Goal: Task Accomplishment & Management: Manage account settings

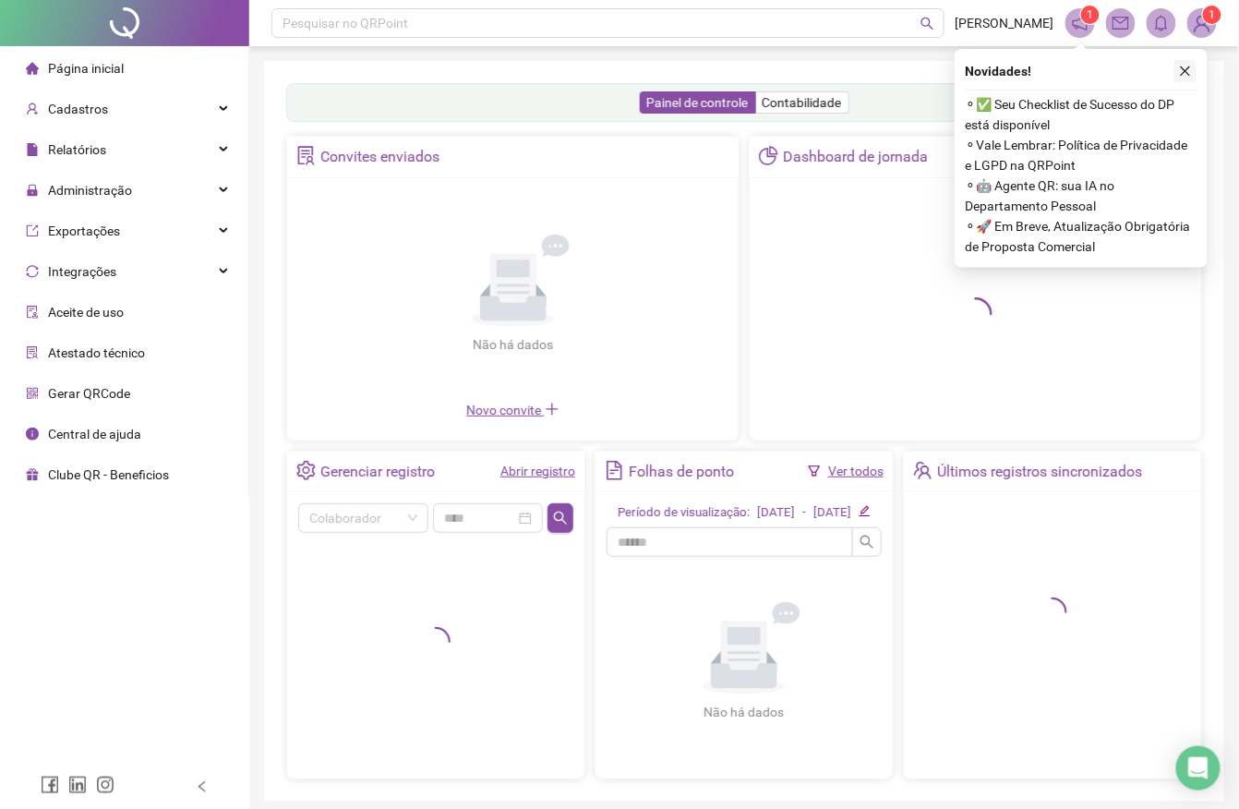
click at [1176, 75] on button "button" at bounding box center [1186, 71] width 22 height 22
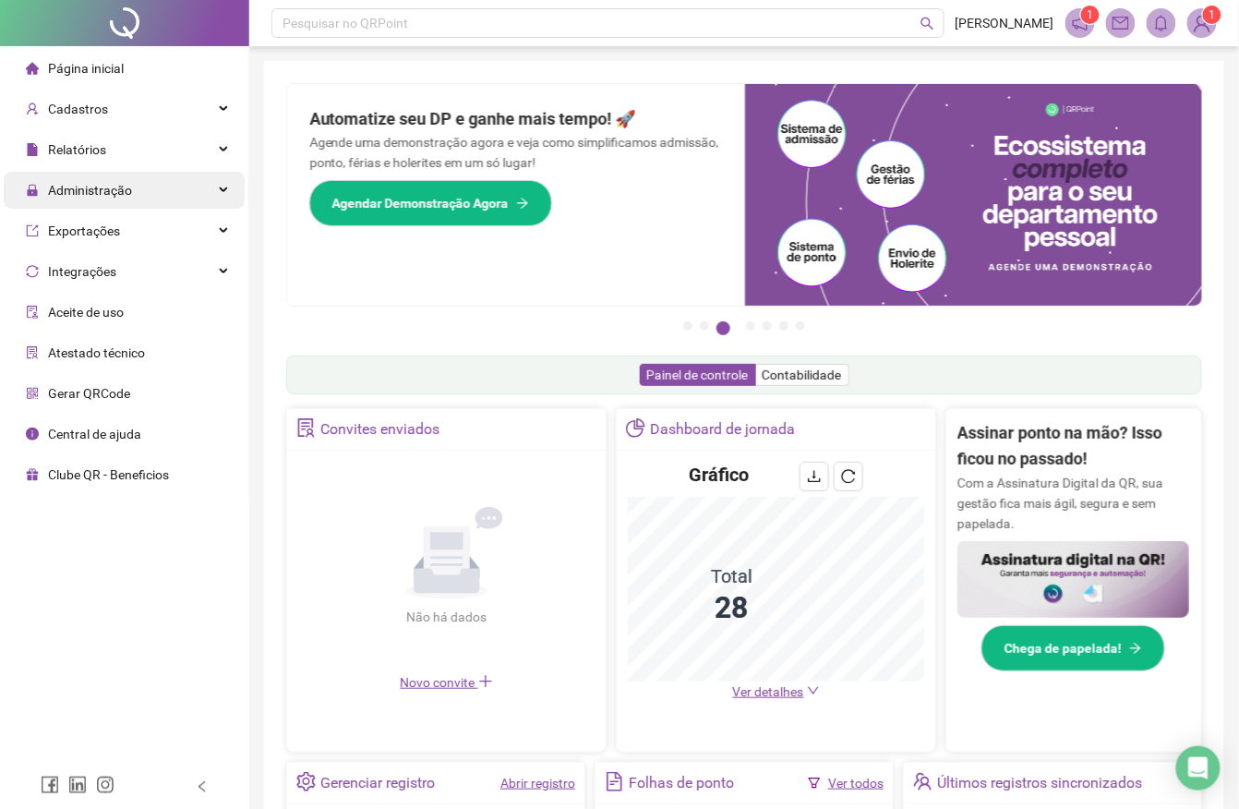
click at [220, 186] on div "Administração" at bounding box center [124, 190] width 241 height 37
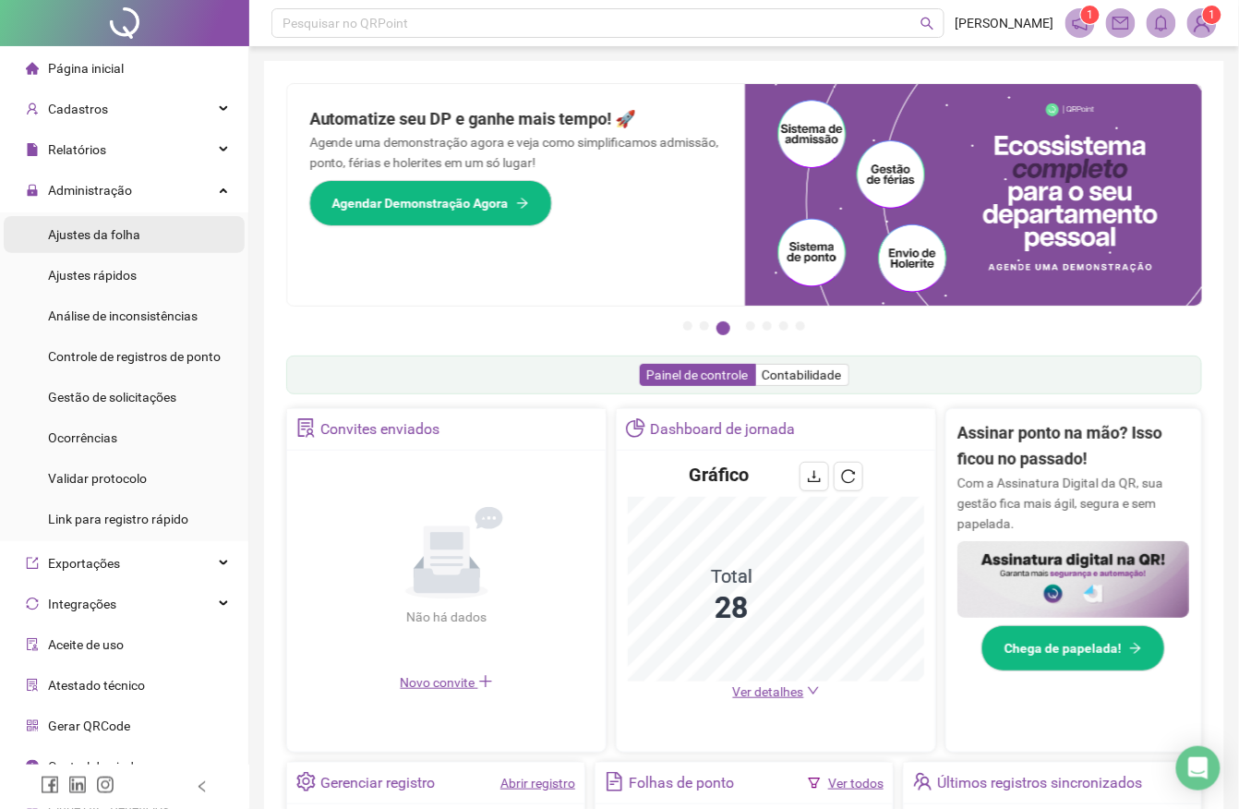
click at [145, 227] on li "Ajustes da folha" at bounding box center [124, 234] width 241 height 37
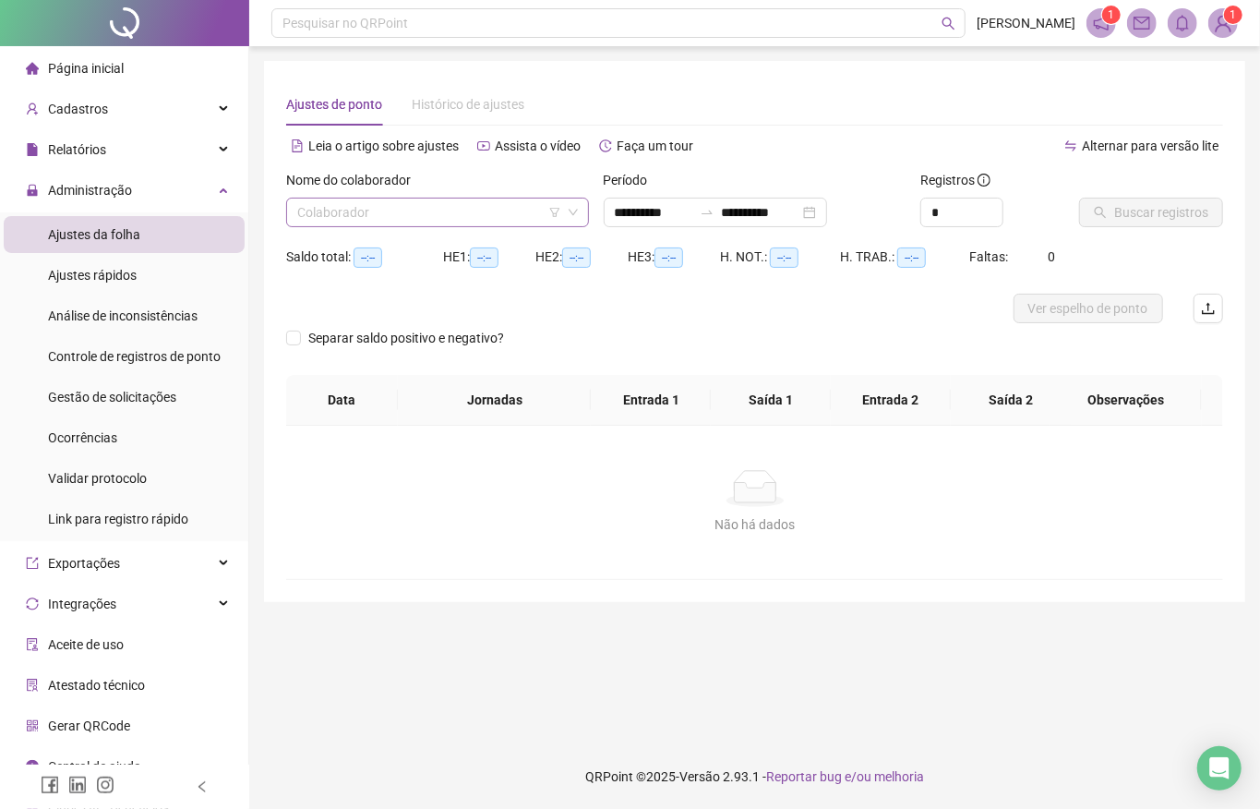
type input "**********"
click at [349, 212] on input "search" at bounding box center [429, 213] width 264 height 28
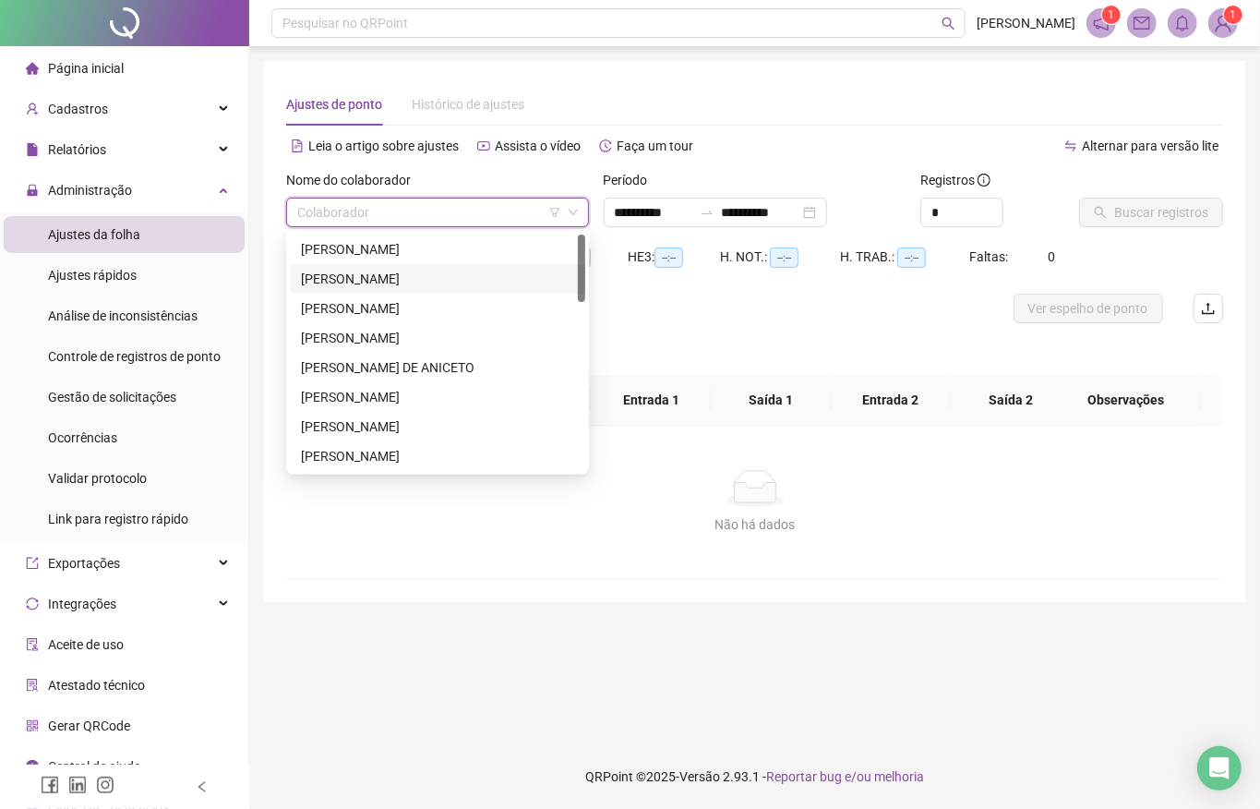
click at [386, 278] on div "[PERSON_NAME]" at bounding box center [437, 279] width 273 height 20
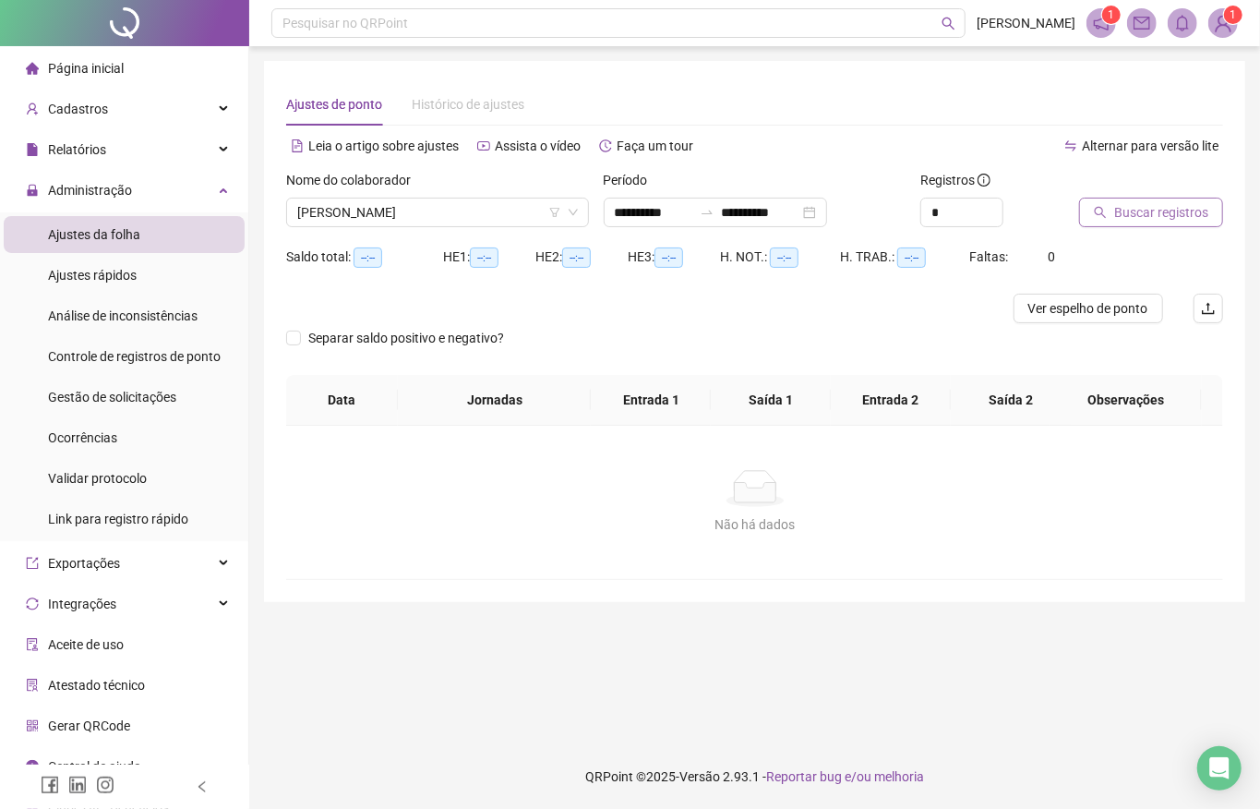
click at [1115, 211] on span "Buscar registros" at bounding box center [1162, 212] width 94 height 20
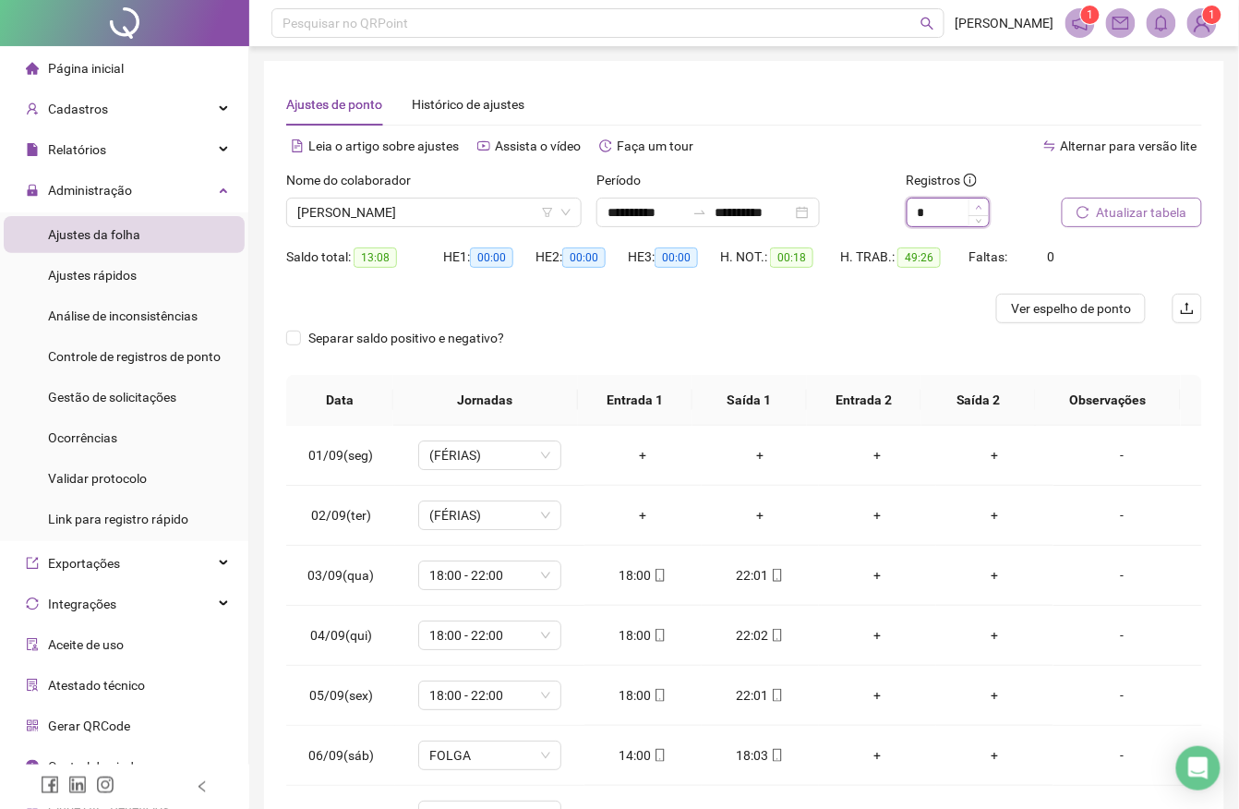
click at [976, 211] on span "Increase Value" at bounding box center [979, 207] width 20 height 17
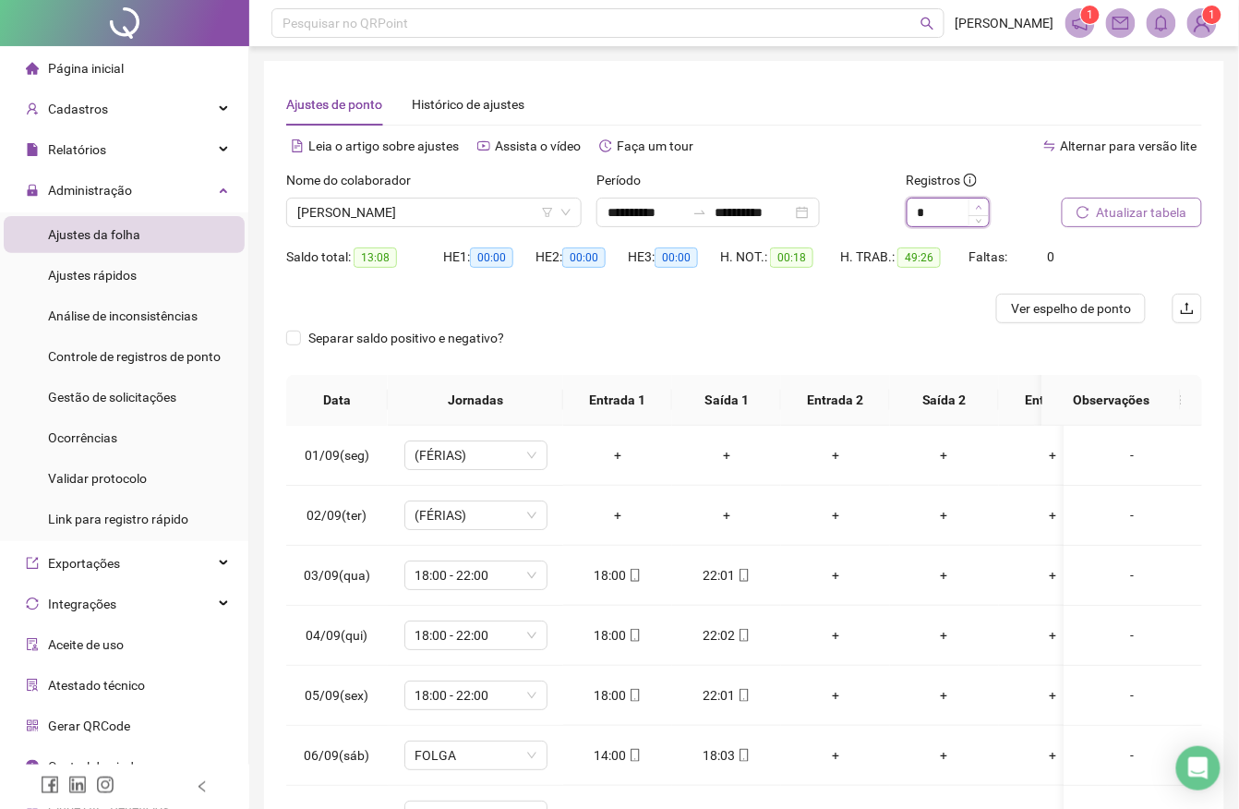
click at [976, 211] on span "Increase Value" at bounding box center [979, 207] width 20 height 17
type input "*"
click at [909, 296] on div at bounding box center [629, 309] width 687 height 30
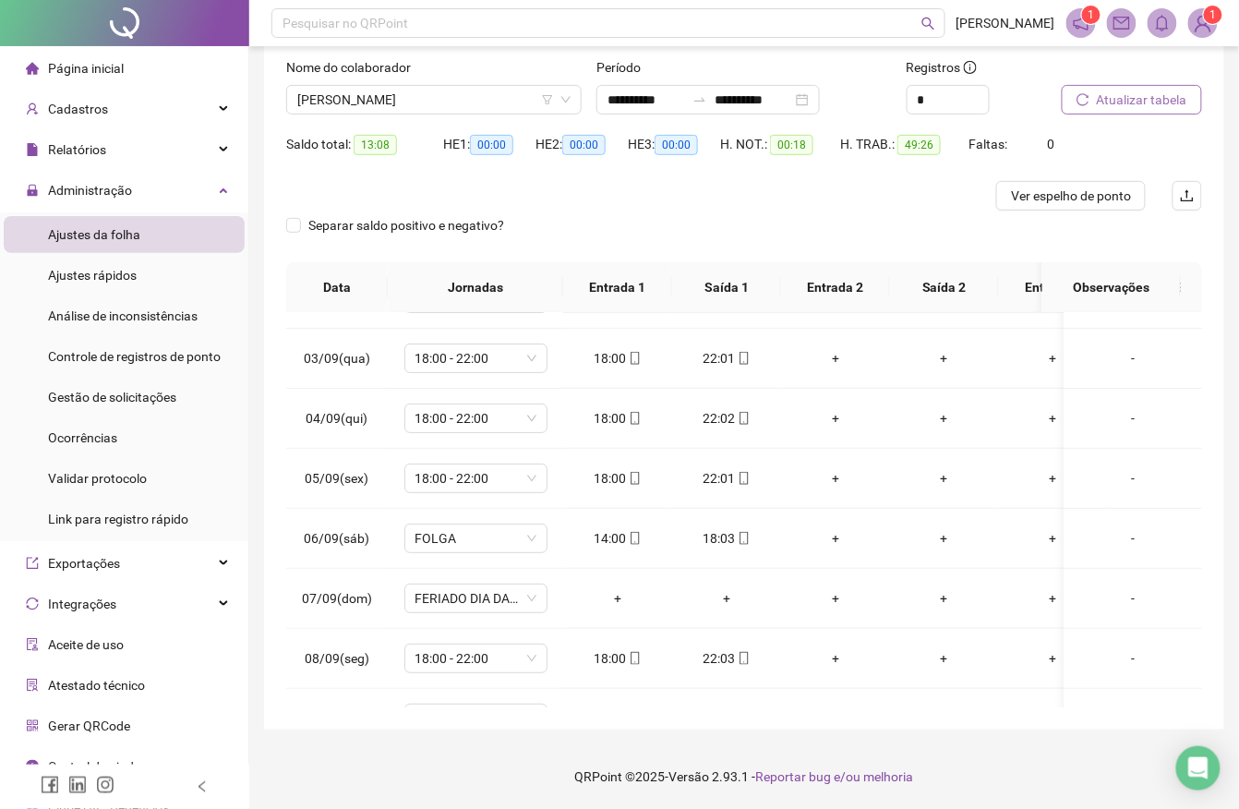
scroll to position [112, 0]
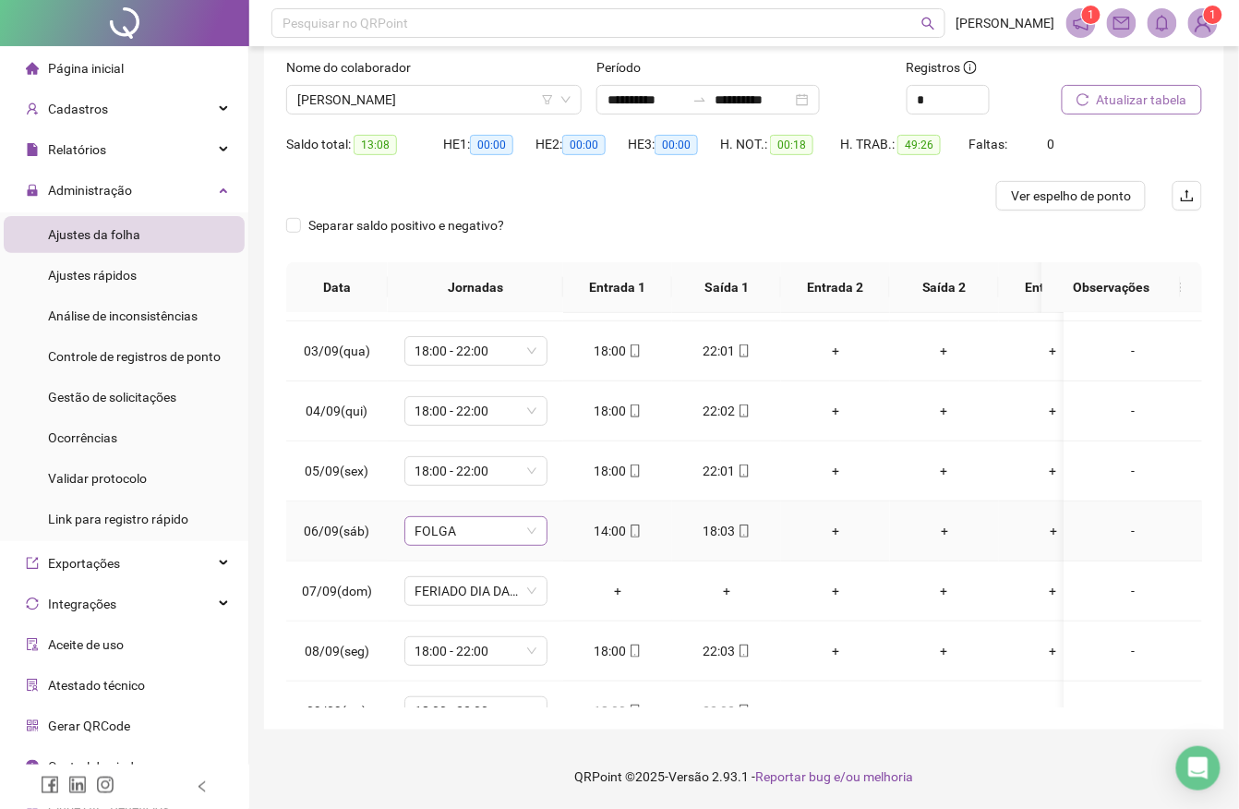
click at [478, 526] on span "FOLGA" at bounding box center [476, 531] width 121 height 28
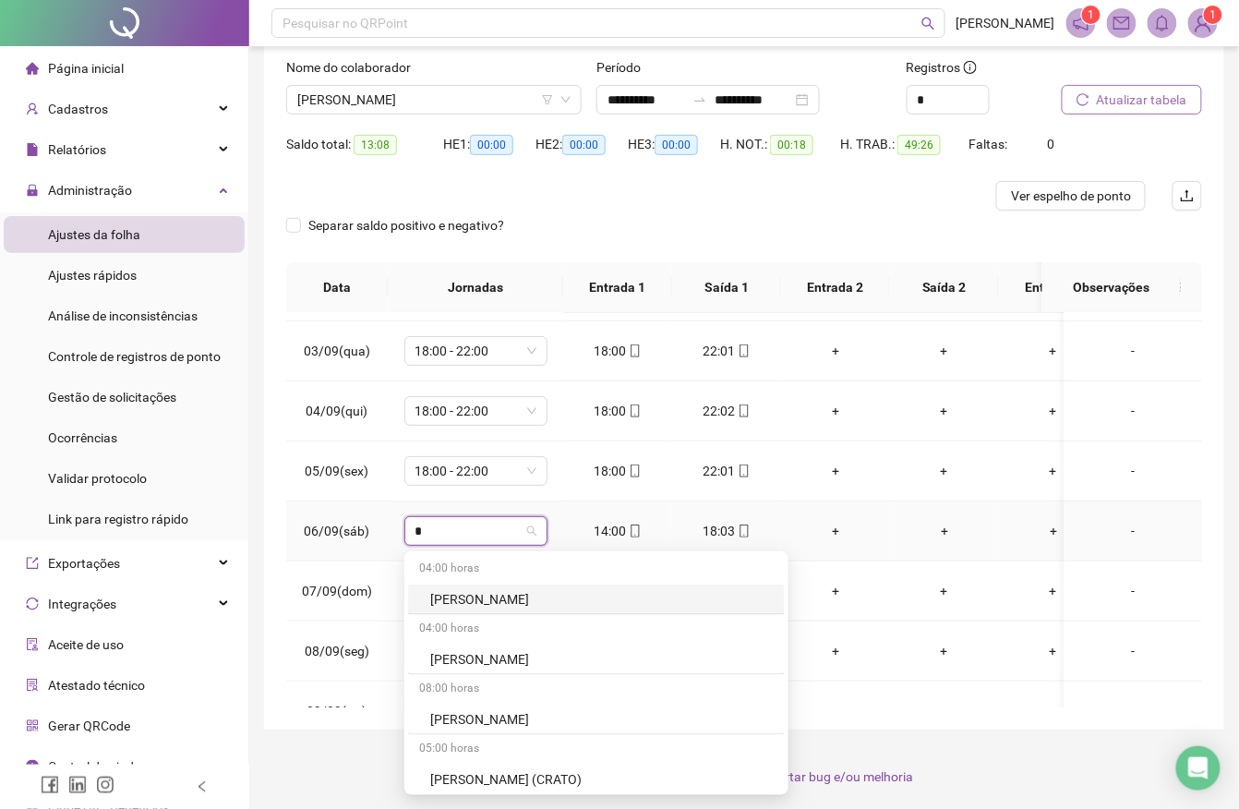
type input "**"
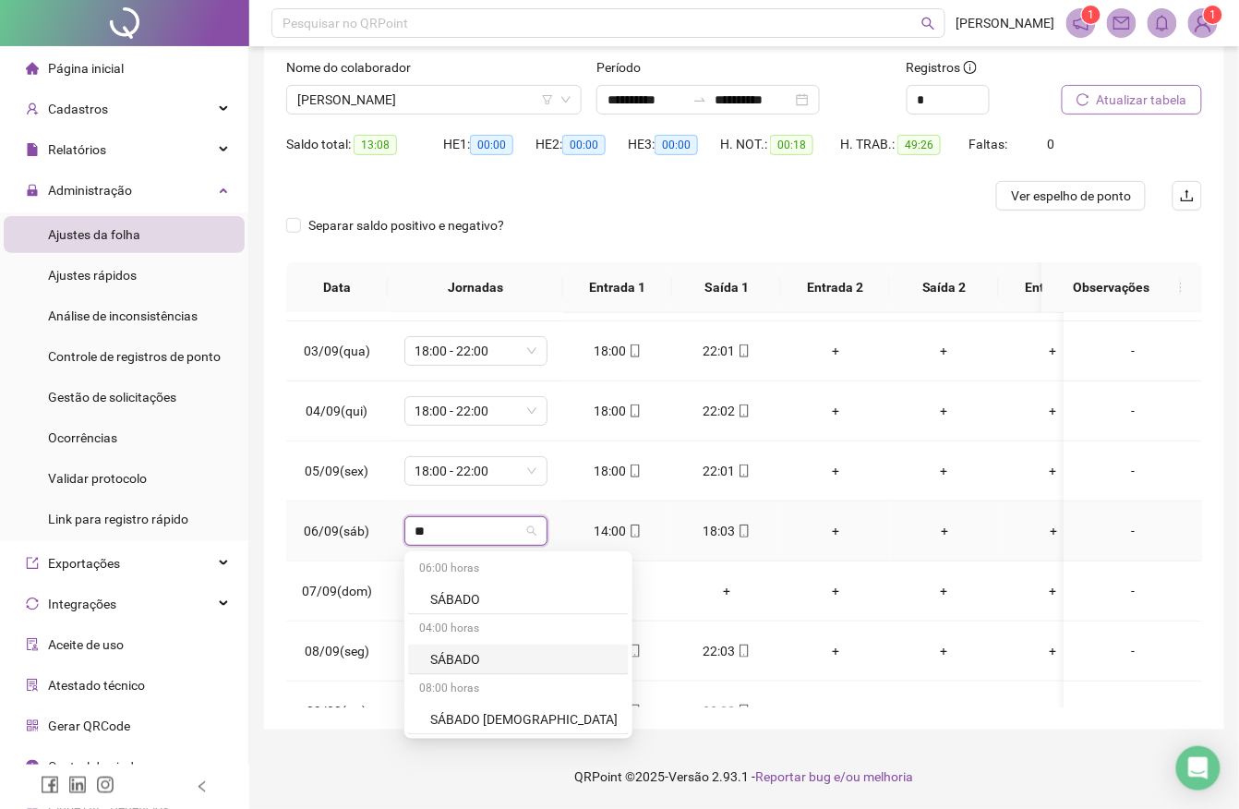
click at [463, 652] on div "SÁBADO" at bounding box center [523, 659] width 187 height 20
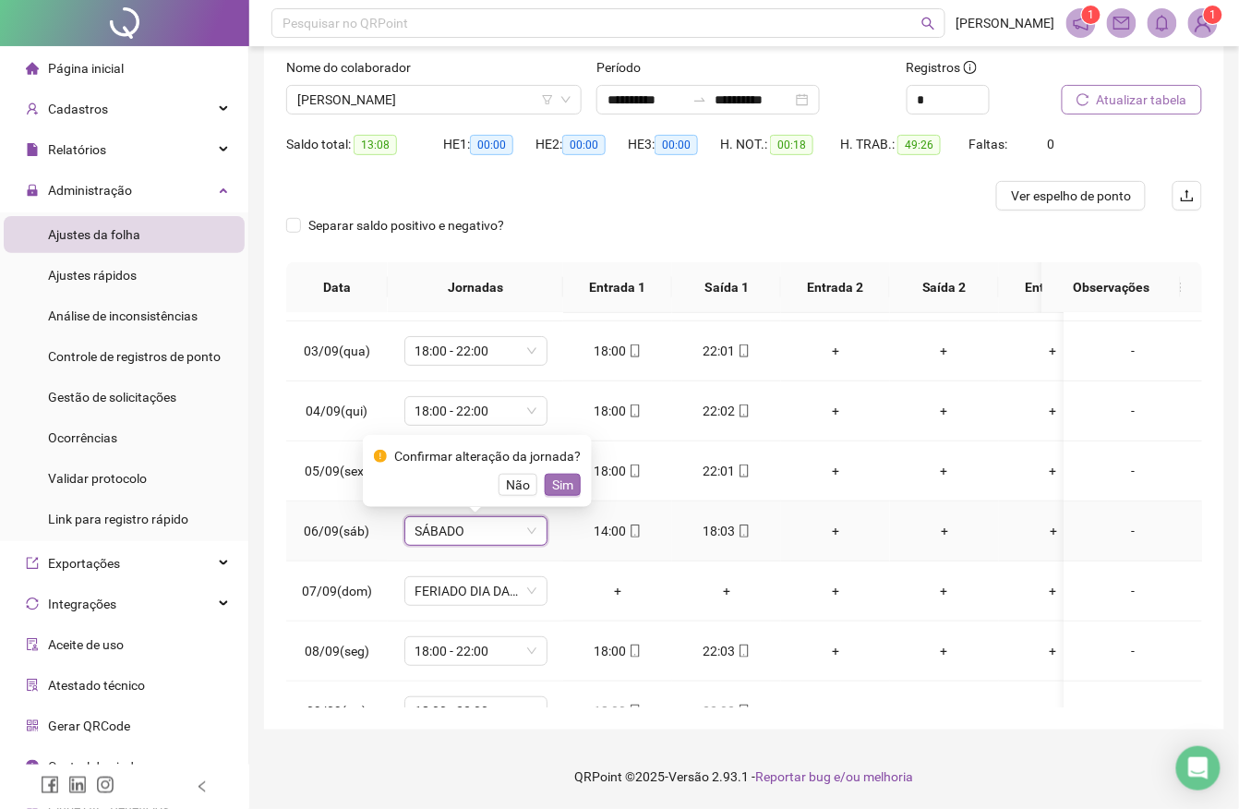
click at [560, 488] on span "Sim" at bounding box center [562, 485] width 21 height 20
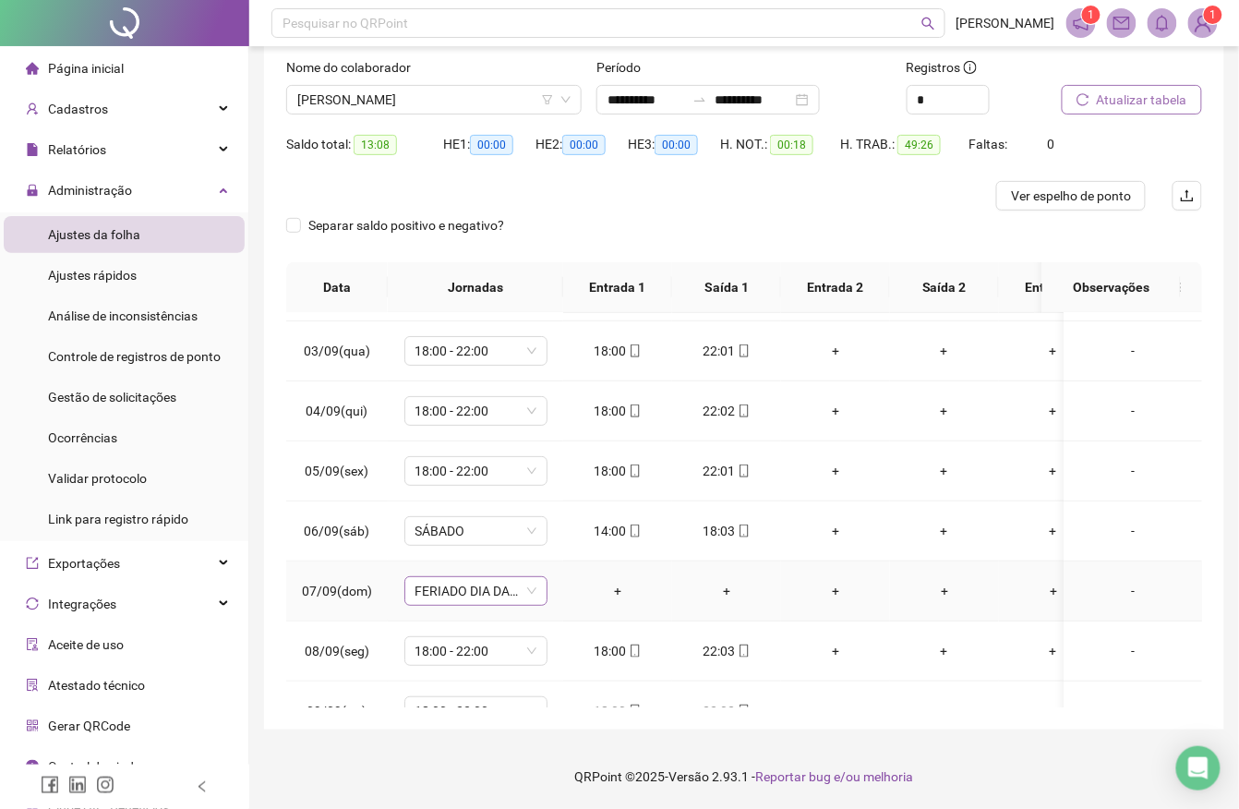
click at [495, 592] on span "FERIADO DIA DA INDEPENDÊNCIA" at bounding box center [476, 591] width 121 height 28
type input "*****"
click at [474, 489] on div "Folga" at bounding box center [491, 496] width 122 height 20
click at [552, 549] on span "Sim" at bounding box center [562, 546] width 21 height 20
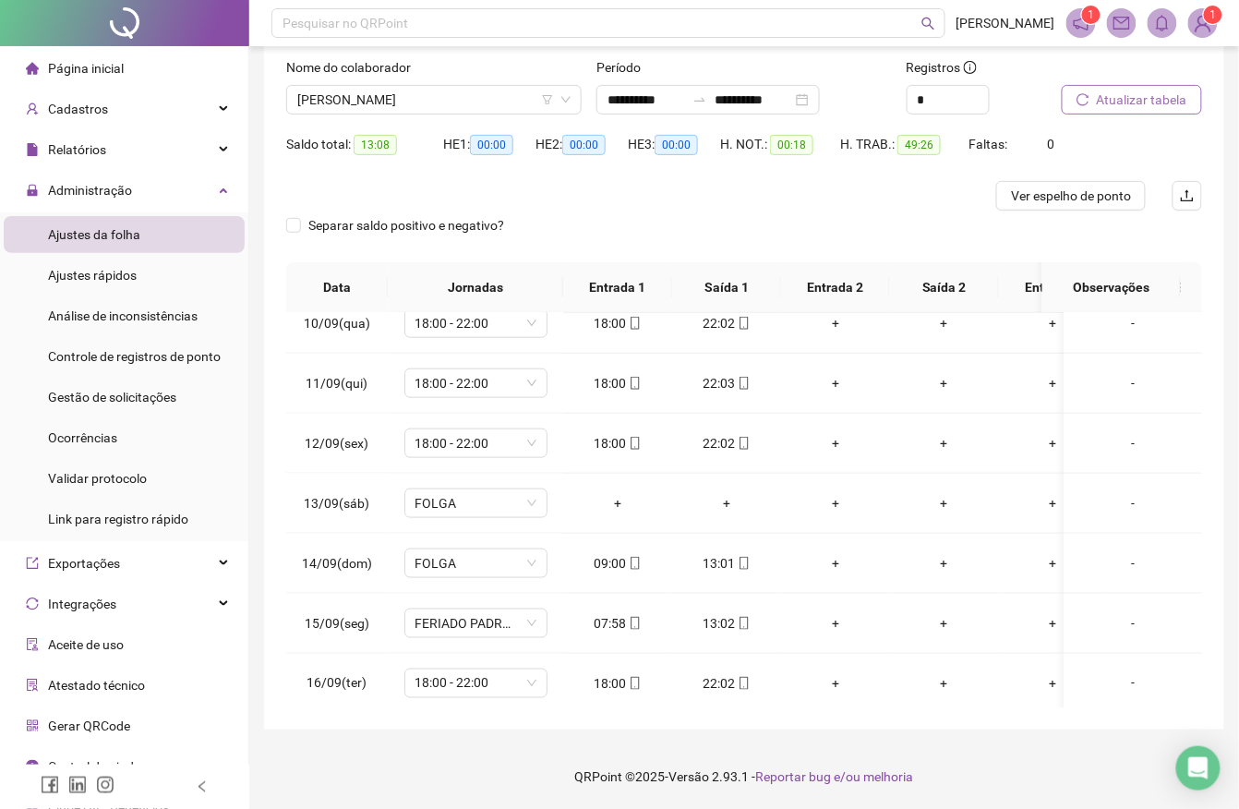
scroll to position [571, 0]
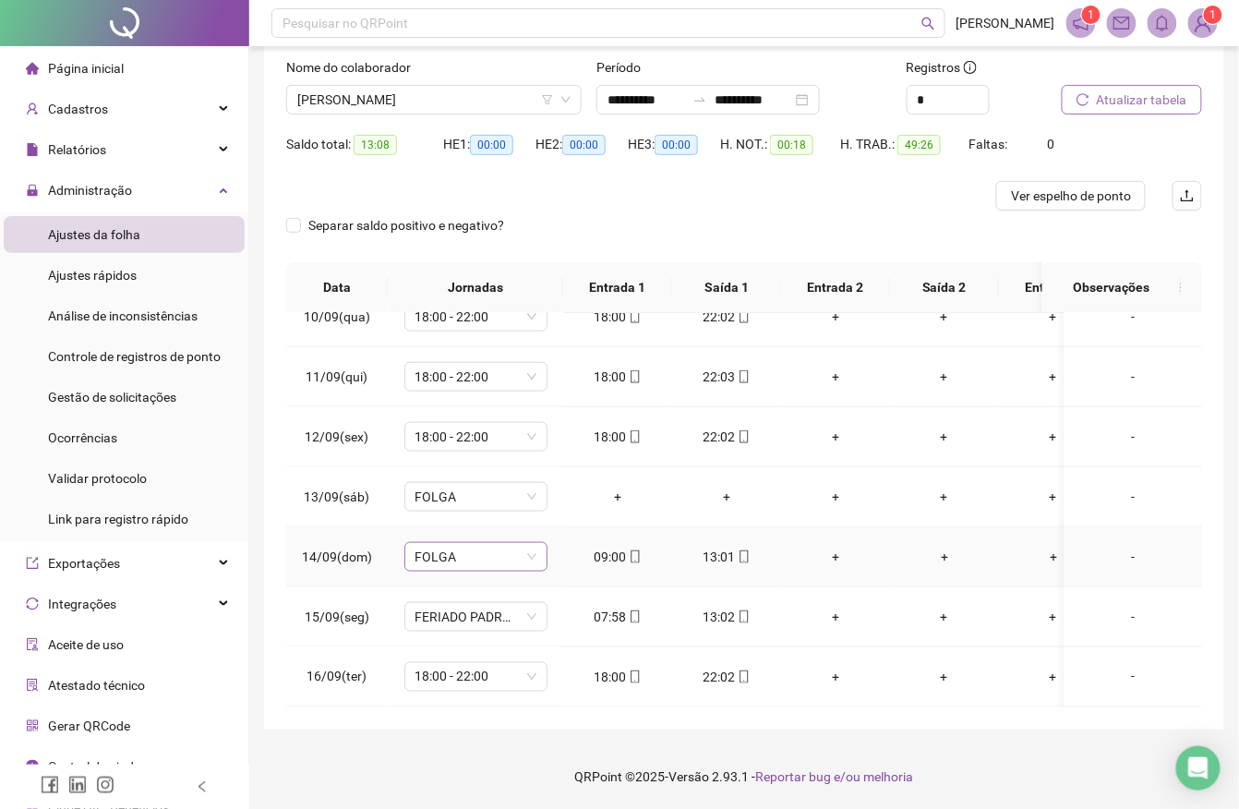
click at [434, 550] on span "FOLGA" at bounding box center [476, 557] width 121 height 28
type input "*******"
click at [470, 513] on div "DOMINGO GERAL" at bounding box center [481, 519] width 103 height 20
click at [552, 508] on span "Sim" at bounding box center [562, 509] width 21 height 20
click at [729, 555] on div "13:01" at bounding box center [726, 557] width 79 height 20
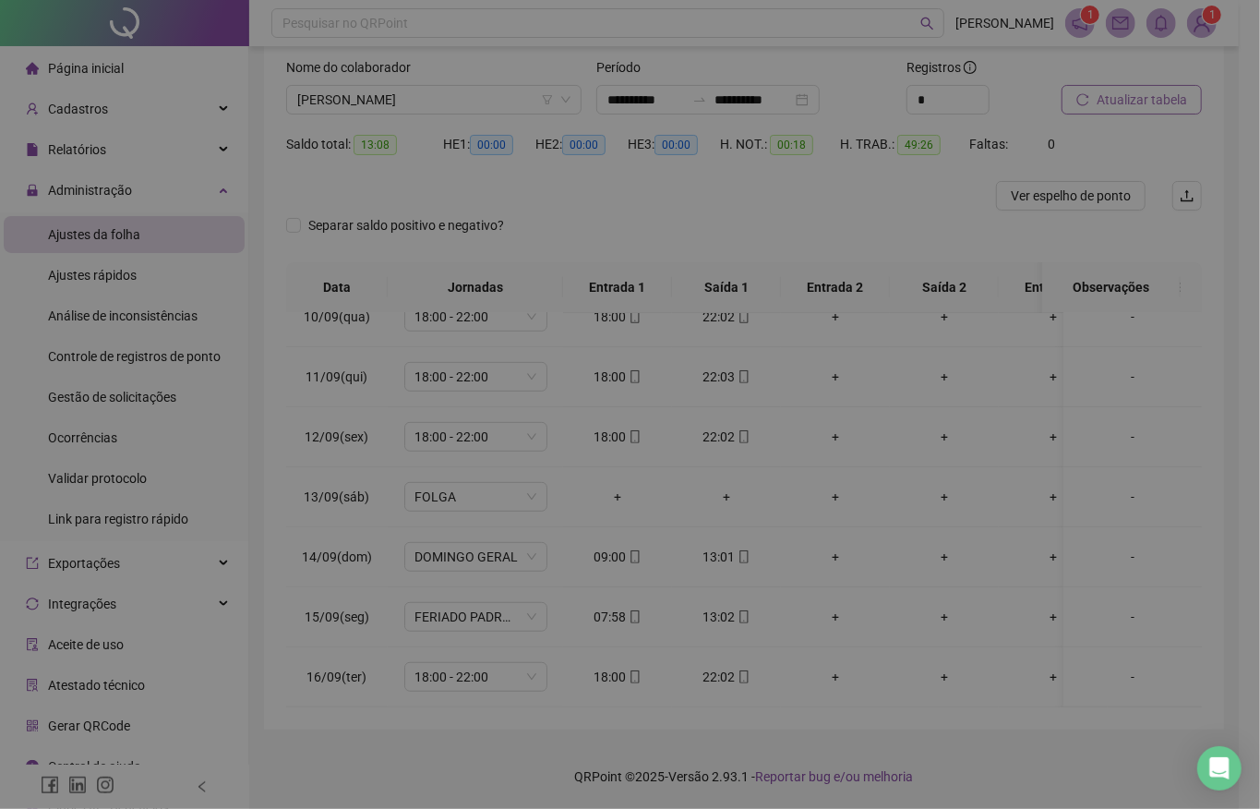
type input "**********"
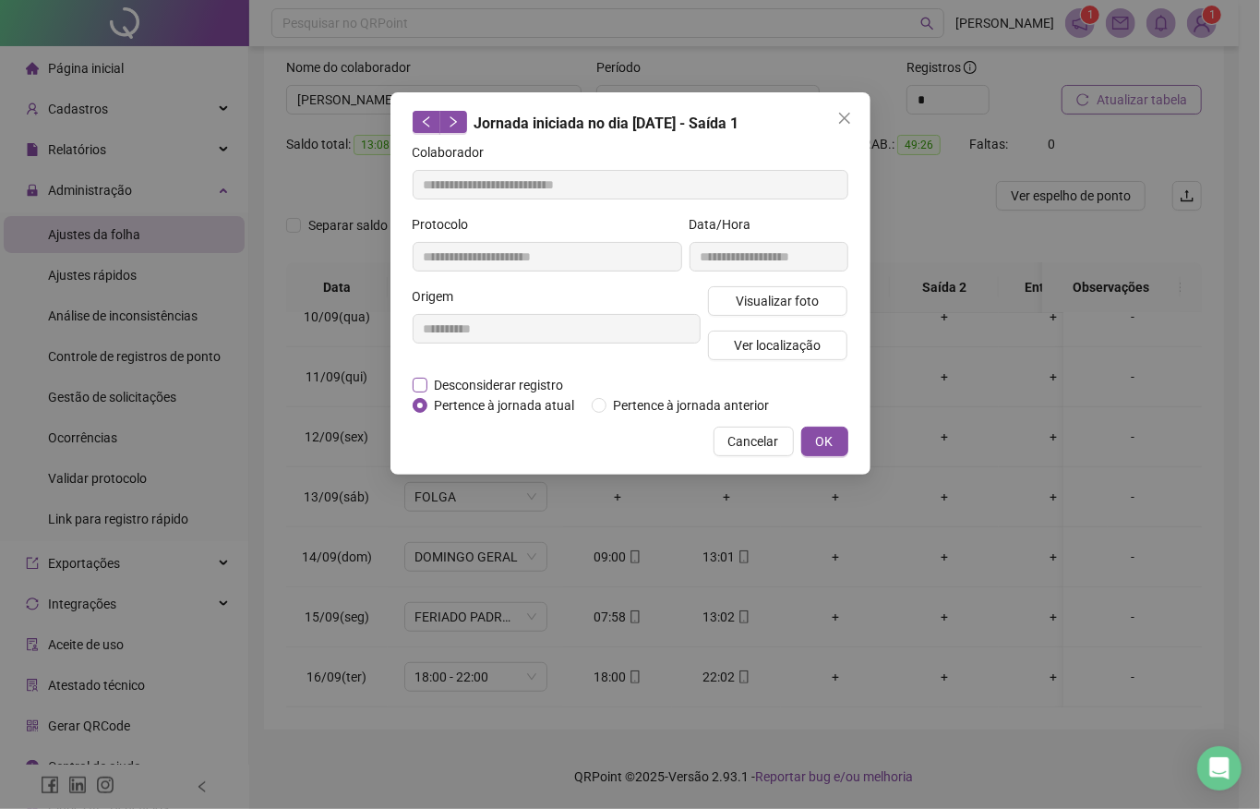
click at [456, 378] on span "Desconsiderar registro" at bounding box center [500, 385] width 144 height 20
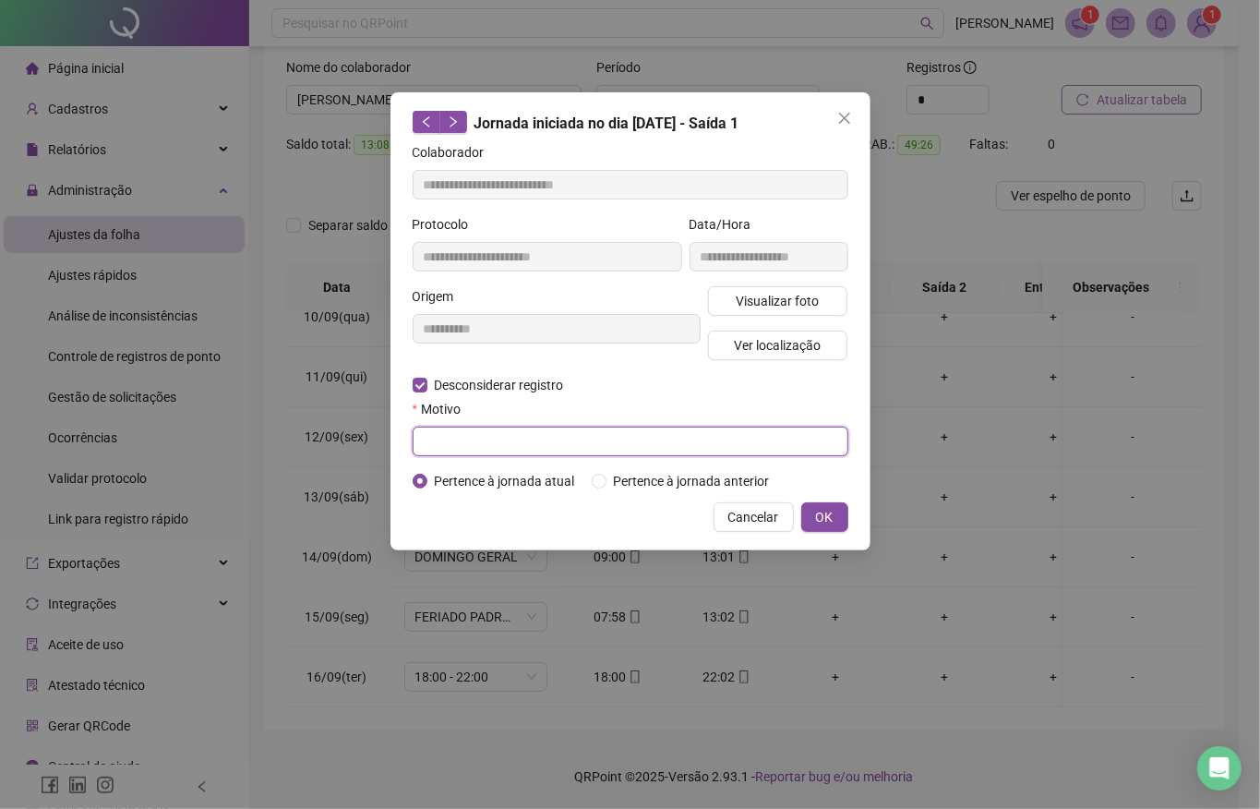
click at [480, 440] on input "text" at bounding box center [631, 442] width 436 height 30
type input "******"
click at [824, 514] on span "OK" at bounding box center [825, 517] width 18 height 20
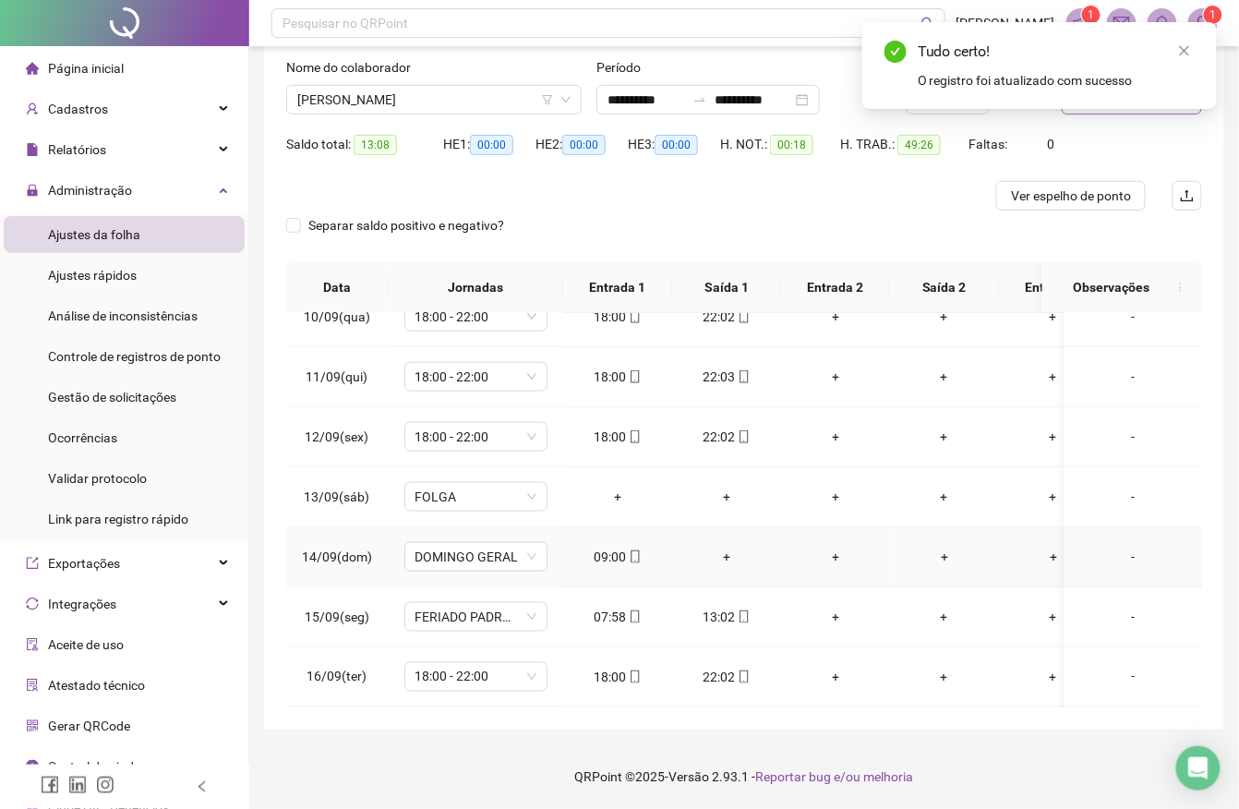
click at [725, 555] on div "+" at bounding box center [726, 557] width 79 height 20
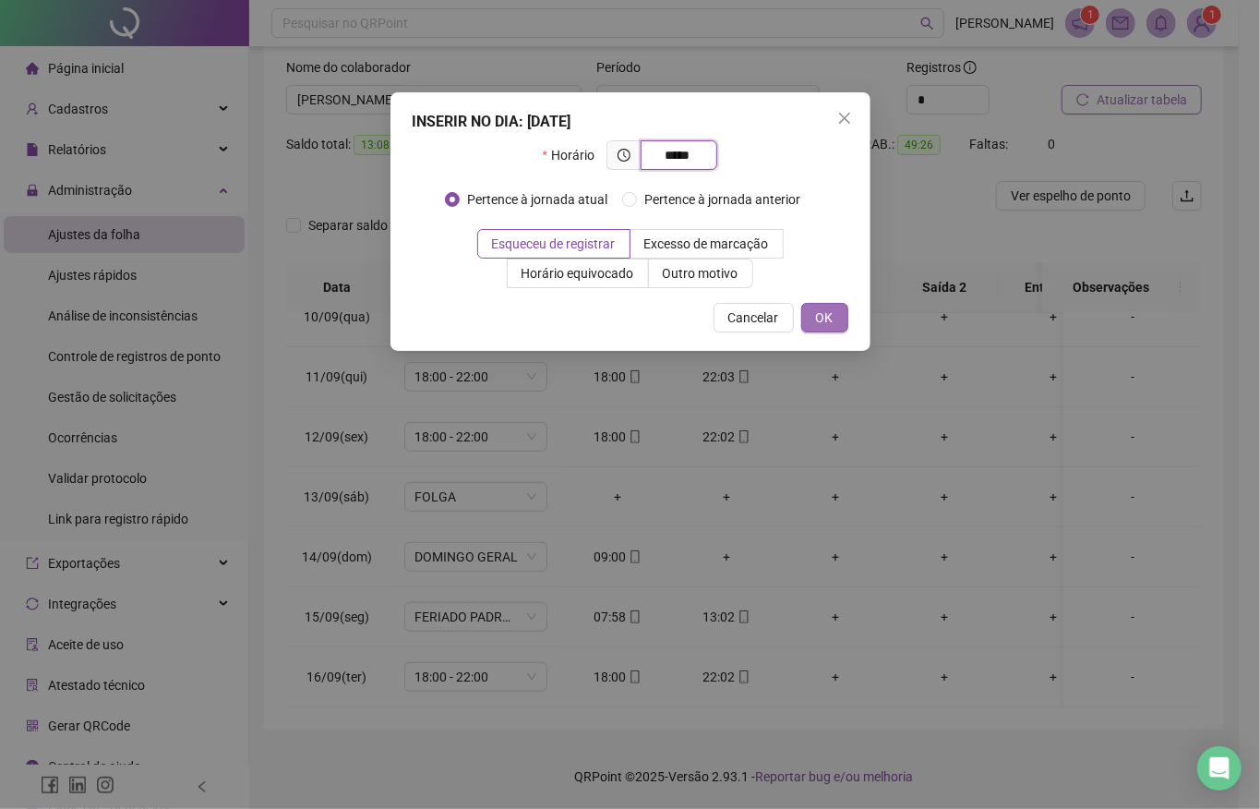
type input "*****"
click at [832, 318] on span "OK" at bounding box center [825, 318] width 18 height 20
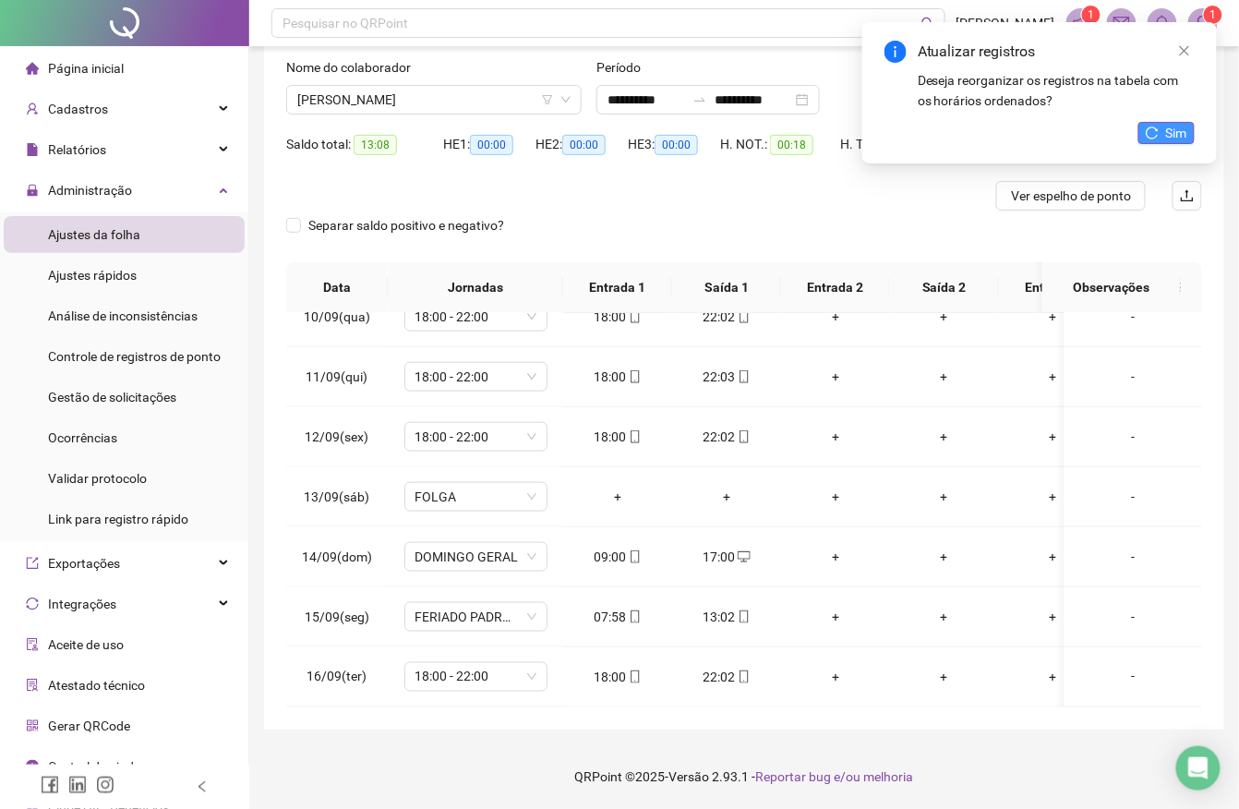
click at [1164, 131] on button "Sim" at bounding box center [1167, 133] width 56 height 22
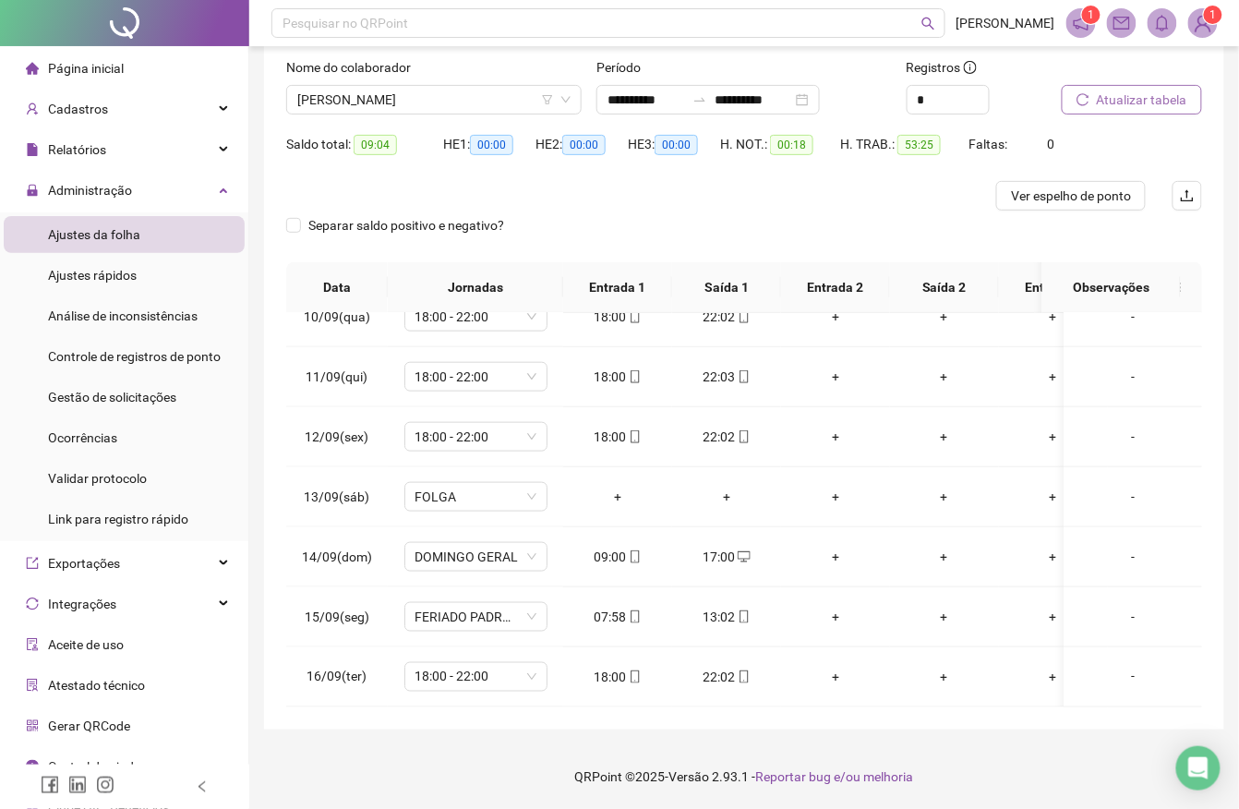
scroll to position [592, 0]
click at [724, 607] on div "13:02" at bounding box center [726, 617] width 79 height 20
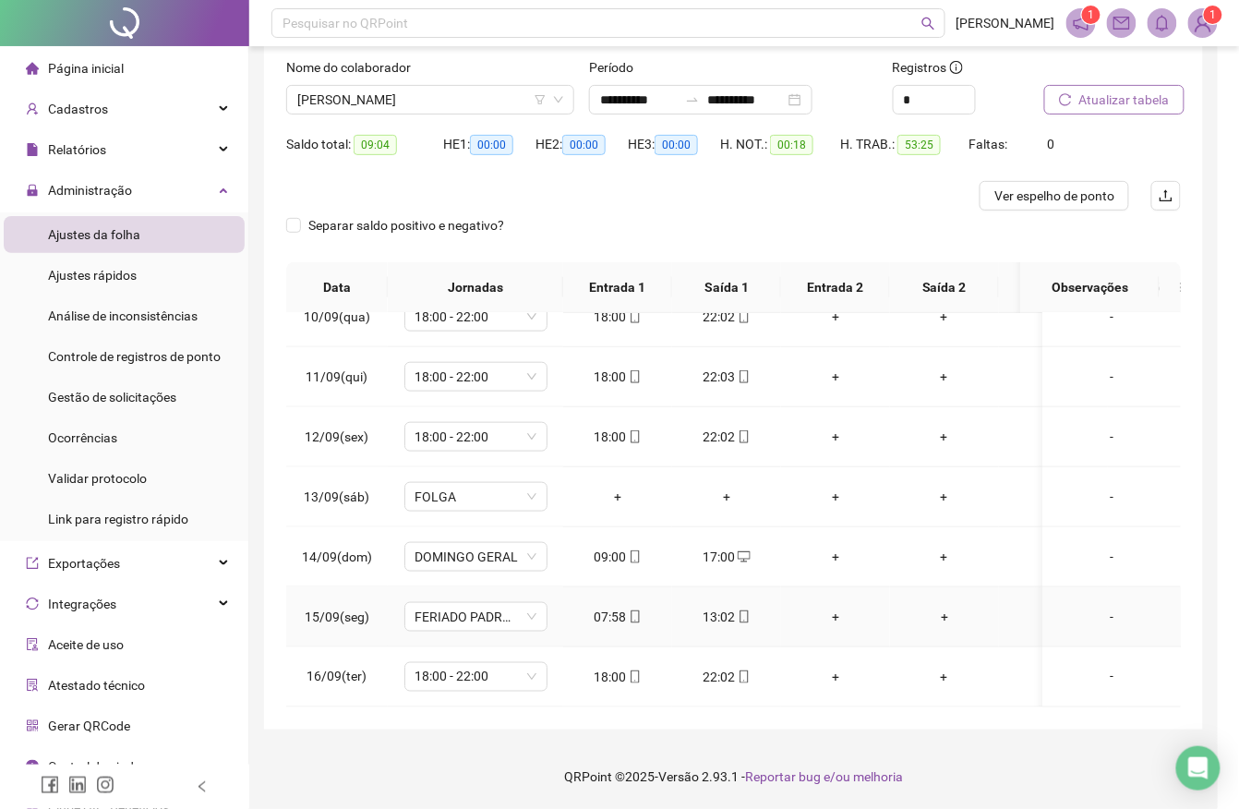
type input "**********"
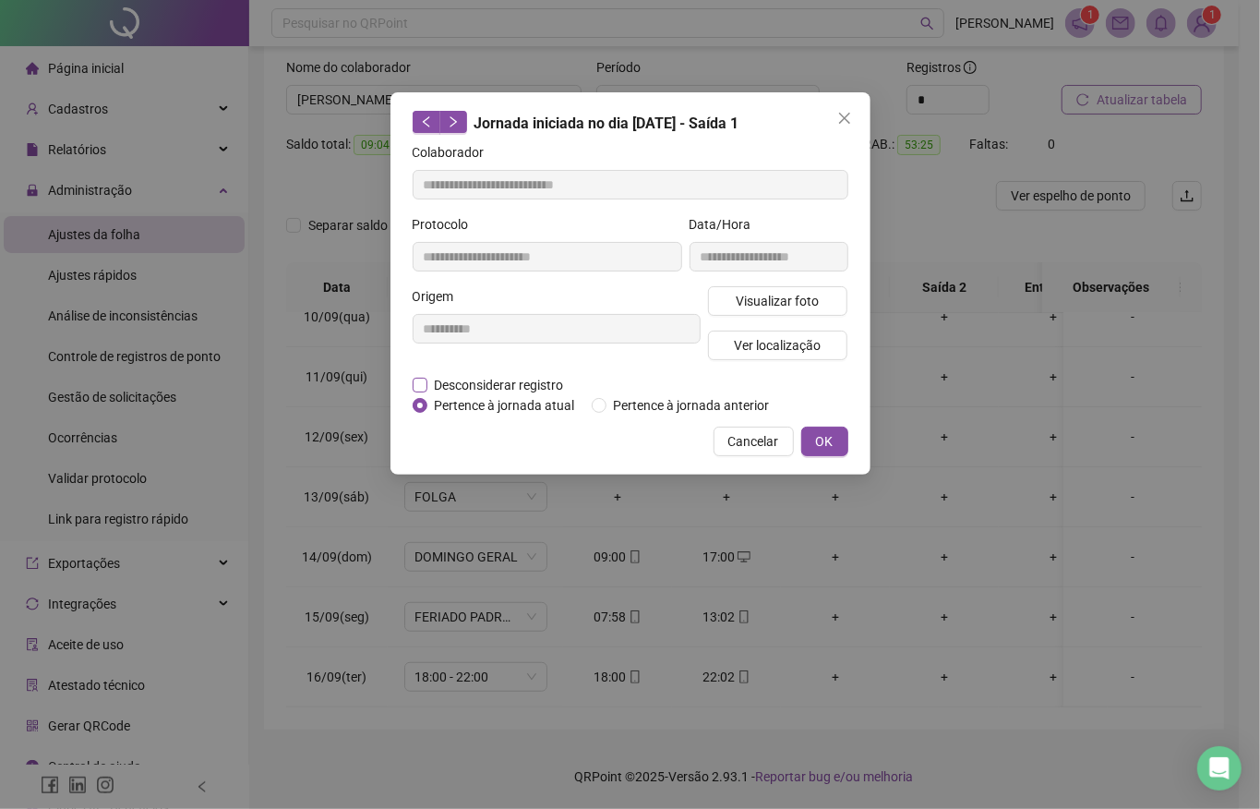
click at [477, 382] on span "Desconsiderar registro" at bounding box center [500, 385] width 144 height 20
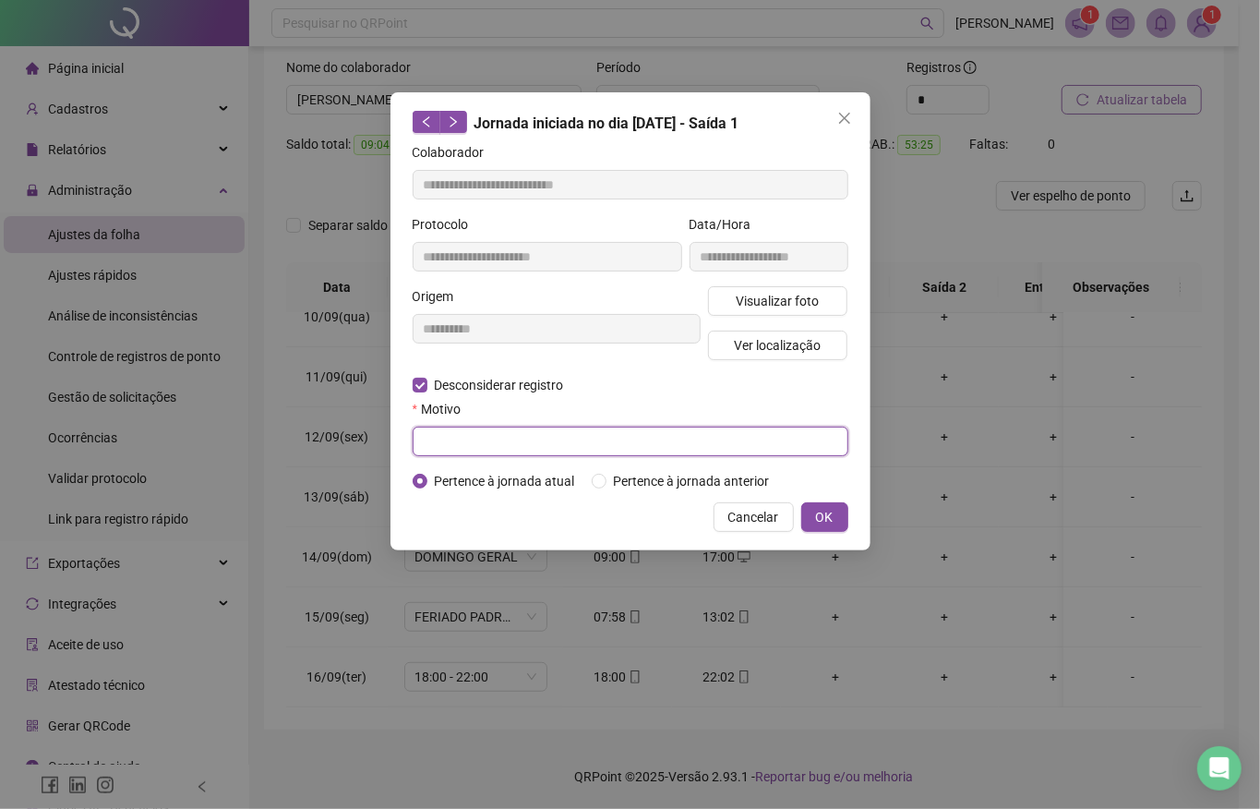
click at [513, 440] on input "text" at bounding box center [631, 442] width 436 height 30
type input "******"
click at [835, 517] on button "OK" at bounding box center [825, 517] width 47 height 30
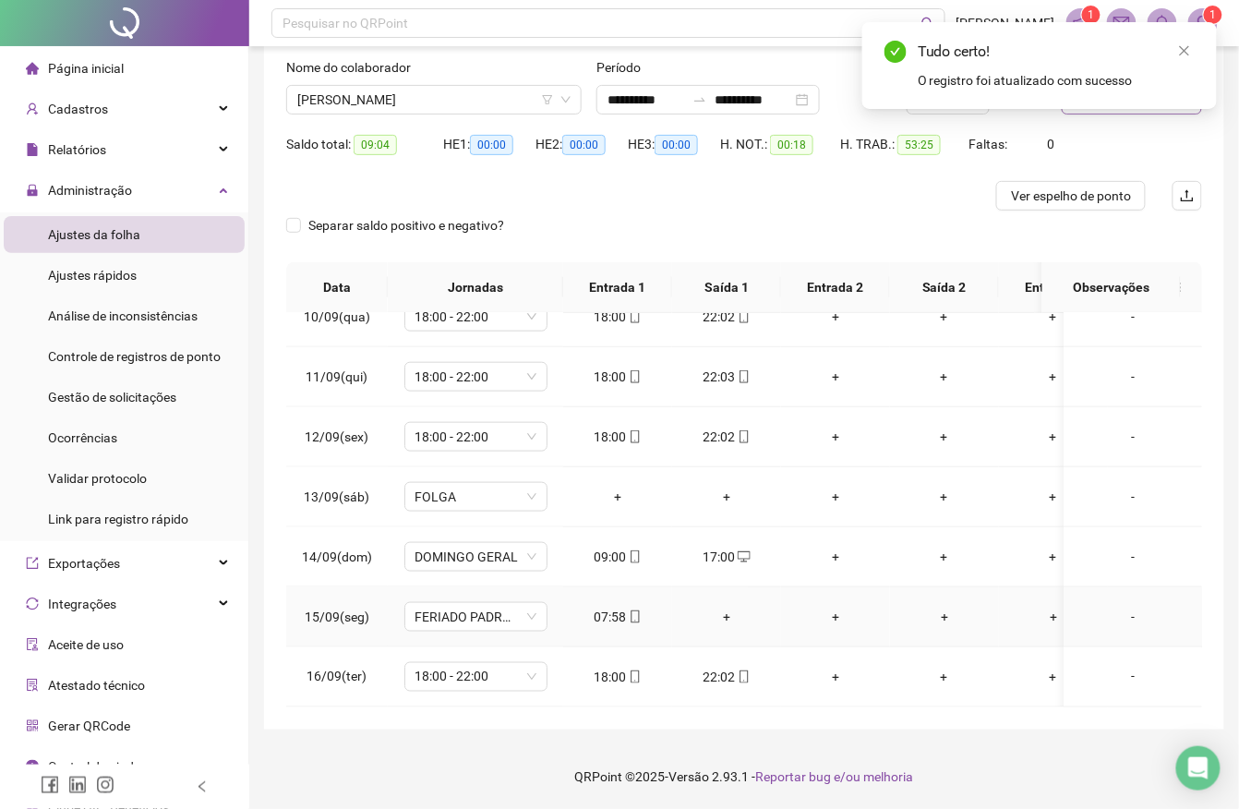
click at [726, 607] on div "+" at bounding box center [726, 617] width 79 height 20
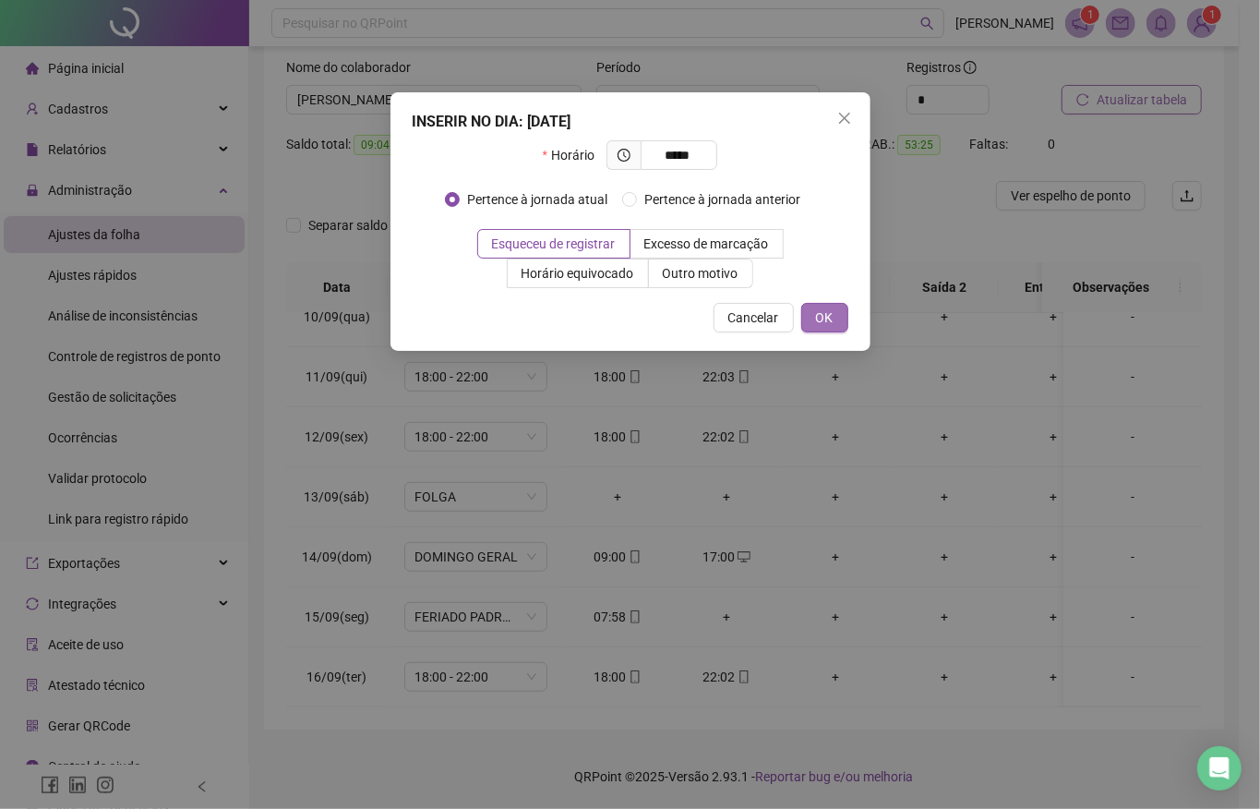
type input "*****"
click at [829, 325] on span "OK" at bounding box center [825, 318] width 18 height 20
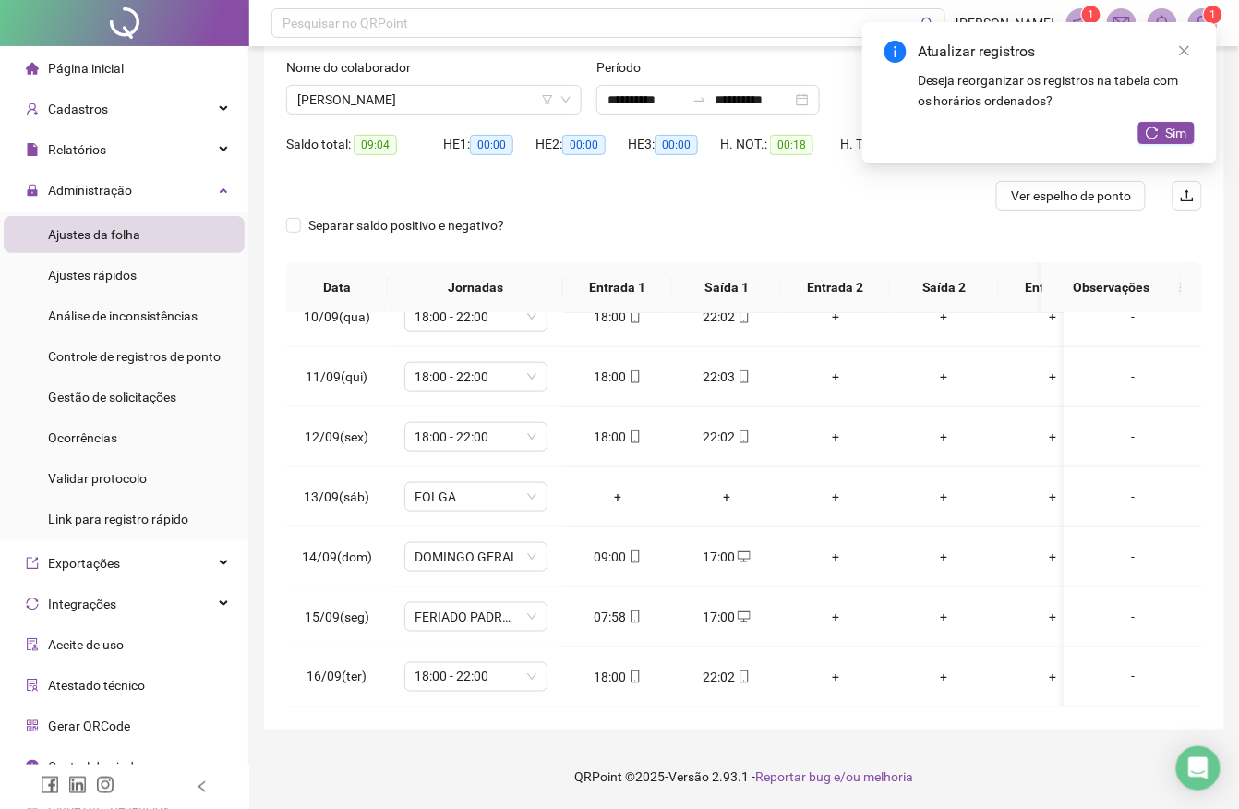
click at [1178, 118] on div "Atualizar registros Deseja reorganizar os registros na tabela com os horários o…" at bounding box center [1039, 92] width 355 height 141
click at [1173, 141] on span "Sim" at bounding box center [1176, 133] width 21 height 20
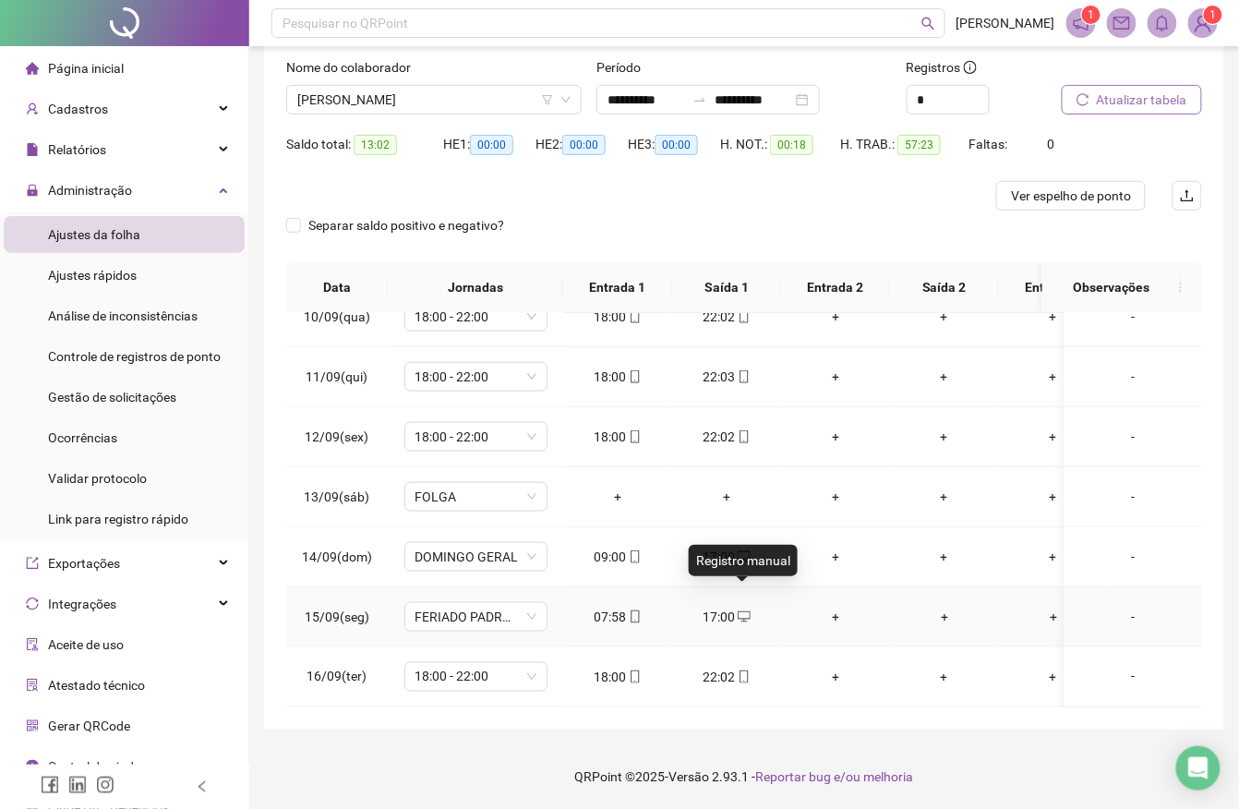
click at [738, 610] on icon "desktop" at bounding box center [744, 616] width 13 height 13
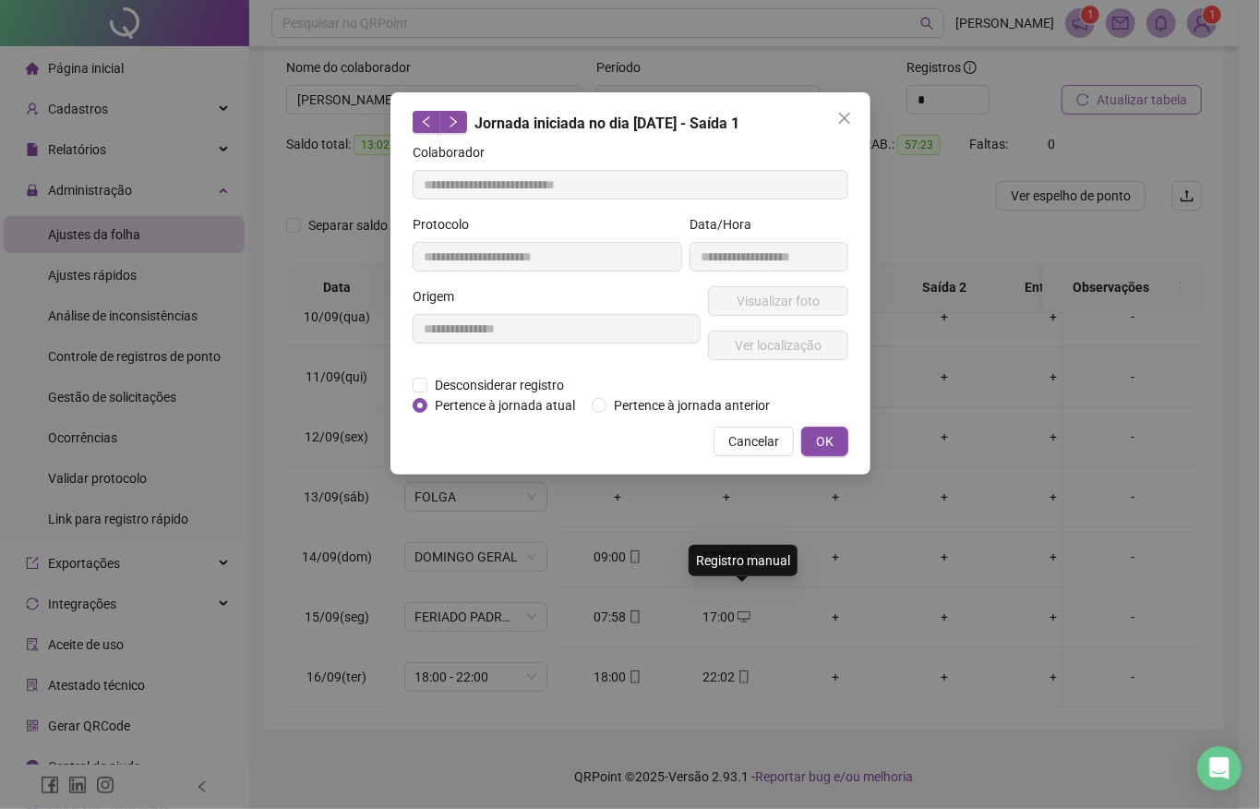
type input "**********"
click at [842, 115] on icon "close" at bounding box center [843, 118] width 11 height 11
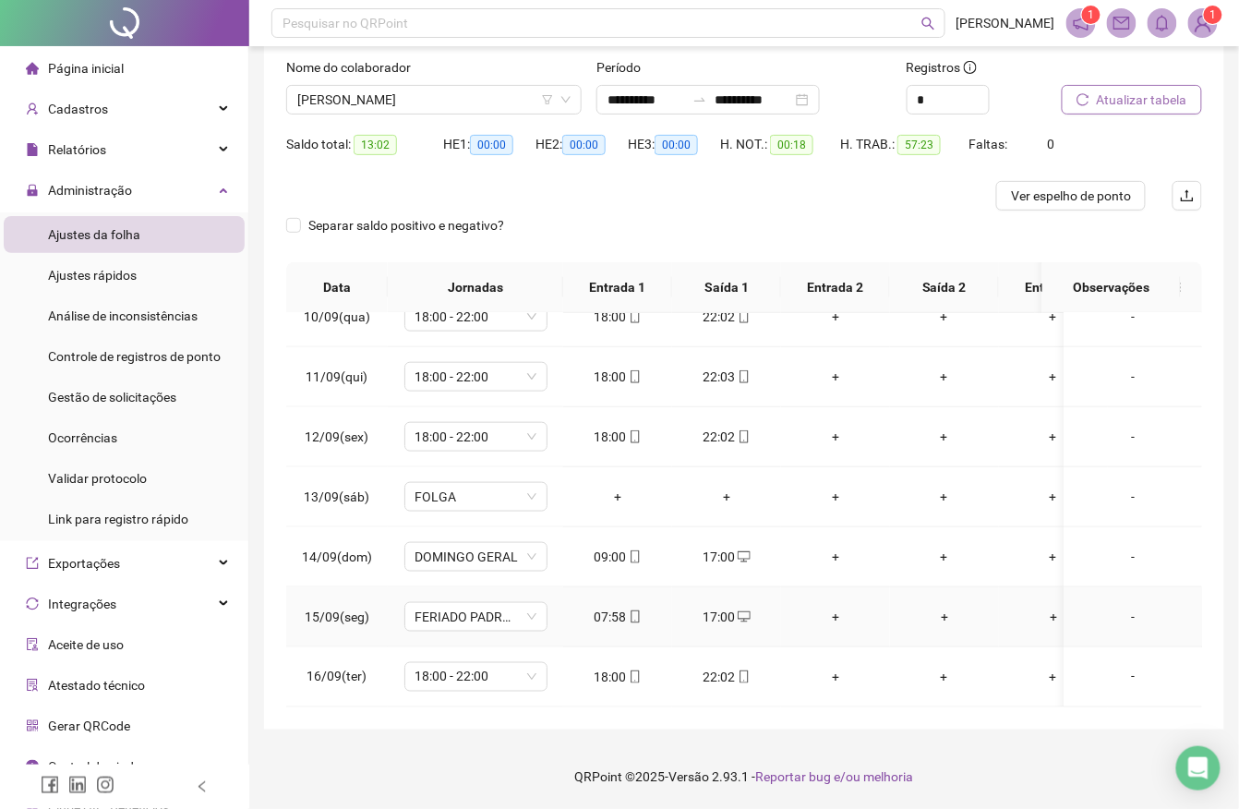
click at [725, 607] on div "17:00" at bounding box center [726, 617] width 79 height 20
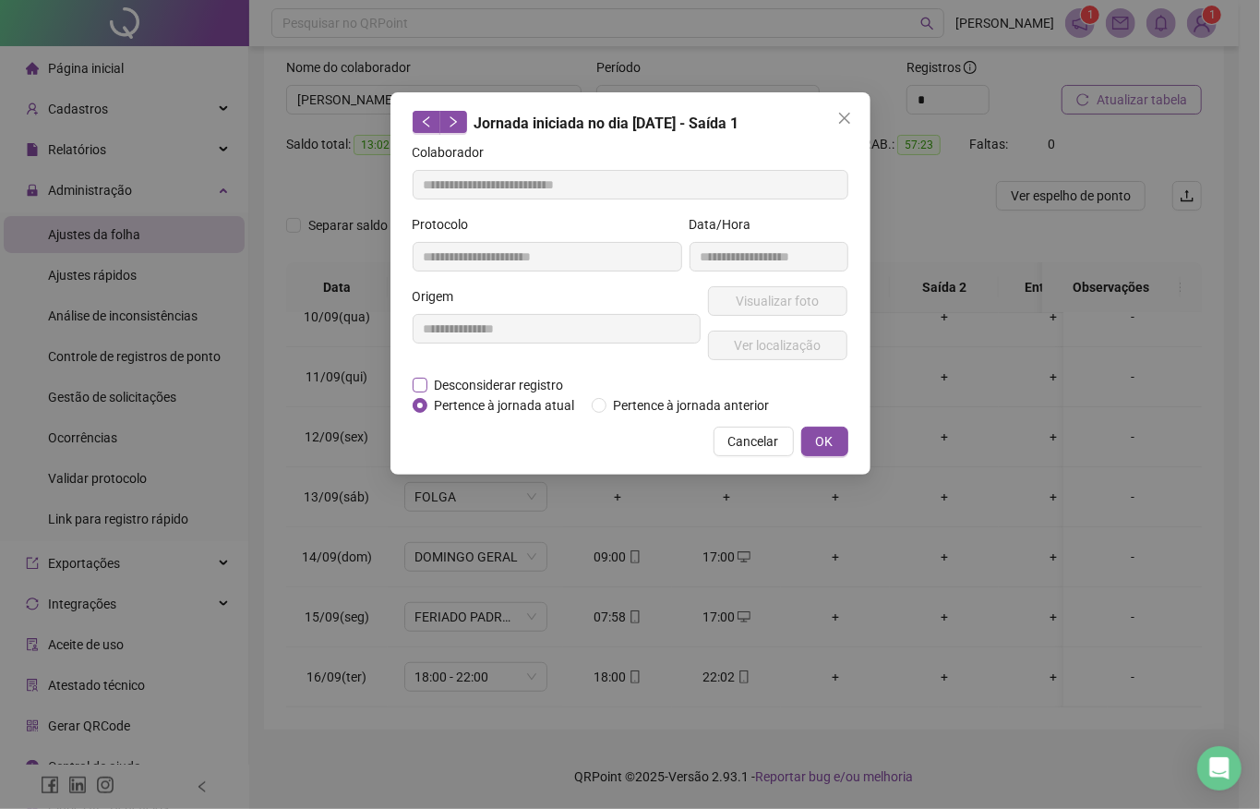
click at [537, 378] on span "Desconsiderar registro" at bounding box center [500, 385] width 144 height 20
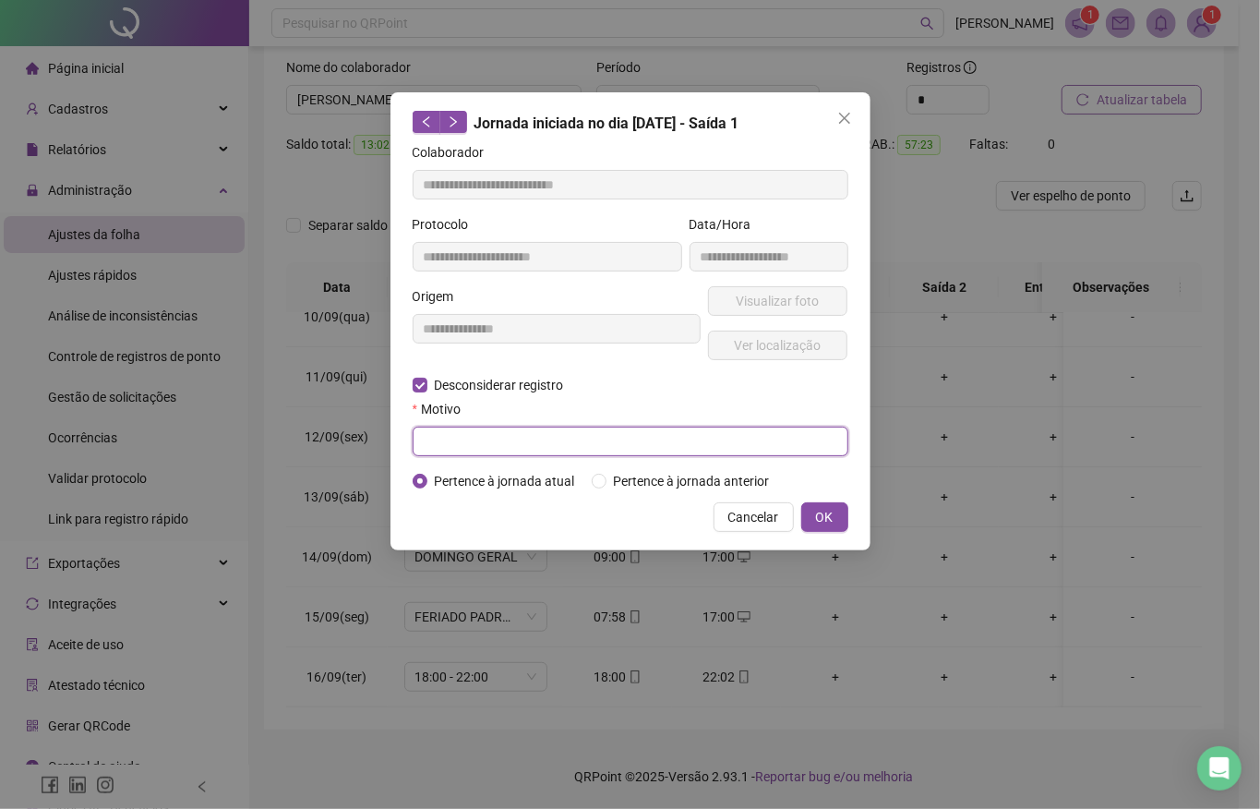
click at [543, 437] on input "text" at bounding box center [631, 442] width 436 height 30
type input "******"
click at [817, 517] on span "OK" at bounding box center [825, 517] width 18 height 20
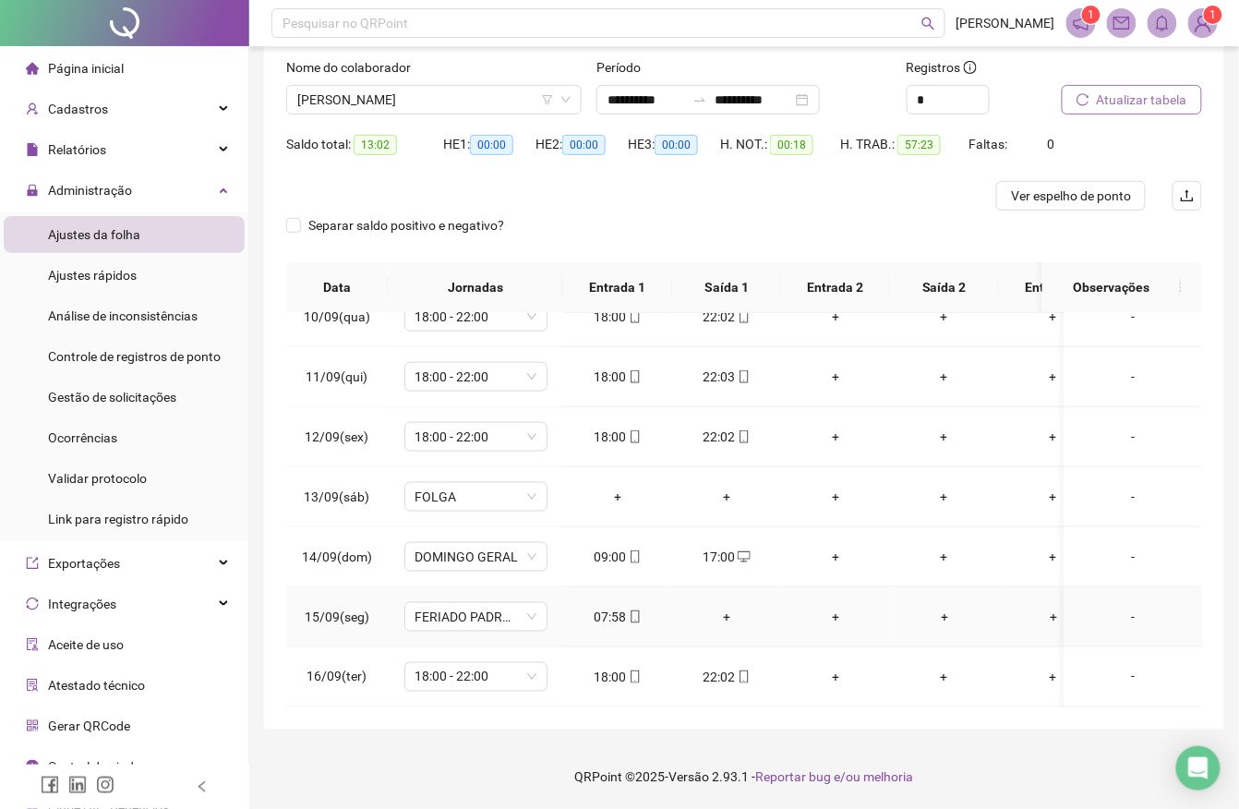
click at [725, 607] on div "+" at bounding box center [726, 617] width 79 height 20
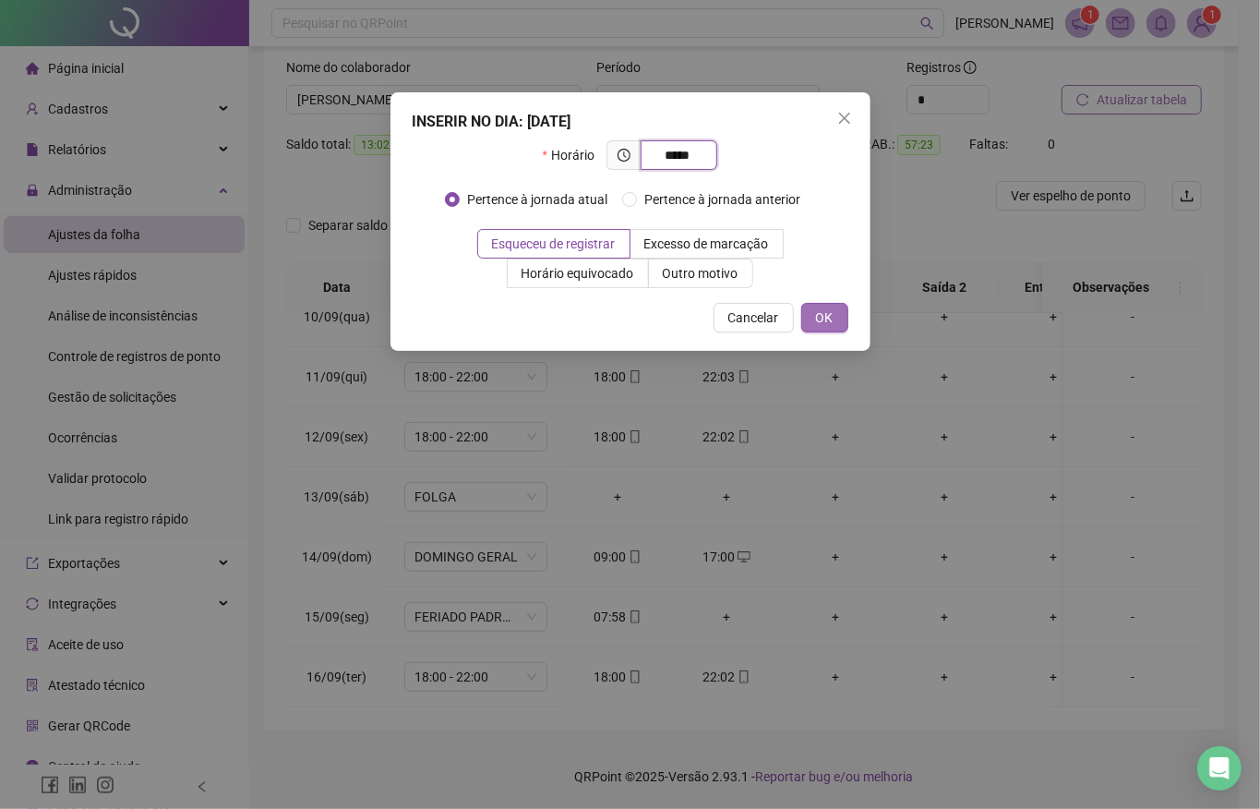
type input "*****"
click at [831, 314] on span "OK" at bounding box center [825, 318] width 18 height 20
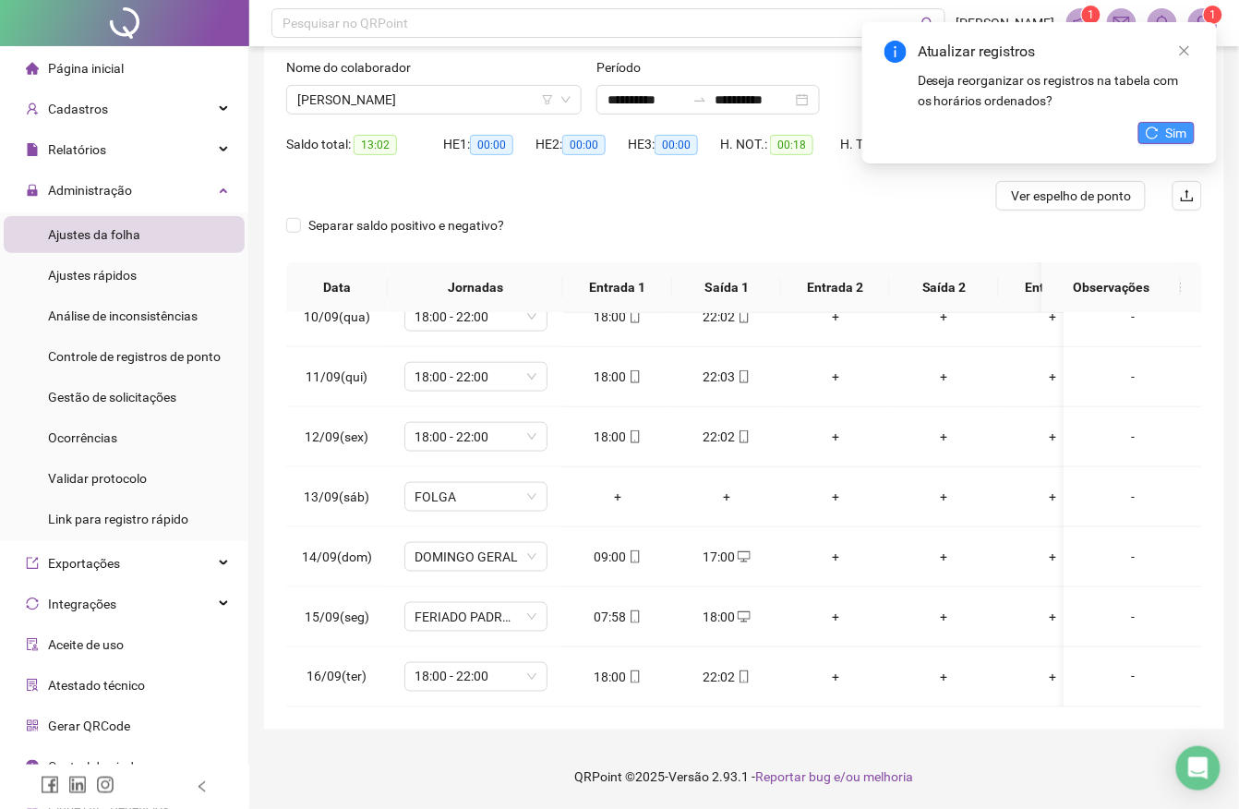
click at [1161, 133] on button "Sim" at bounding box center [1167, 133] width 56 height 22
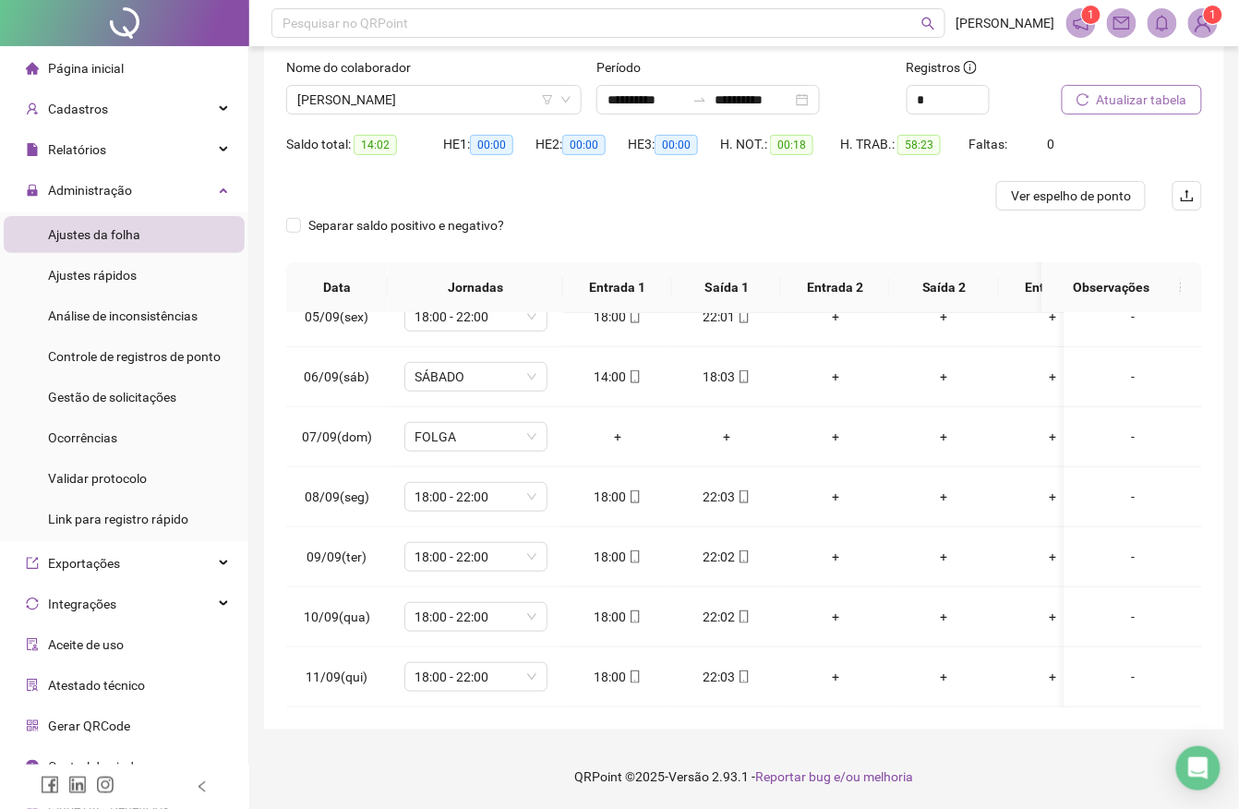
scroll to position [0, 0]
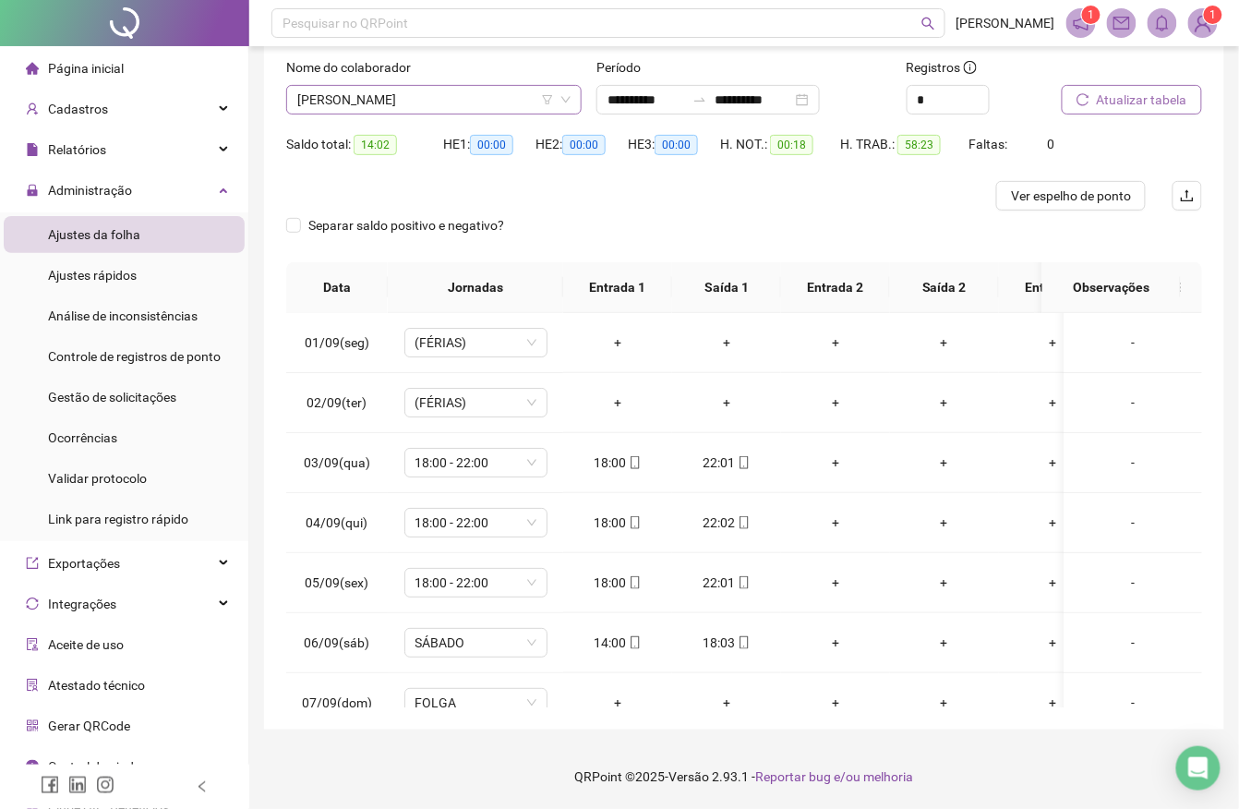
click at [477, 98] on span "[PERSON_NAME]" at bounding box center [433, 100] width 273 height 28
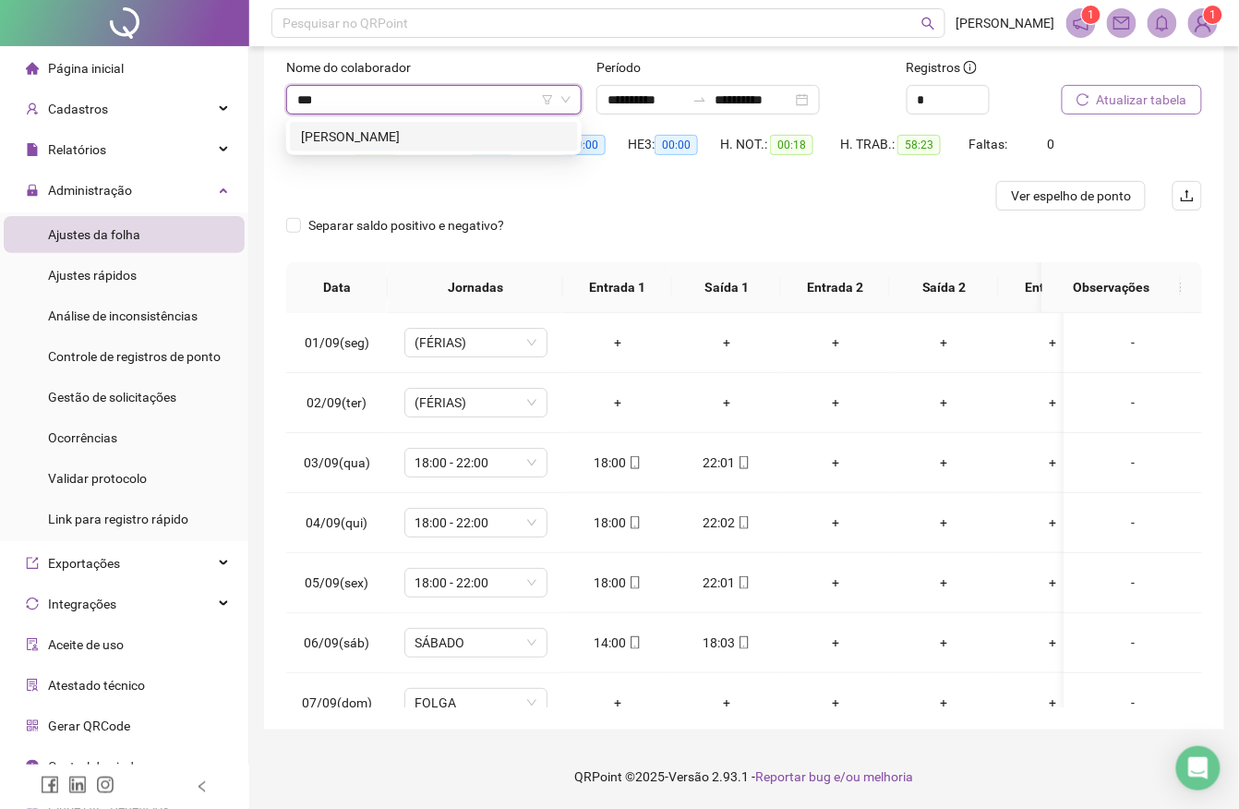
type input "****"
click at [473, 130] on div "[PERSON_NAME]" at bounding box center [434, 137] width 266 height 20
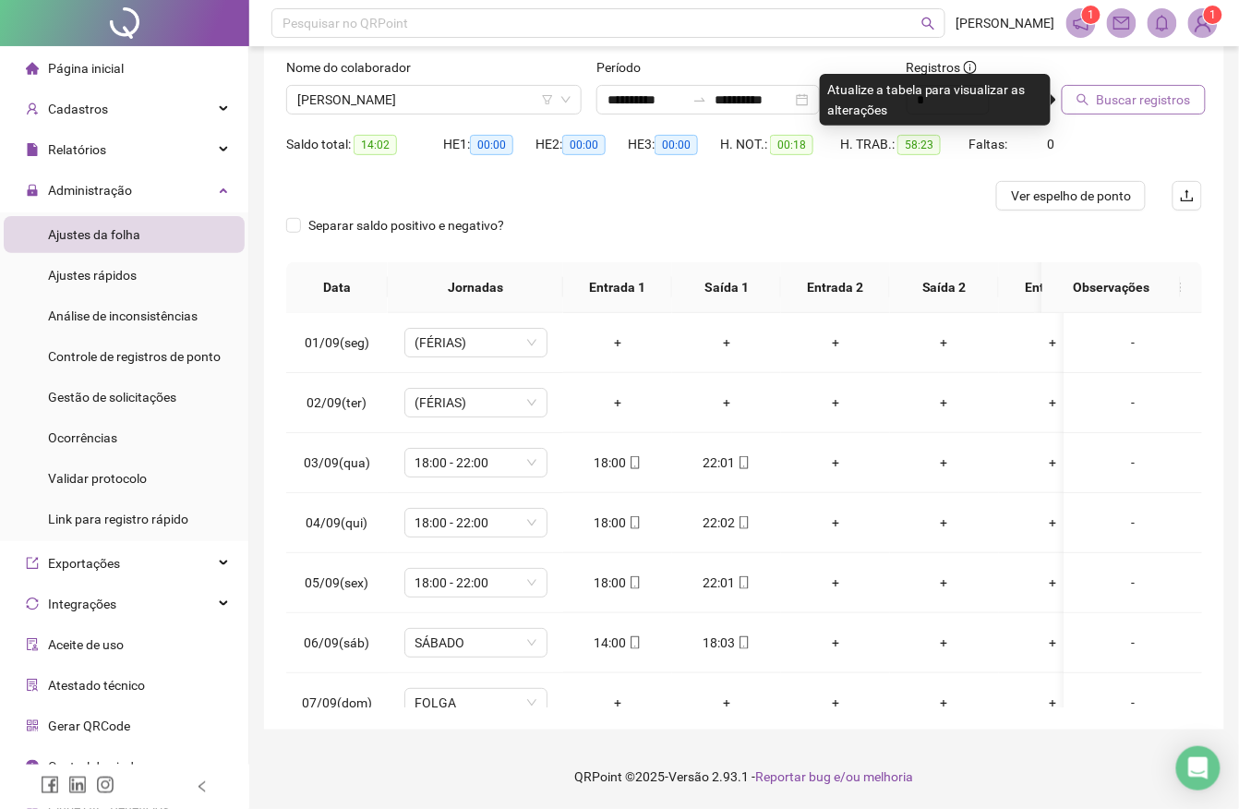
click at [1123, 108] on span "Buscar registros" at bounding box center [1144, 100] width 94 height 20
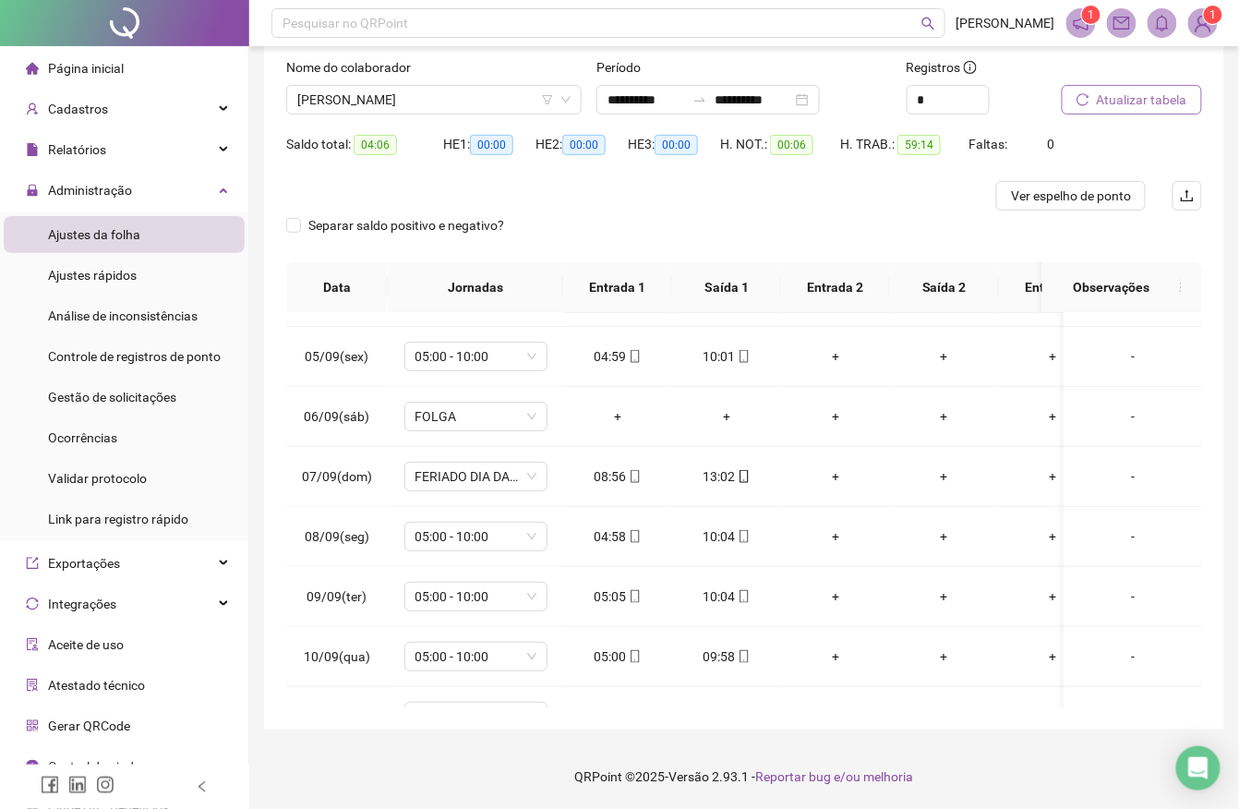
scroll to position [241, 0]
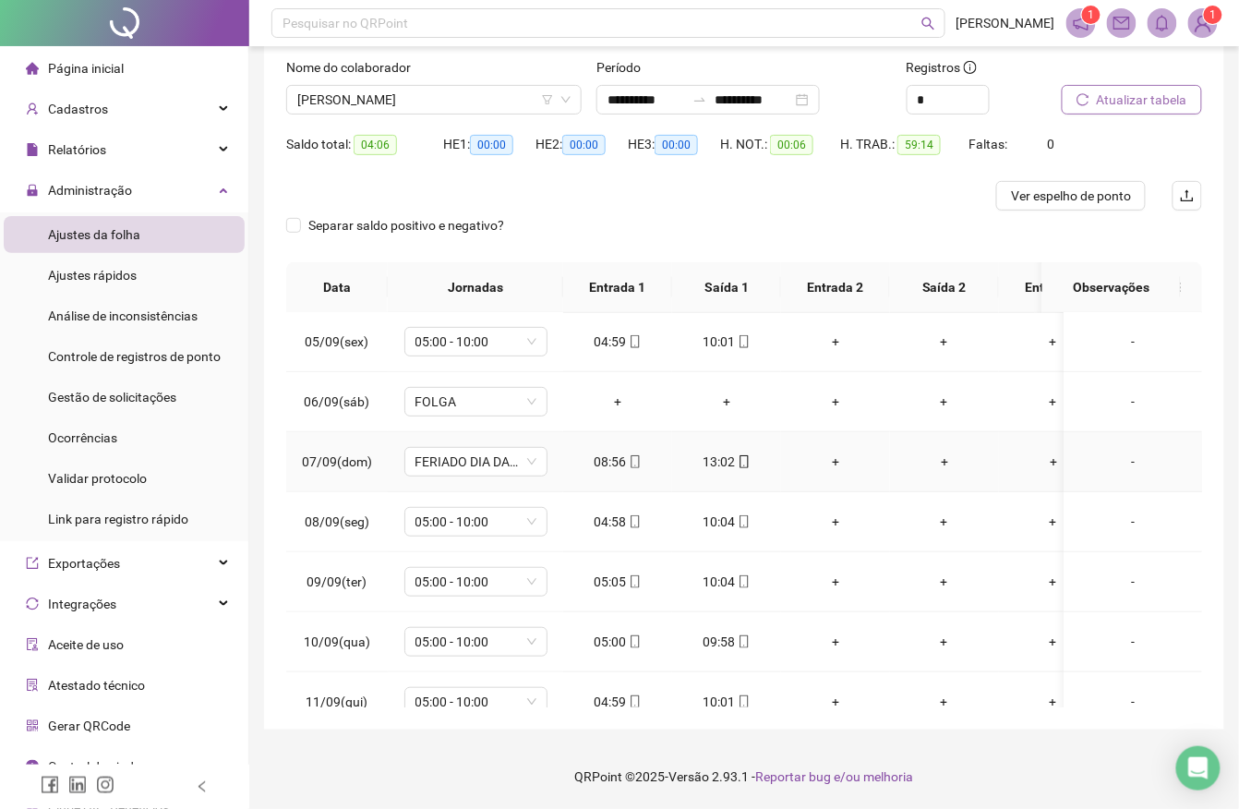
click at [720, 465] on div "13:02" at bounding box center [726, 462] width 79 height 20
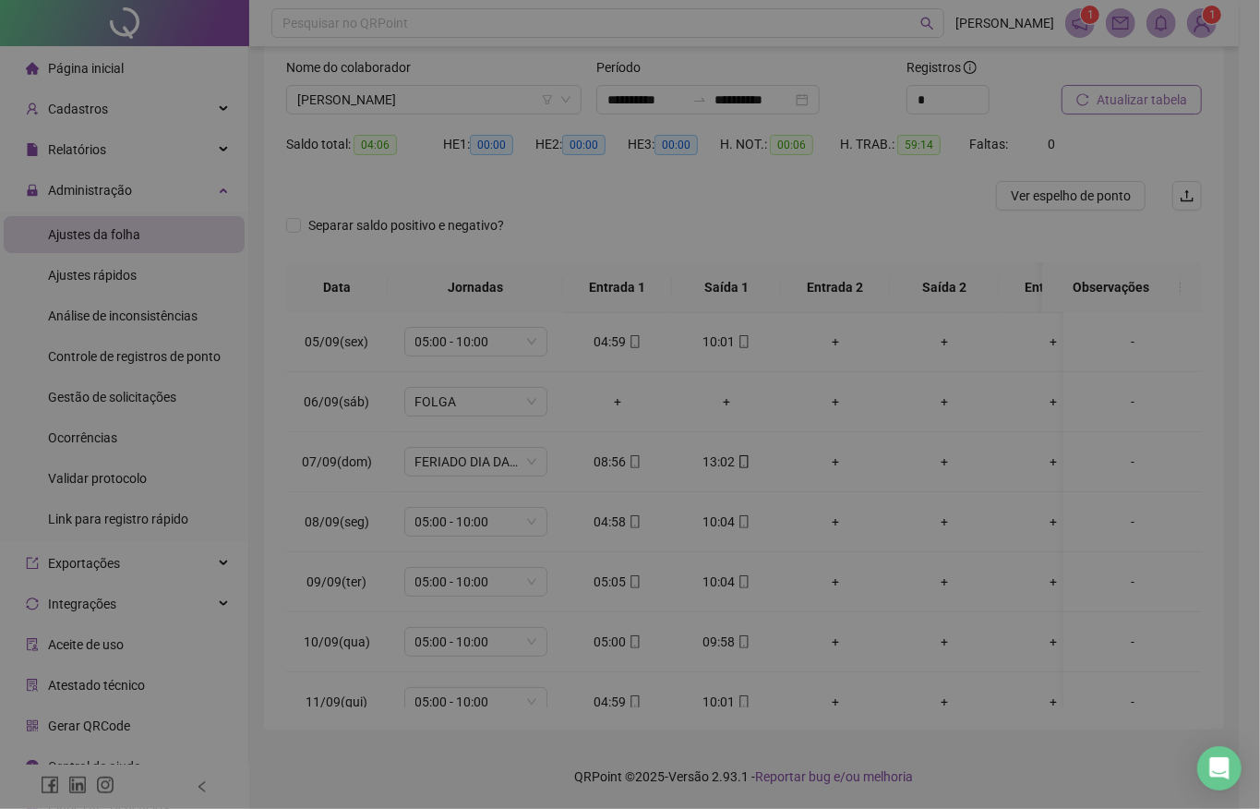
type input "**********"
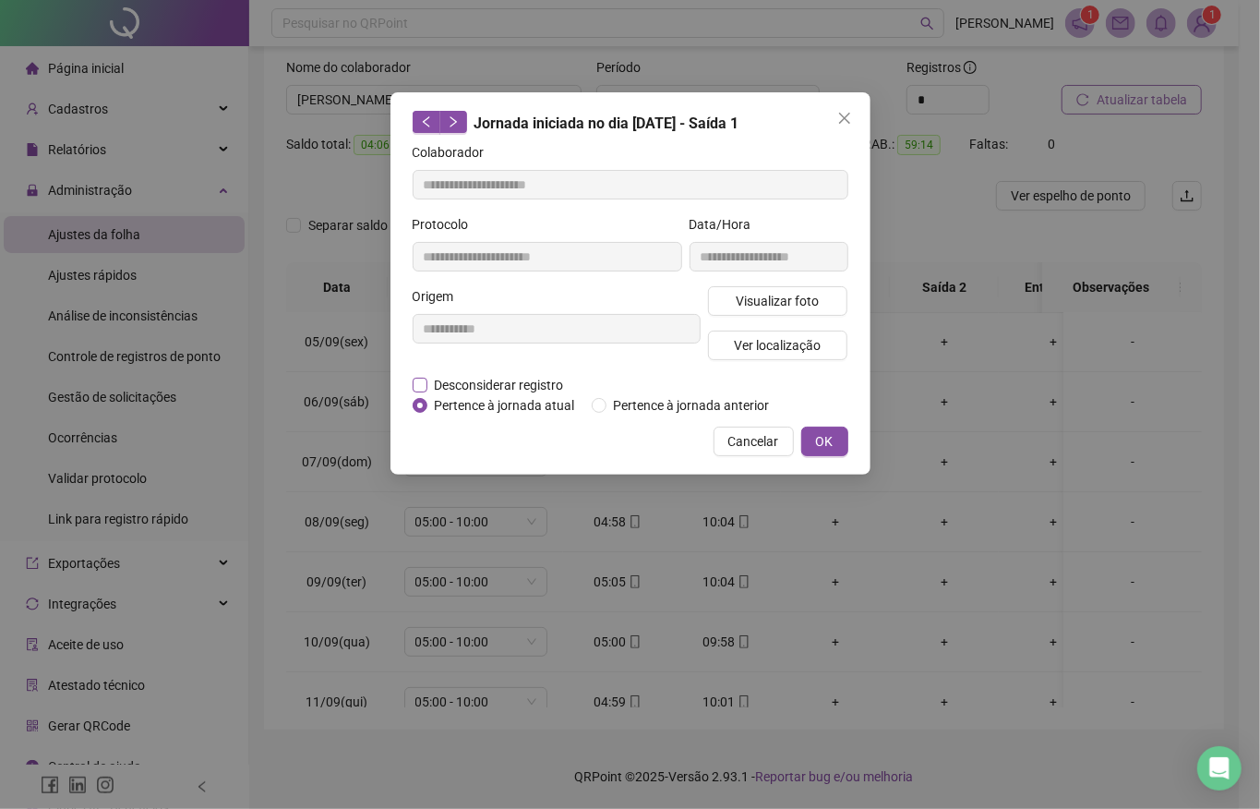
click at [525, 386] on span "Desconsiderar registro" at bounding box center [500, 385] width 144 height 20
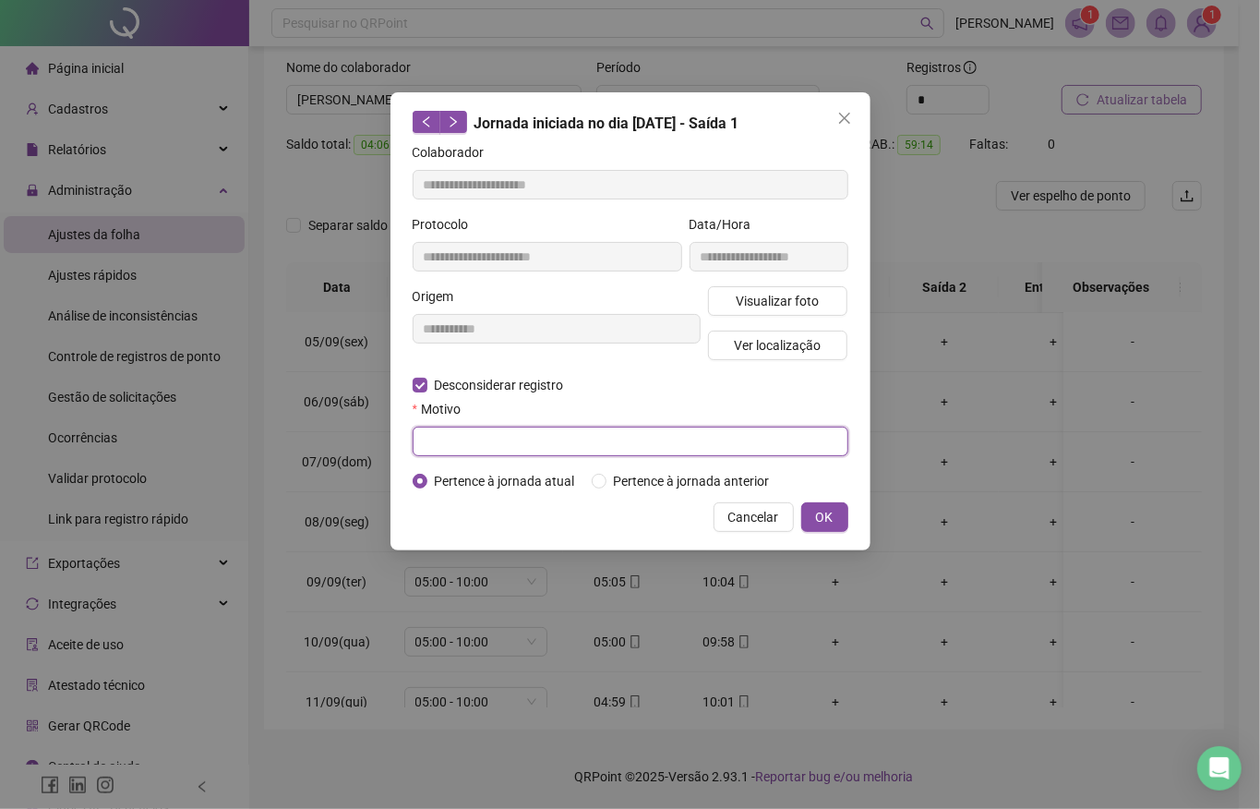
click at [534, 432] on input "text" at bounding box center [631, 442] width 436 height 30
type input "******"
click at [821, 506] on button "OK" at bounding box center [825, 517] width 47 height 30
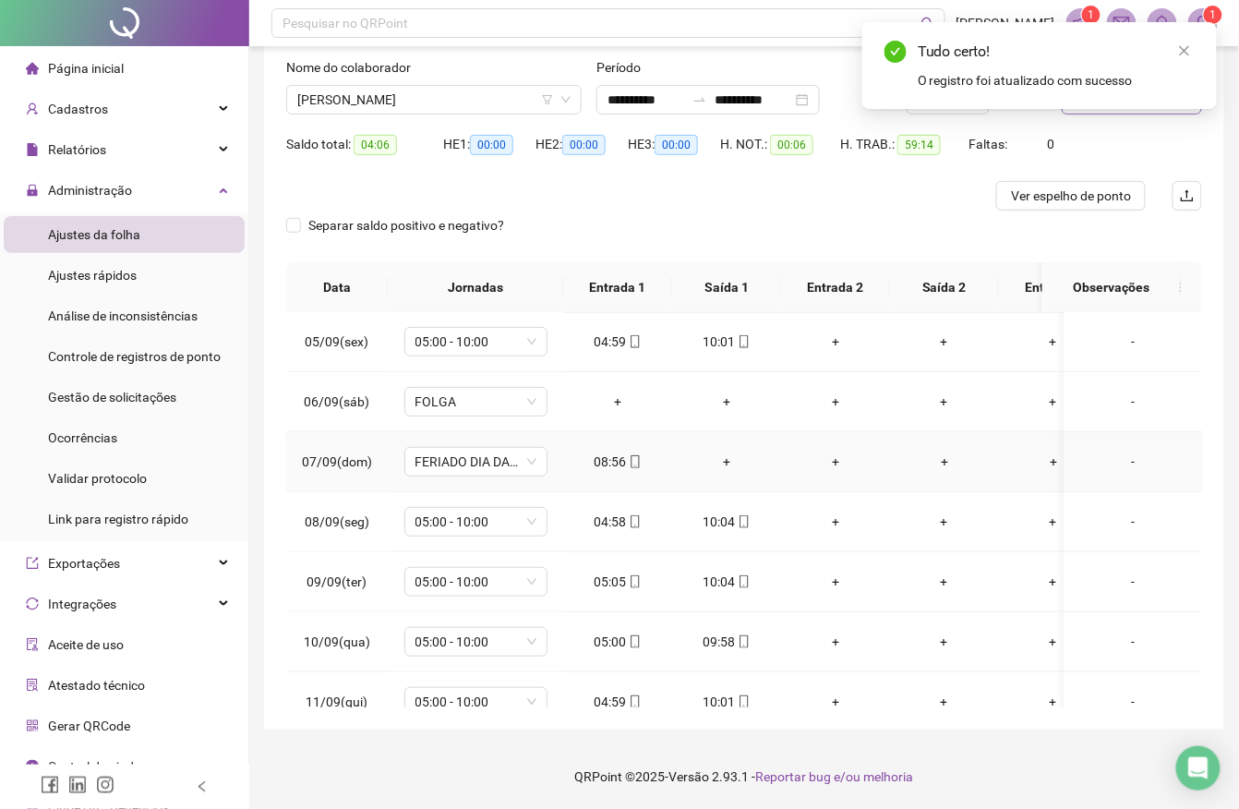
click at [728, 458] on div "+" at bounding box center [726, 462] width 79 height 20
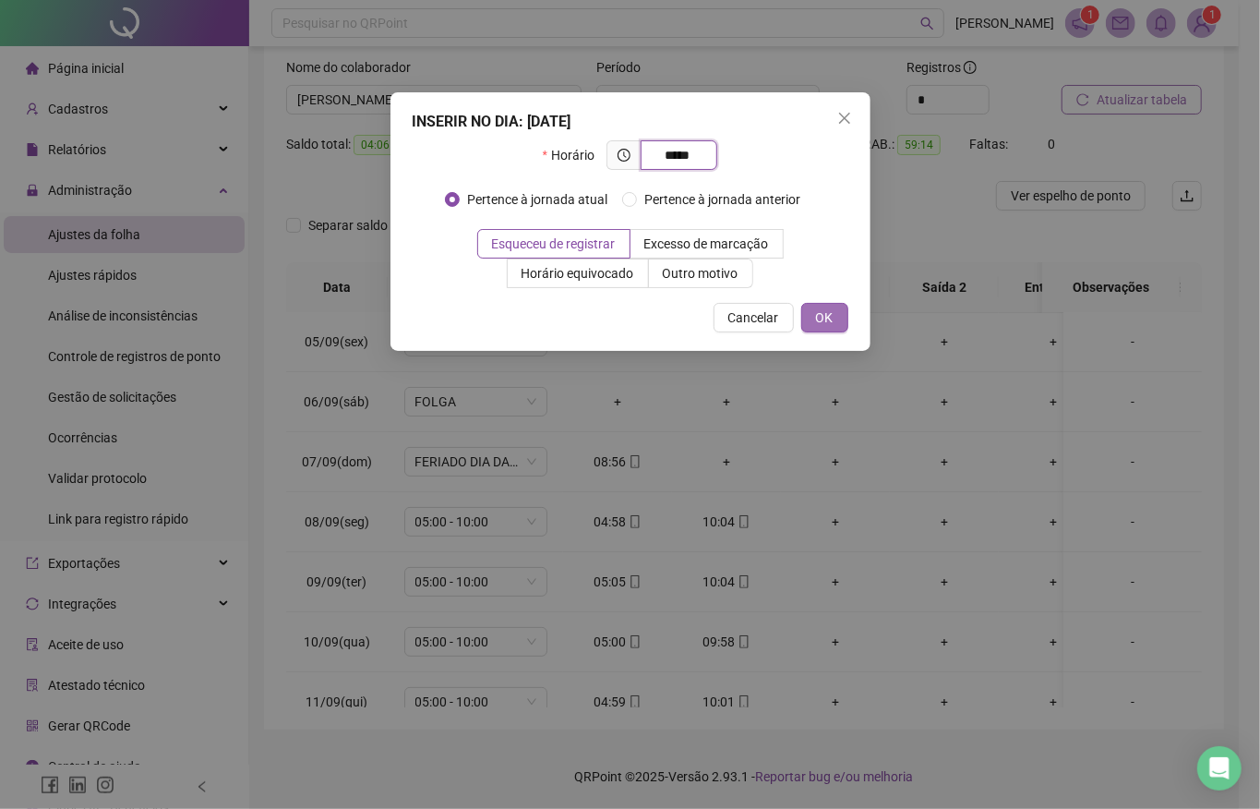
type input "*****"
click at [838, 322] on button "OK" at bounding box center [825, 318] width 47 height 30
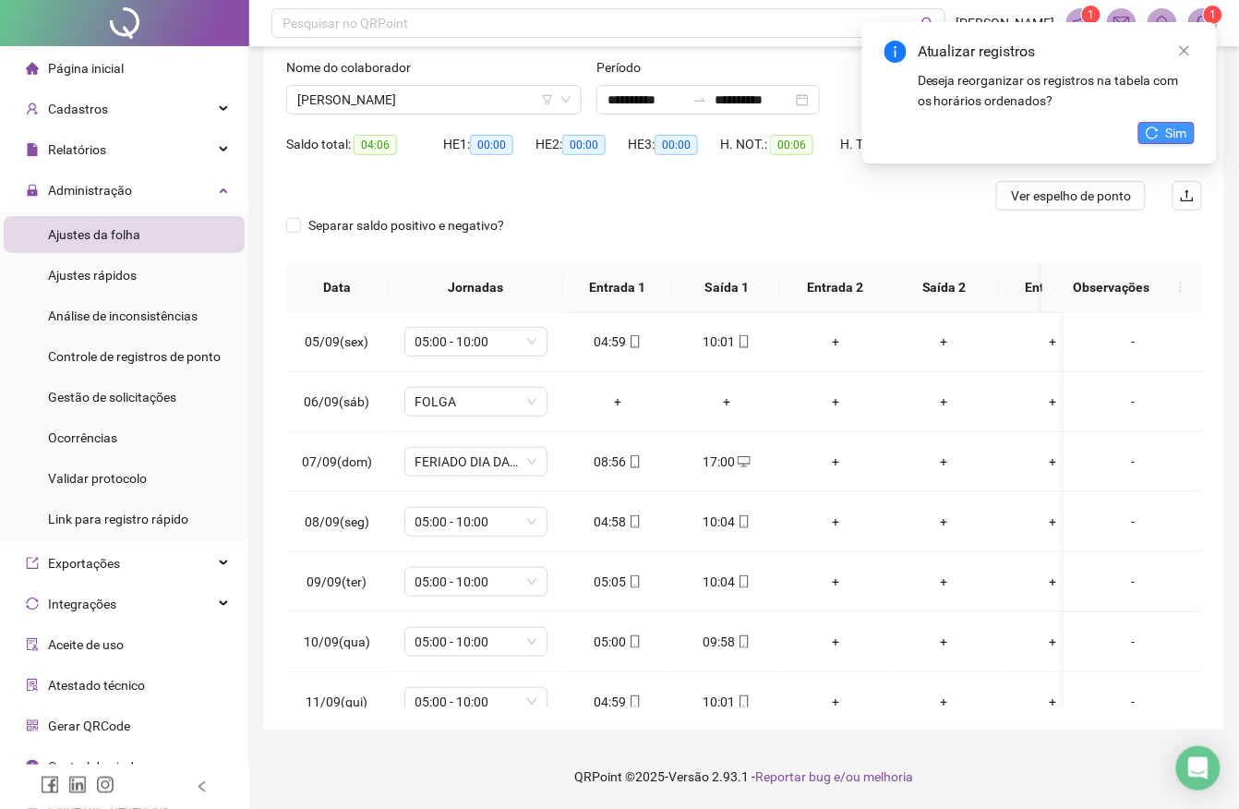
click at [1153, 139] on icon "reload" at bounding box center [1152, 133] width 13 height 13
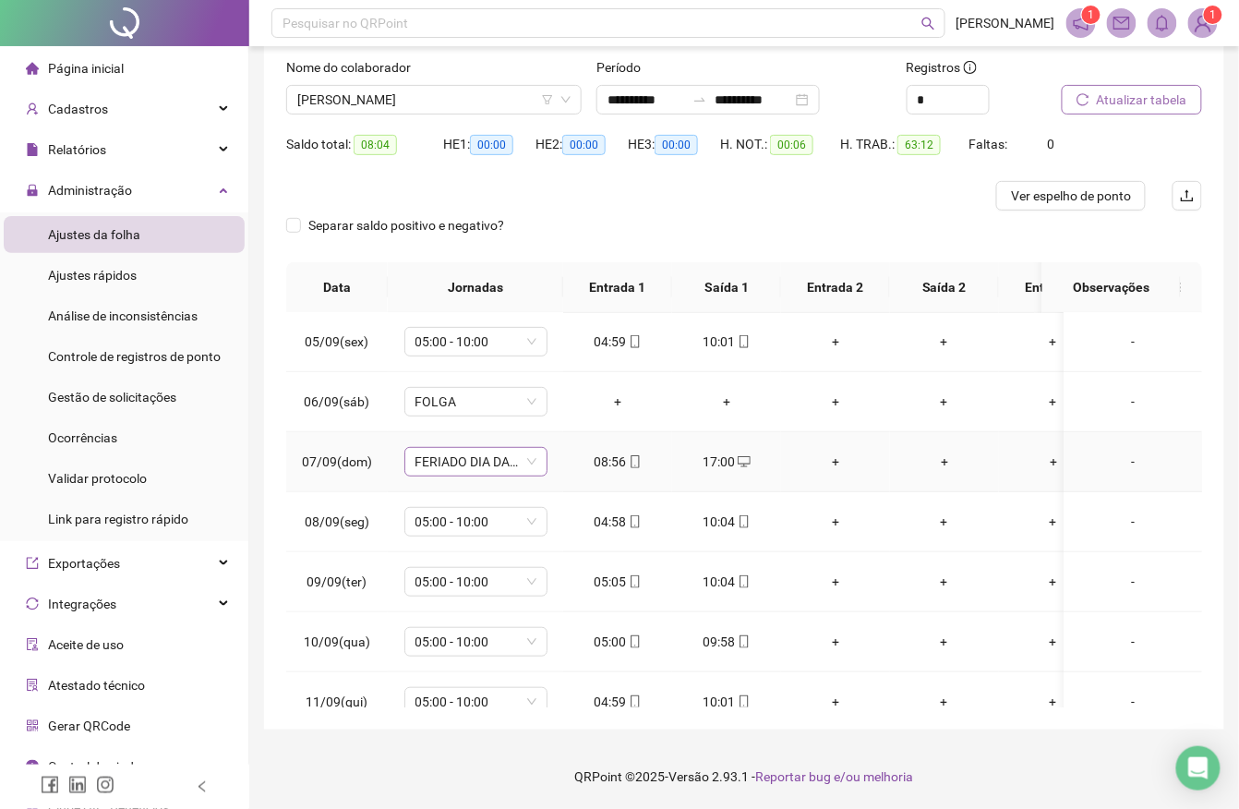
click at [526, 471] on span "FERIADO DIA DA INDEPENDÊNCIA" at bounding box center [476, 462] width 121 height 28
type input "******"
click at [523, 533] on div "DOMINGO GERAL" at bounding box center [481, 531] width 103 height 20
click at [566, 417] on span "Sim" at bounding box center [562, 416] width 21 height 20
click at [566, 417] on td "+" at bounding box center [617, 402] width 109 height 60
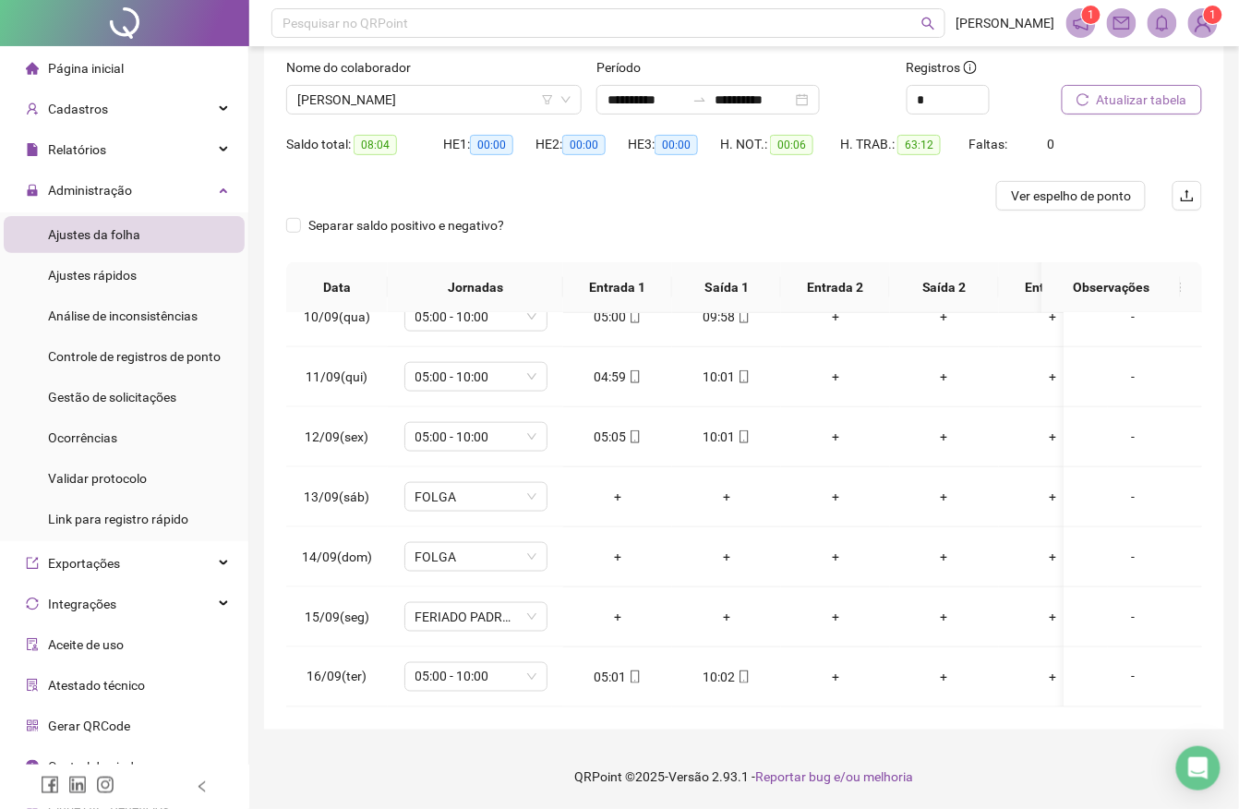
scroll to position [201, 0]
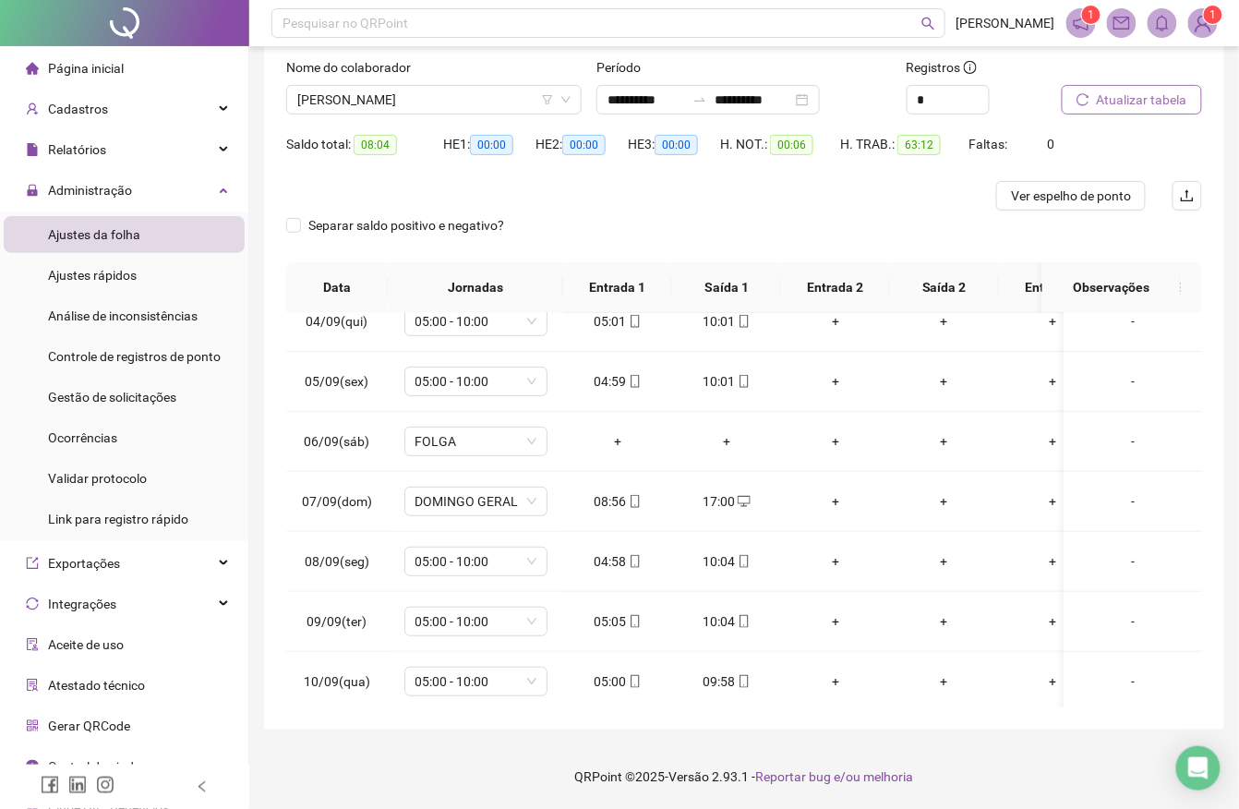
click at [418, 82] on div "Nome do colaborador" at bounding box center [433, 71] width 295 height 28
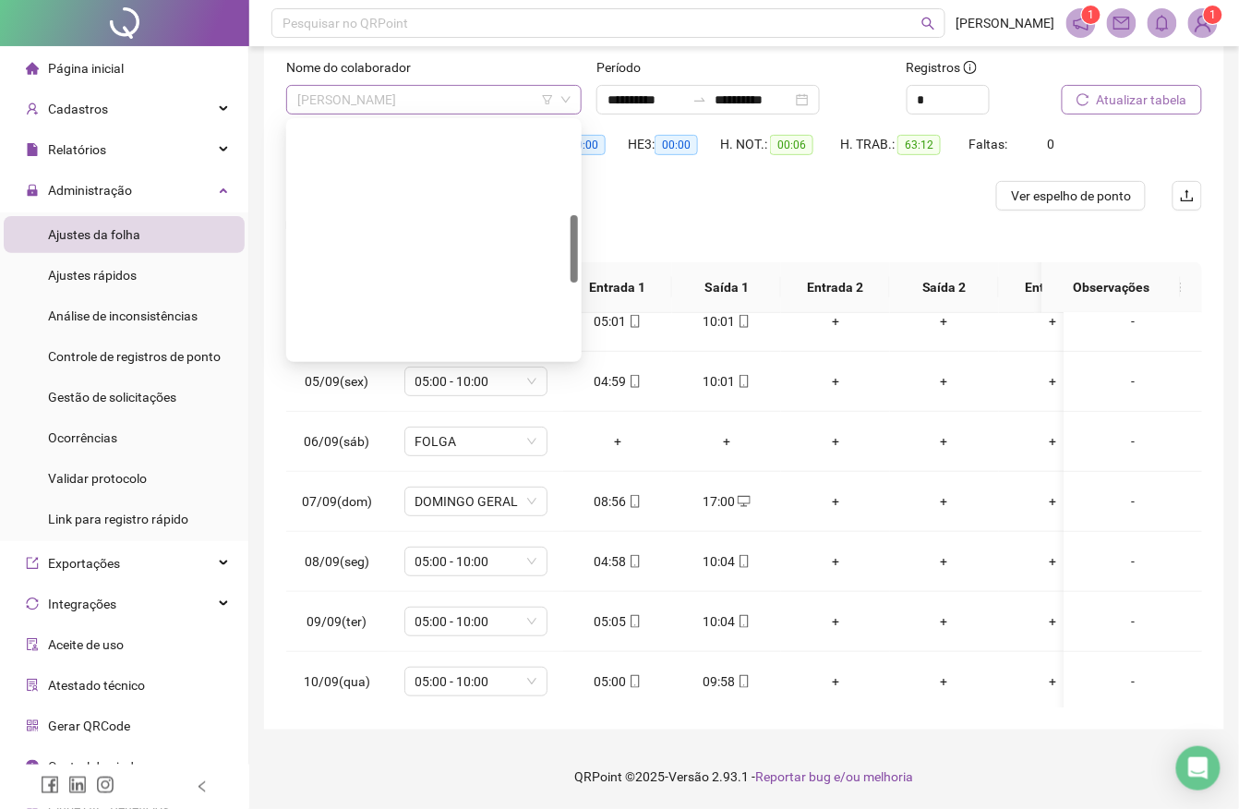
scroll to position [325, 0]
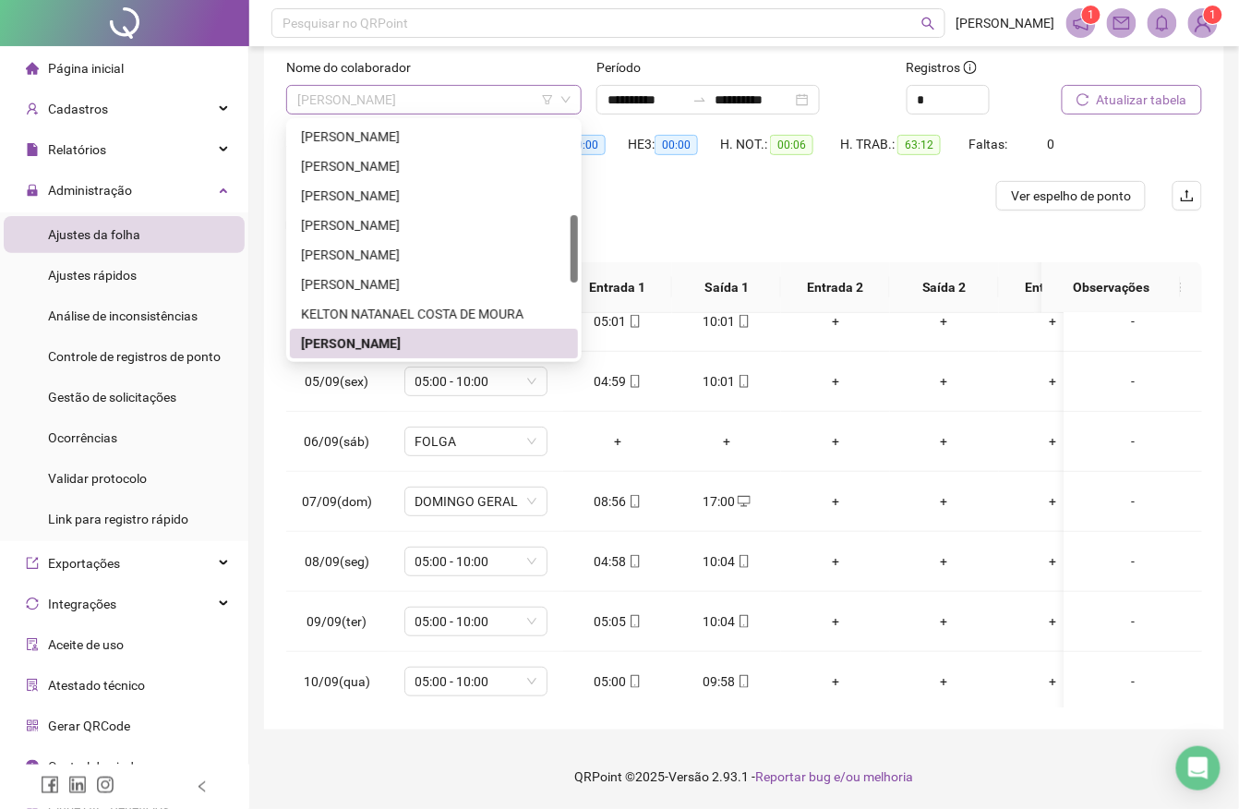
click at [407, 108] on span "[PERSON_NAME]" at bounding box center [433, 100] width 273 height 28
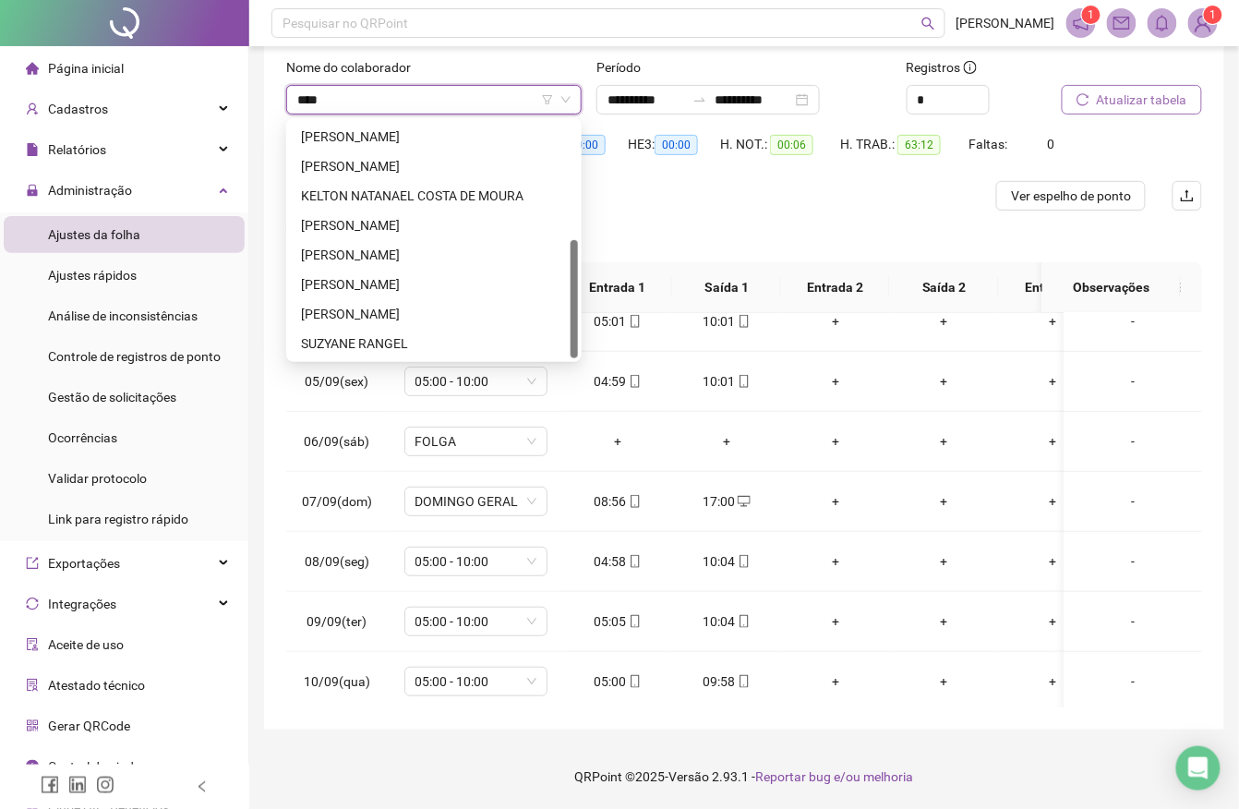
scroll to position [0, 0]
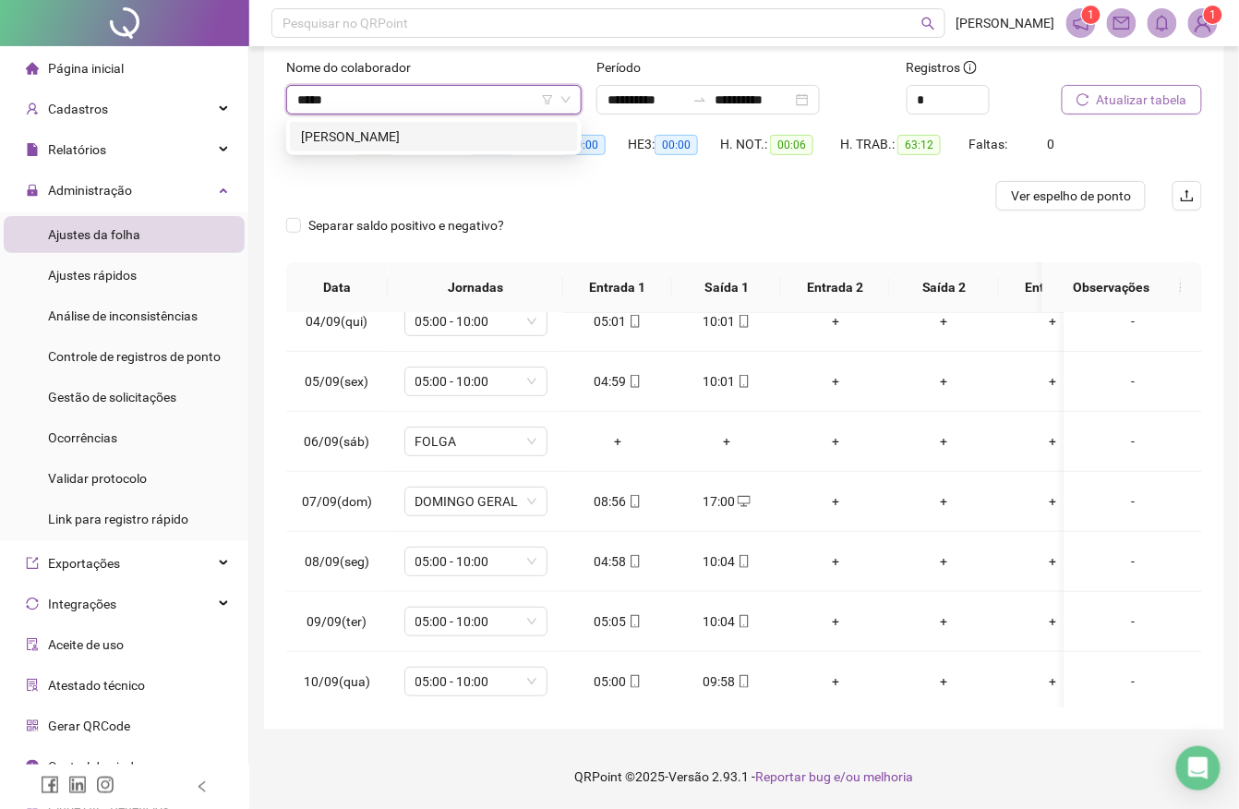
type input "******"
click at [418, 140] on div "[PERSON_NAME]" at bounding box center [434, 137] width 266 height 20
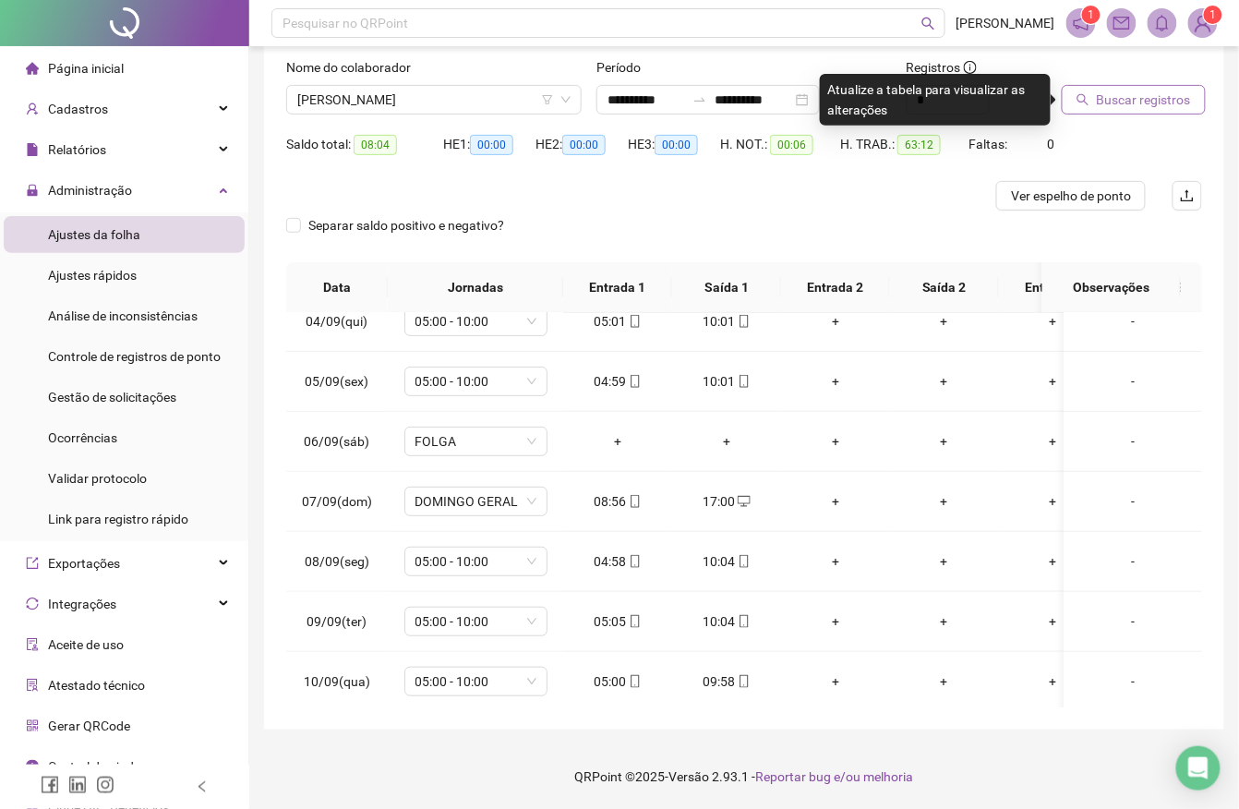
click at [1105, 93] on span "Buscar registros" at bounding box center [1144, 100] width 94 height 20
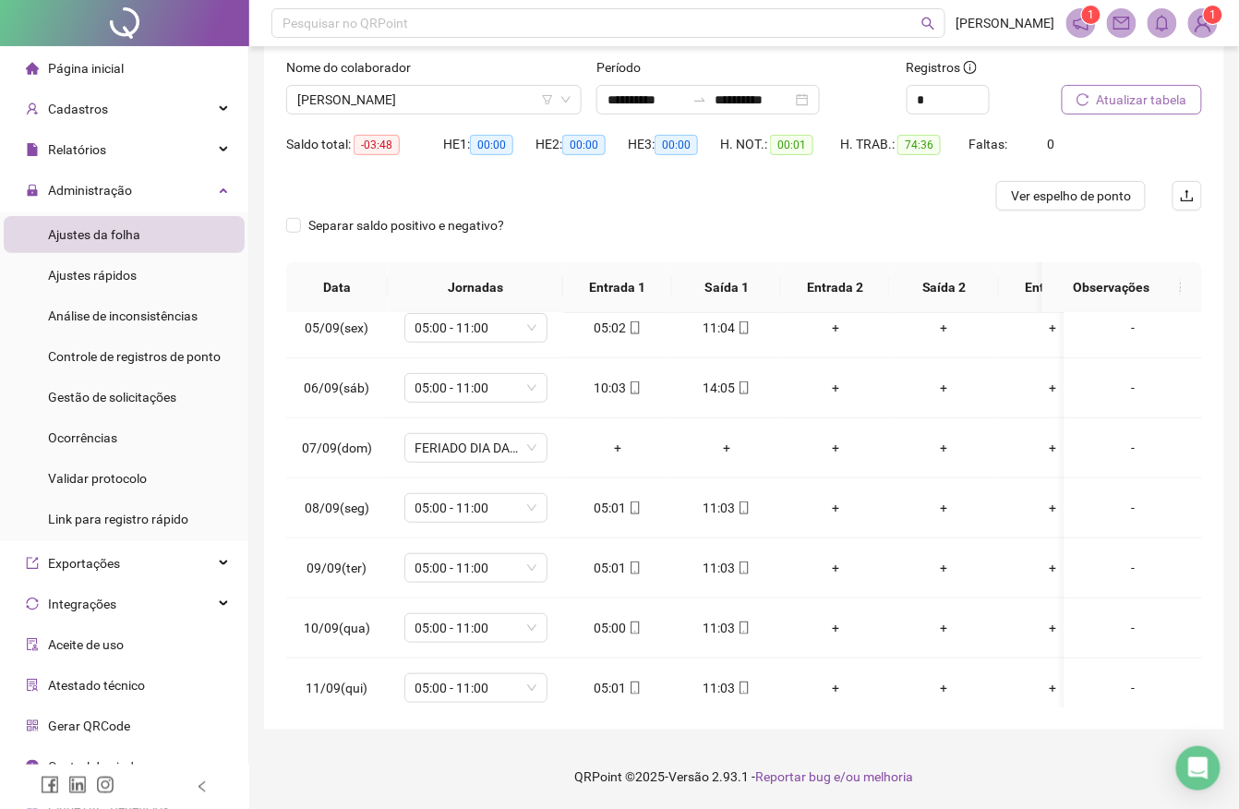
scroll to position [262, 0]
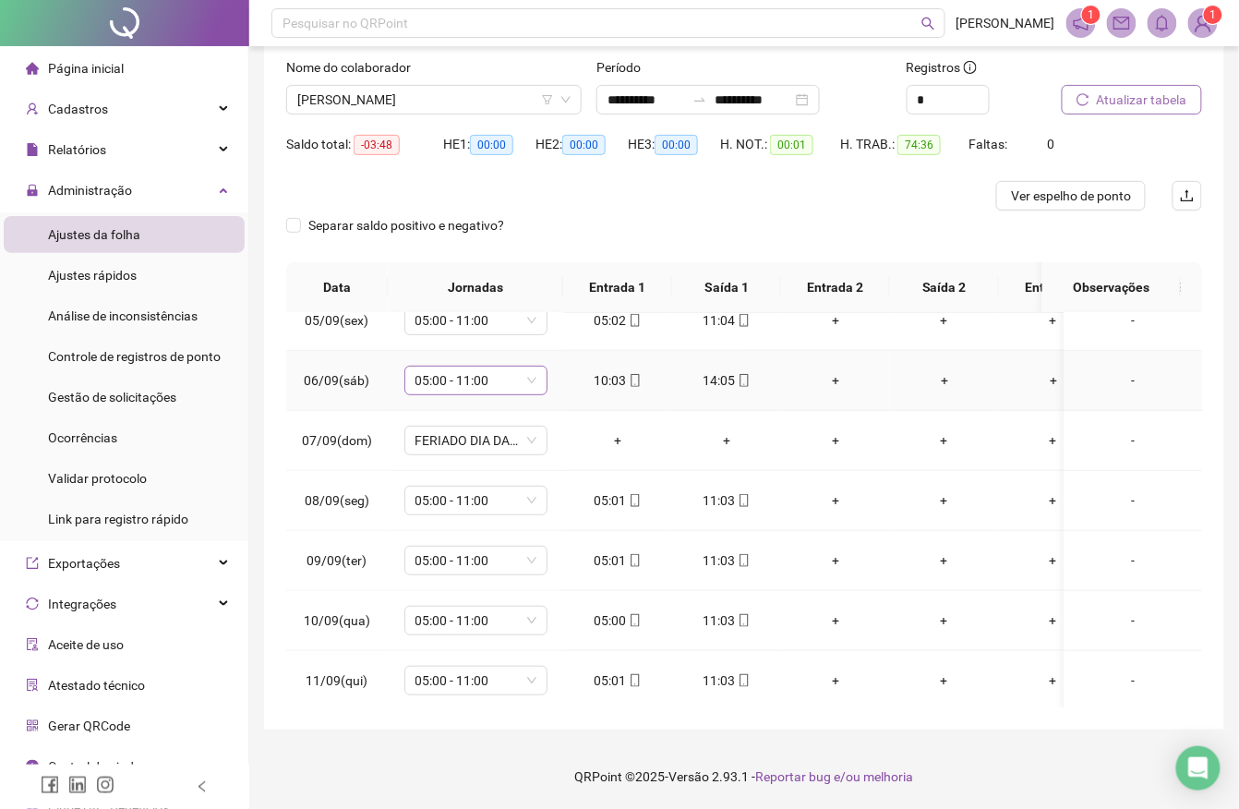
click at [443, 371] on span "05:00 - 11:00" at bounding box center [476, 381] width 121 height 28
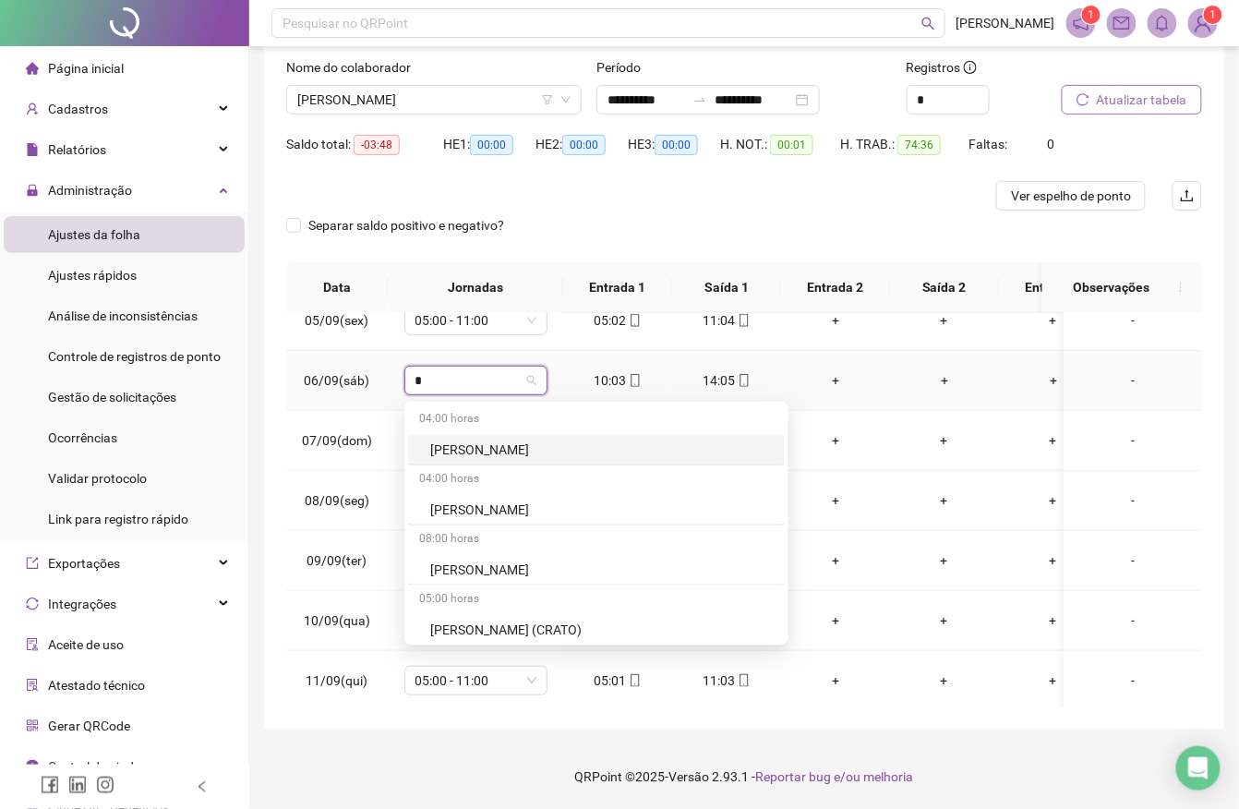
type input "**"
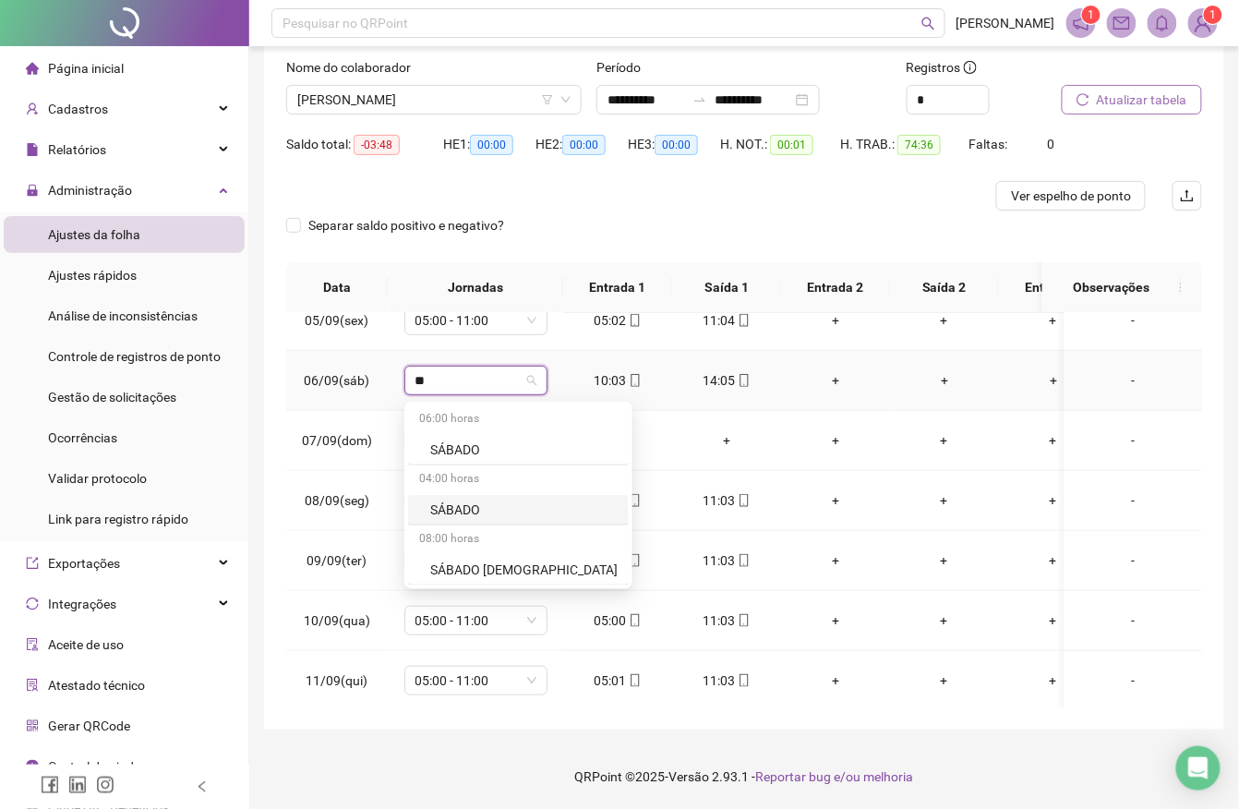
click at [456, 504] on div "SÁBADO" at bounding box center [523, 510] width 187 height 20
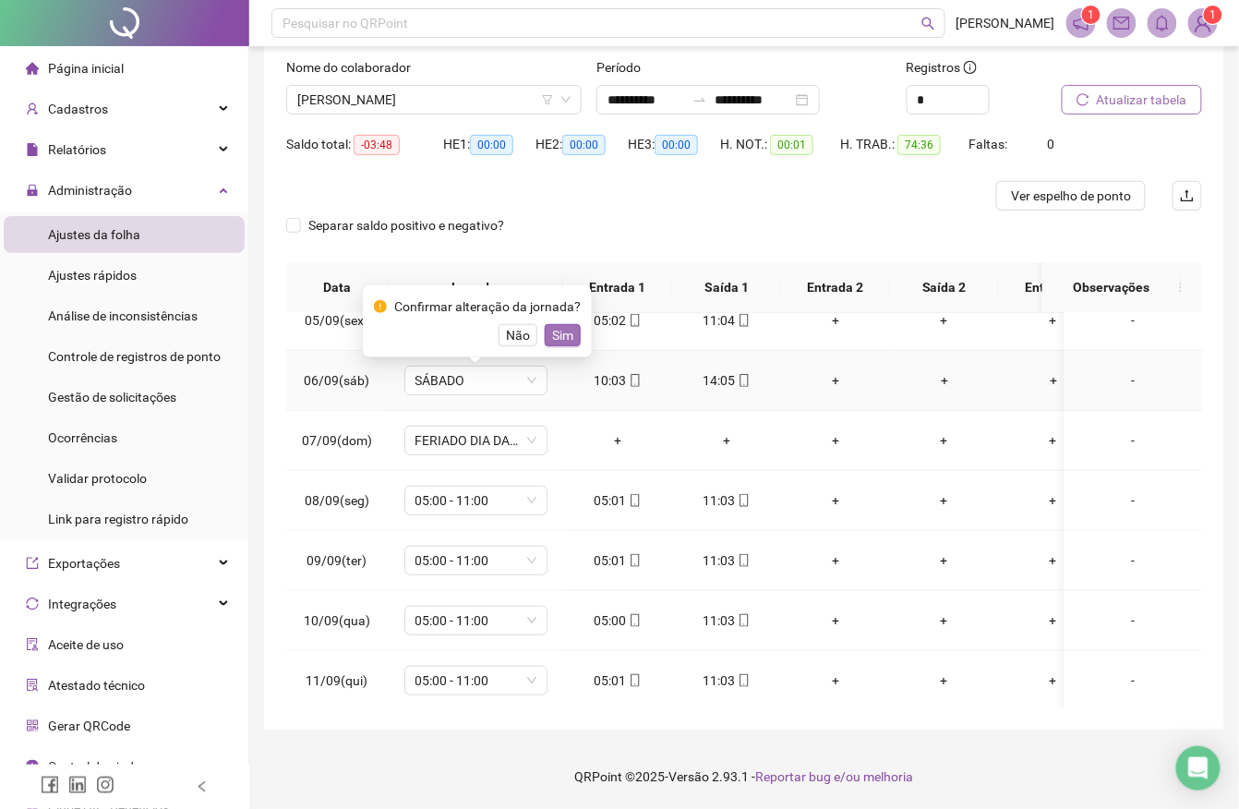
click at [562, 340] on span "Sim" at bounding box center [562, 335] width 21 height 20
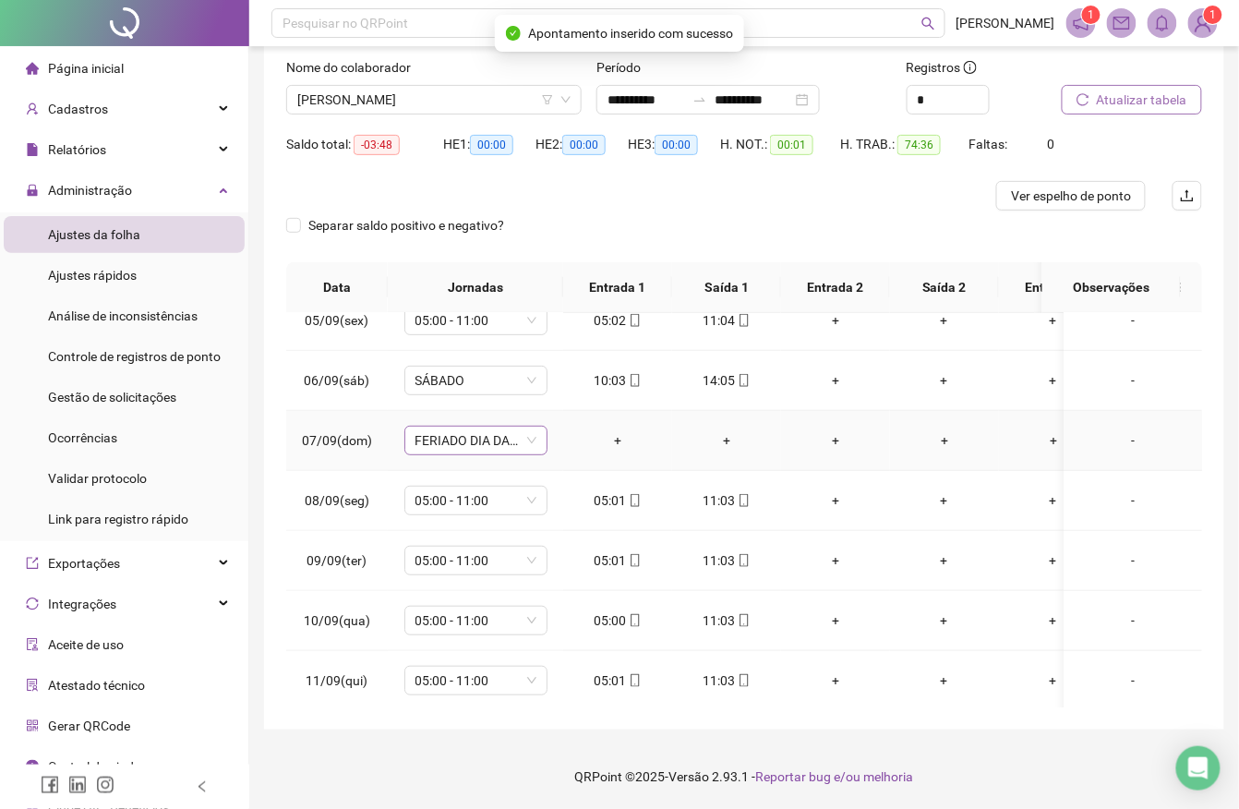
click at [503, 437] on span "FERIADO DIA DA INDEPENDÊNCIA" at bounding box center [476, 441] width 121 height 28
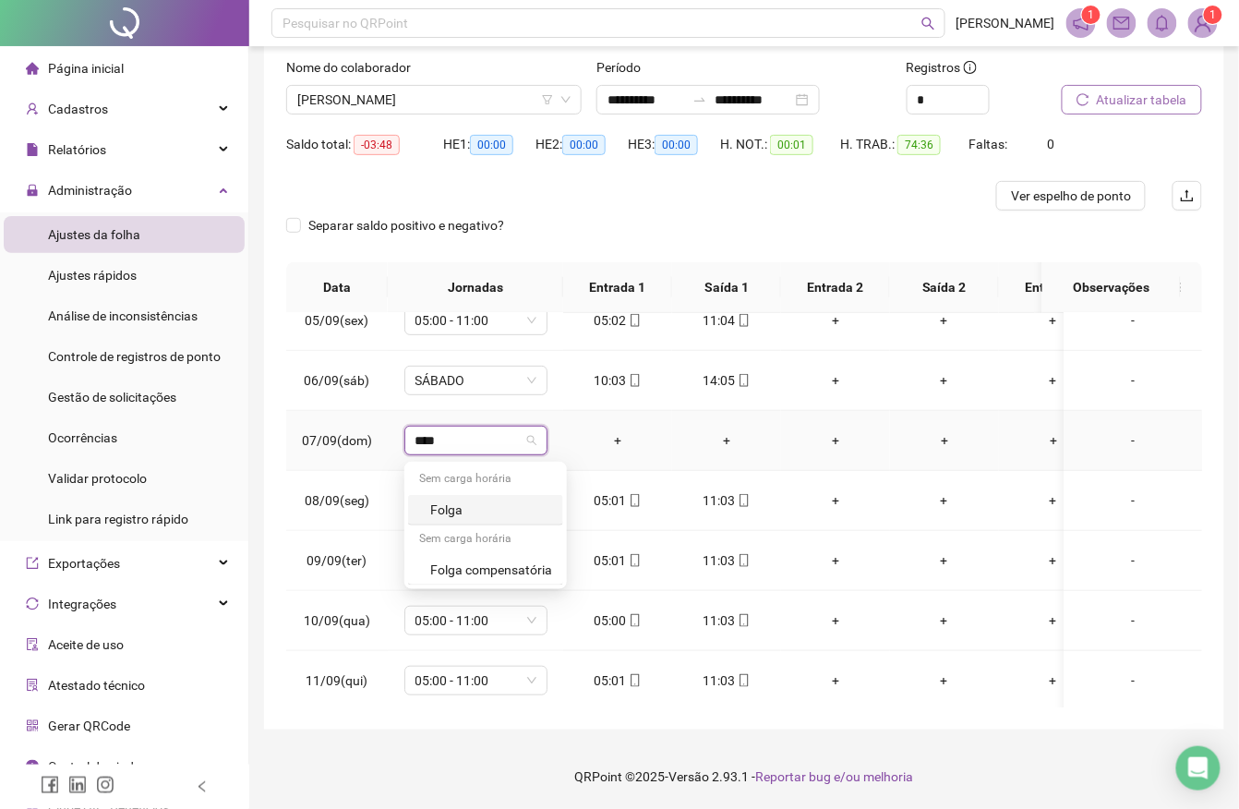
type input "*****"
click at [467, 502] on div "Folga" at bounding box center [491, 510] width 122 height 20
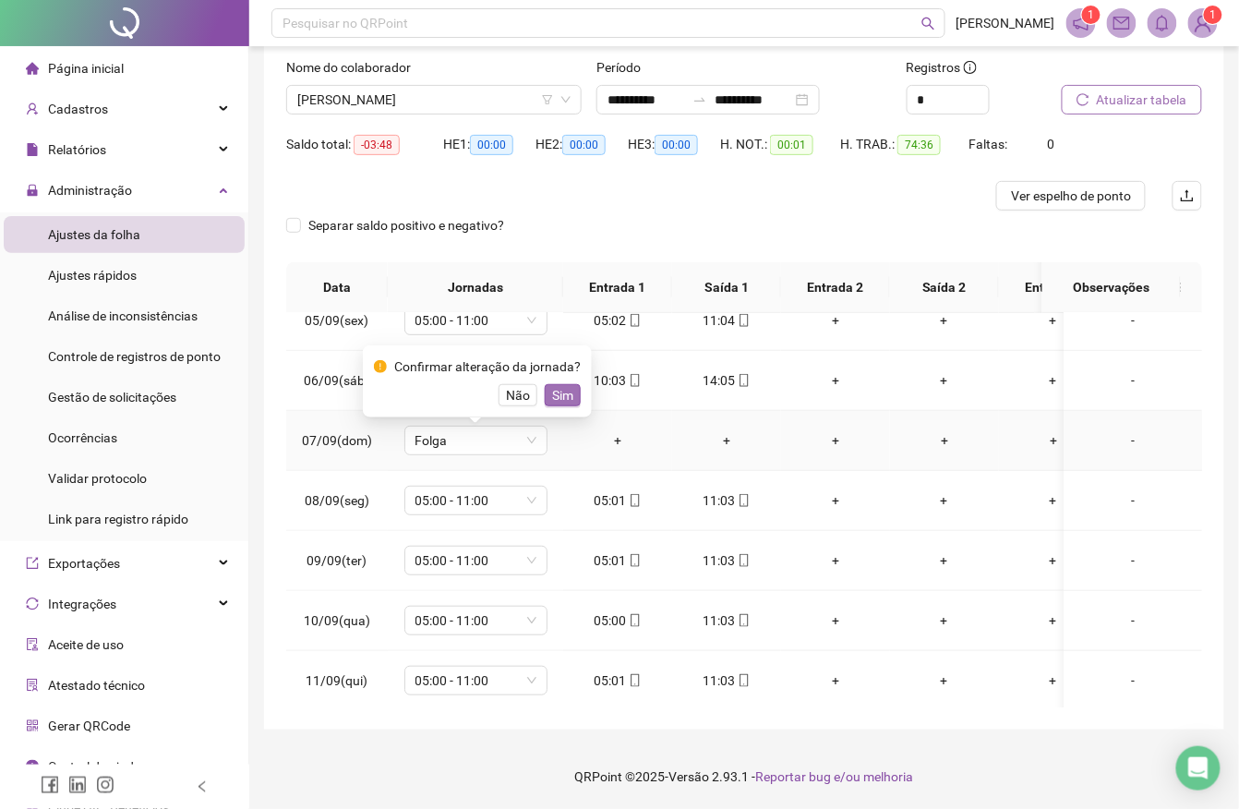
click at [559, 399] on span "Sim" at bounding box center [562, 395] width 21 height 20
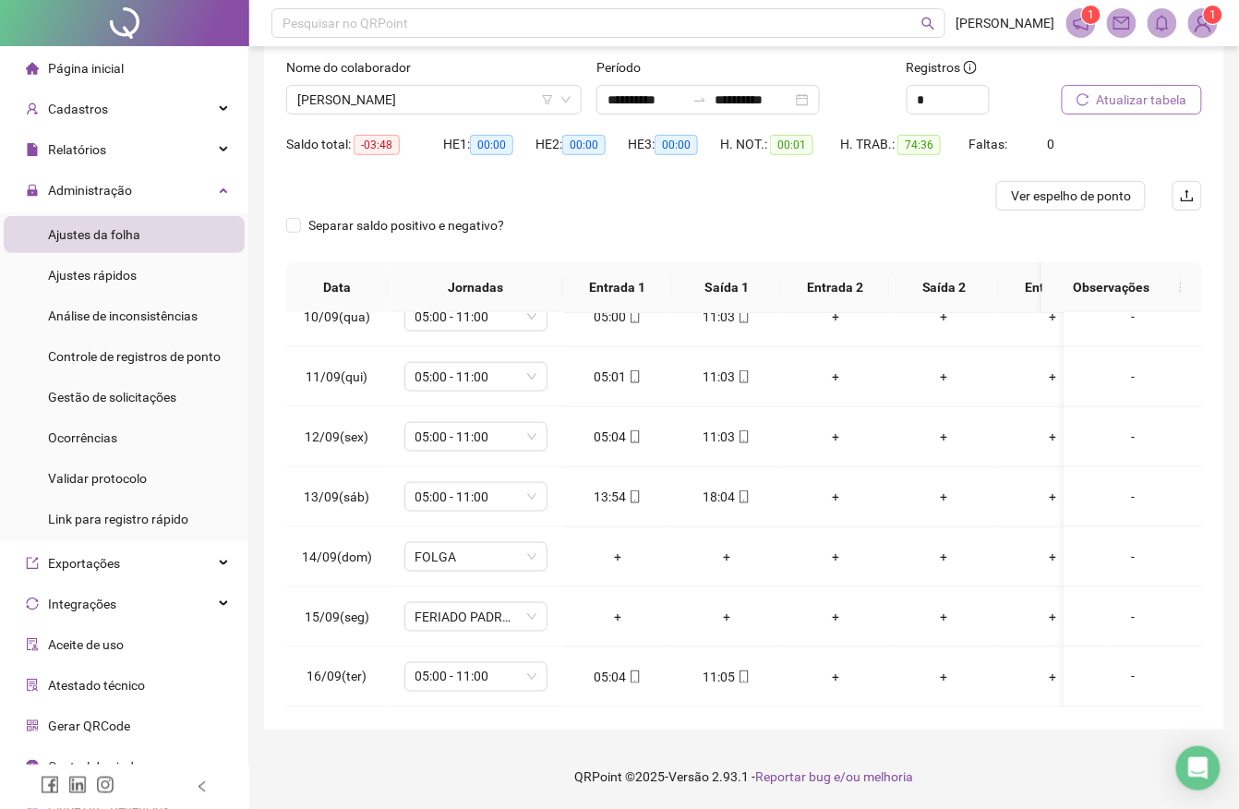
scroll to position [582, 0]
click at [526, 497] on span "05:00 - 11:00" at bounding box center [476, 497] width 121 height 28
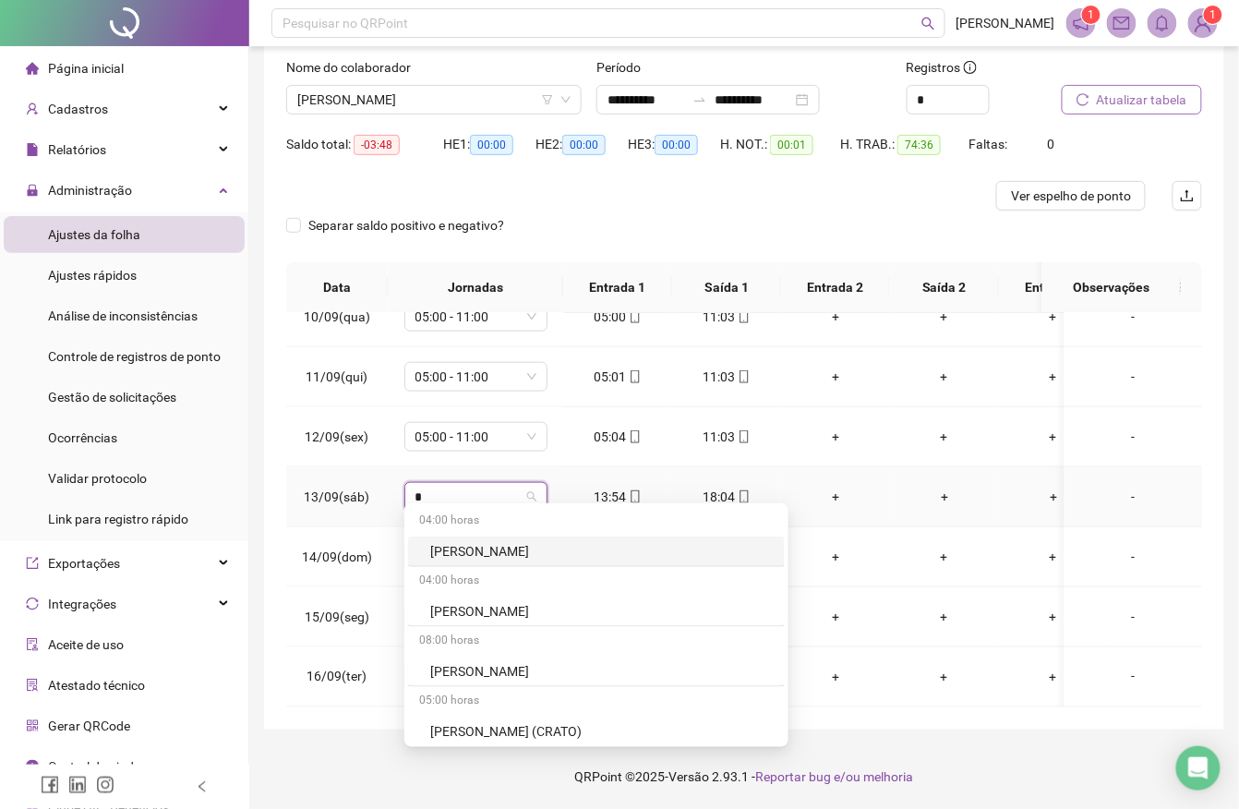
type input "**"
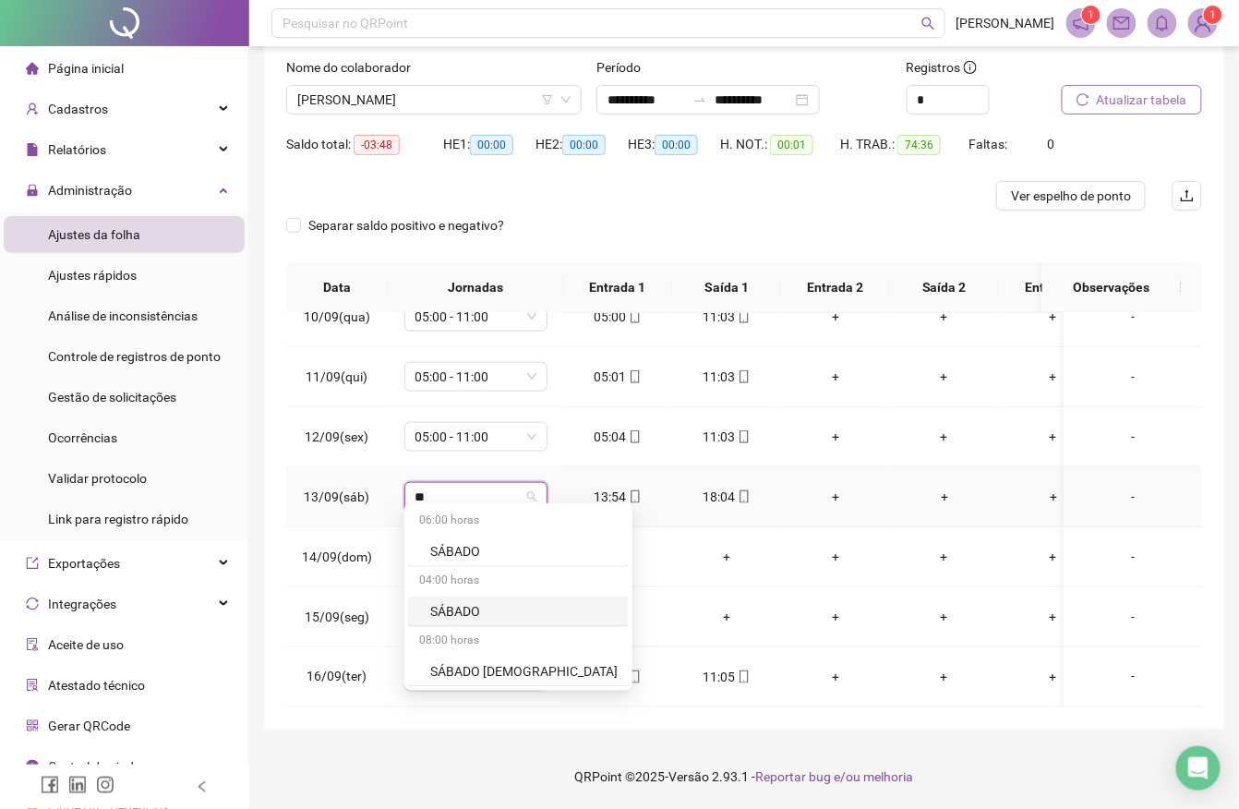
click at [452, 609] on div "SÁBADO" at bounding box center [523, 611] width 187 height 20
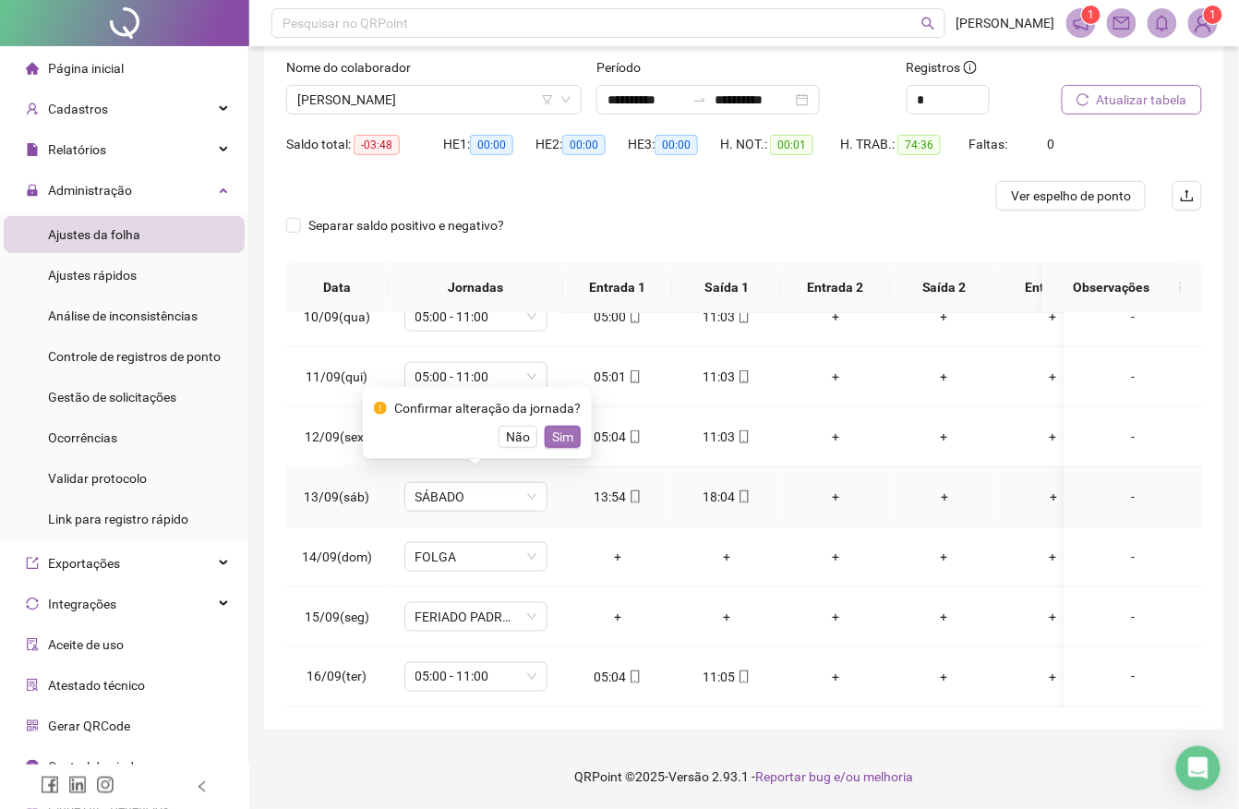
click at [563, 432] on span "Sim" at bounding box center [562, 437] width 21 height 20
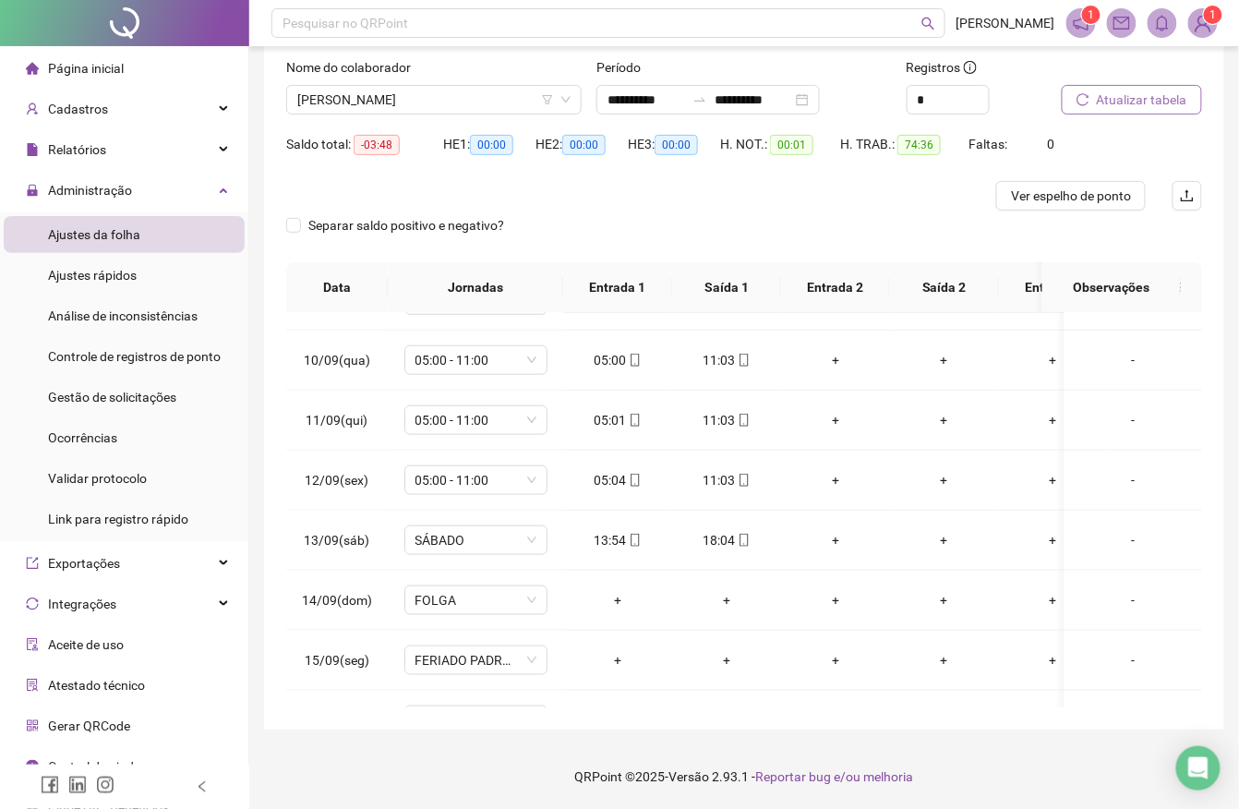
scroll to position [444, 0]
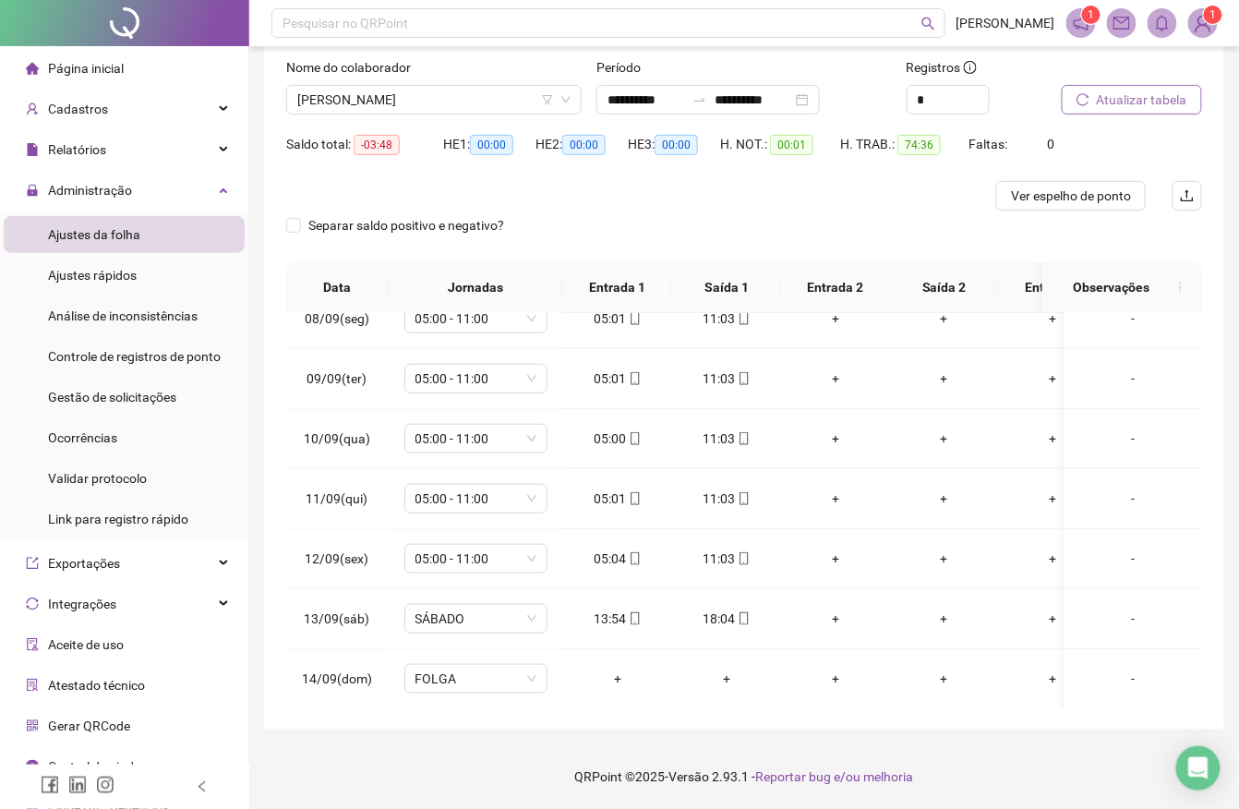
click at [1204, 458] on div "**********" at bounding box center [744, 338] width 960 height 781
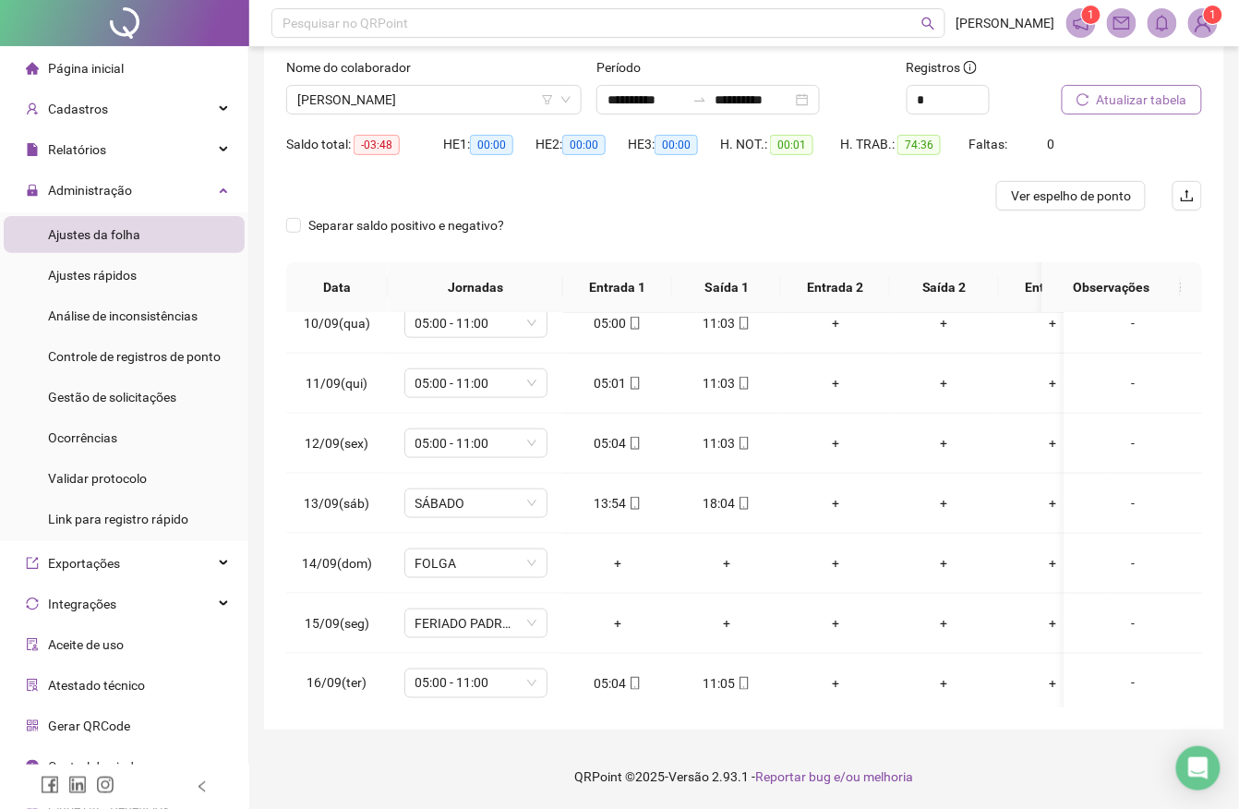
scroll to position [592, 0]
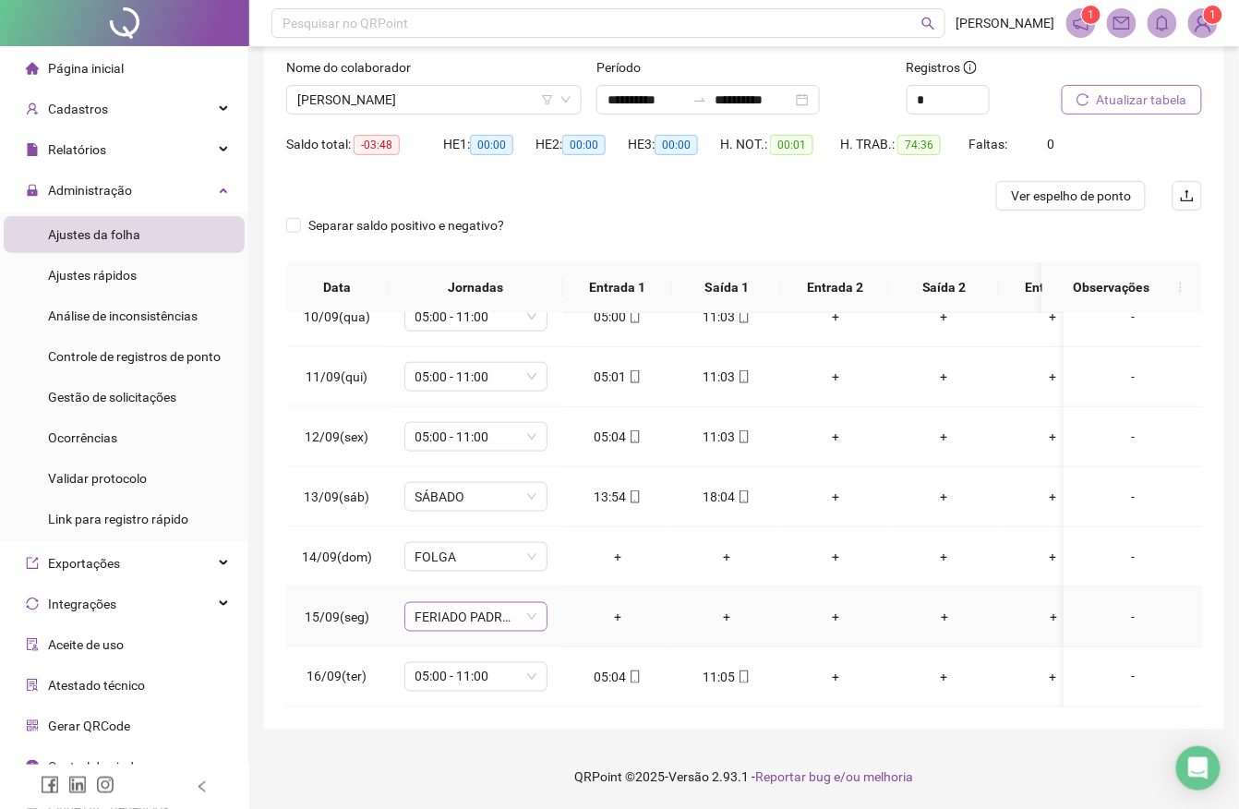
click at [515, 603] on span "FERIADO PADROEIRA JUAZEIRO" at bounding box center [476, 617] width 121 height 28
type input "*****"
click at [465, 497] on div "Folga" at bounding box center [491, 498] width 122 height 20
click at [552, 537] on span "Sim" at bounding box center [562, 547] width 21 height 20
click at [1139, 101] on span "Atualizar tabela" at bounding box center [1142, 100] width 90 height 20
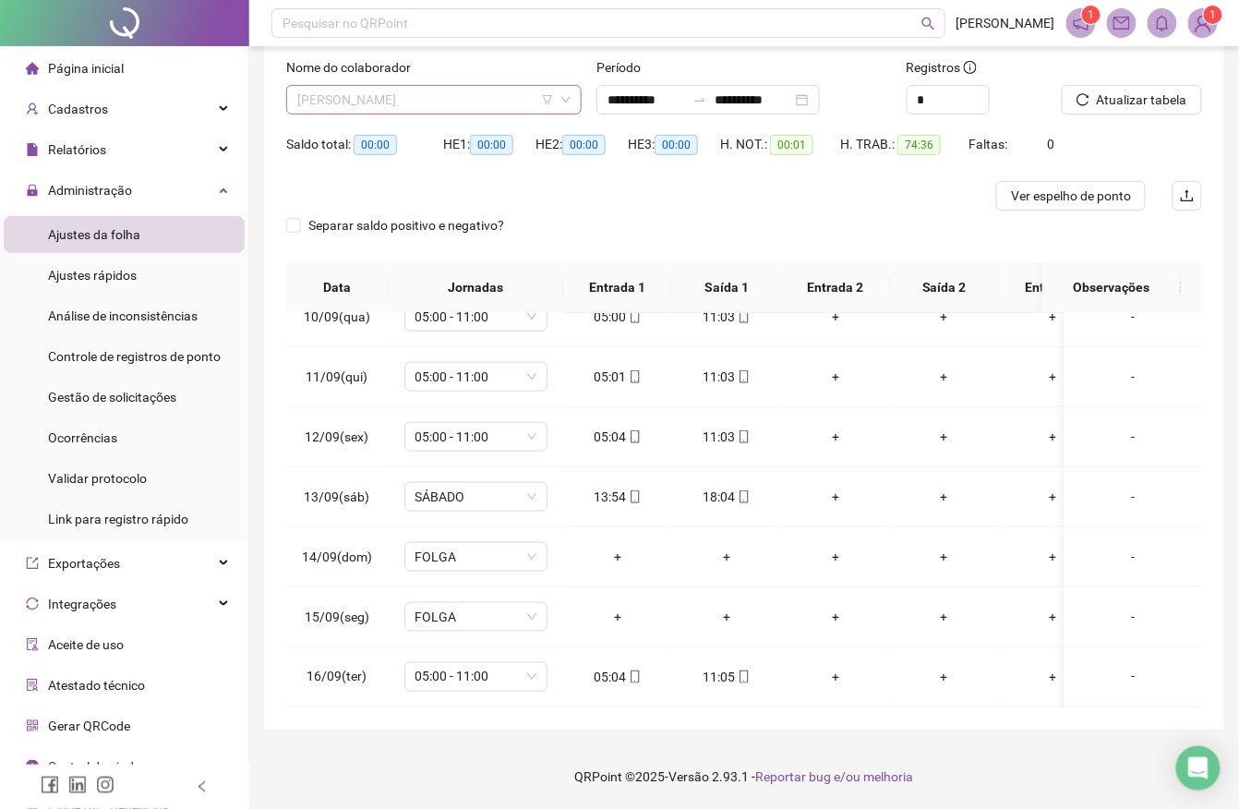
click at [423, 89] on span "[PERSON_NAME]" at bounding box center [433, 100] width 273 height 28
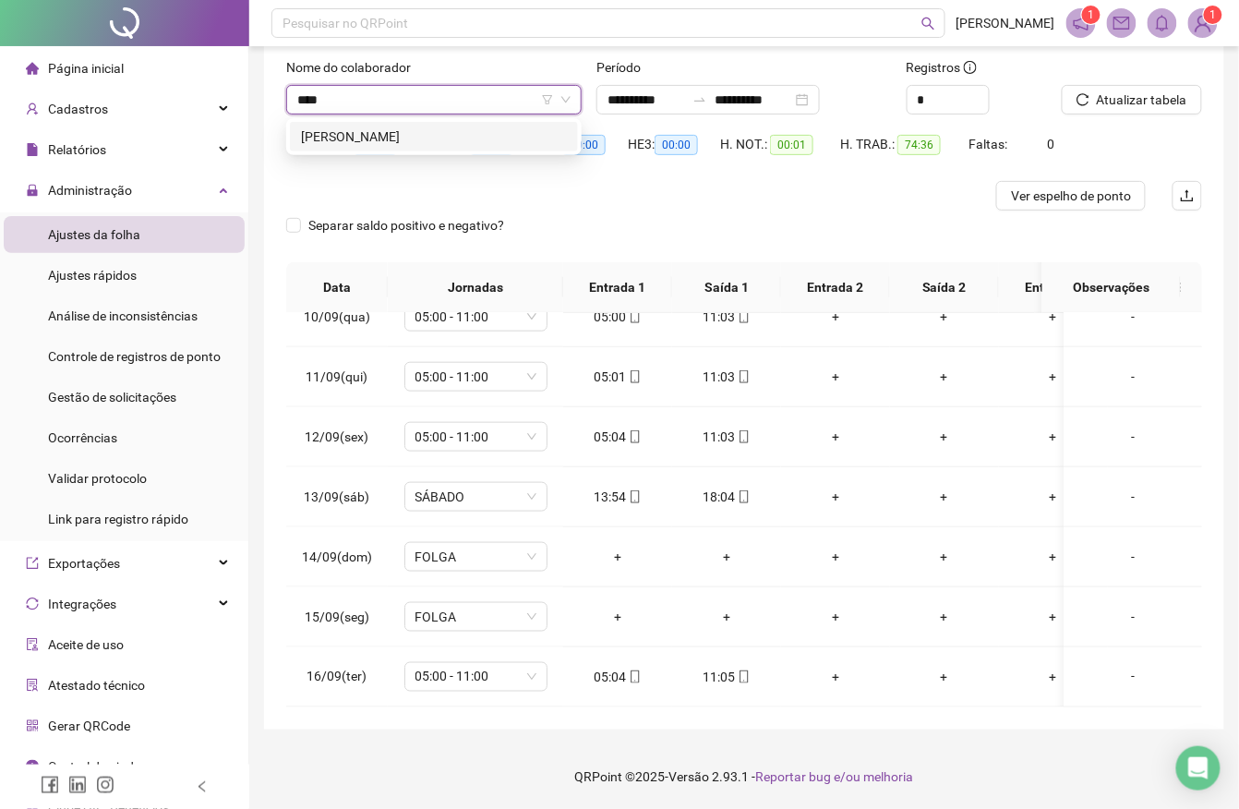
type input "*****"
click at [417, 134] on div "[PERSON_NAME]" at bounding box center [434, 137] width 266 height 20
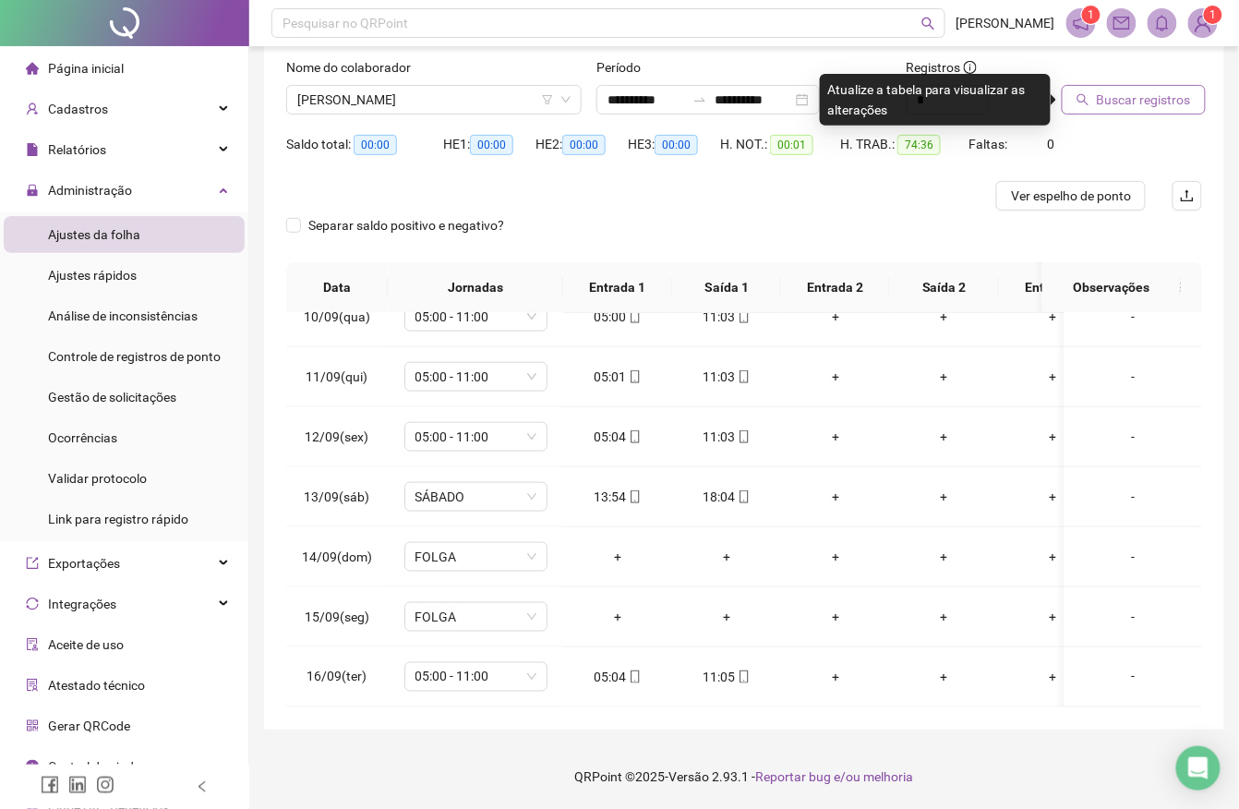
click at [1088, 103] on icon "search" at bounding box center [1084, 100] width 12 height 12
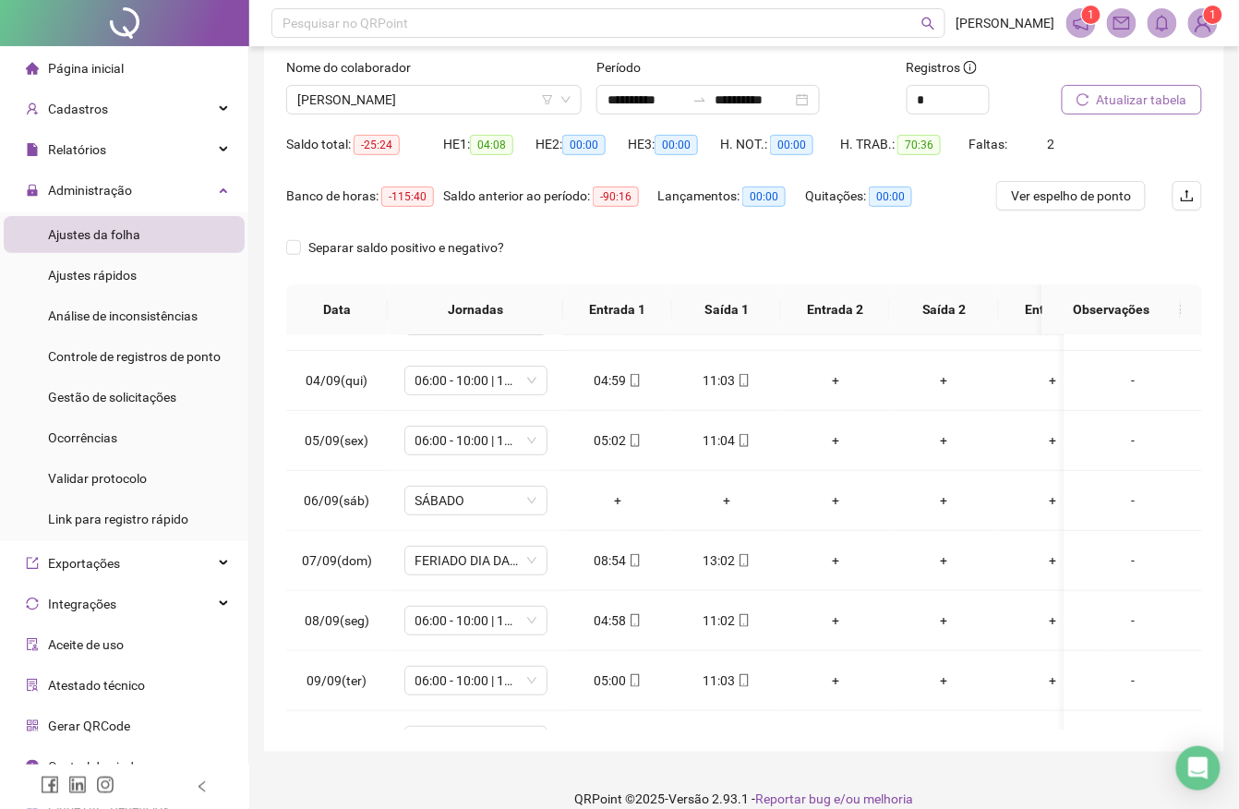
scroll to position [168, 0]
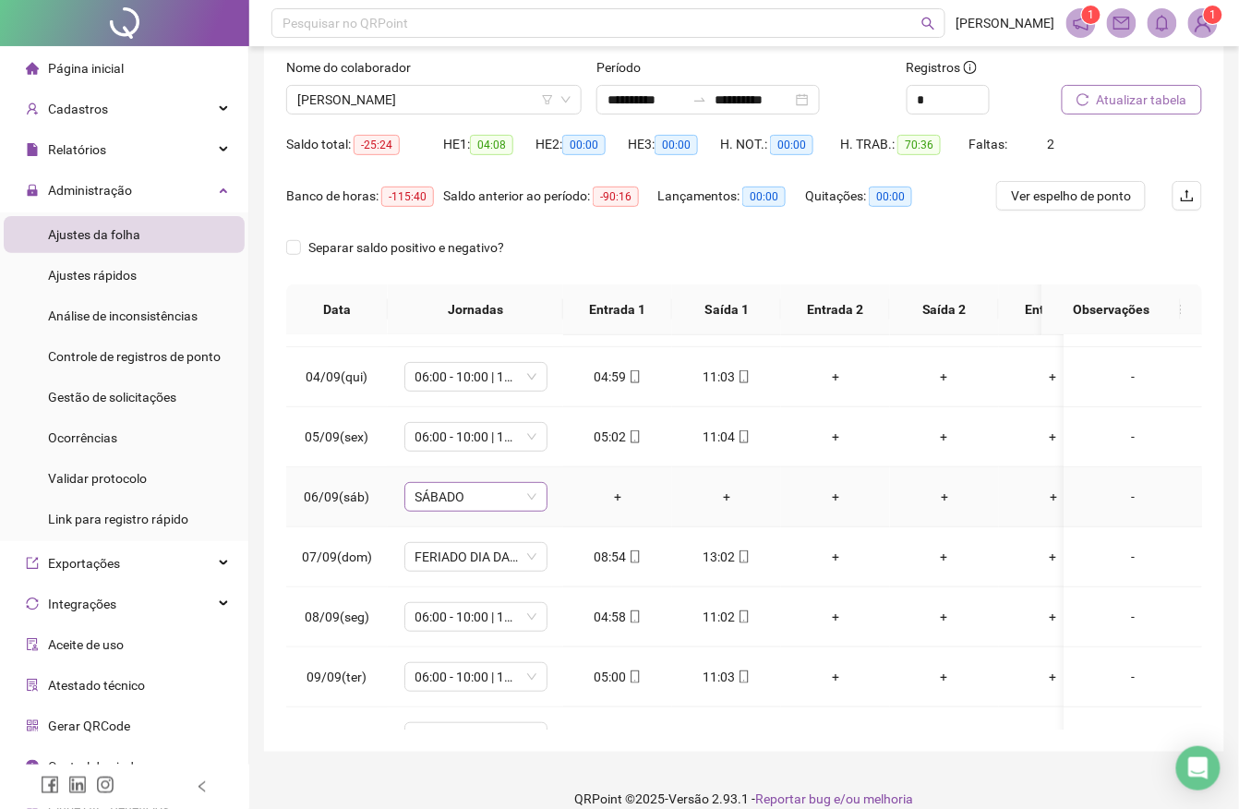
click at [482, 488] on span "SÁBADO" at bounding box center [476, 497] width 121 height 28
type input "*****"
click at [463, 552] on div "Folga" at bounding box center [485, 565] width 155 height 30
click at [562, 443] on span "Sim" at bounding box center [562, 450] width 21 height 20
click at [466, 551] on span "FERIADO DIA DA INDEPENDÊNCIA" at bounding box center [476, 557] width 121 height 28
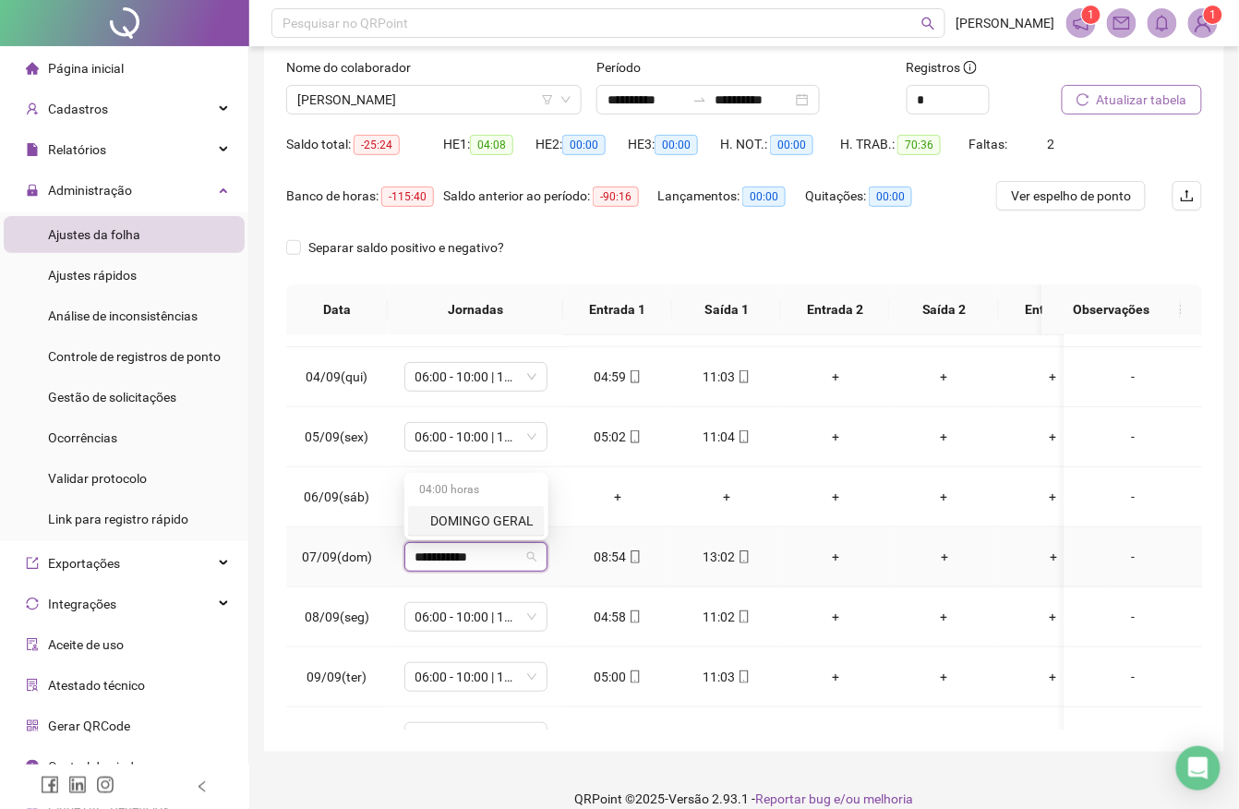
type input "**********"
click at [519, 523] on div "DOMINGO GERAL" at bounding box center [481, 521] width 103 height 20
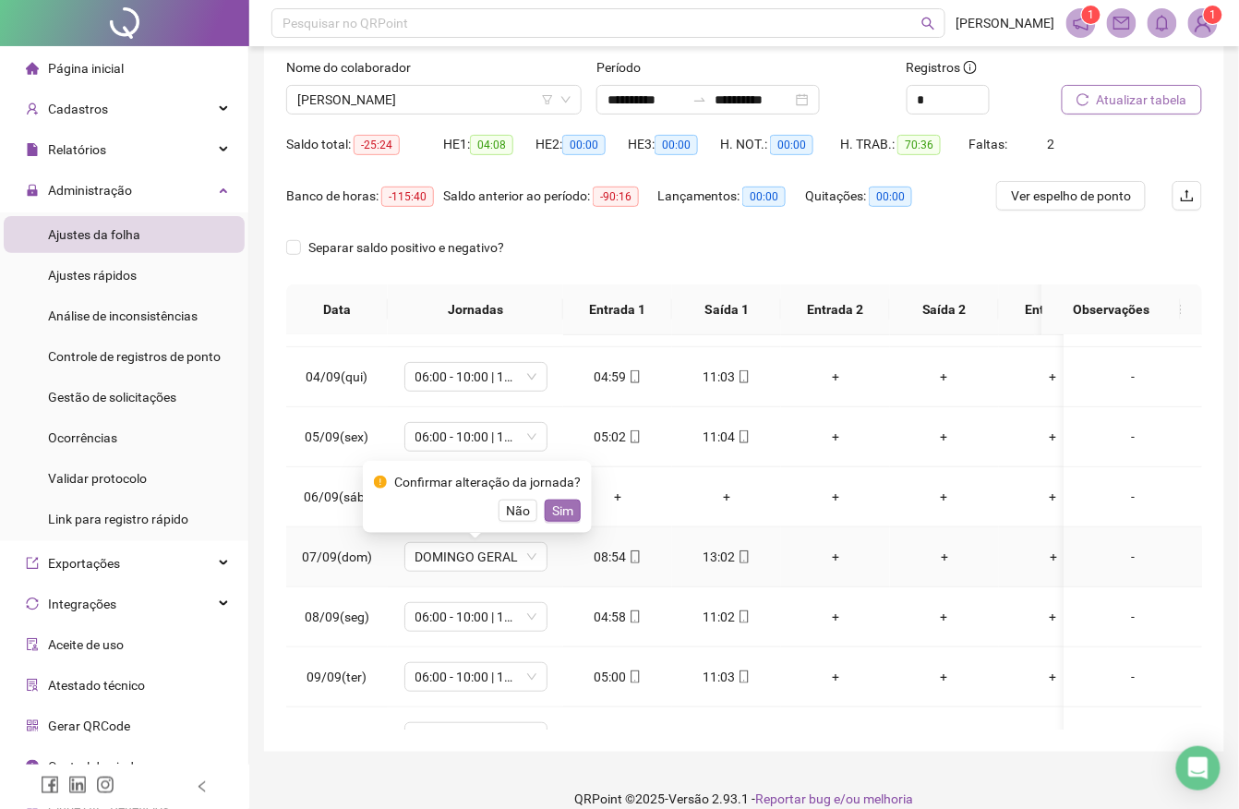
click at [561, 510] on span "Sim" at bounding box center [562, 510] width 21 height 20
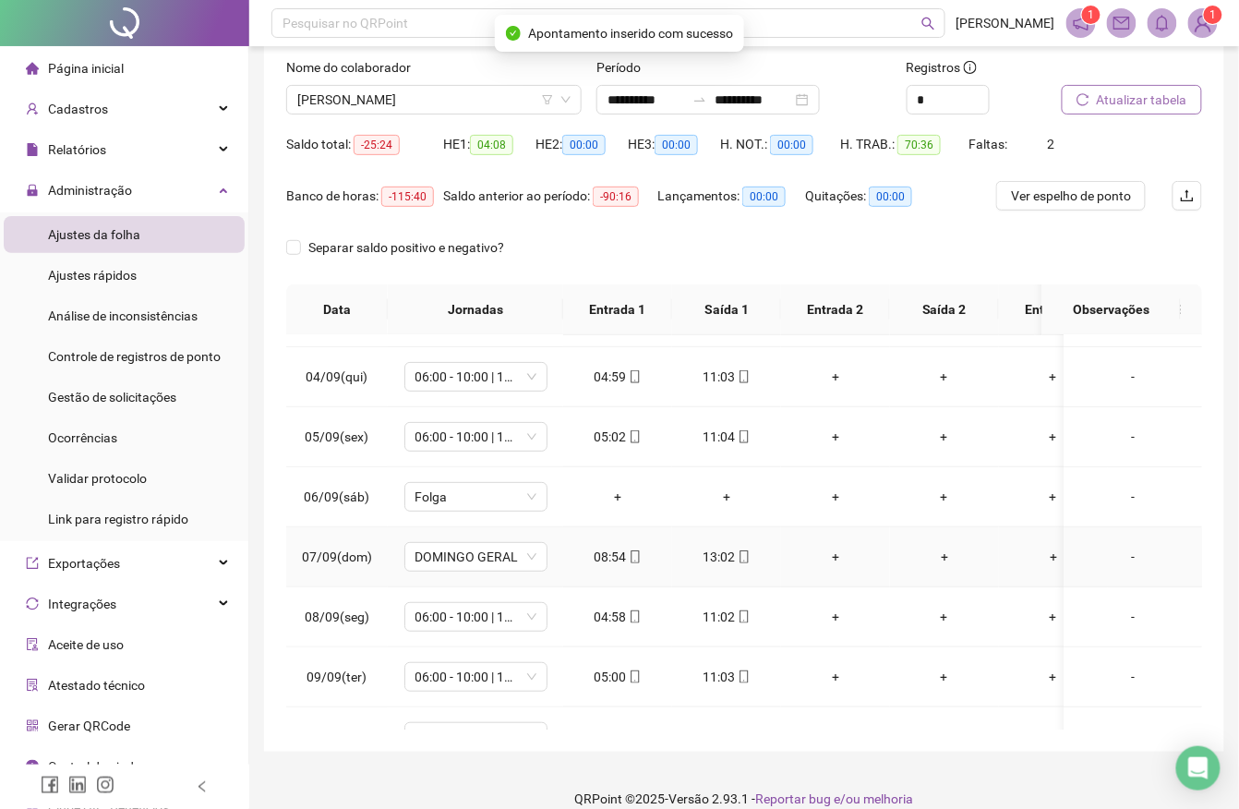
click at [725, 550] on div "13:02" at bounding box center [726, 557] width 79 height 20
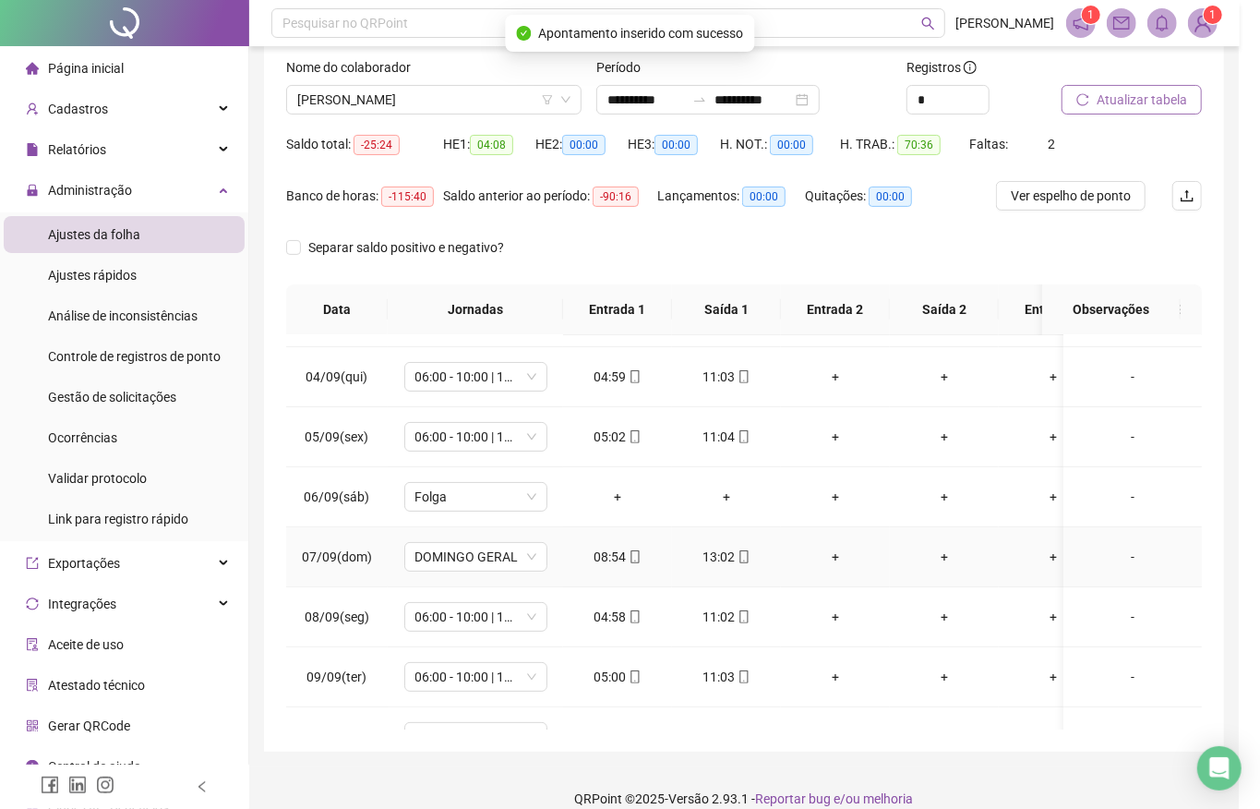
type input "**********"
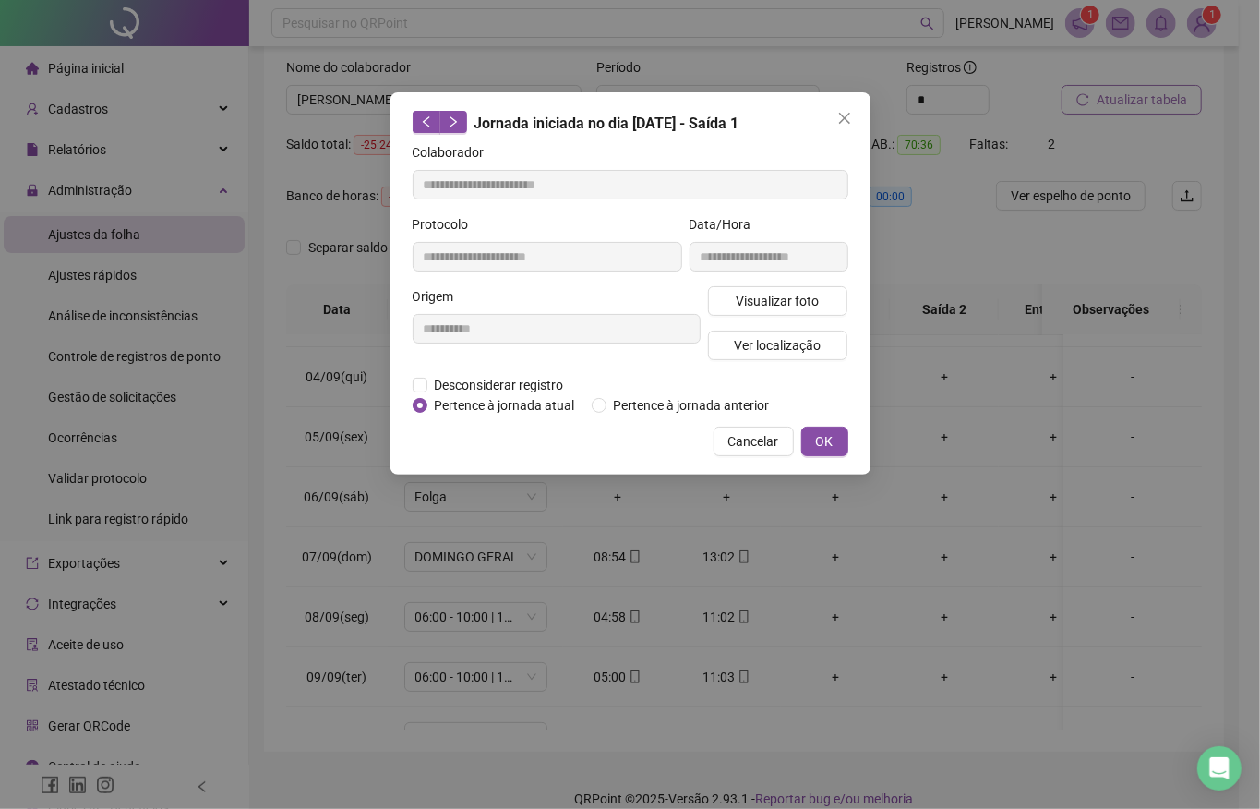
drag, startPoint x: 725, startPoint y: 550, endPoint x: 485, endPoint y: 399, distance: 283.9
click at [491, 426] on div "**********" at bounding box center [630, 404] width 1260 height 809
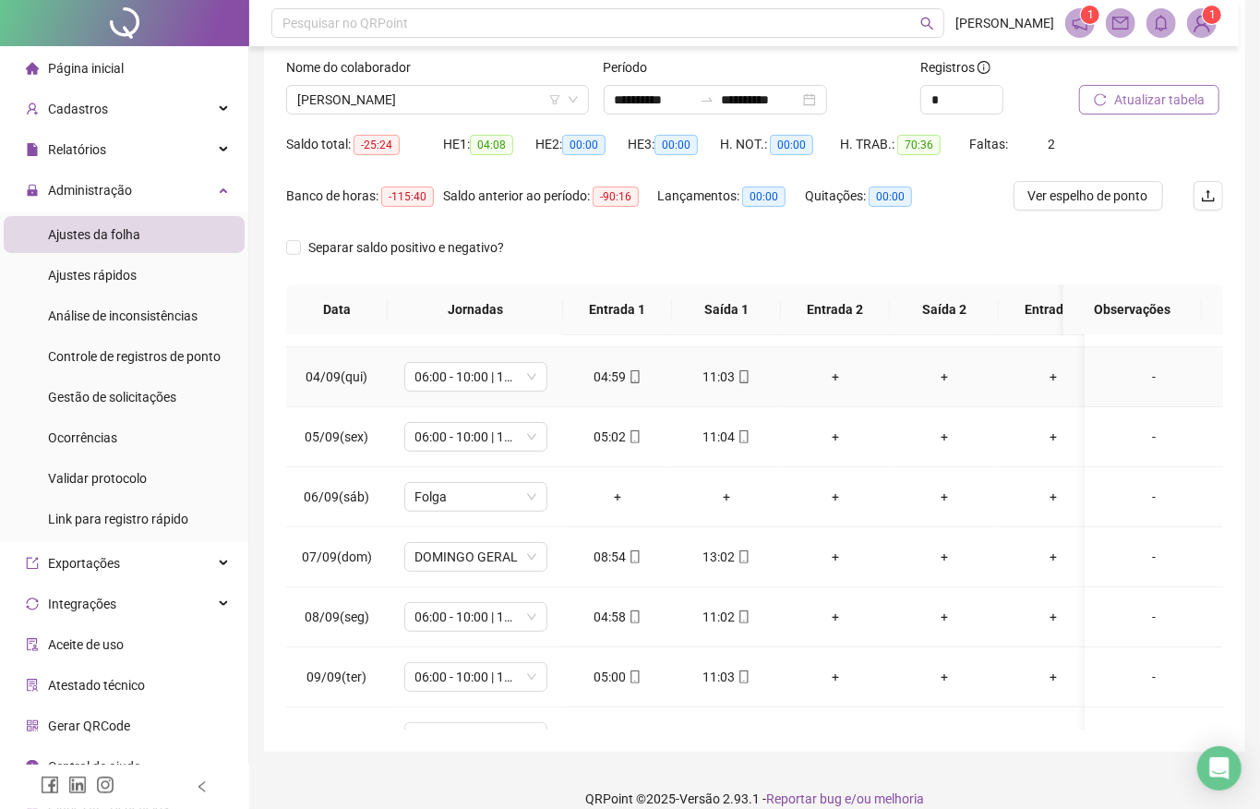
click at [481, 386] on span "06:00 - 10:00 | 14:00 - 18:00" at bounding box center [476, 377] width 121 height 28
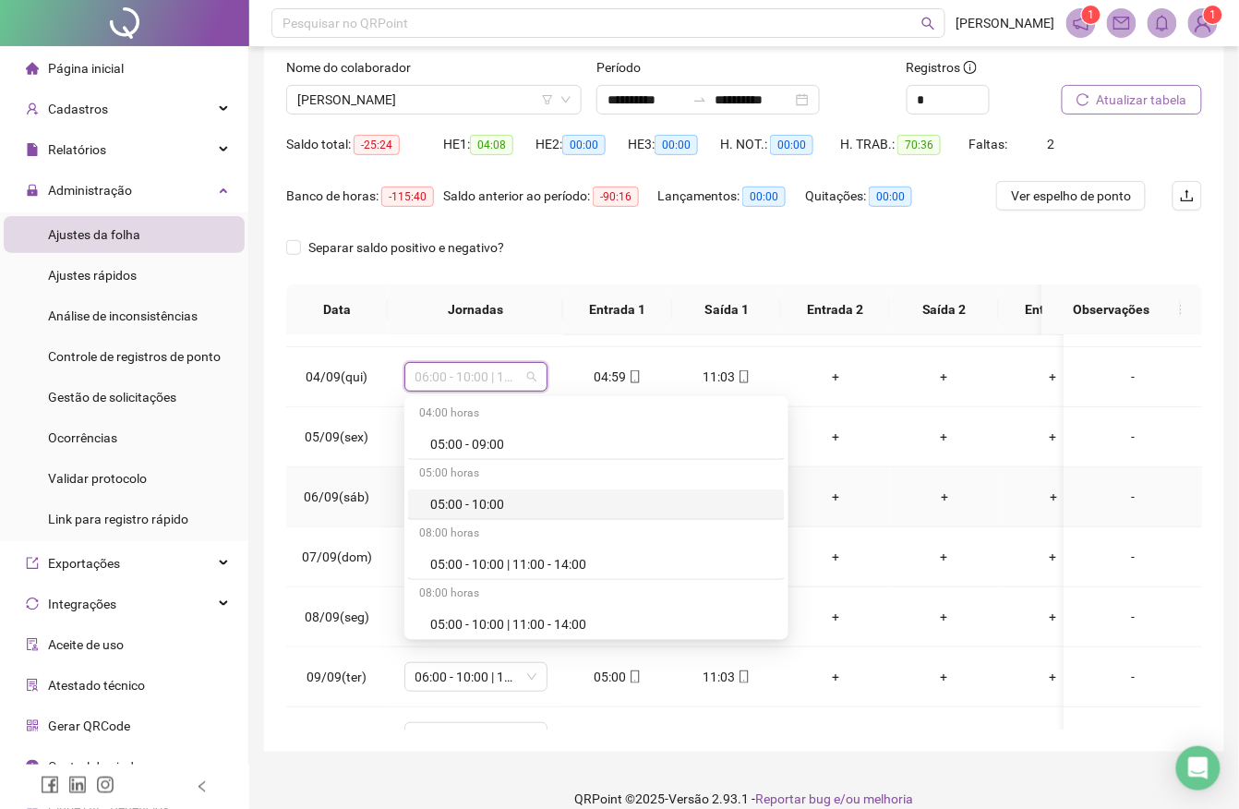
click at [862, 492] on div "+" at bounding box center [835, 497] width 79 height 20
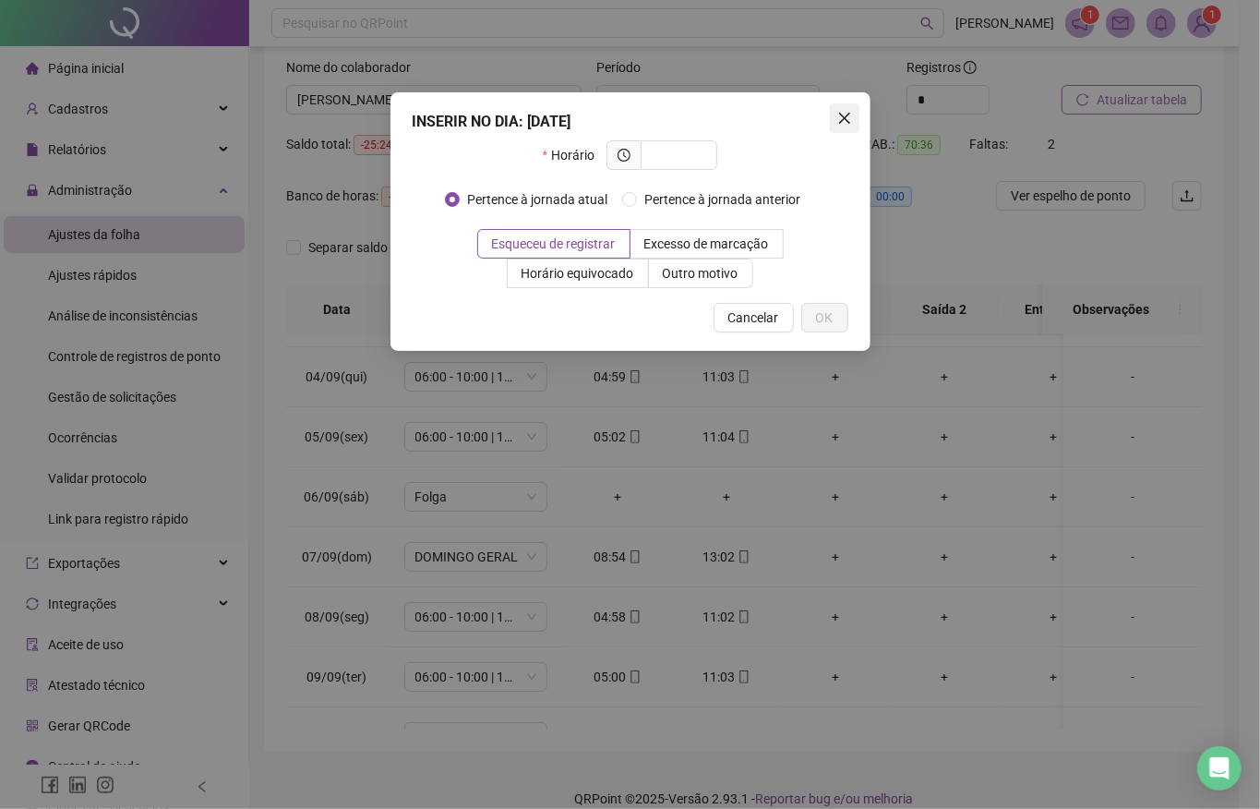
click at [844, 108] on button "Close" at bounding box center [845, 118] width 30 height 30
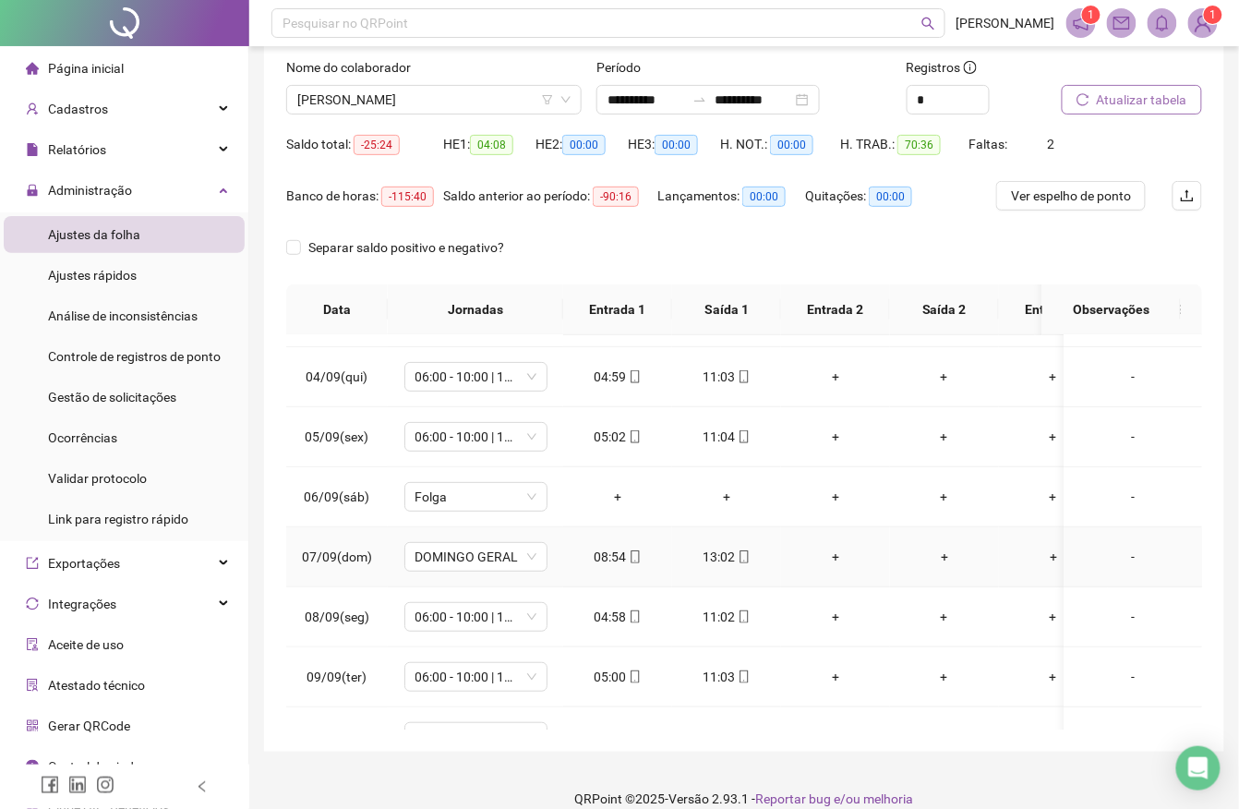
click at [721, 561] on div "13:02" at bounding box center [726, 557] width 79 height 20
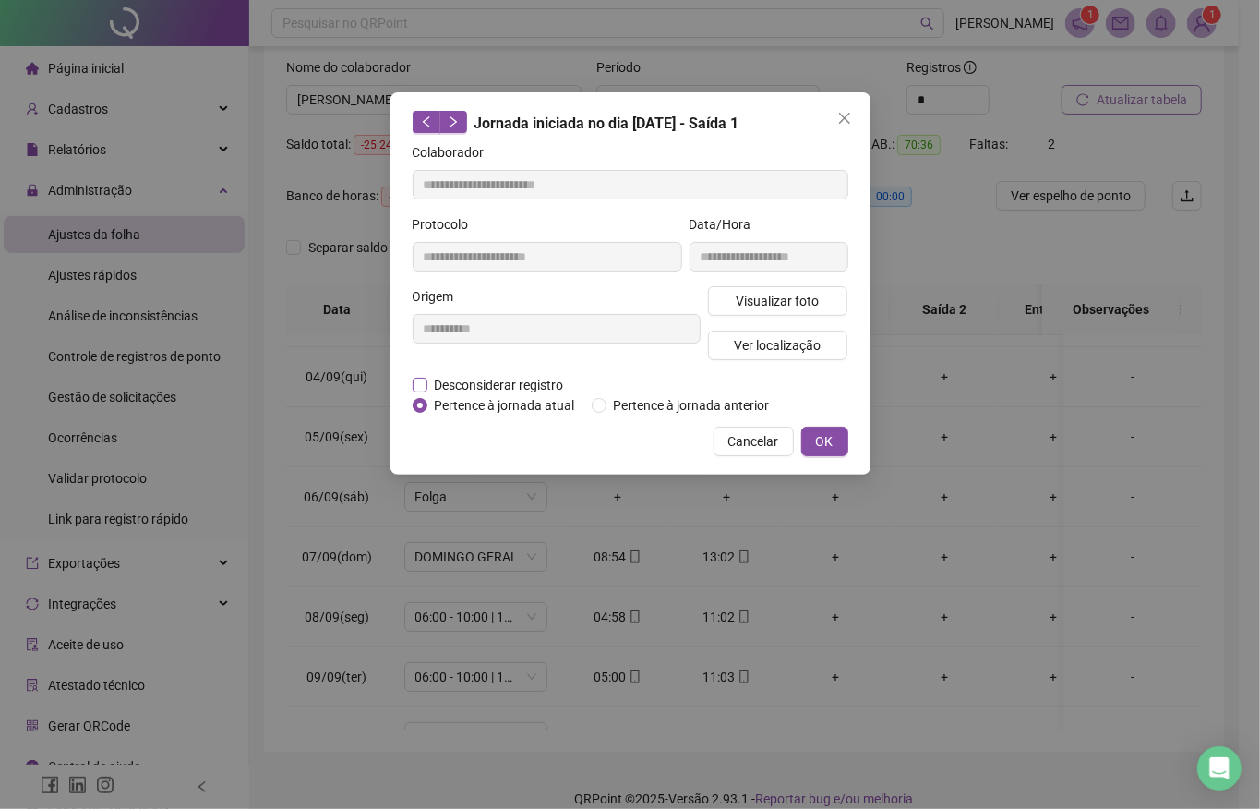
click at [488, 380] on span "Desconsiderar registro" at bounding box center [500, 385] width 144 height 20
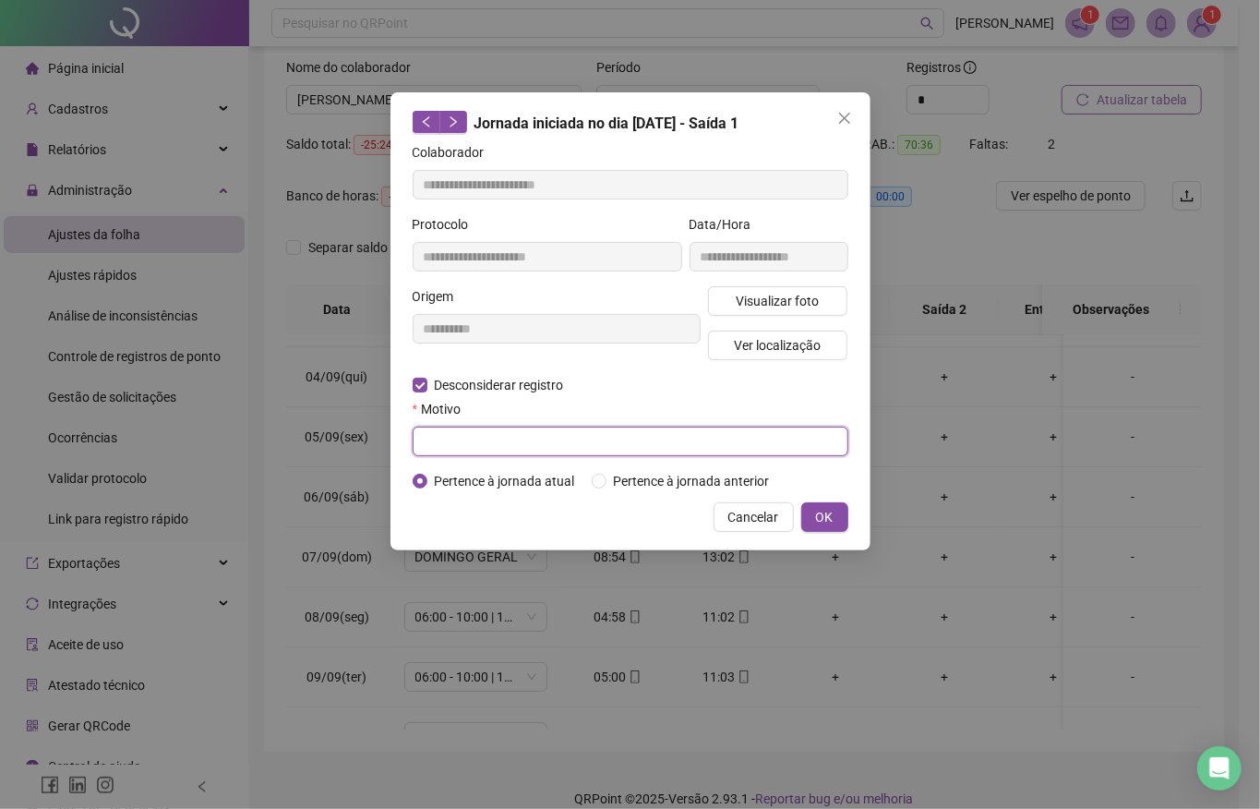
click at [503, 452] on input "text" at bounding box center [631, 442] width 436 height 30
type input "******"
click at [824, 513] on span "OK" at bounding box center [825, 517] width 18 height 20
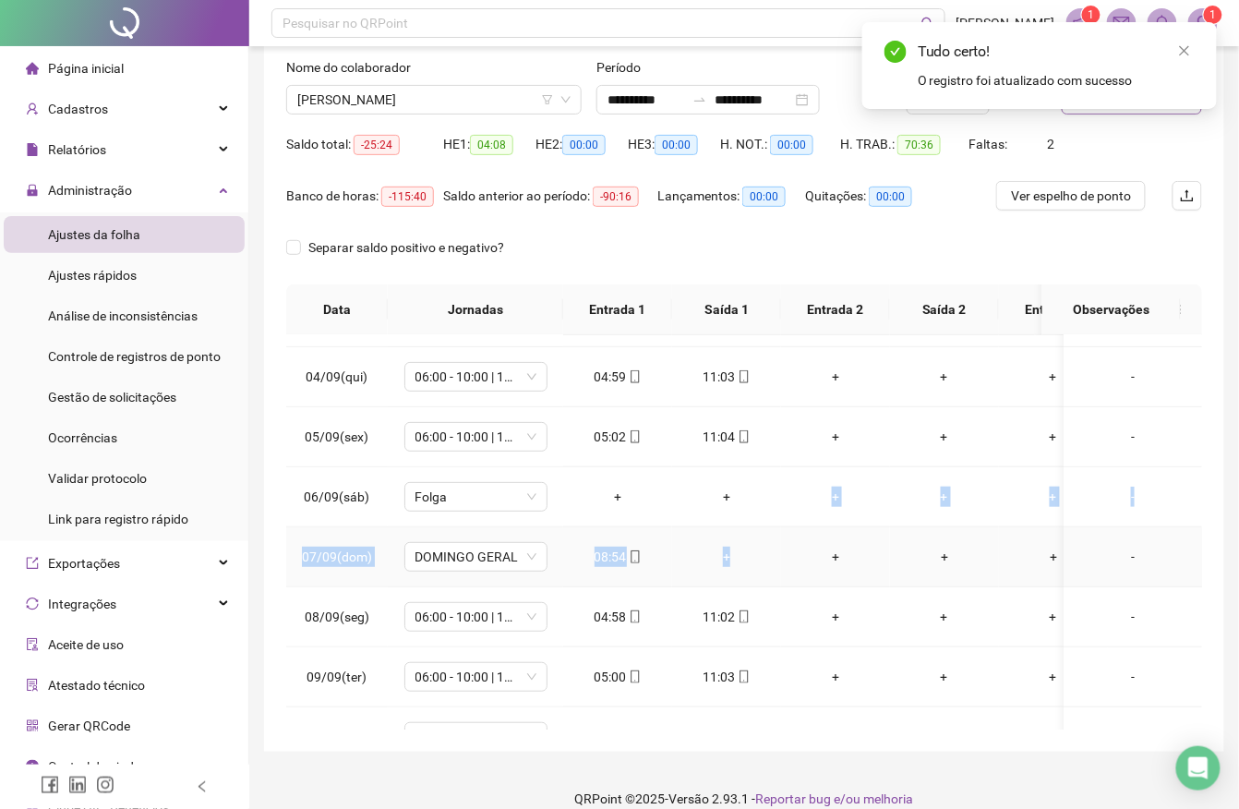
drag, startPoint x: 824, startPoint y: 513, endPoint x: 733, endPoint y: 552, distance: 98.5
click at [733, 552] on tbody "01/09(seg) 06:00 - 10:00 | 14:00 - 18:00 04:58 11:02 + + + + + + - 02/09(ter) 0…" at bounding box center [929, 647] width 1287 height 960
click at [733, 552] on div "+" at bounding box center [726, 557] width 79 height 20
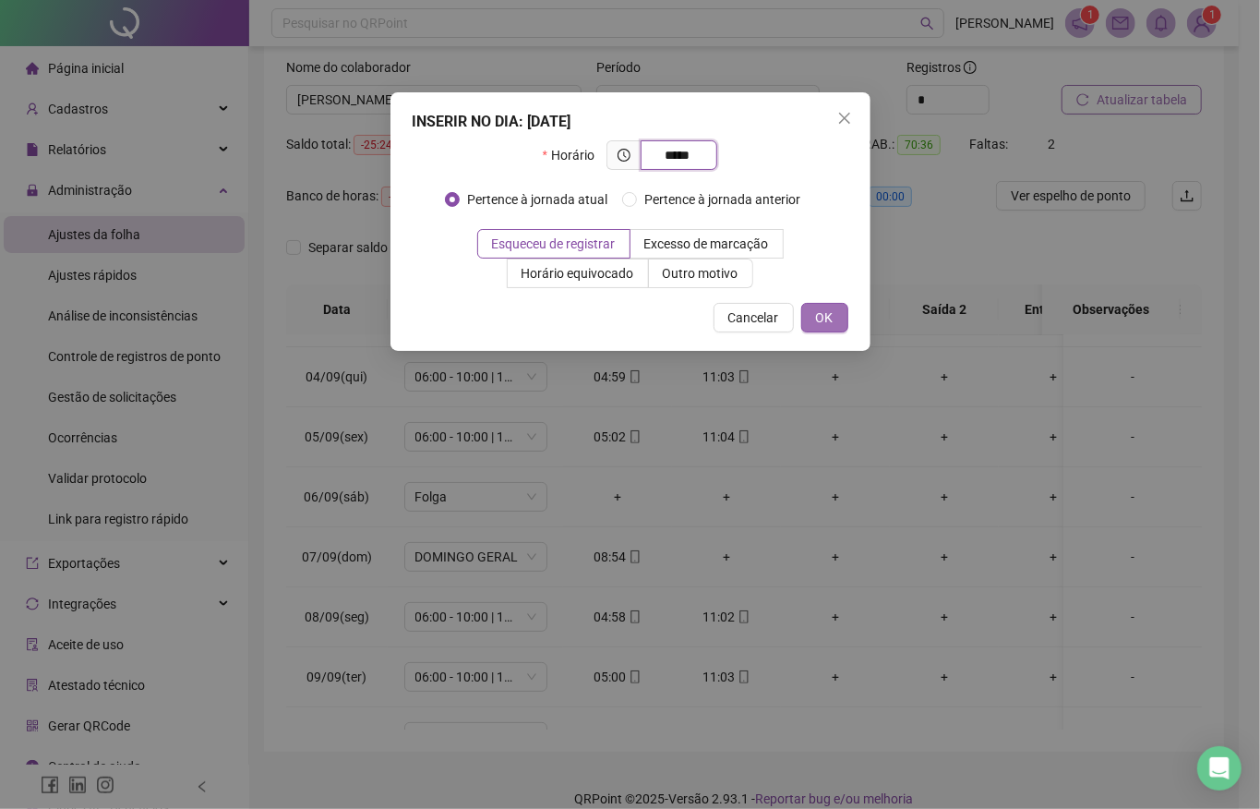
type input "*****"
click at [831, 320] on span "OK" at bounding box center [825, 318] width 18 height 20
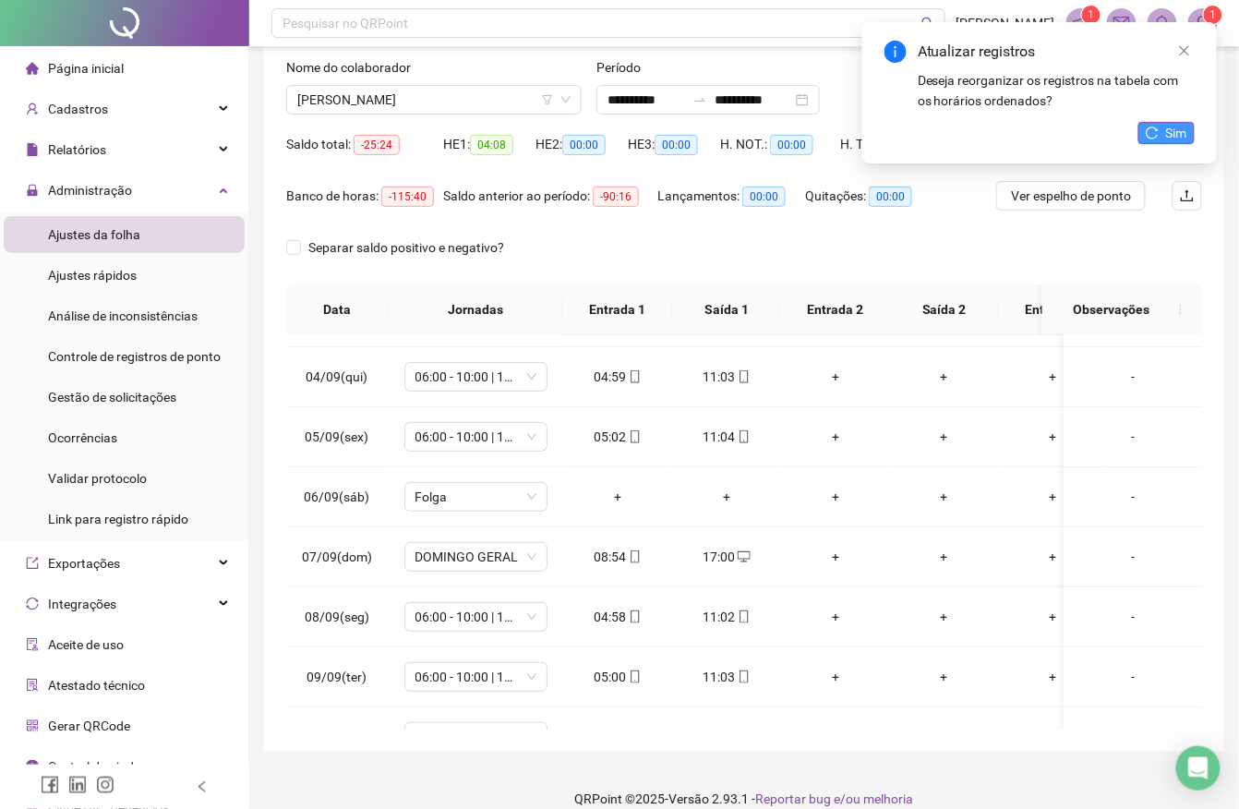
click at [1175, 129] on span "Sim" at bounding box center [1176, 133] width 21 height 20
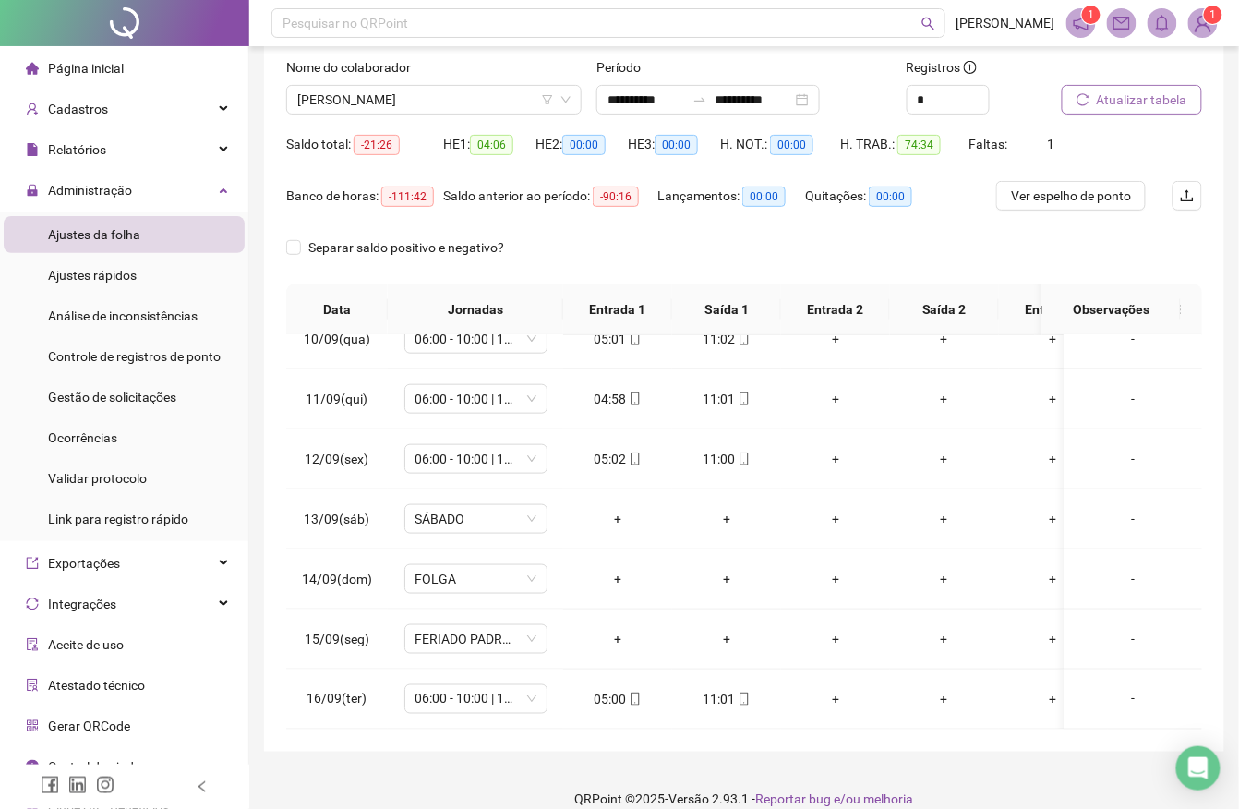
scroll to position [578, 0]
click at [518, 510] on span "SÁBADO" at bounding box center [476, 519] width 121 height 28
type input "*****"
click at [485, 571] on div "Folga" at bounding box center [491, 577] width 122 height 20
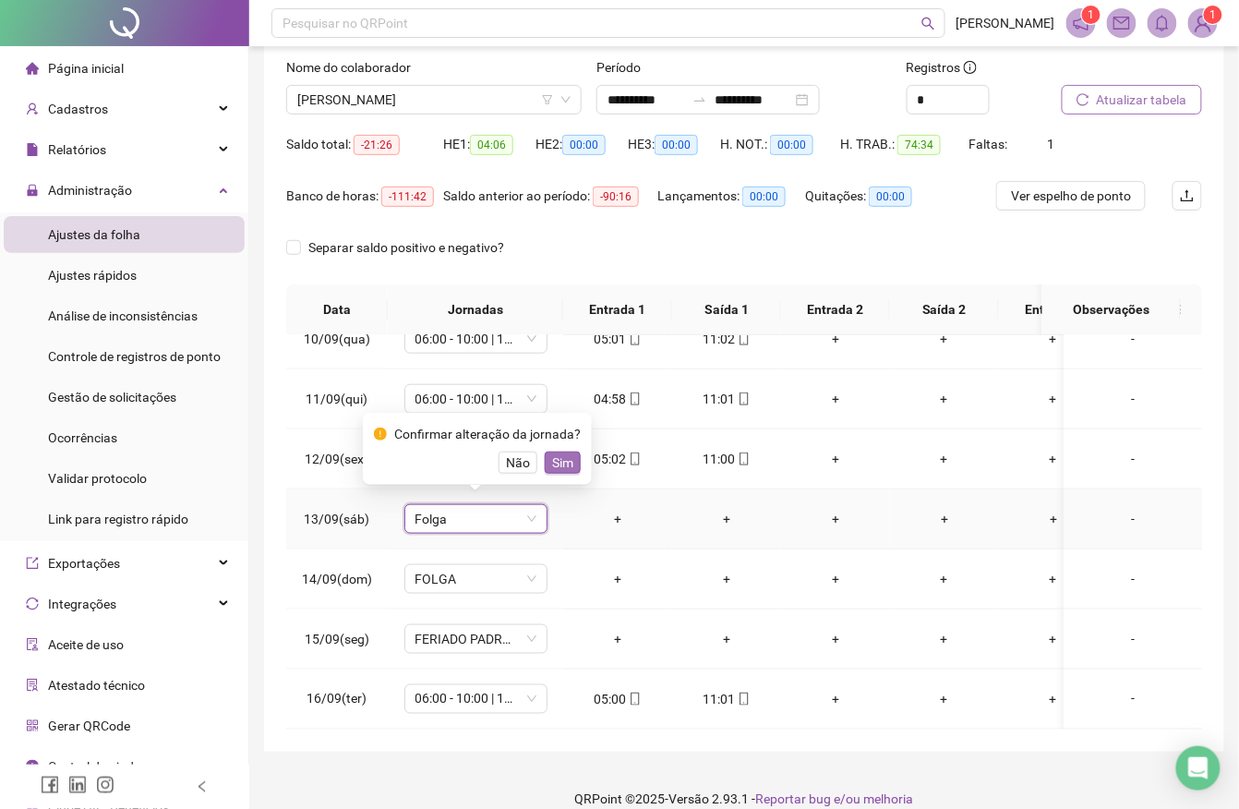
click at [555, 458] on span "Sim" at bounding box center [562, 462] width 21 height 20
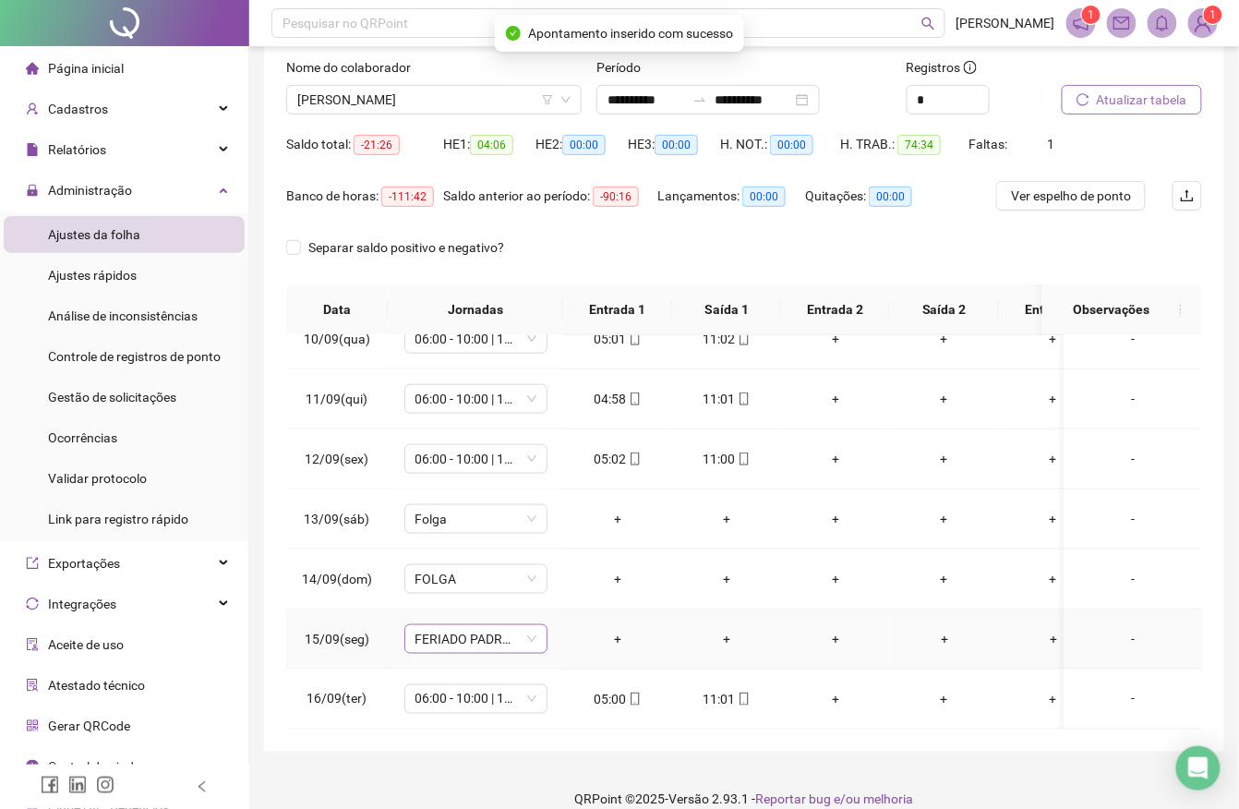
click at [488, 625] on span "FERIADO PADROEIRA JUAZEIRO" at bounding box center [476, 639] width 121 height 28
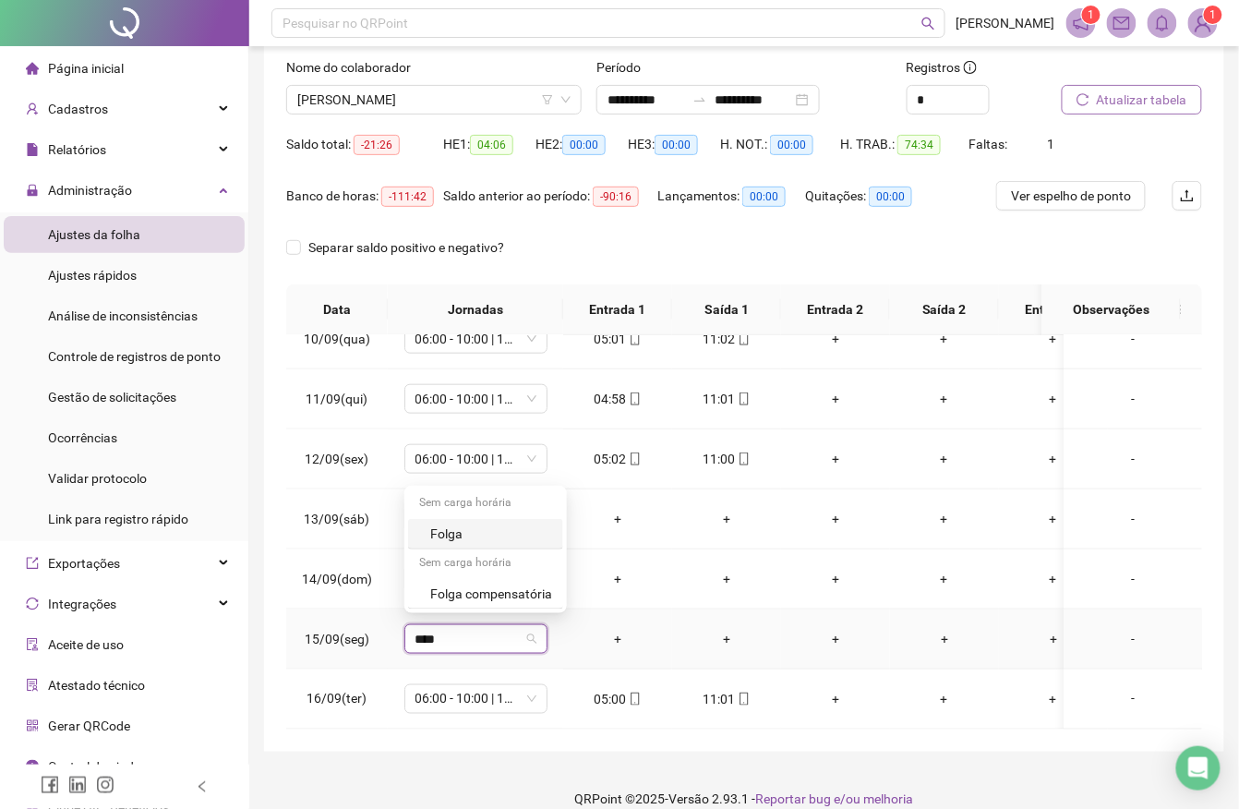
type input "*****"
click at [471, 528] on div "Folga" at bounding box center [491, 534] width 122 height 20
click at [556, 577] on span "Sim" at bounding box center [562, 583] width 21 height 20
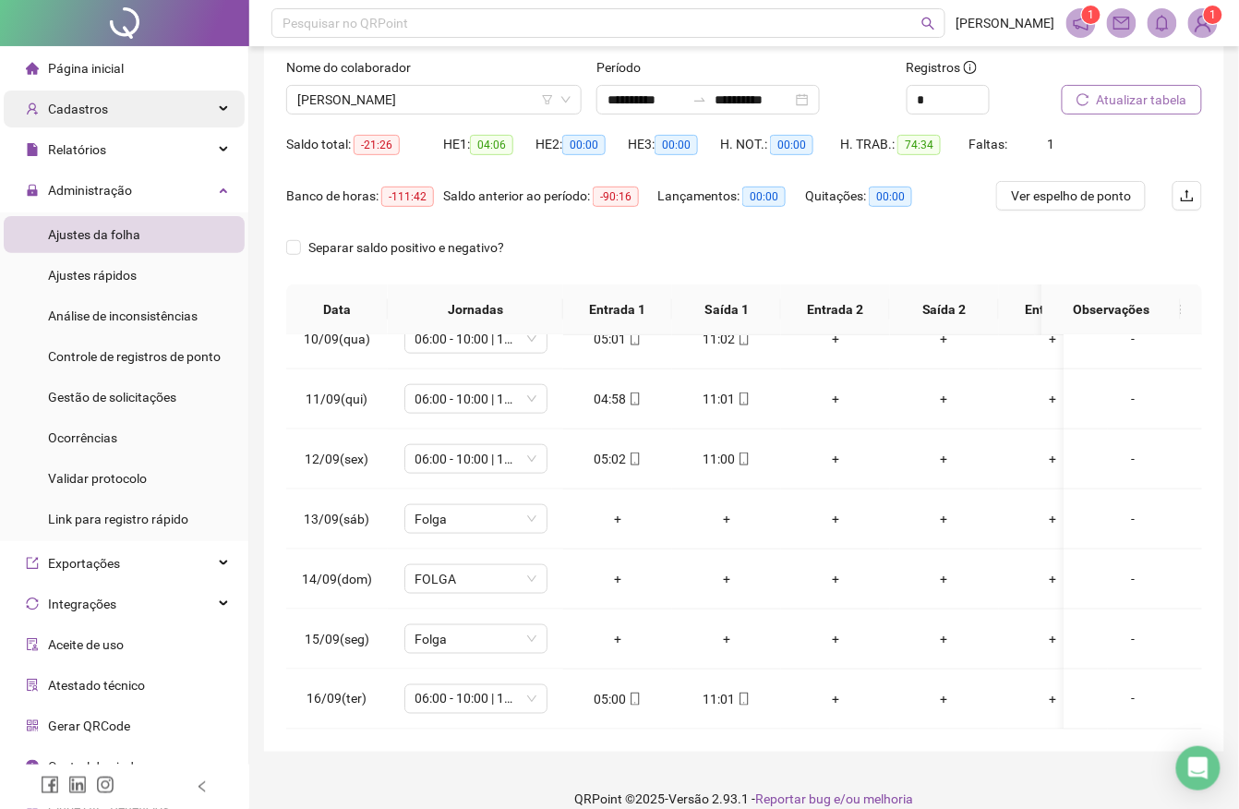
click at [186, 112] on div "Cadastros" at bounding box center [124, 108] width 241 height 37
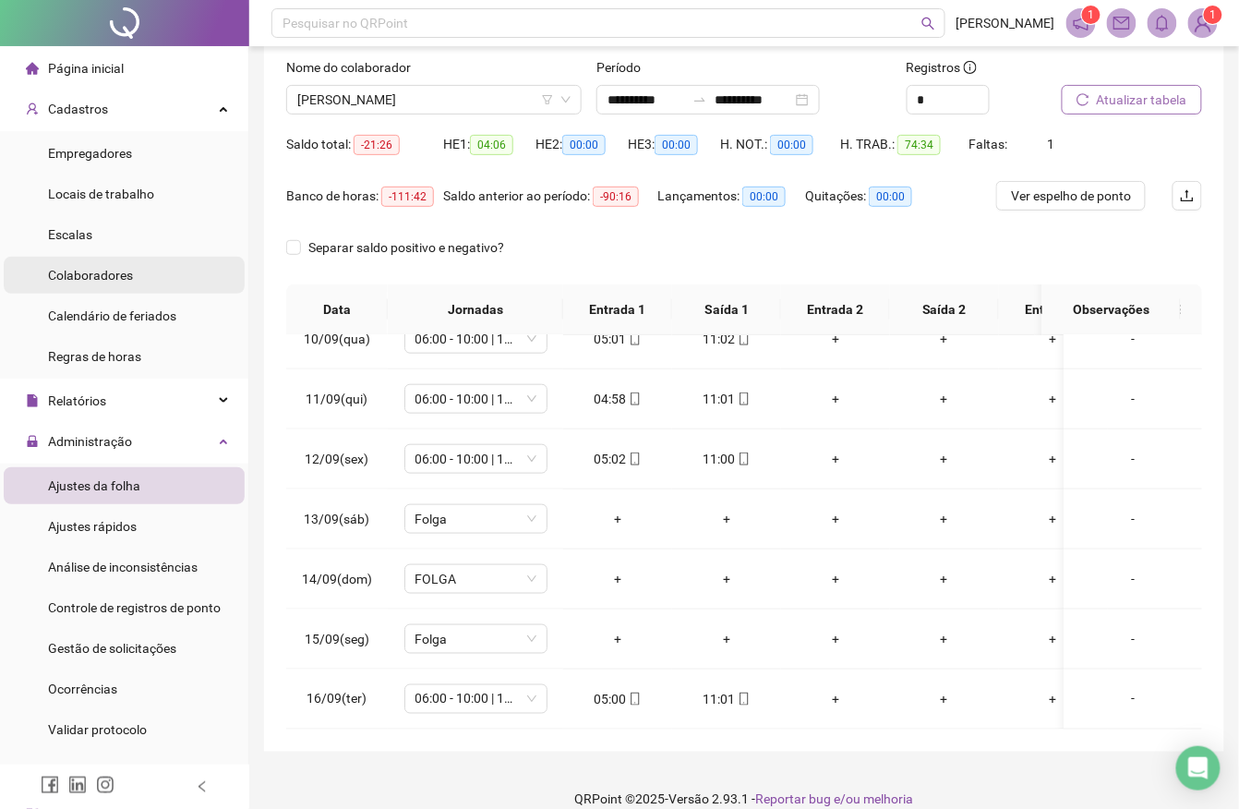
click at [108, 273] on span "Colaboradores" at bounding box center [90, 275] width 85 height 15
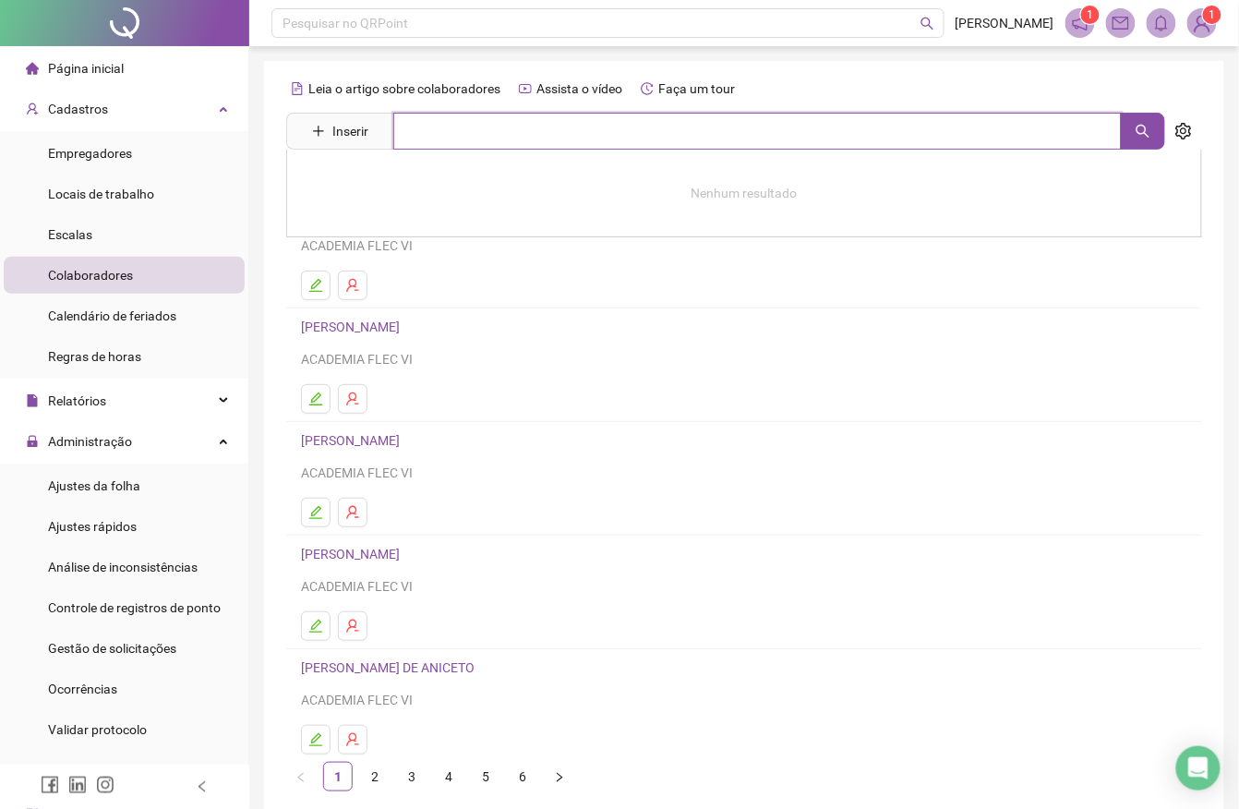
click at [452, 122] on input "text" at bounding box center [757, 131] width 729 height 37
click at [1142, 127] on icon "search" at bounding box center [1143, 131] width 15 height 15
type input "*****"
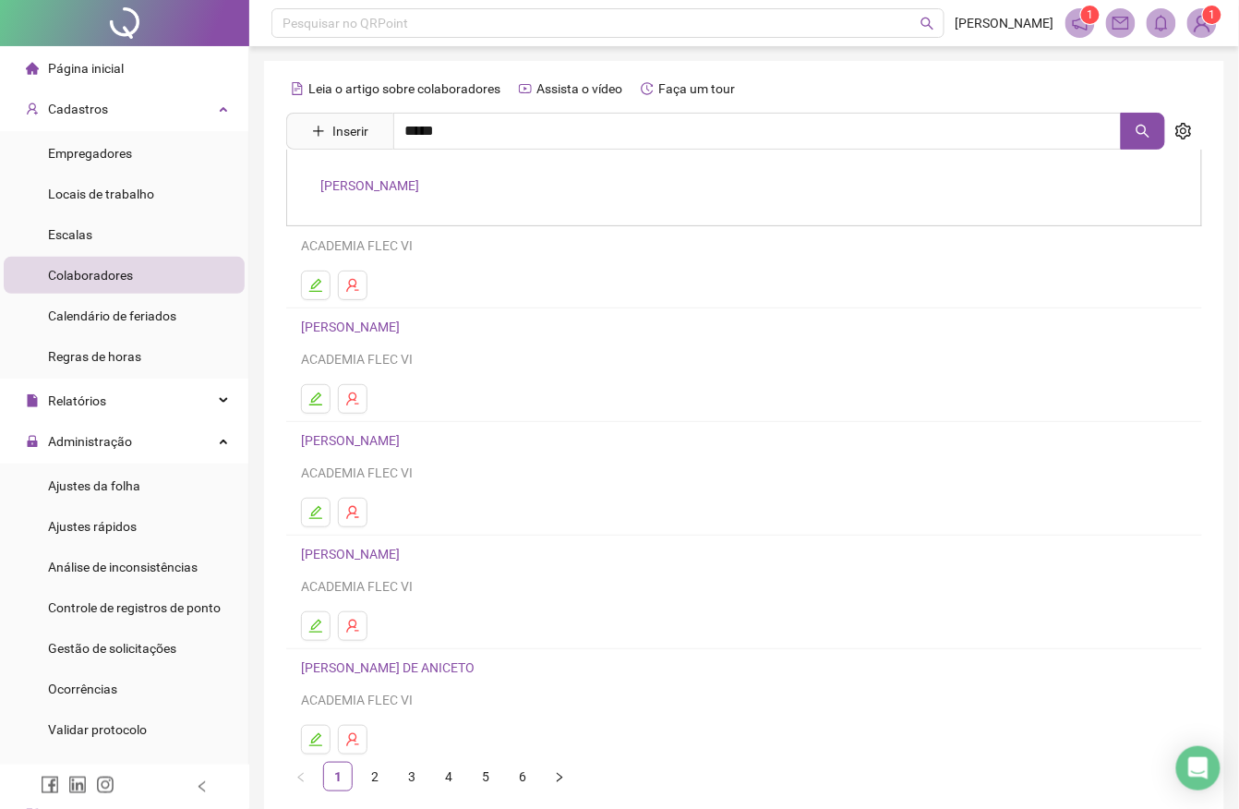
click at [432, 174] on div "[PERSON_NAME]" at bounding box center [744, 188] width 916 height 77
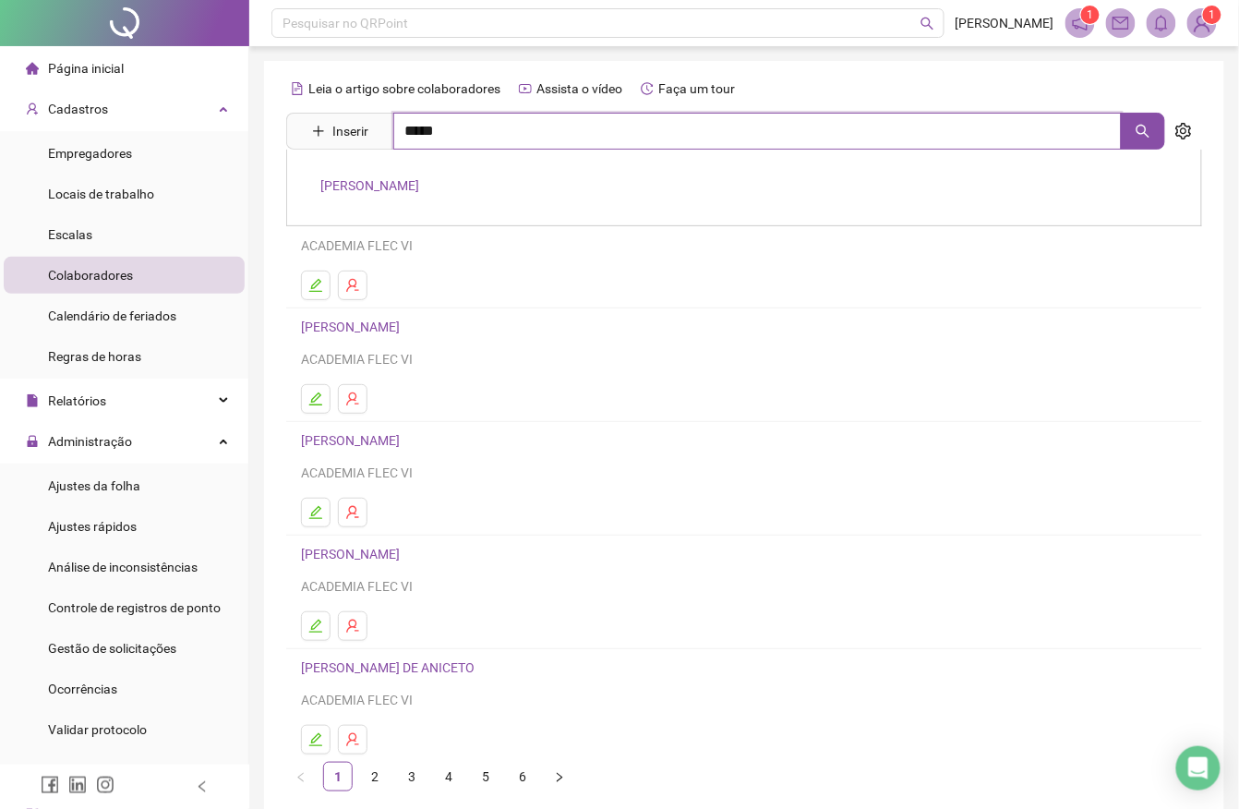
click at [463, 146] on input "*****" at bounding box center [757, 131] width 729 height 37
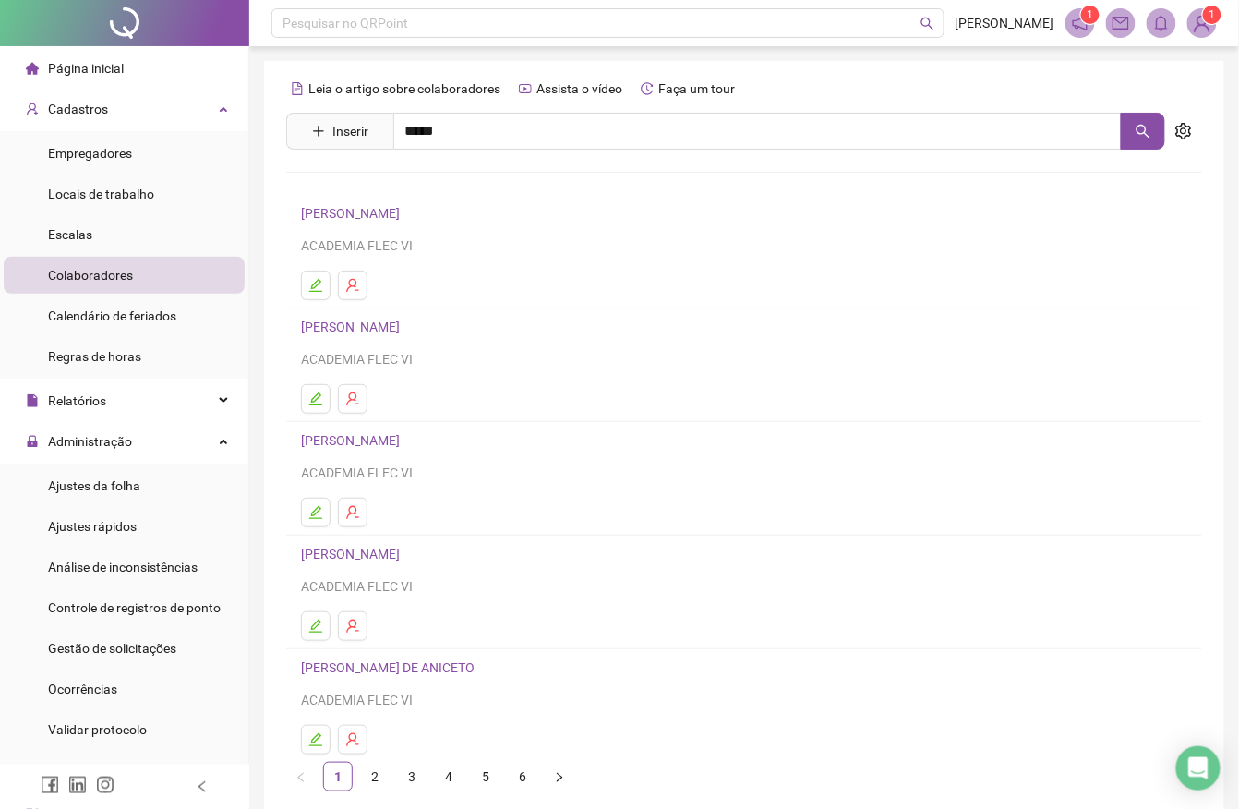
click at [460, 175] on div "[PERSON_NAME]" at bounding box center [744, 188] width 916 height 77
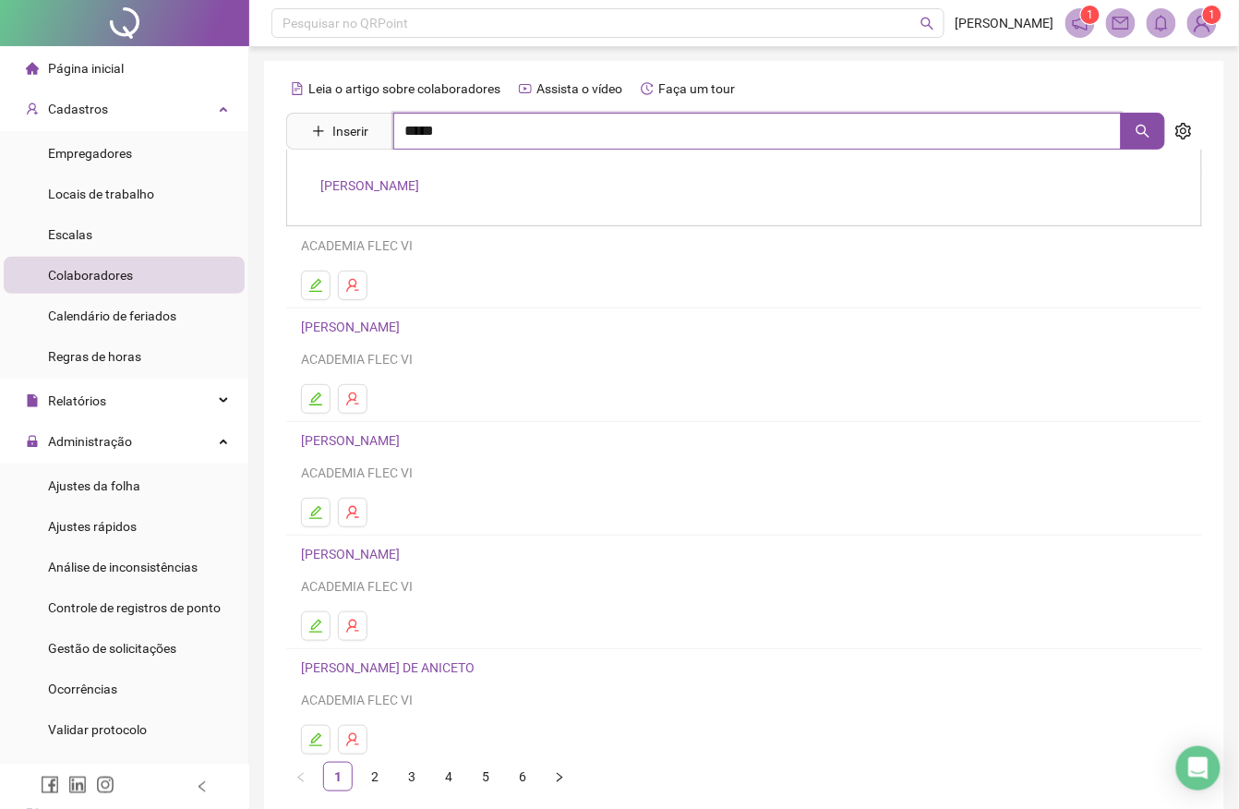
click at [459, 135] on input "*****" at bounding box center [757, 131] width 729 height 37
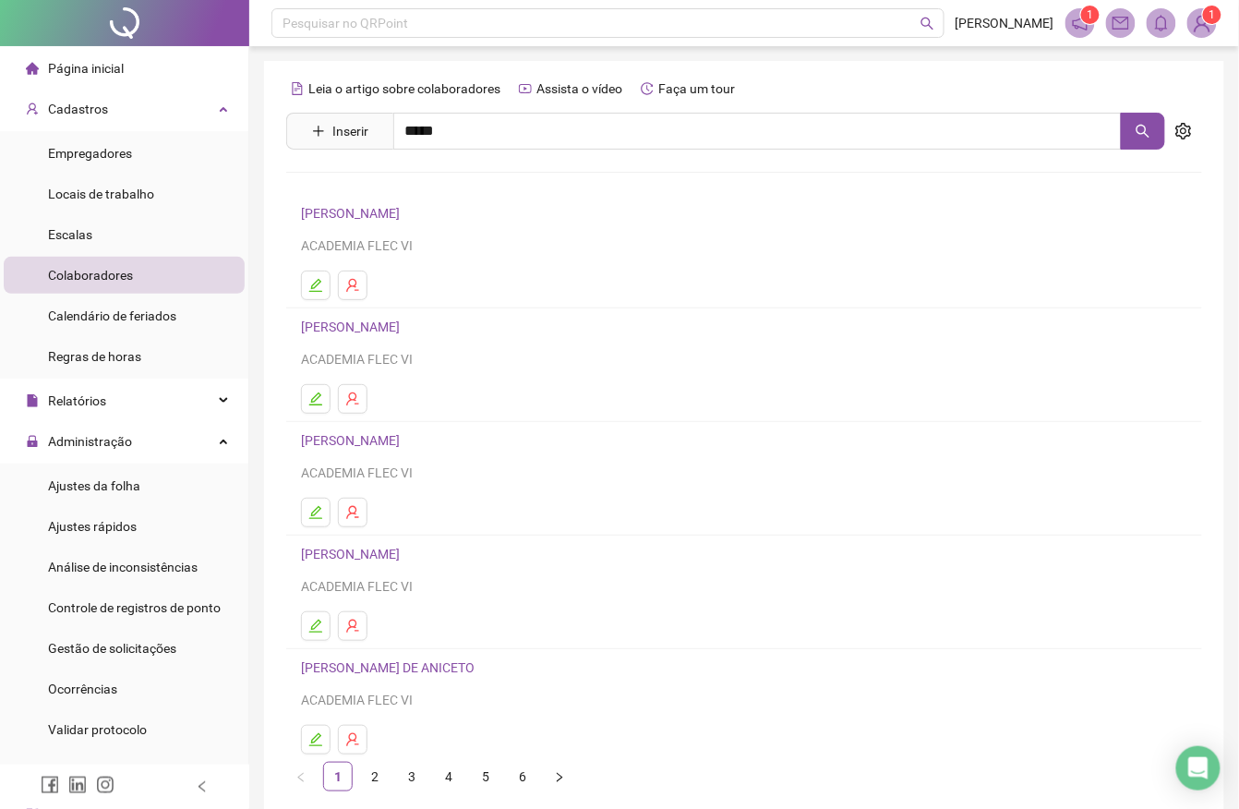
click at [388, 183] on link "[PERSON_NAME]" at bounding box center [369, 185] width 99 height 15
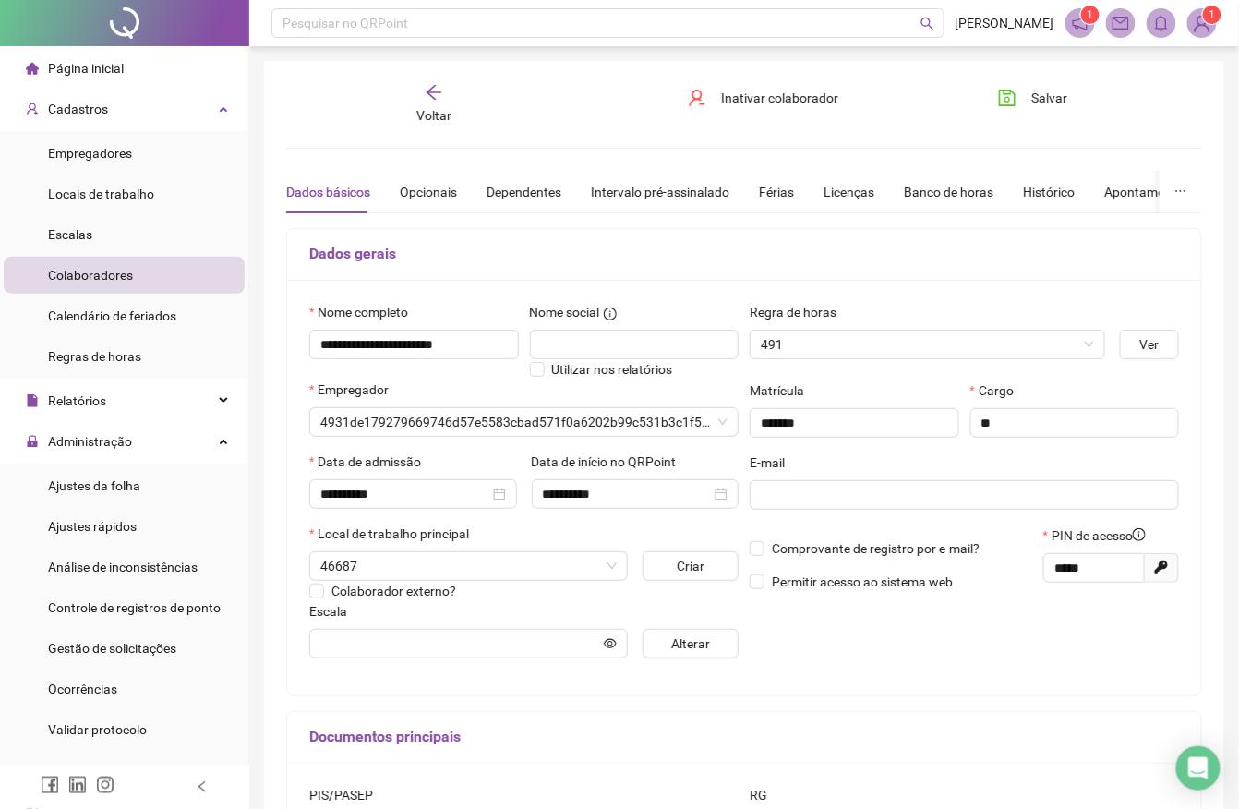
type input "**********"
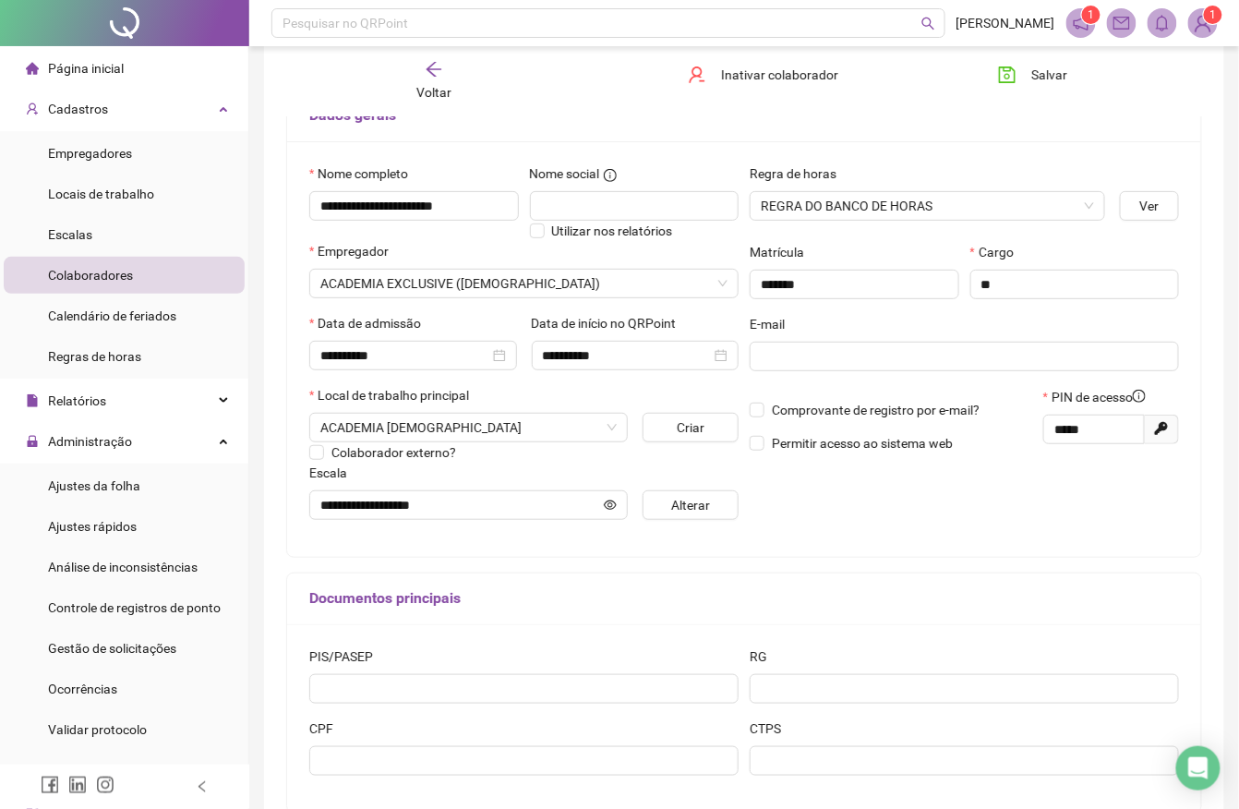
scroll to position [140, 0]
click at [1067, 201] on span "REGRA DO BANCO DE HORAS" at bounding box center [927, 204] width 333 height 28
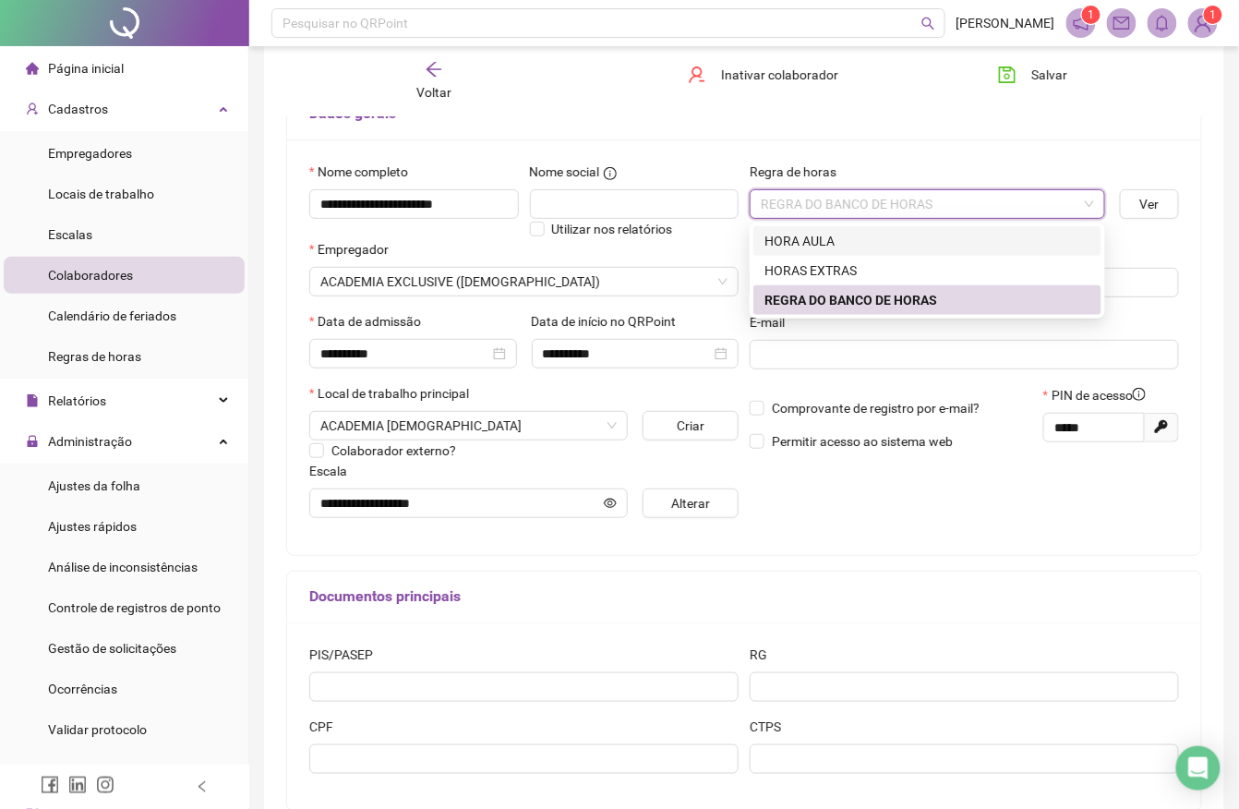
click at [992, 248] on div "HORA AULA" at bounding box center [928, 241] width 326 height 20
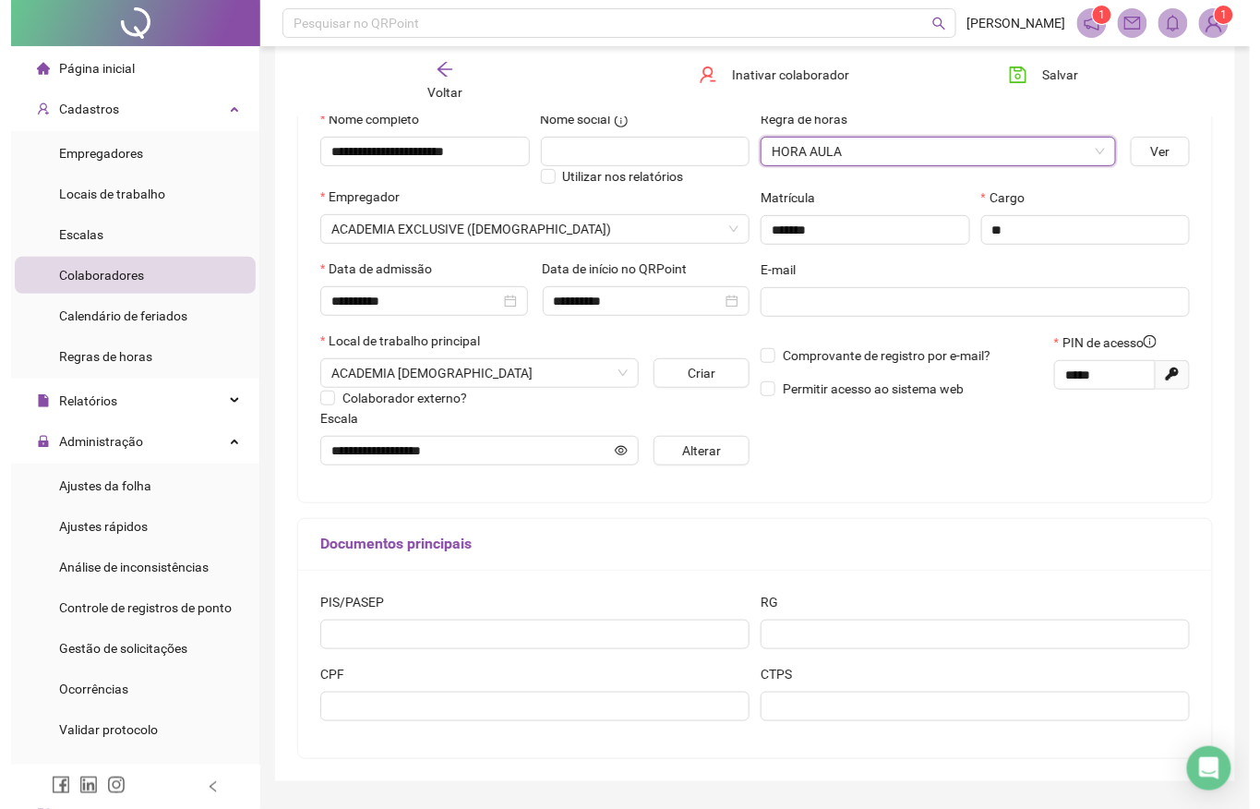
scroll to position [203, 0]
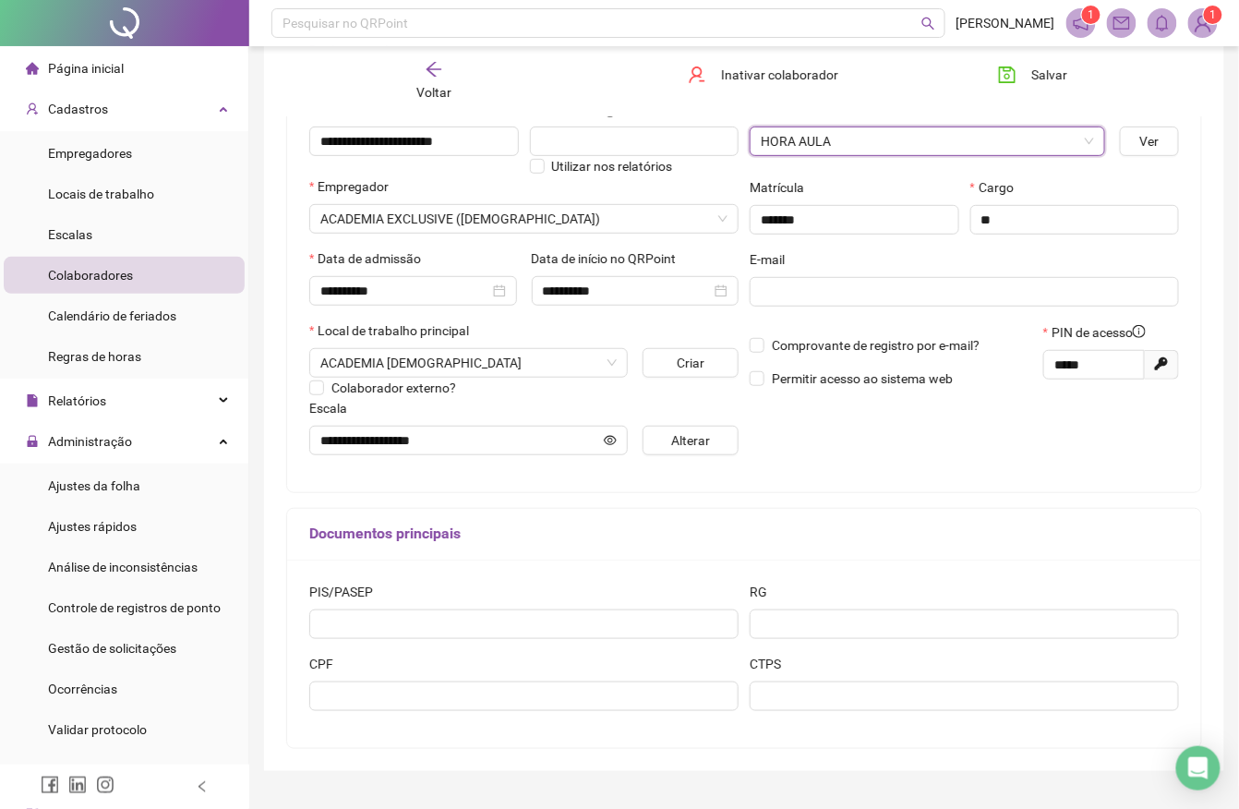
click at [454, 406] on div "Escala" at bounding box center [523, 412] width 429 height 28
click at [452, 438] on input "**********" at bounding box center [460, 440] width 280 height 20
click at [604, 441] on icon "eye" at bounding box center [610, 439] width 13 height 9
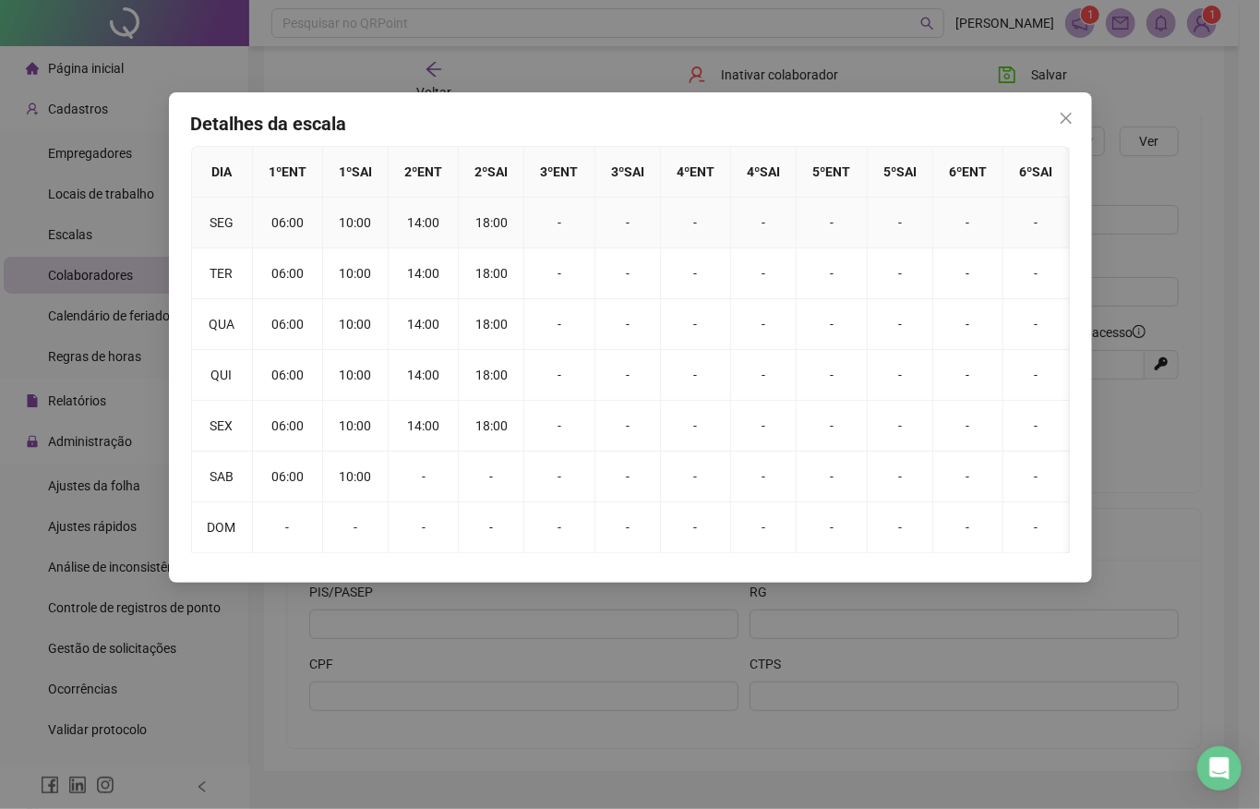
click at [289, 219] on td "06:00" at bounding box center [288, 223] width 70 height 51
click at [283, 219] on td "06:00" at bounding box center [288, 223] width 70 height 51
click at [1065, 120] on icon "close" at bounding box center [1066, 118] width 15 height 15
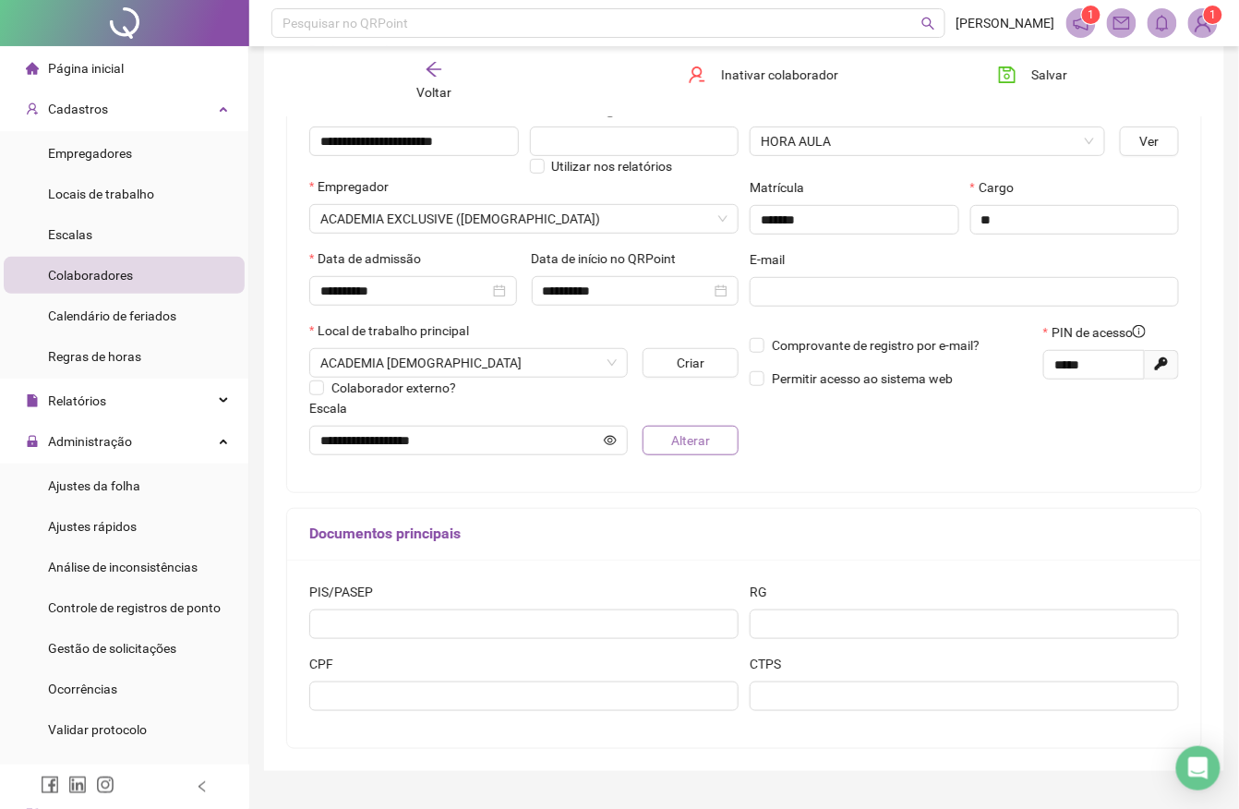
click at [676, 433] on span "Alterar" at bounding box center [690, 440] width 39 height 20
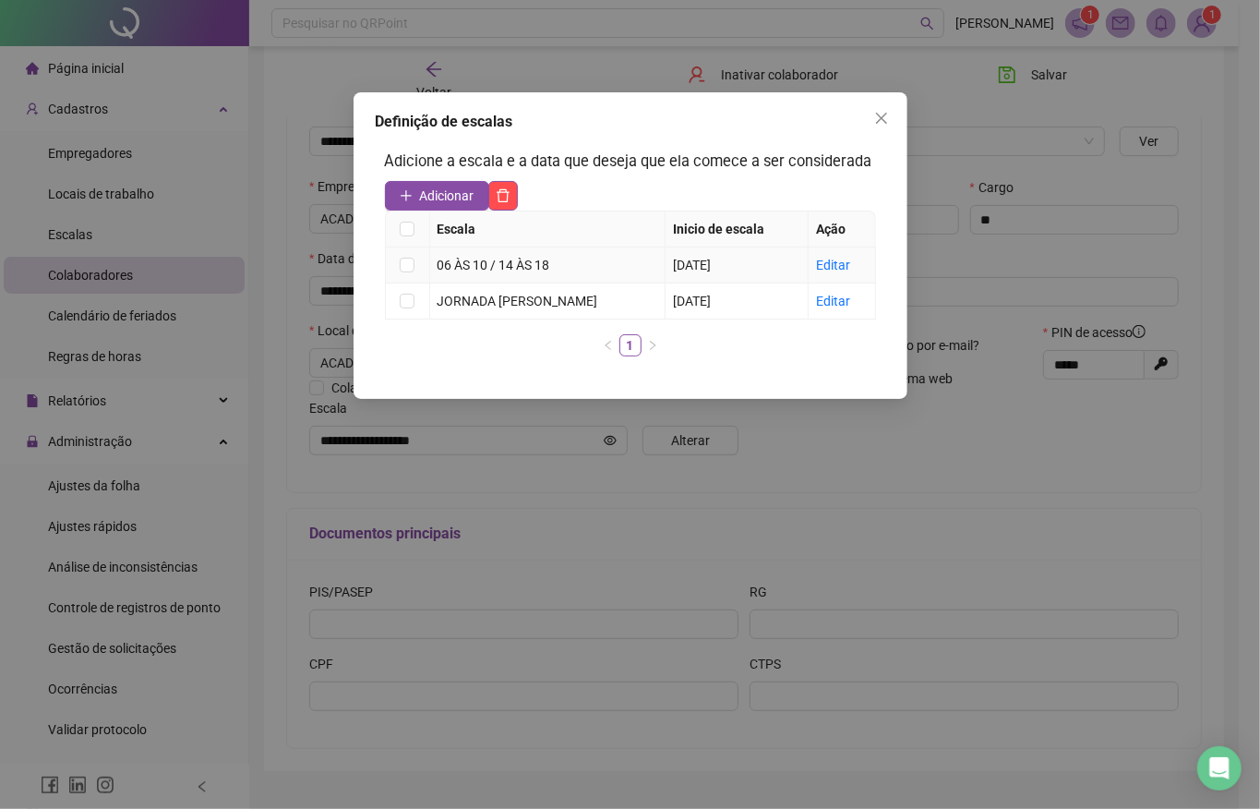
click at [514, 270] on div "06 ÀS 10 / 14 ÀS 18" at bounding box center [548, 265] width 221 height 20
click at [832, 266] on link "Editar" at bounding box center [833, 265] width 34 height 15
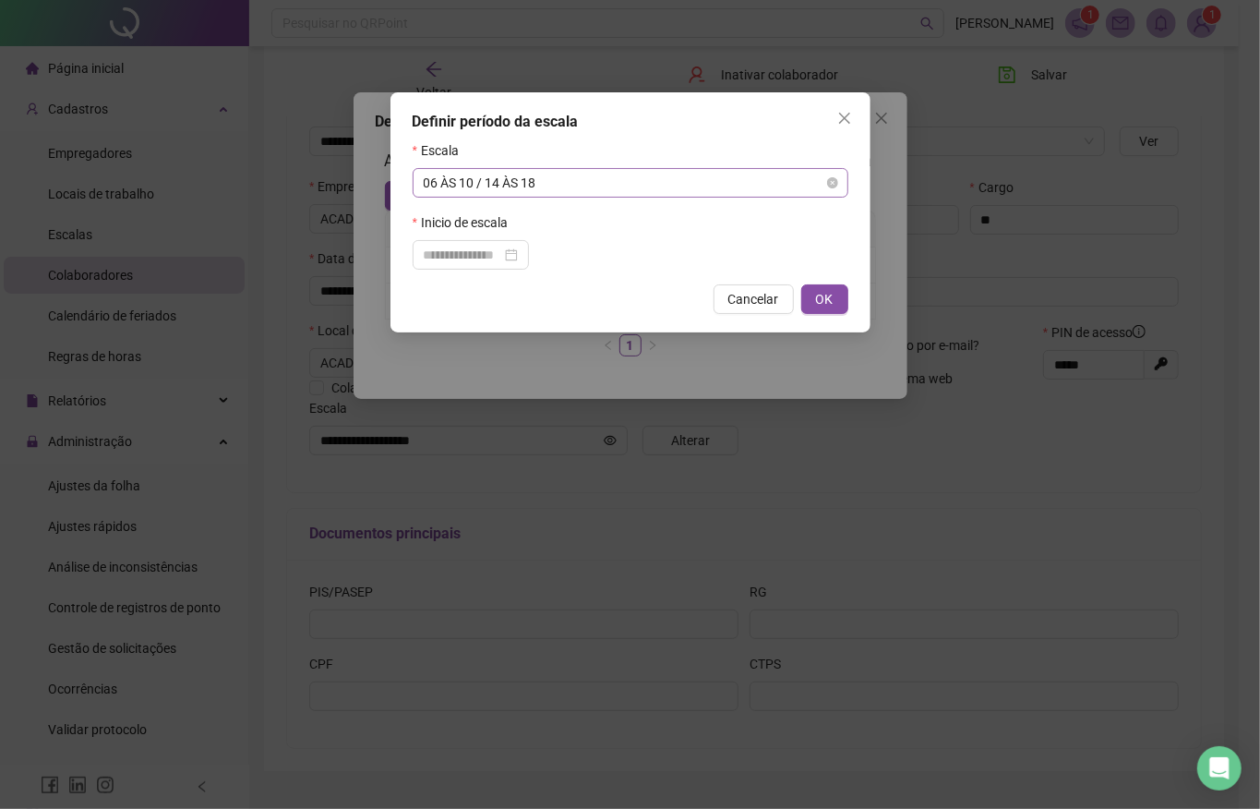
click at [437, 182] on span "06 ÀS 10 / 14 ÀS 18" at bounding box center [631, 183] width 414 height 28
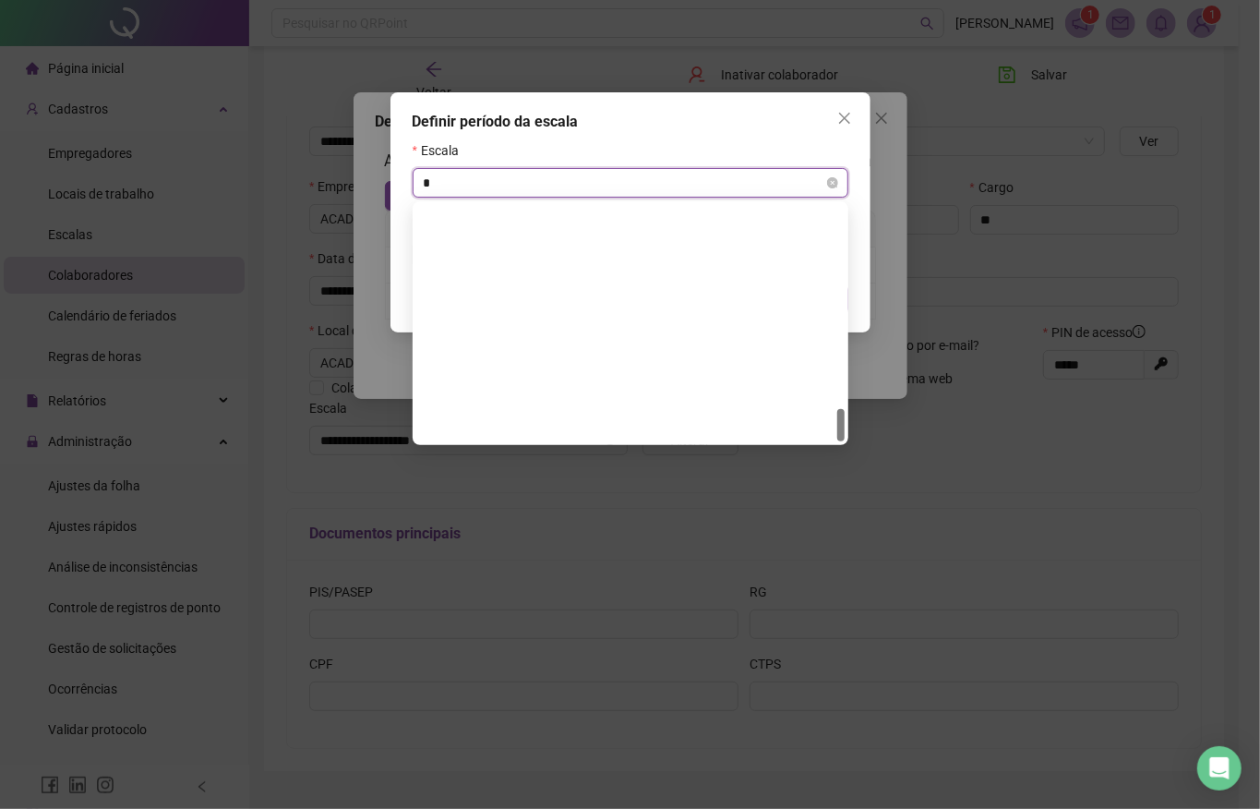
type input "**"
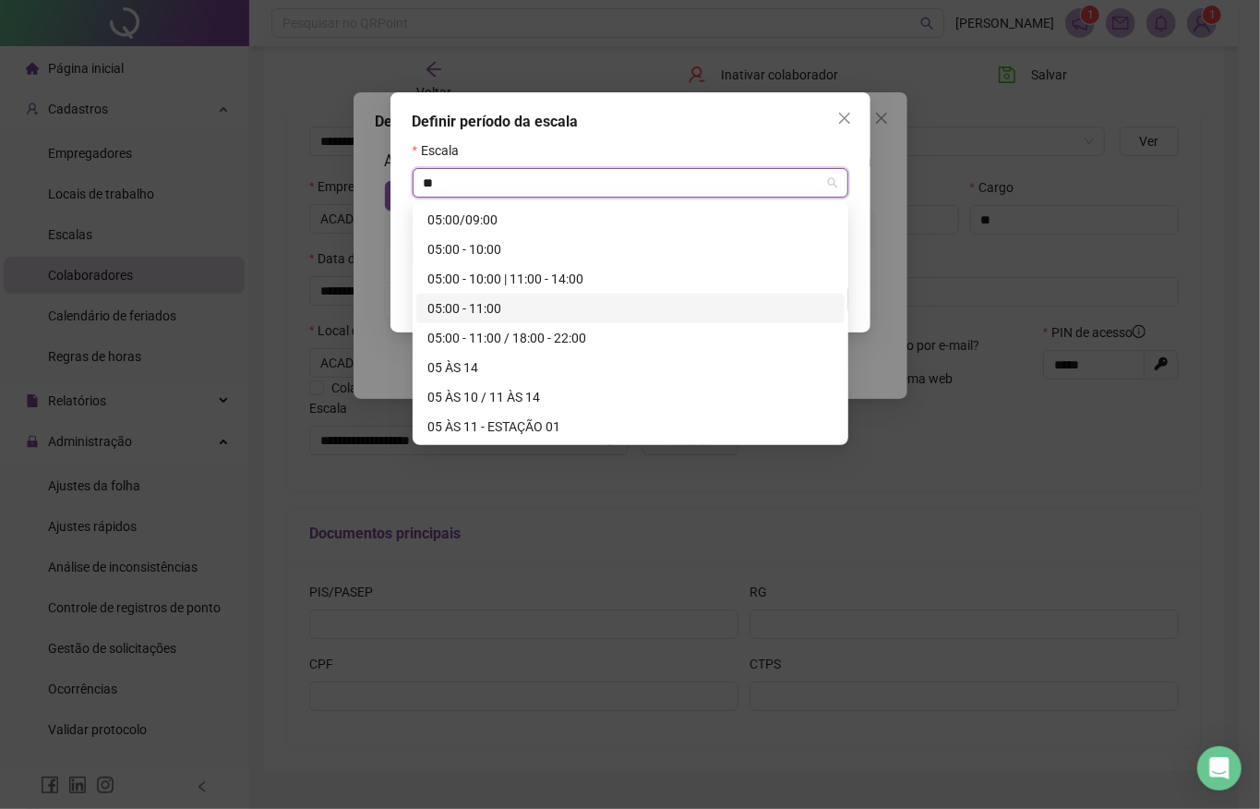
click at [485, 307] on div "05:00 - 11:00" at bounding box center [631, 308] width 406 height 20
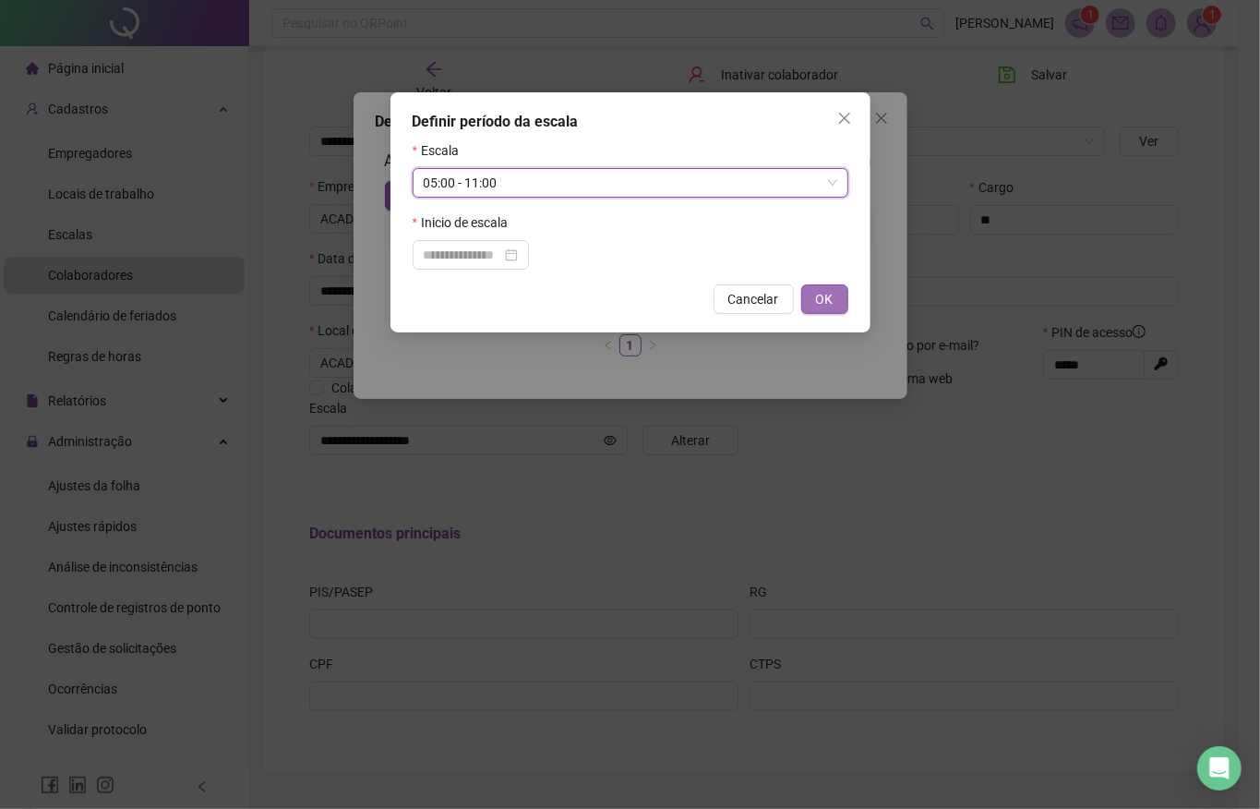
click at [825, 296] on span "OK" at bounding box center [825, 299] width 18 height 20
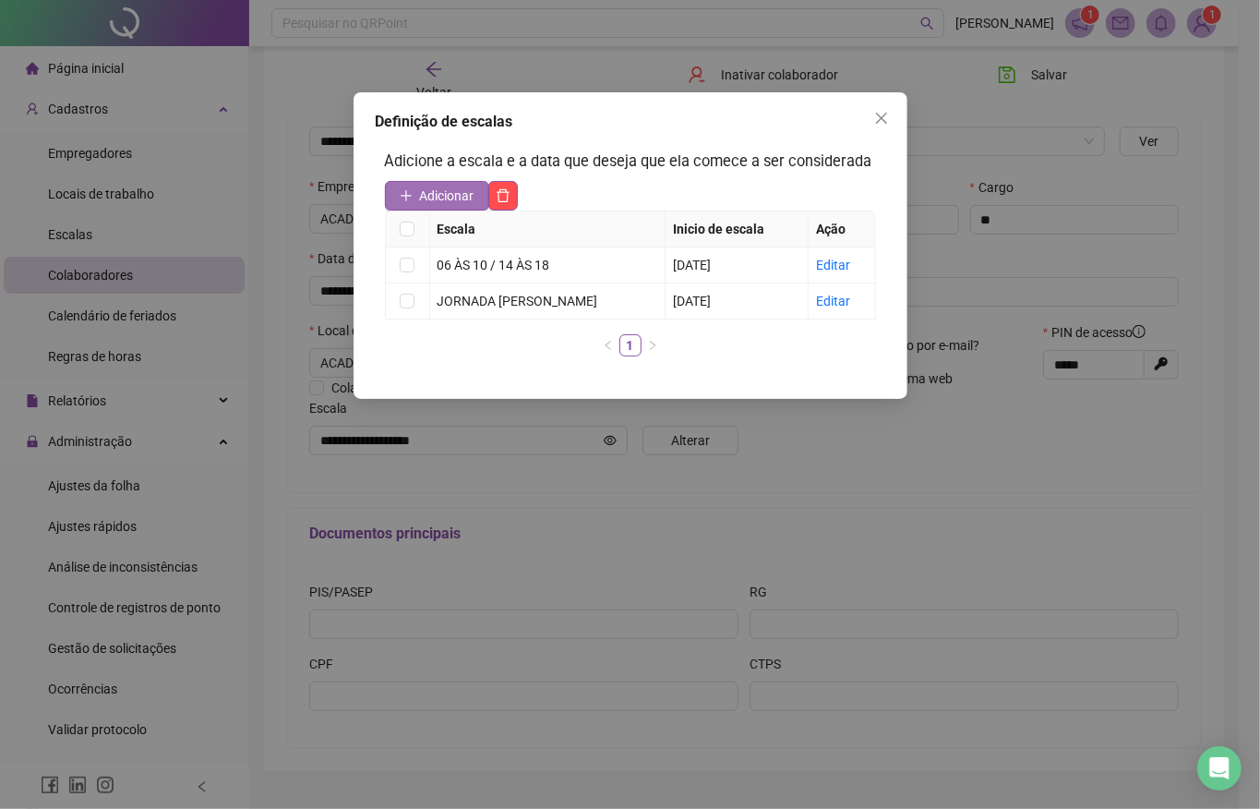
click at [447, 199] on span "Adicionar" at bounding box center [447, 196] width 54 height 20
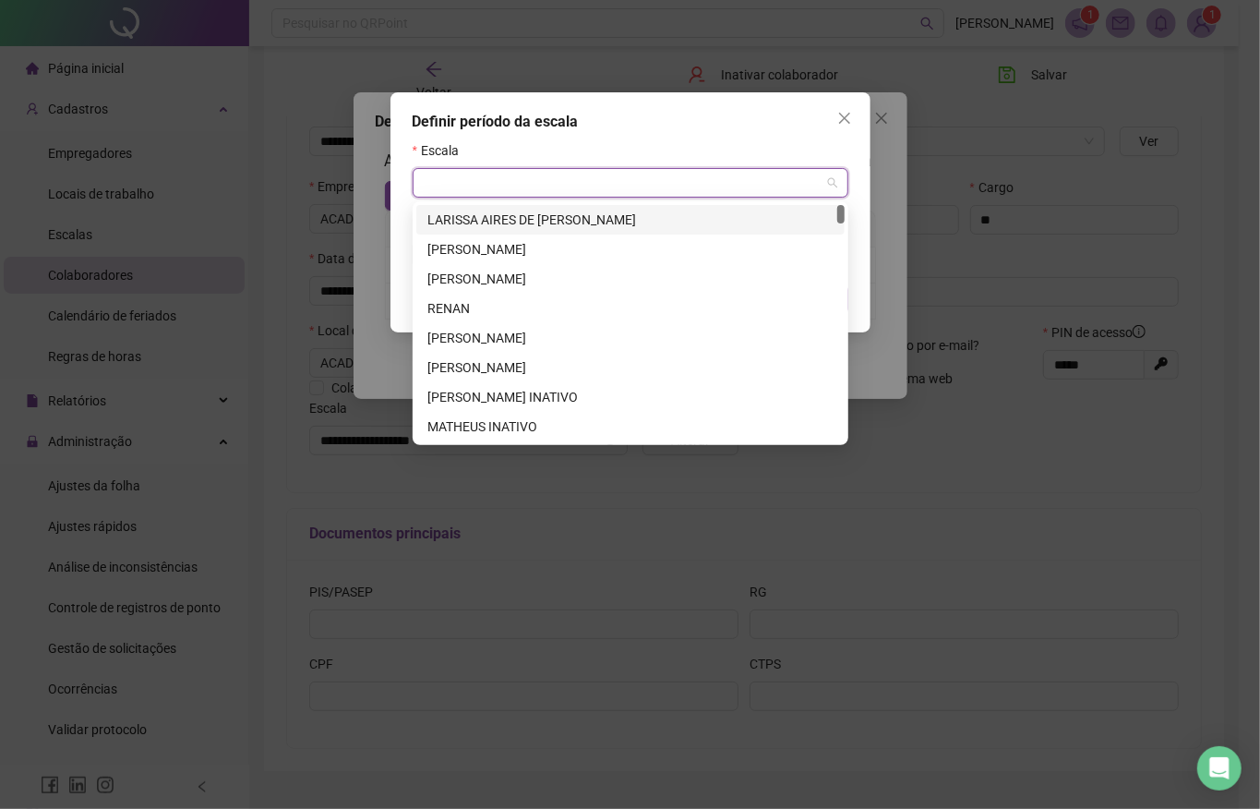
click at [454, 181] on input "search" at bounding box center [622, 183] width 397 height 28
click at [840, 127] on button "Close" at bounding box center [845, 118] width 30 height 30
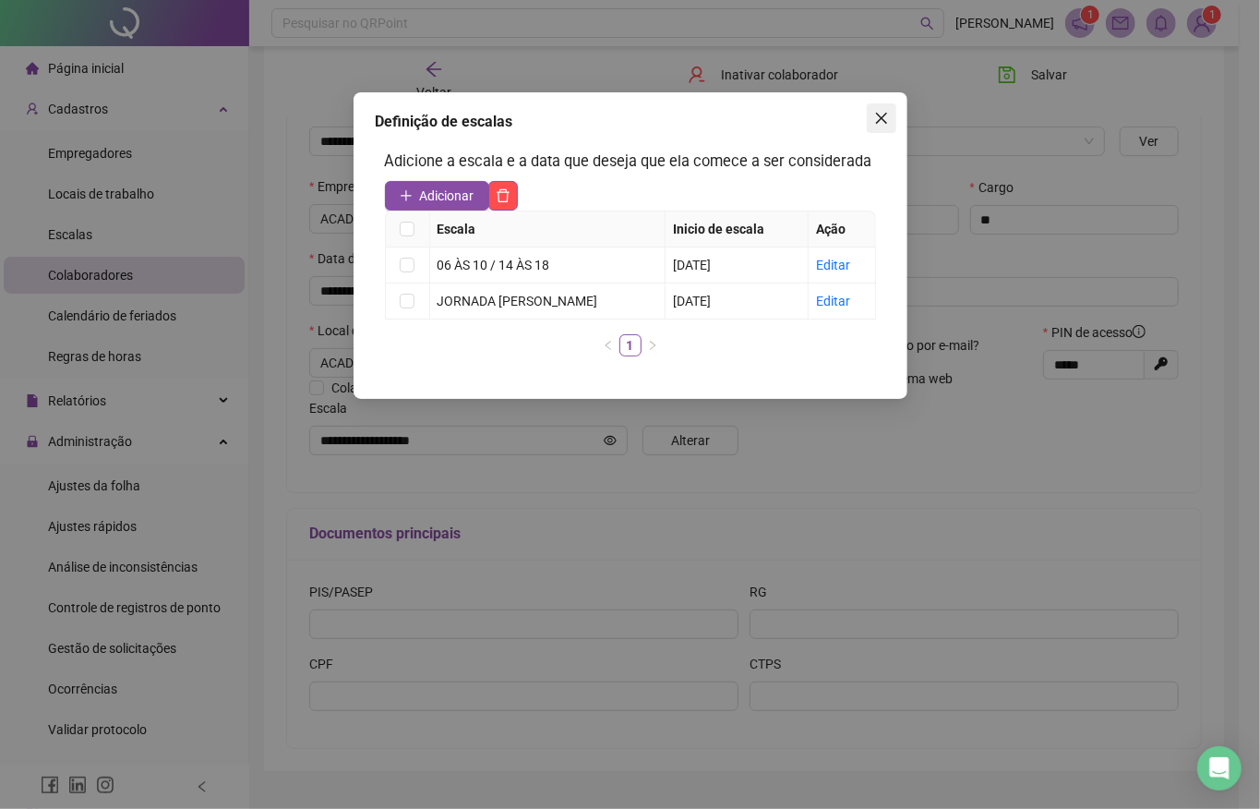
click at [884, 126] on button "Close" at bounding box center [882, 118] width 30 height 30
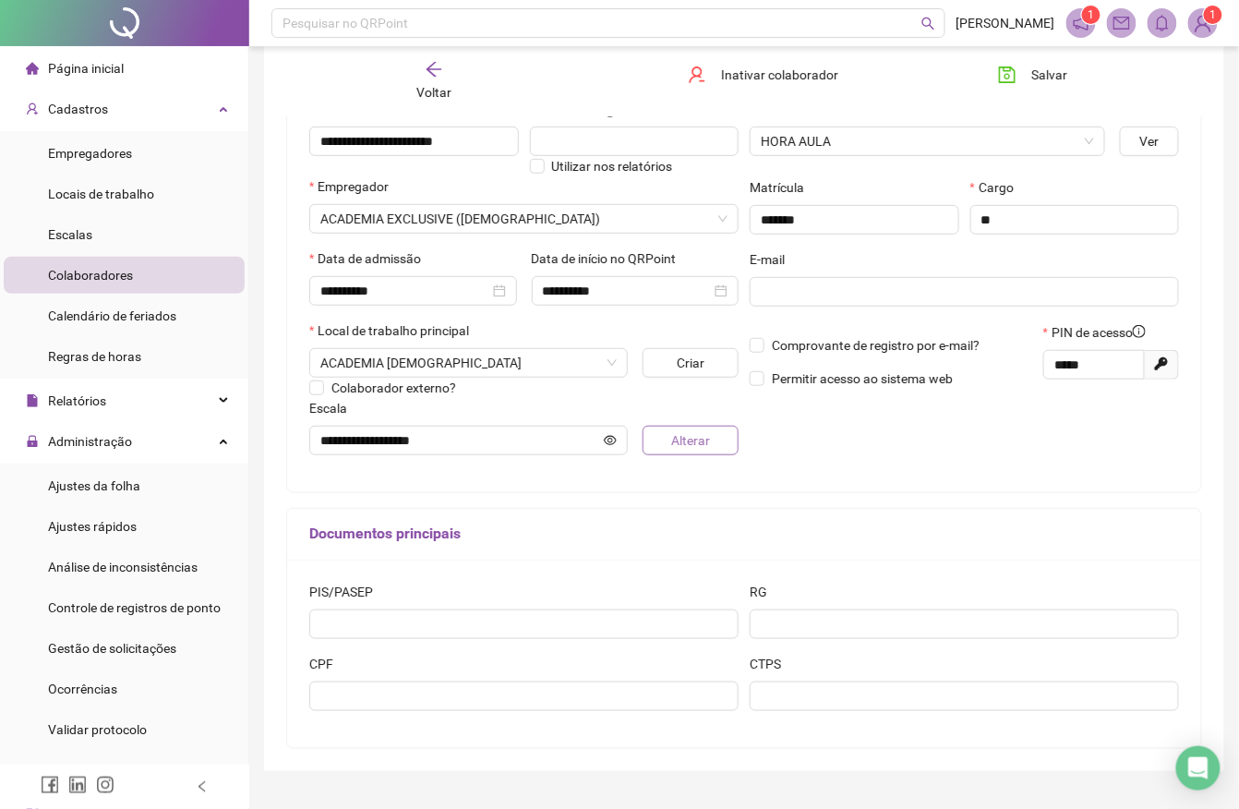
click at [689, 440] on span "Alterar" at bounding box center [690, 440] width 39 height 20
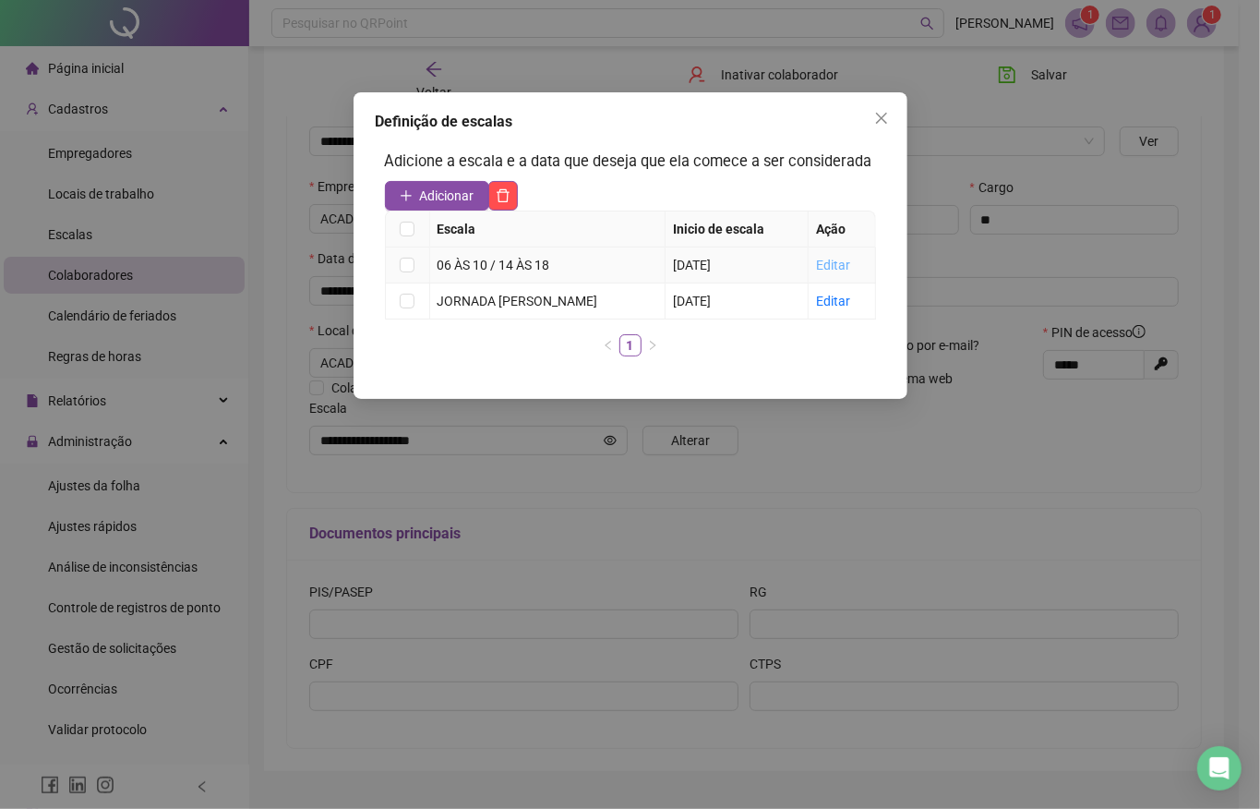
click at [831, 263] on link "Editar" at bounding box center [833, 265] width 34 height 15
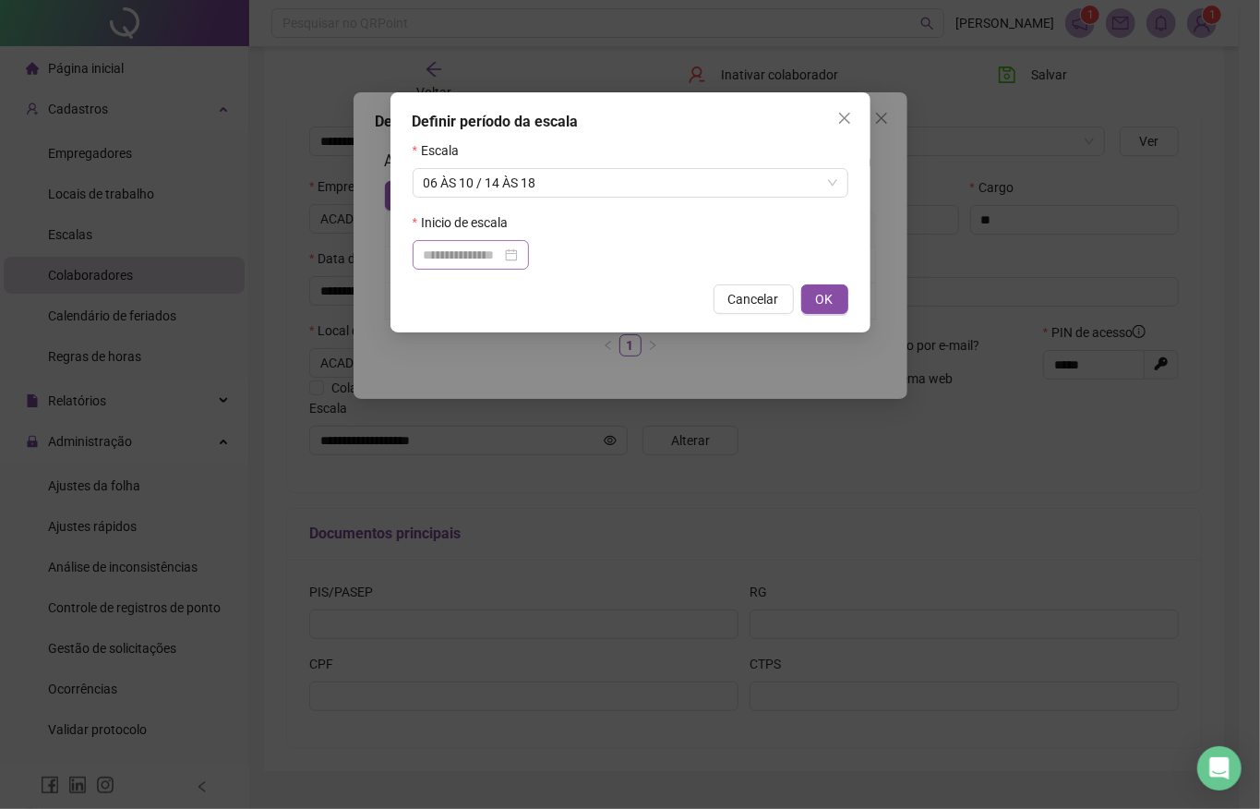
click at [518, 255] on div at bounding box center [471, 255] width 94 height 20
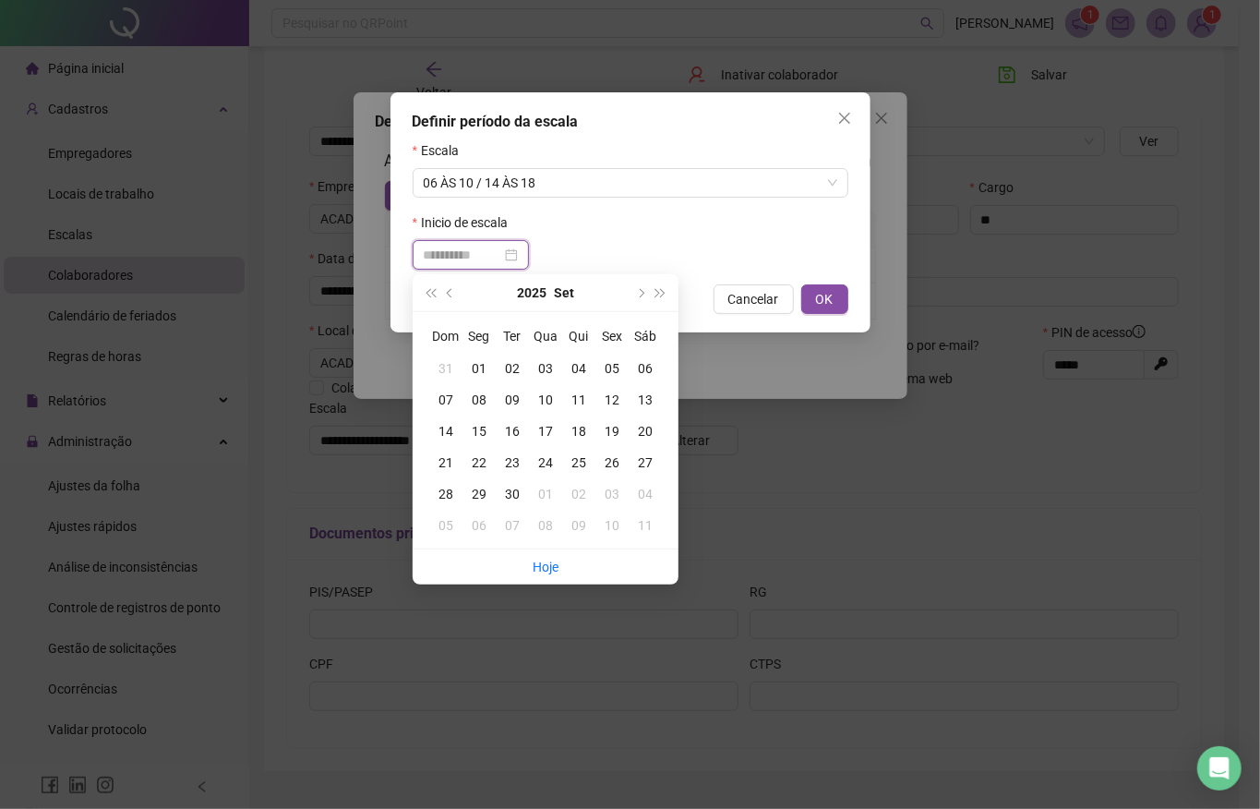
type input "**********"
click at [573, 430] on div "18" at bounding box center [578, 431] width 33 height 20
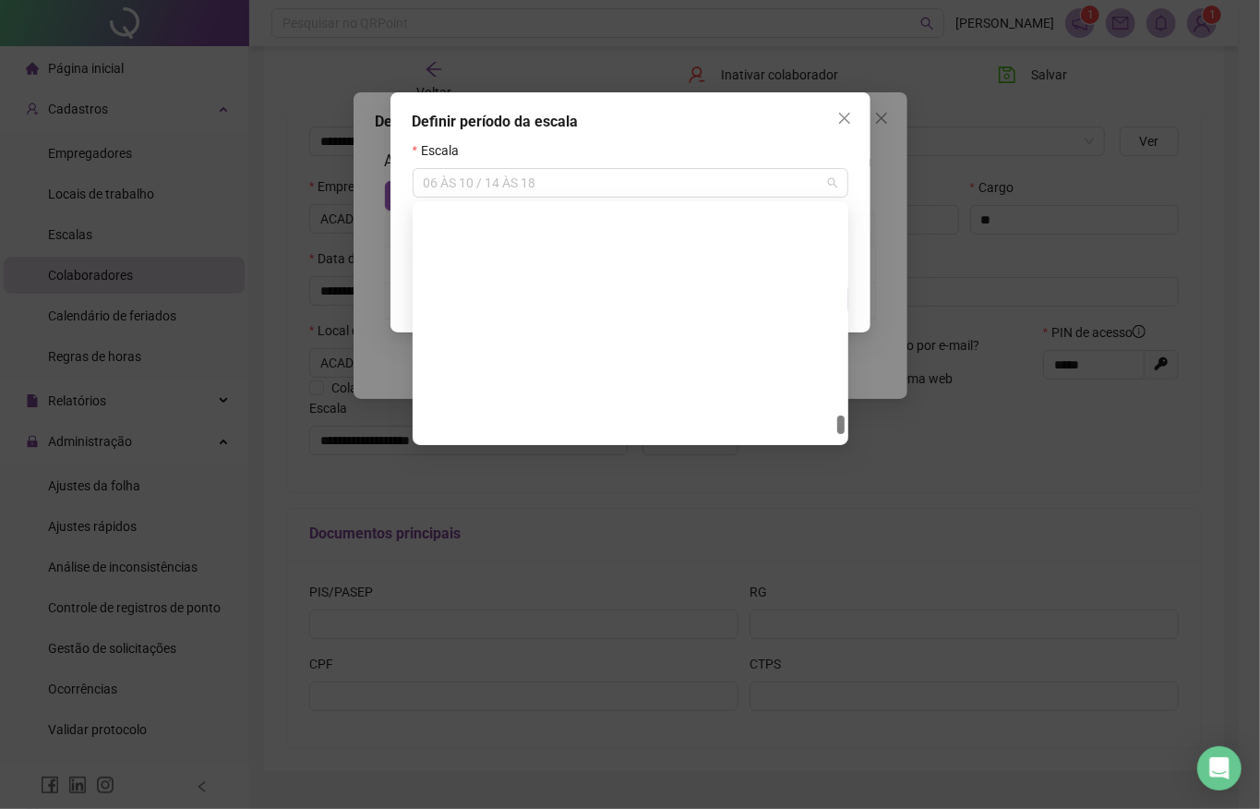
scroll to position [9692, 0]
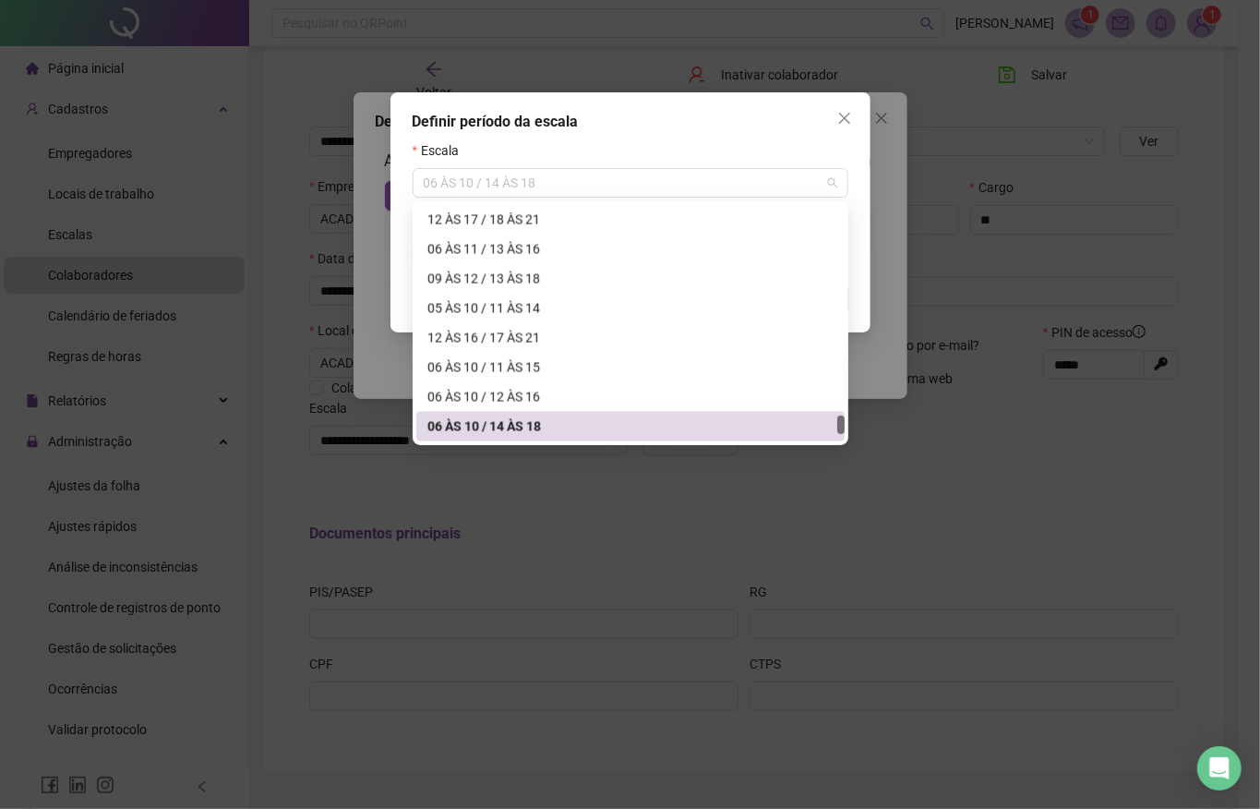
drag, startPoint x: 492, startPoint y: 193, endPoint x: 831, endPoint y: 153, distance: 341.2
click at [831, 153] on div "Escala 06 ÀS 10 / 14 ÀS 18" at bounding box center [631, 168] width 436 height 57
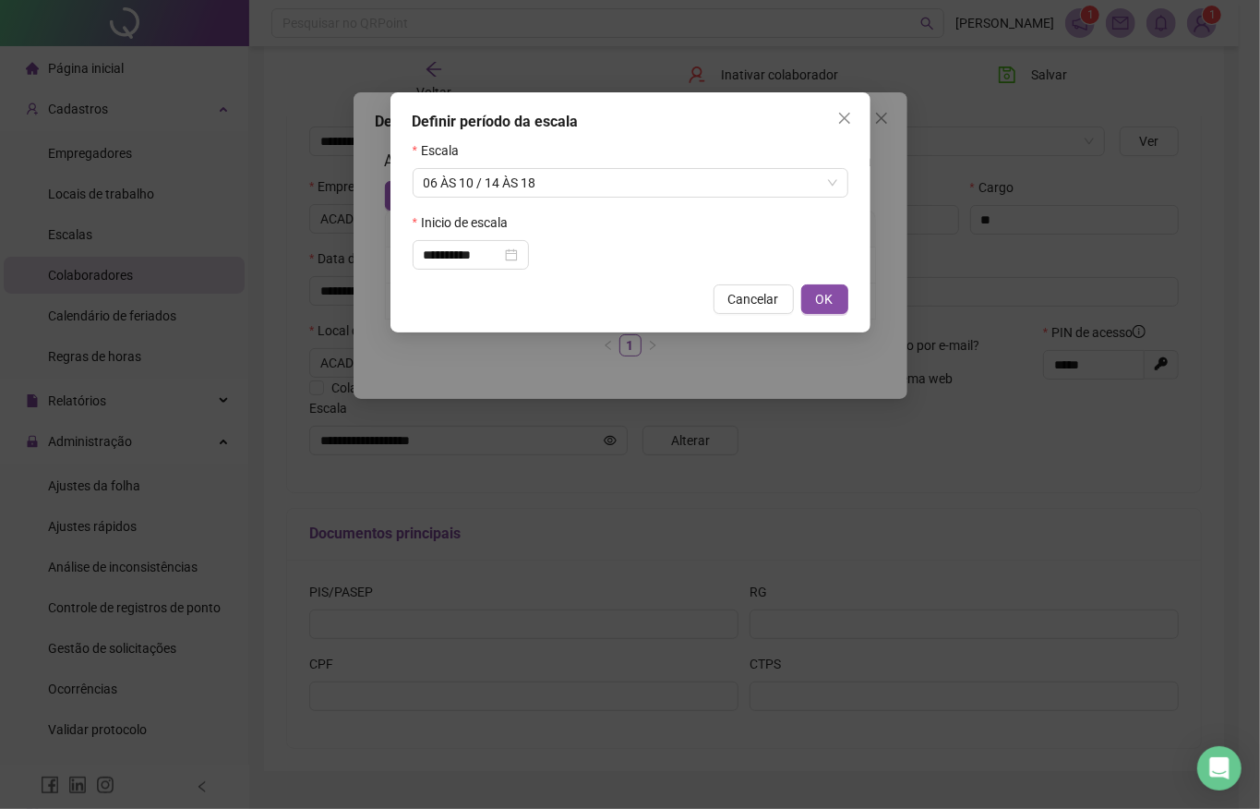
click at [859, 260] on div "**********" at bounding box center [631, 212] width 480 height 240
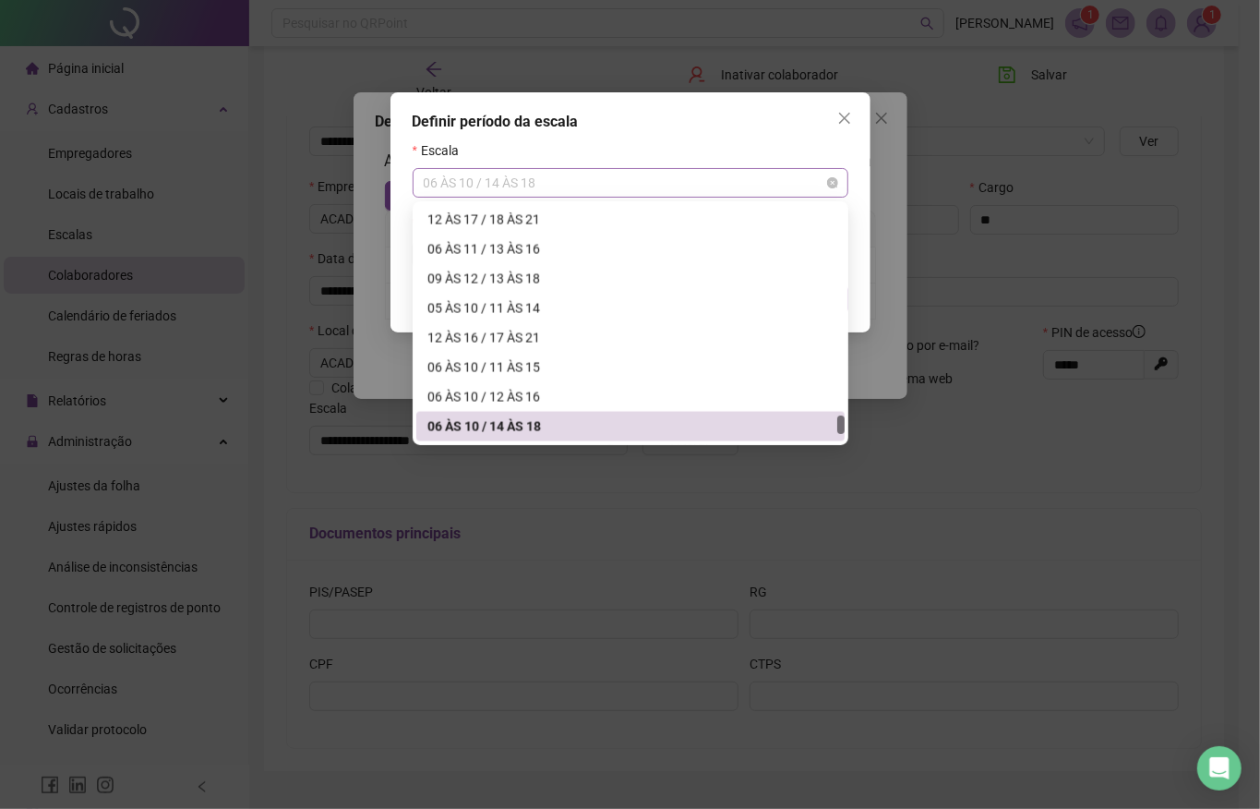
click at [621, 189] on span "06 ÀS 10 / 14 ÀS 18" at bounding box center [631, 183] width 414 height 28
click at [484, 304] on div "05 ÀS 10 / 11 ÀS 14" at bounding box center [631, 308] width 406 height 20
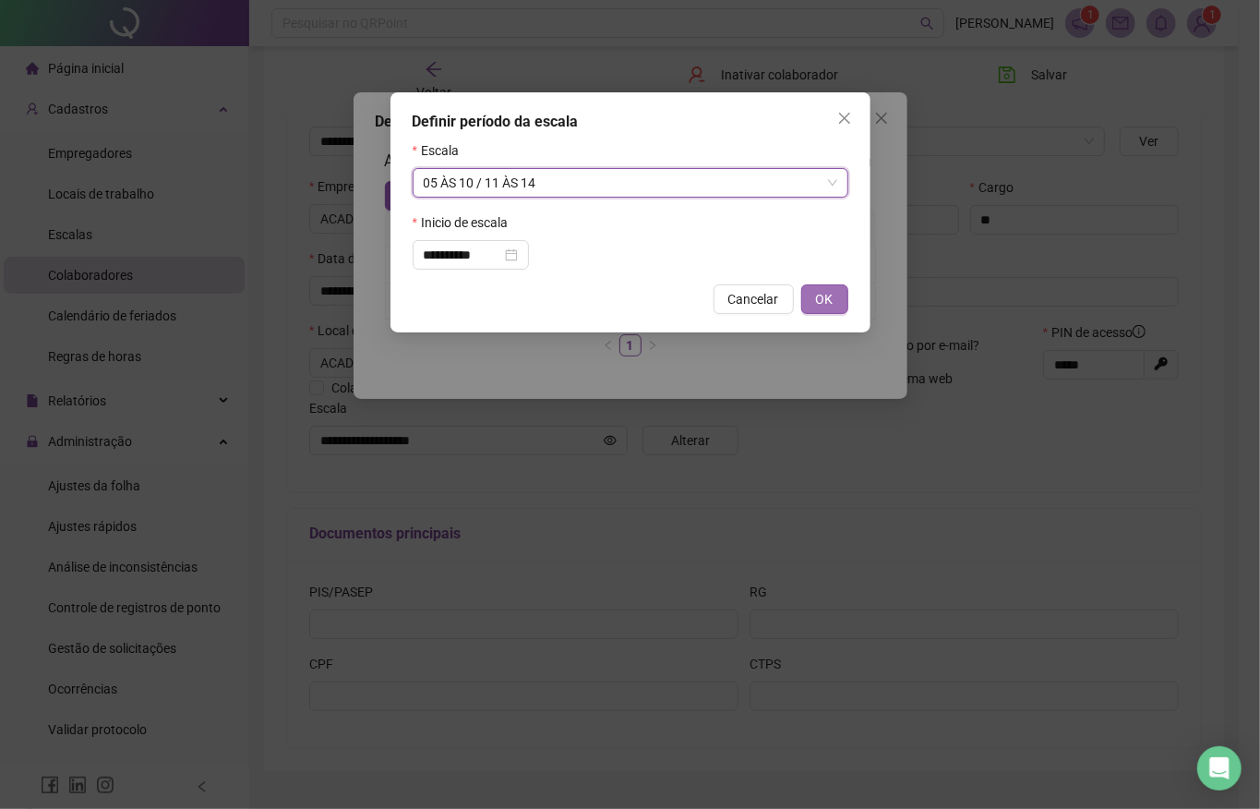
click at [818, 296] on span "OK" at bounding box center [825, 299] width 18 height 20
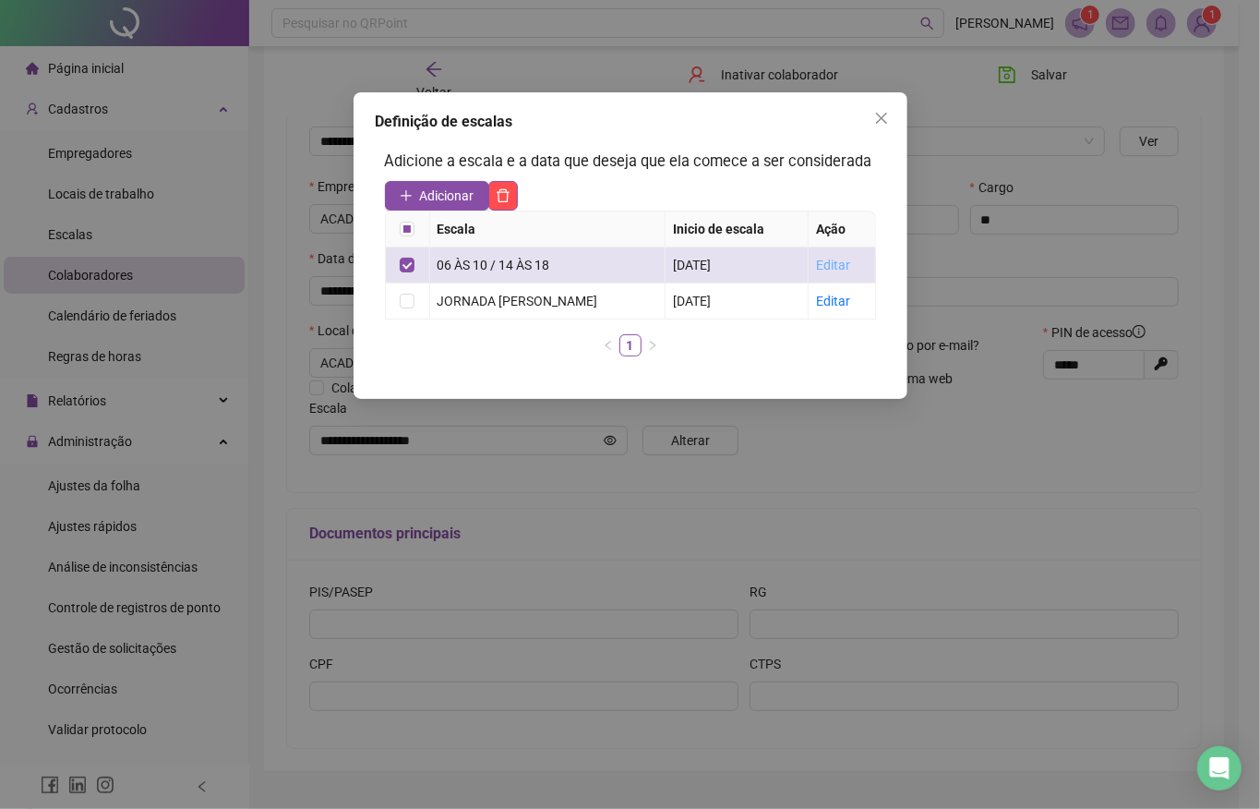
click at [850, 263] on link "Editar" at bounding box center [833, 265] width 34 height 15
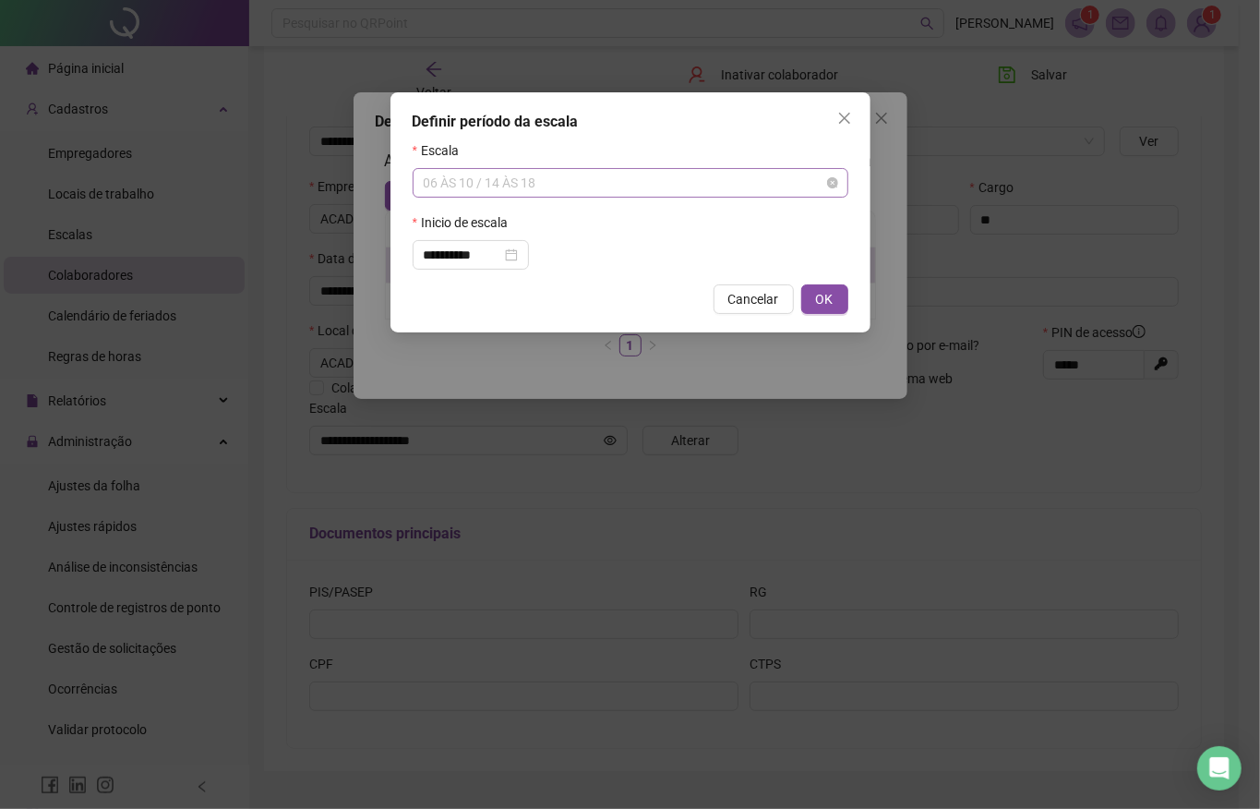
click at [702, 188] on span "06 ÀS 10 / 14 ÀS 18" at bounding box center [631, 183] width 414 height 28
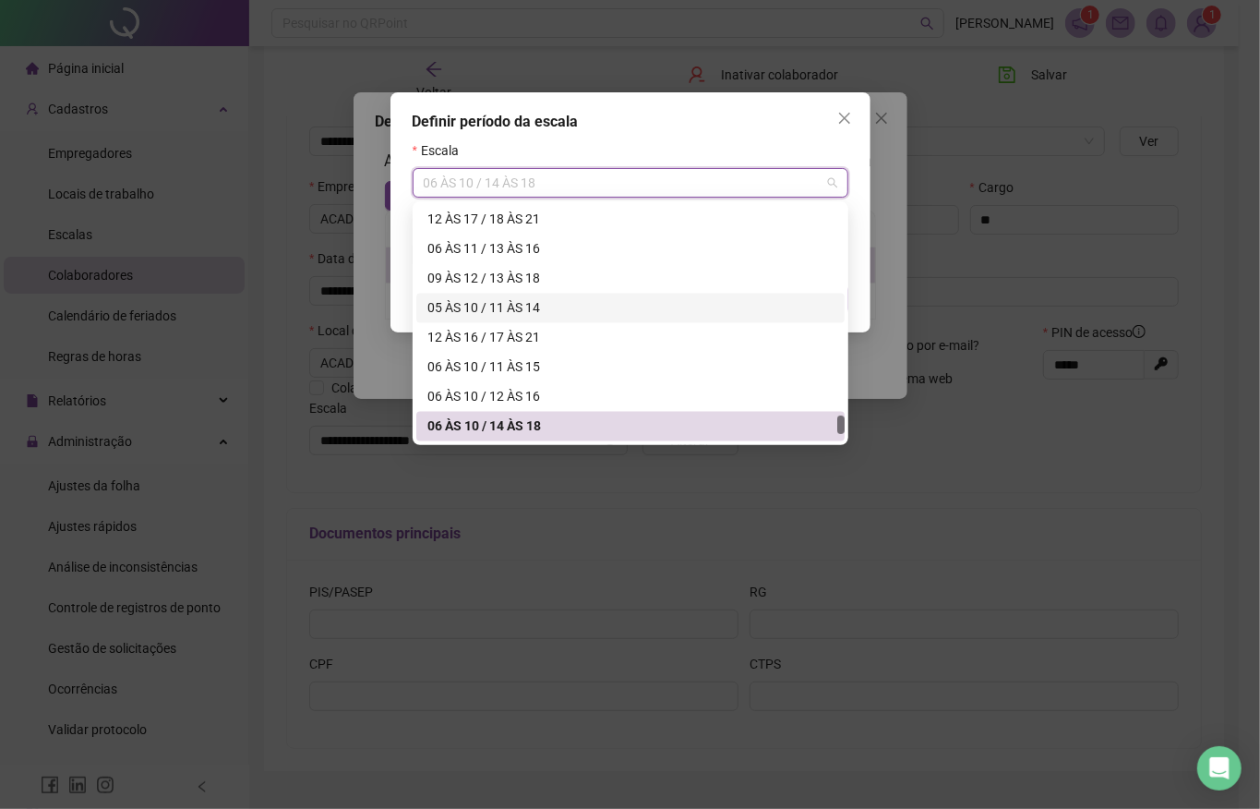
click at [522, 307] on div "05 ÀS 10 / 11 ÀS 14" at bounding box center [631, 308] width 406 height 20
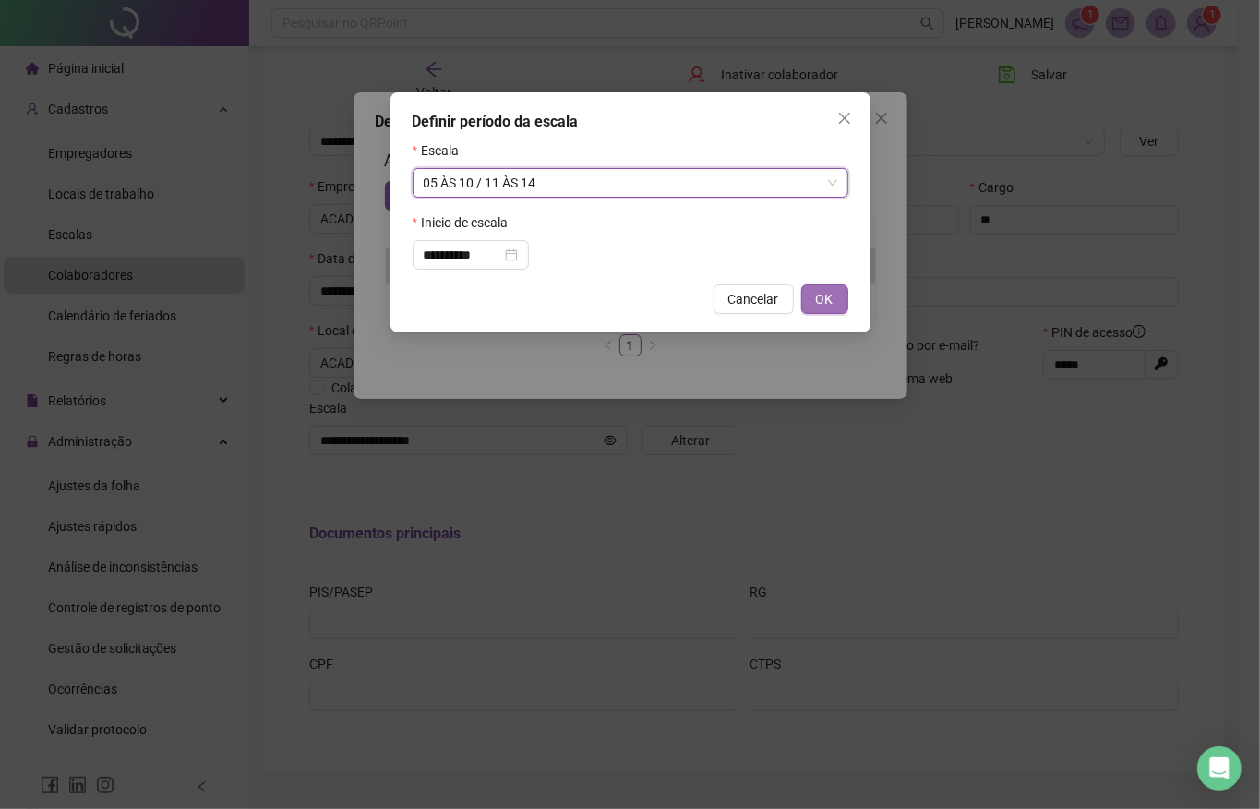
click at [810, 308] on button "OK" at bounding box center [825, 299] width 47 height 30
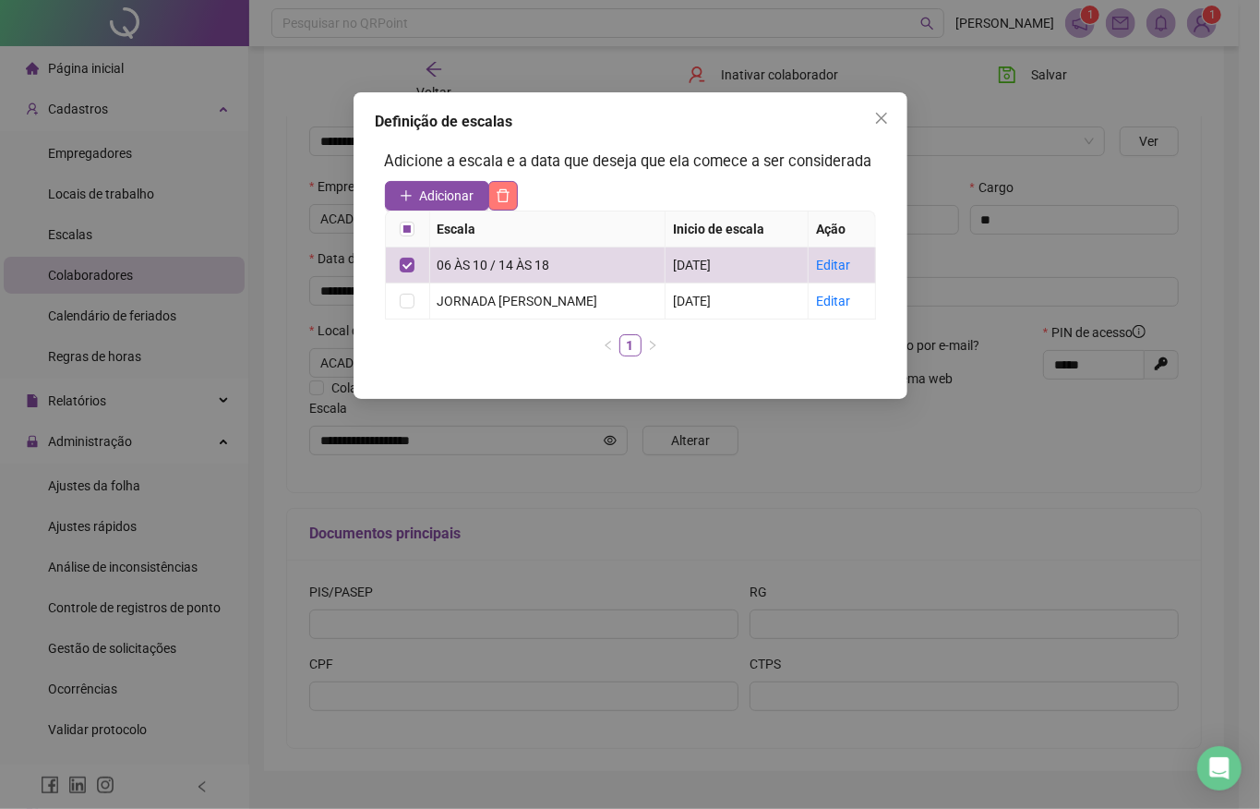
click at [503, 200] on icon "delete" at bounding box center [503, 195] width 15 height 15
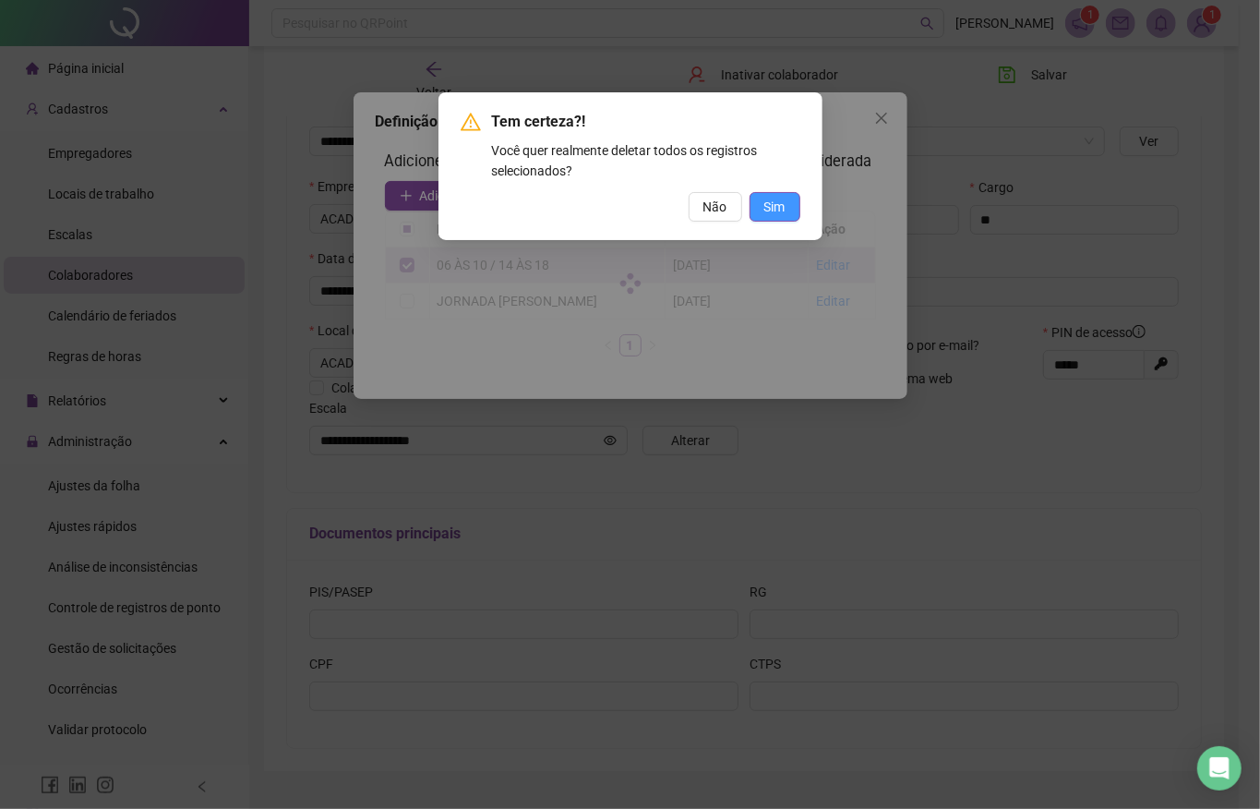
click at [762, 201] on button "Sim" at bounding box center [775, 207] width 51 height 30
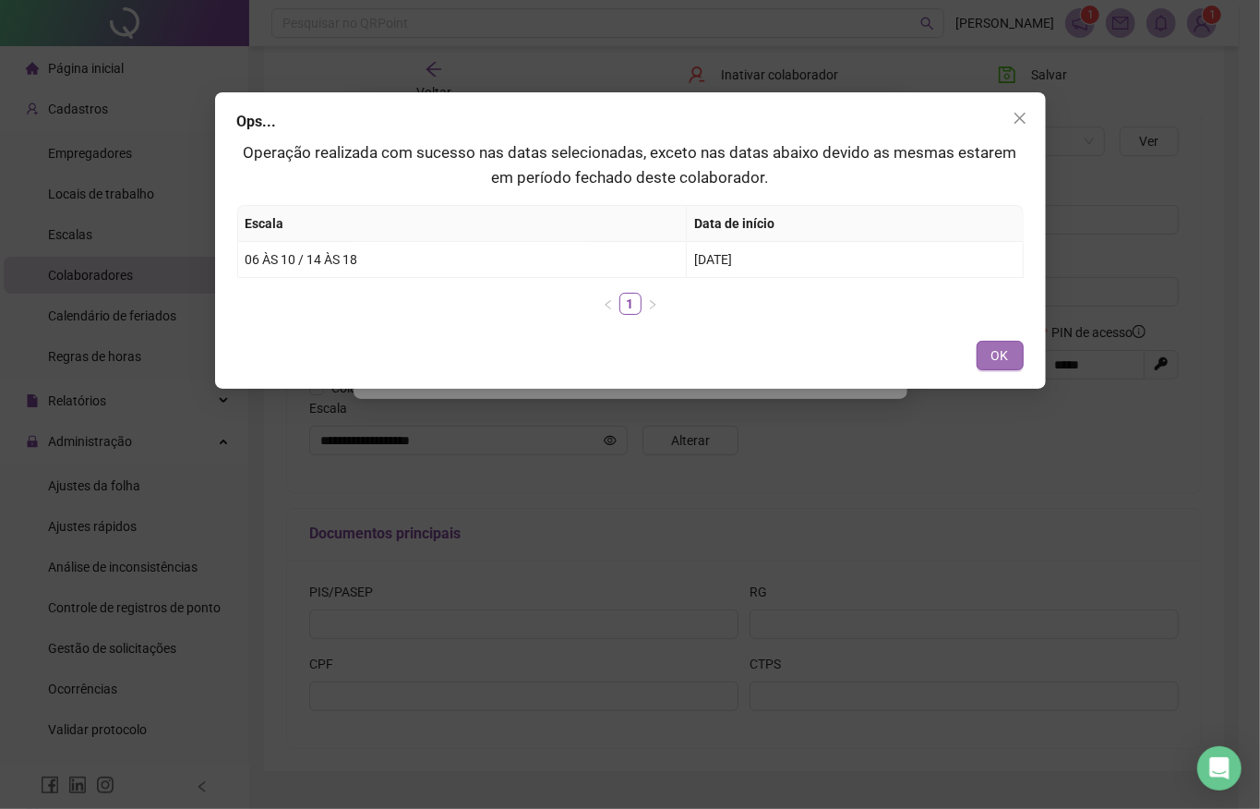
click at [1001, 360] on span "OK" at bounding box center [1001, 355] width 18 height 20
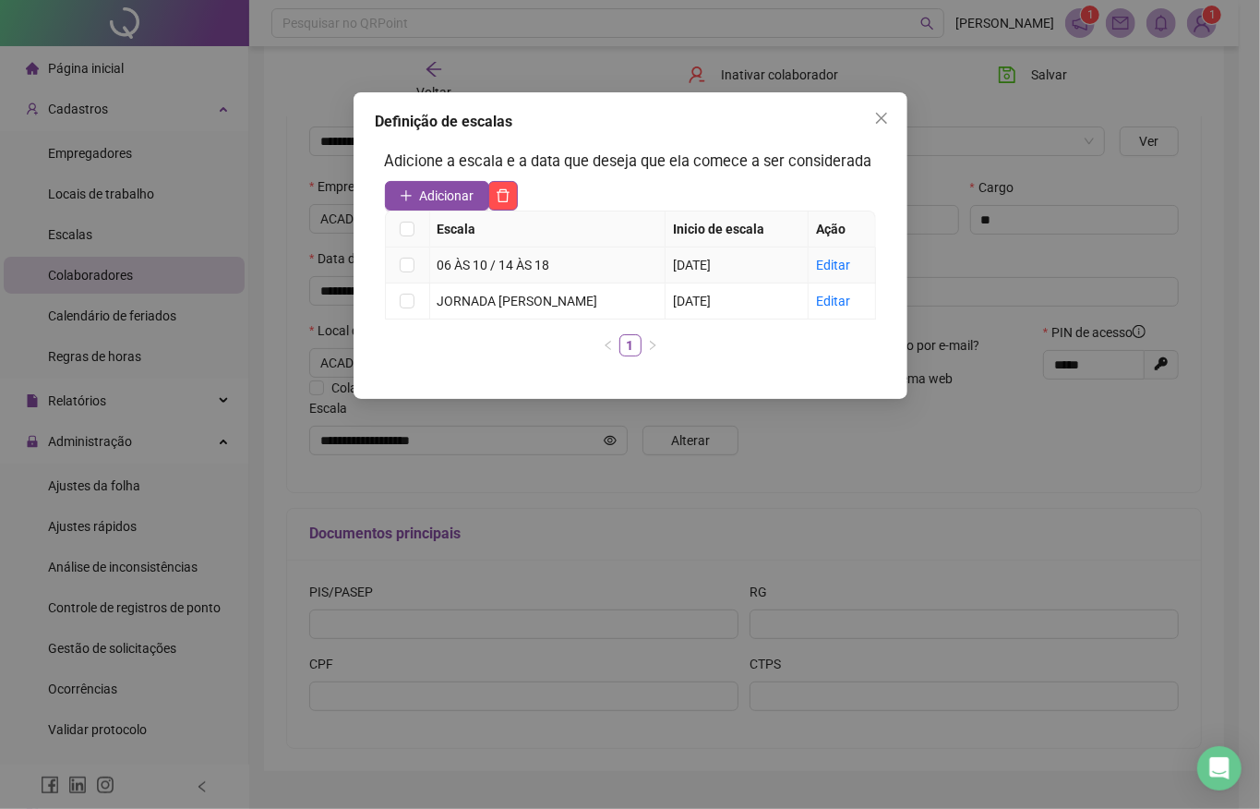
click at [415, 264] on td at bounding box center [408, 265] width 44 height 36
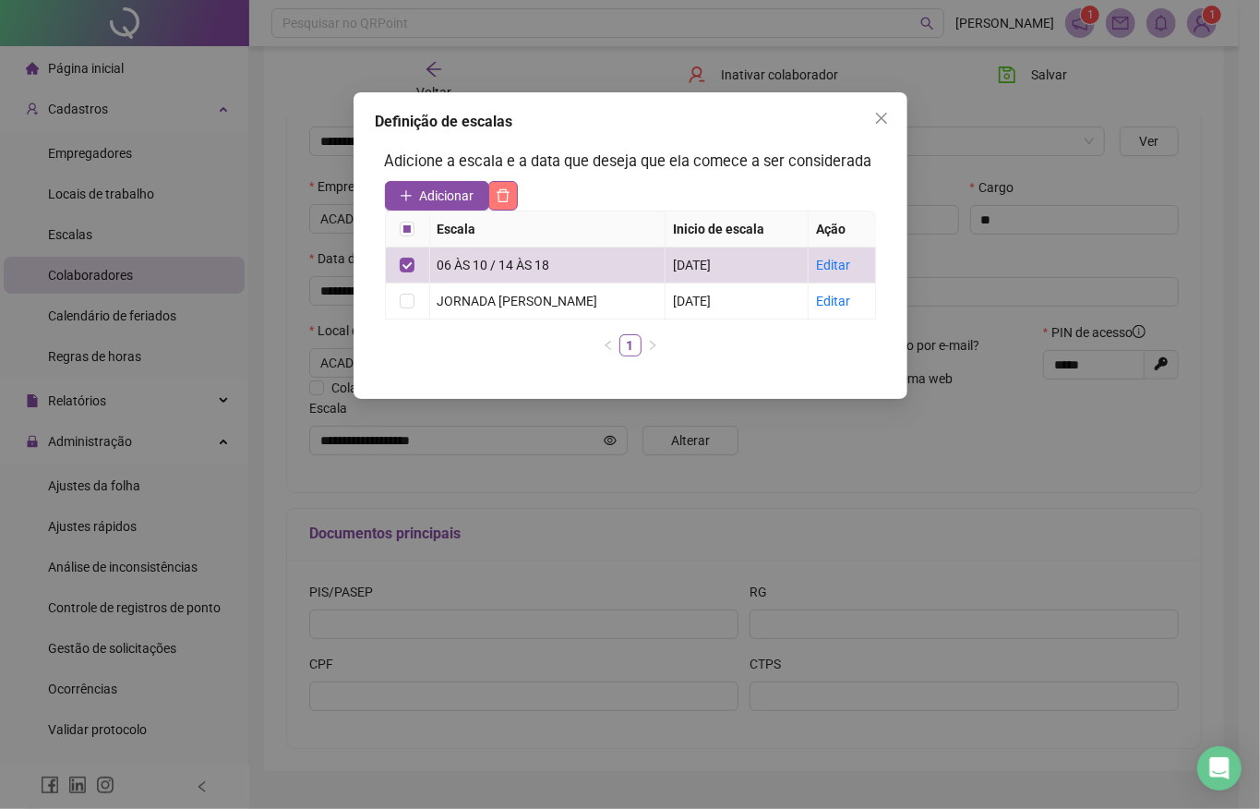
click at [506, 189] on icon "delete" at bounding box center [503, 195] width 13 height 13
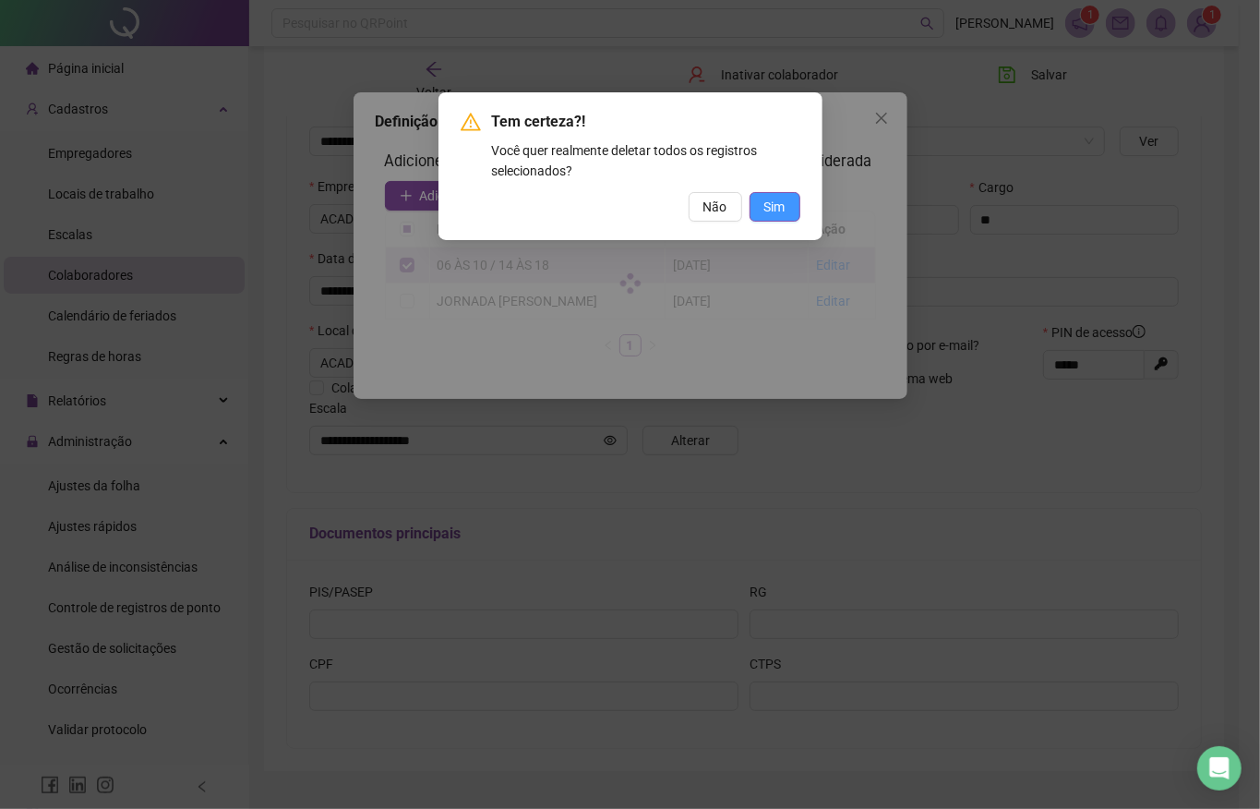
click at [776, 200] on span "Sim" at bounding box center [775, 207] width 21 height 20
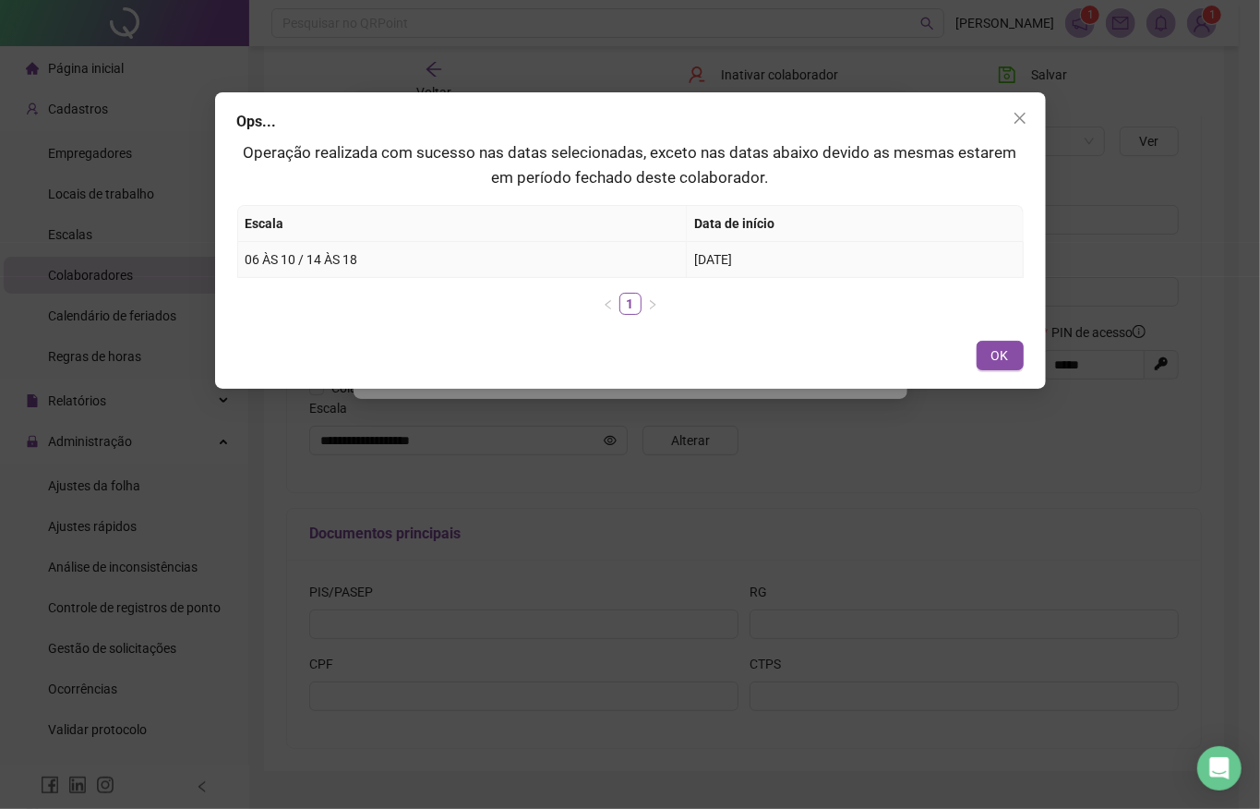
click at [732, 253] on span "[DATE]" at bounding box center [713, 259] width 38 height 15
click at [447, 267] on td "06 ÀS 10 / 14 ÀS 18" at bounding box center [463, 260] width 450 height 36
drag, startPoint x: 368, startPoint y: 244, endPoint x: 345, endPoint y: 252, distance: 23.7
click at [345, 252] on td "06 ÀS 10 / 14 ÀS 18" at bounding box center [463, 260] width 450 height 36
click at [345, 252] on span "06 ÀS 10 / 14 ÀS 18" at bounding box center [302, 259] width 113 height 15
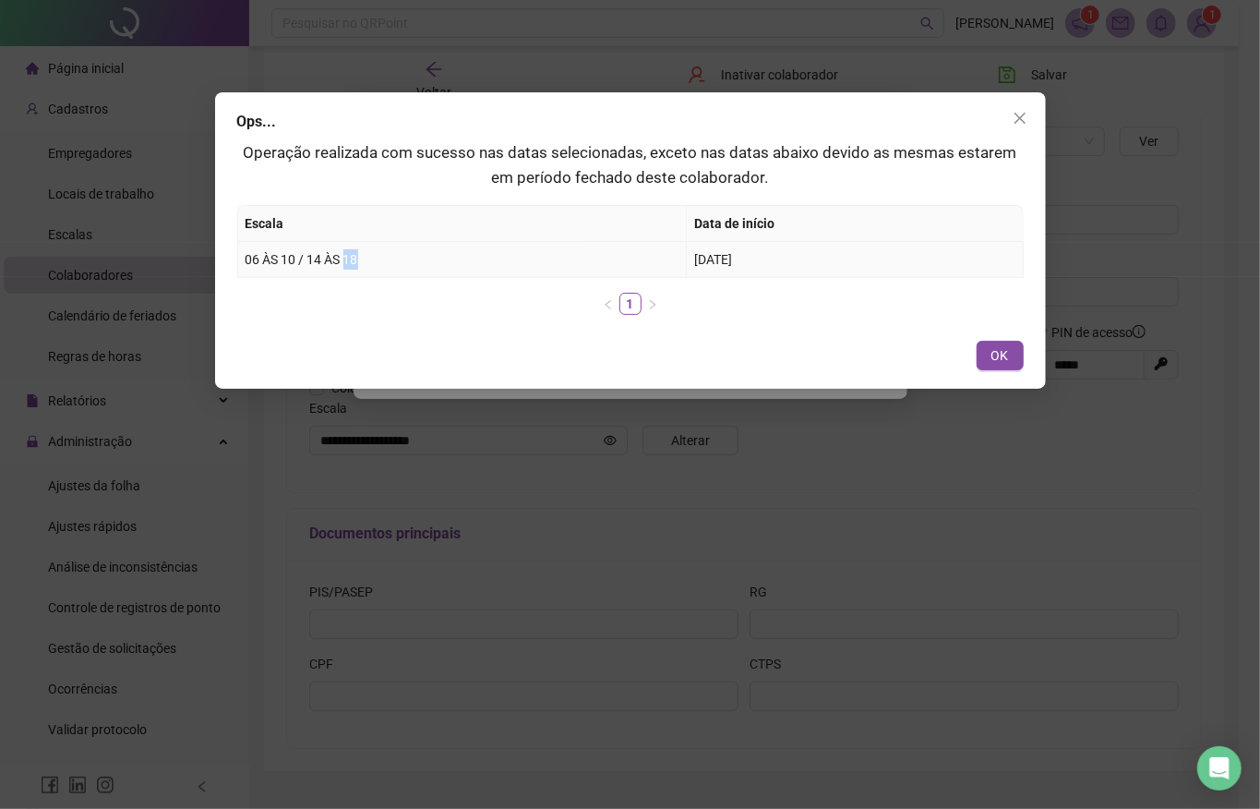
click at [345, 252] on span "06 ÀS 10 / 14 ÀS 18" at bounding box center [302, 259] width 113 height 15
click at [574, 270] on td "06 ÀS 10 / 14 ÀS 18" at bounding box center [463, 260] width 450 height 36
click at [648, 308] on icon "right" at bounding box center [652, 304] width 11 height 11
click at [629, 305] on link "1" at bounding box center [631, 304] width 20 height 20
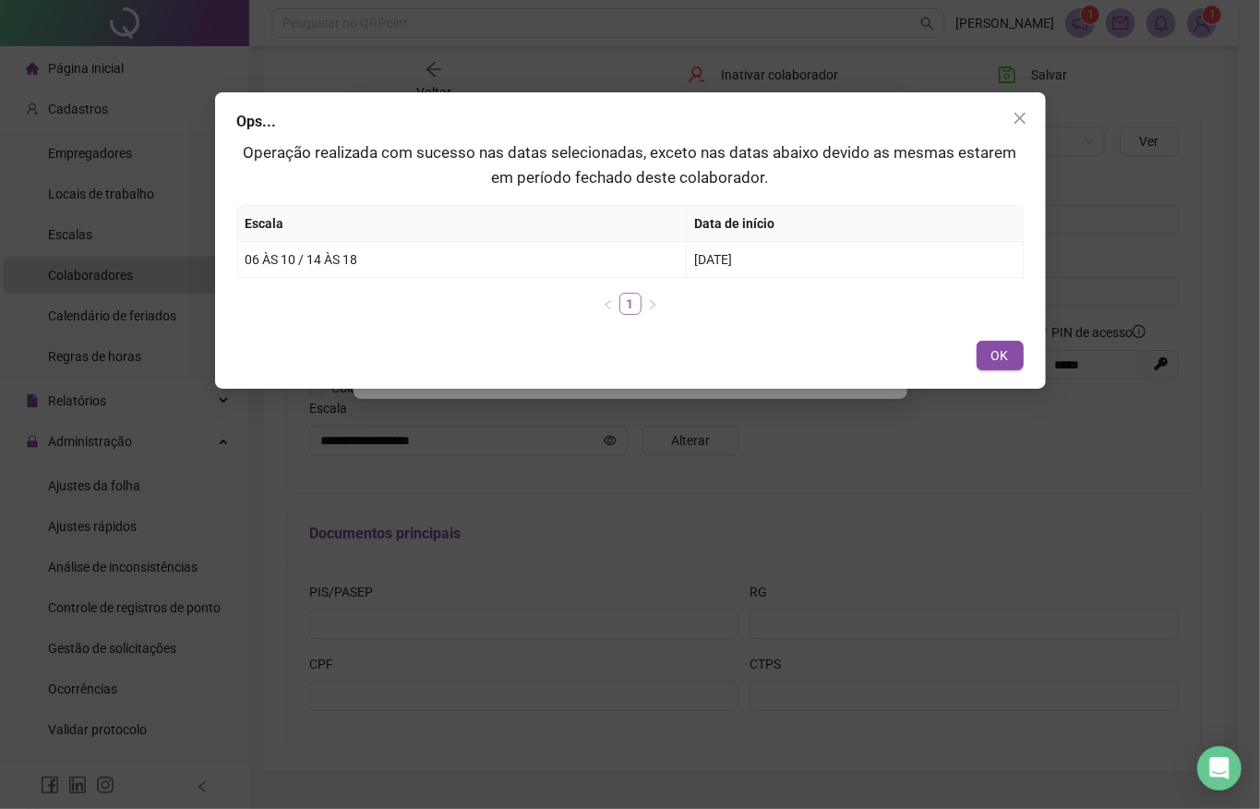
click at [629, 305] on link "1" at bounding box center [631, 304] width 20 height 20
drag, startPoint x: 652, startPoint y: 308, endPoint x: 1018, endPoint y: 331, distance: 366.3
click at [1018, 331] on div "Ops... Operação realizada com sucesso nas datas selecionadas, exceto nas datas …" at bounding box center [630, 240] width 831 height 296
click at [1002, 356] on span "OK" at bounding box center [1001, 355] width 18 height 20
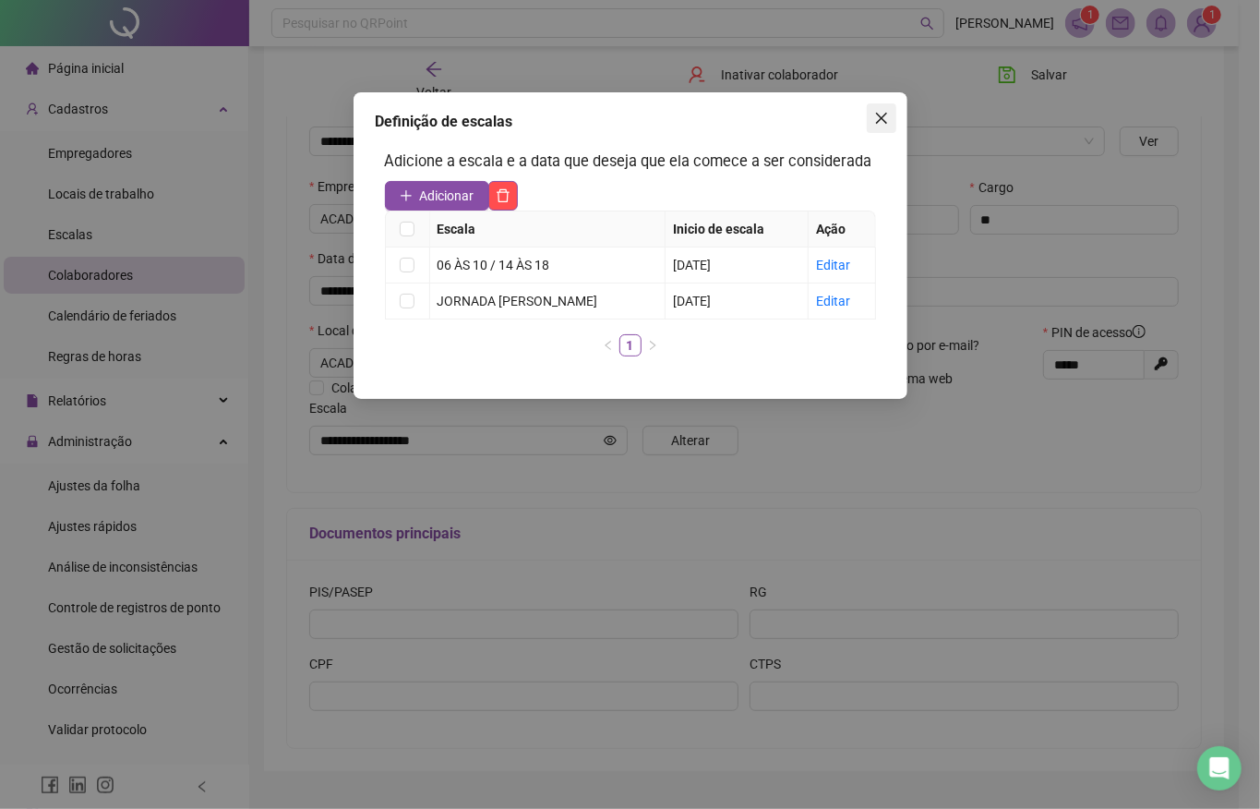
click at [884, 111] on icon "close" at bounding box center [881, 118] width 15 height 15
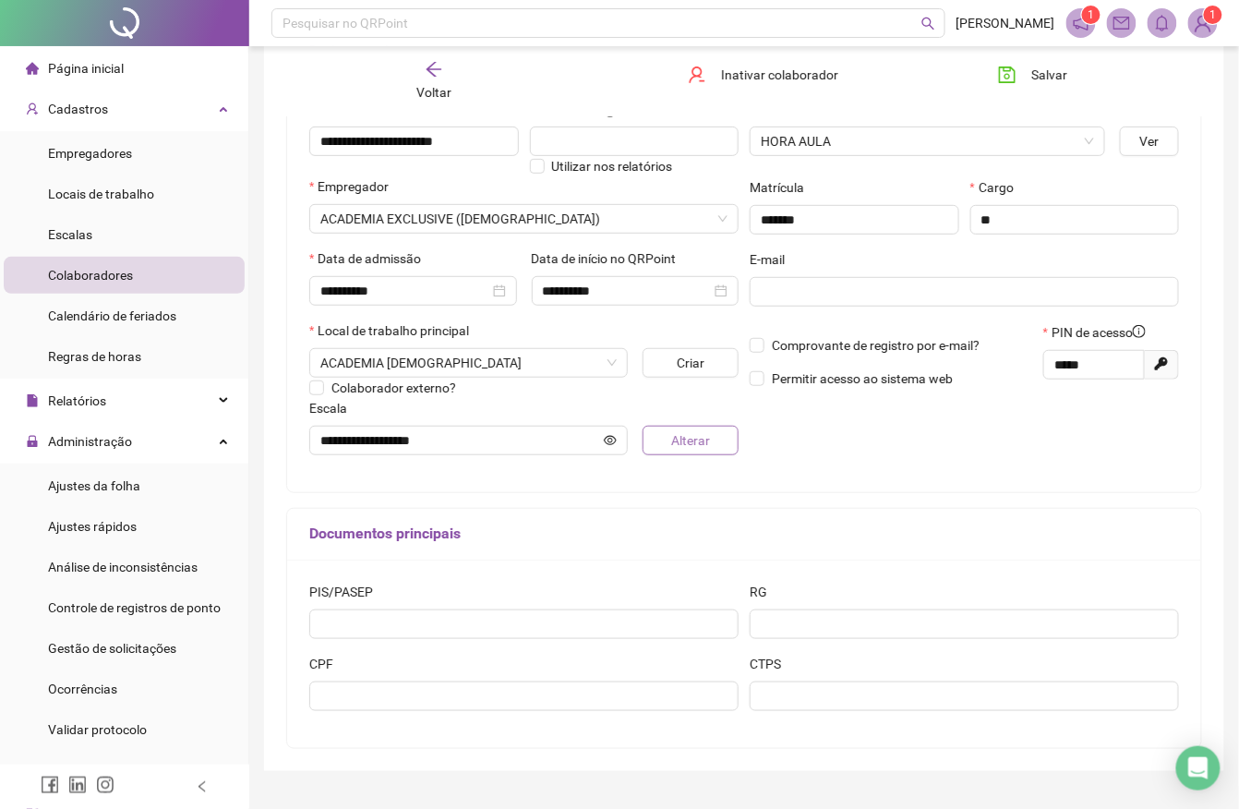
click at [685, 448] on span "Alterar" at bounding box center [690, 440] width 39 height 20
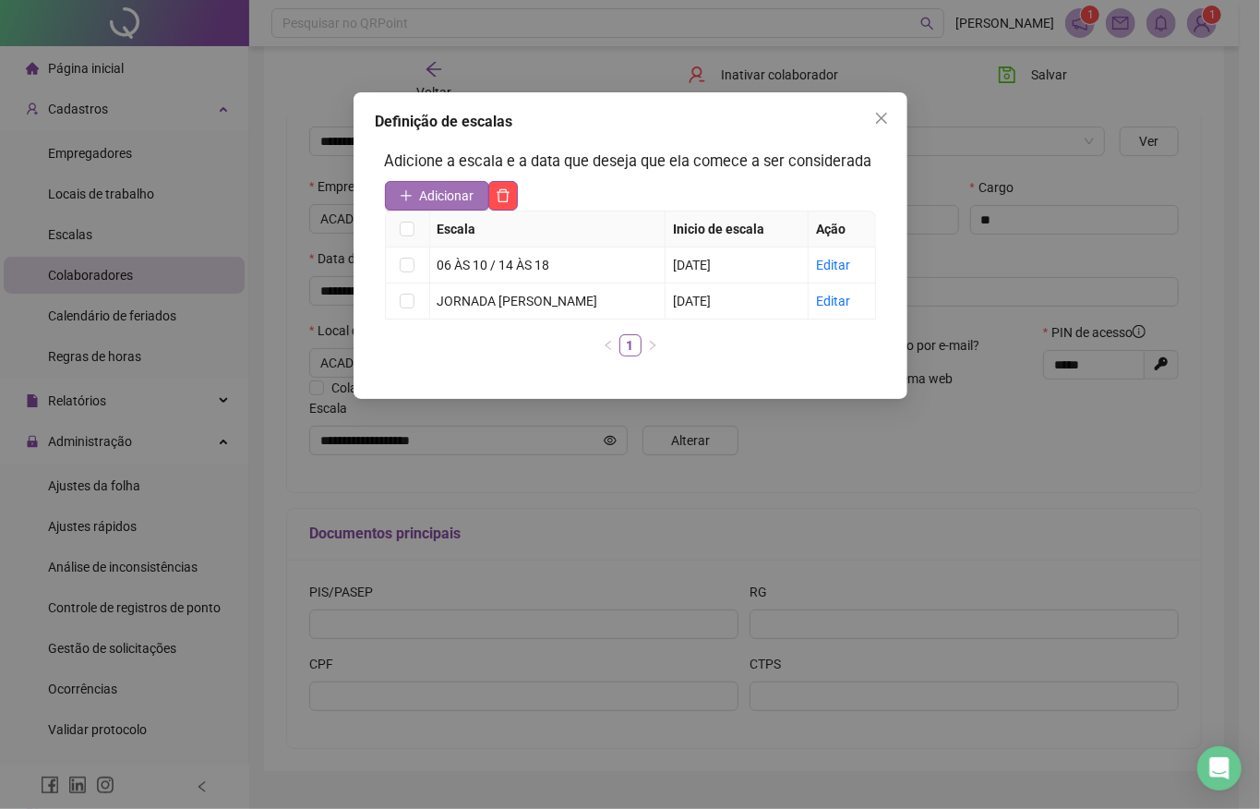
click at [459, 192] on span "Adicionar" at bounding box center [447, 196] width 54 height 20
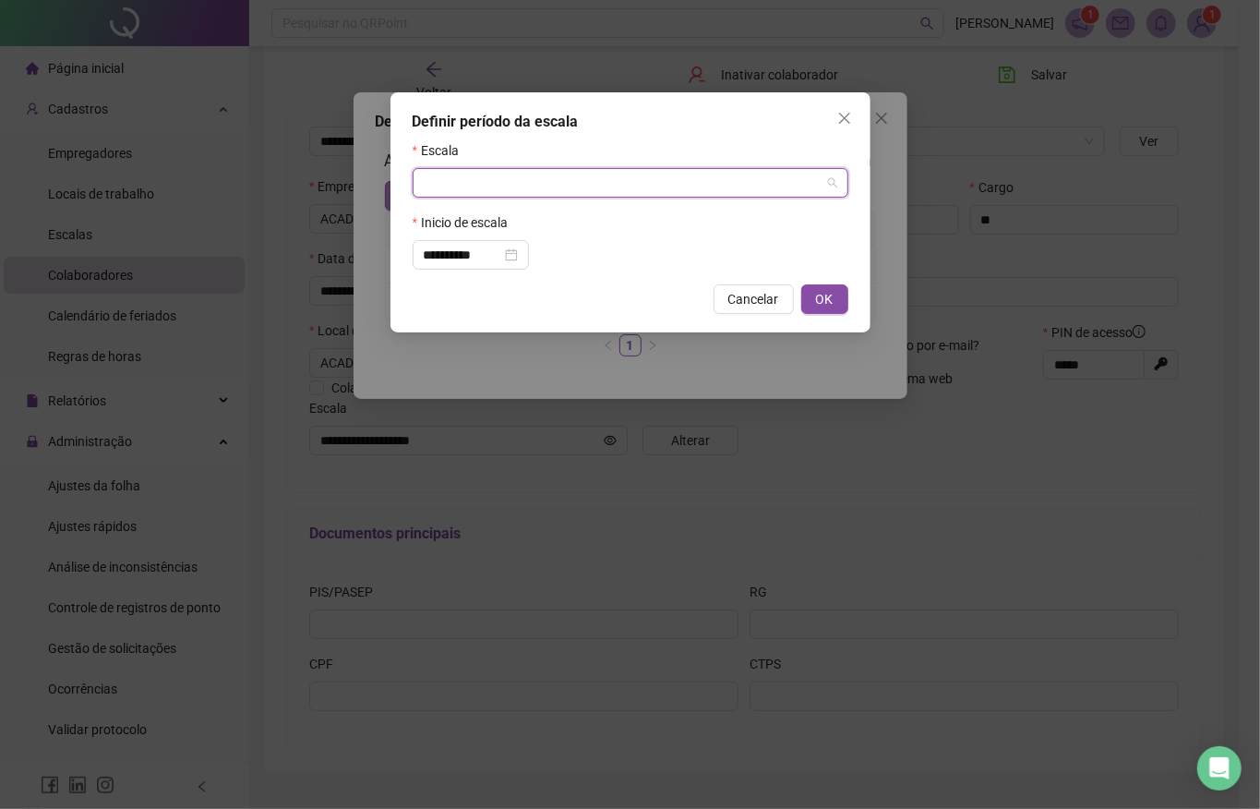
click at [459, 192] on input "search" at bounding box center [622, 183] width 397 height 28
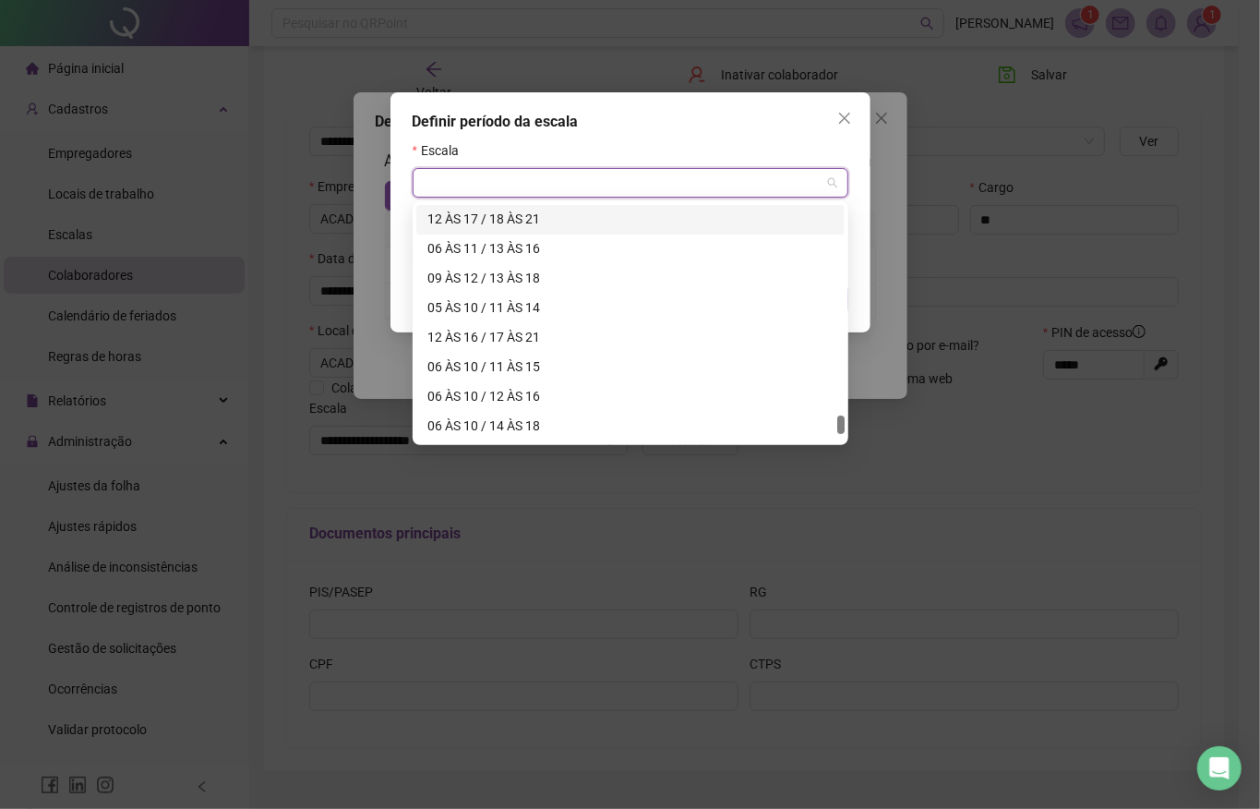
click at [467, 193] on input "search" at bounding box center [622, 183] width 397 height 28
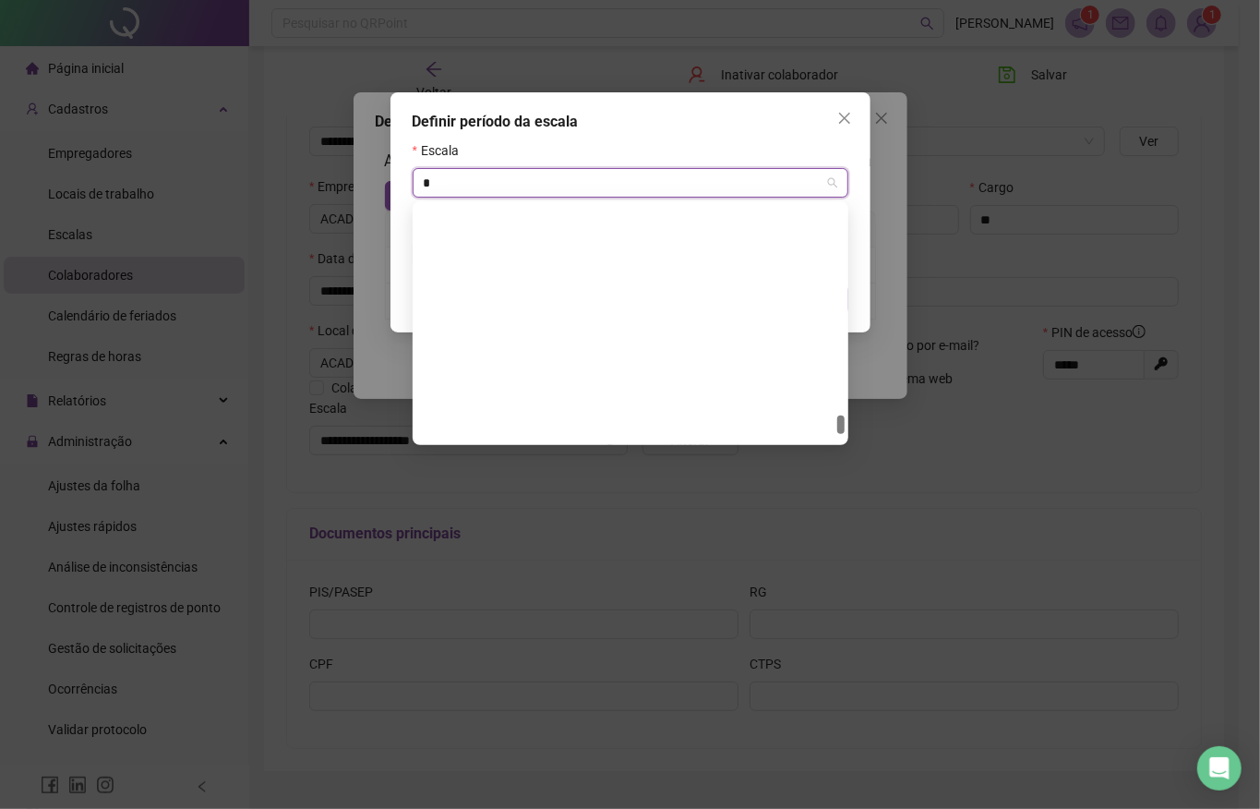
type input "**"
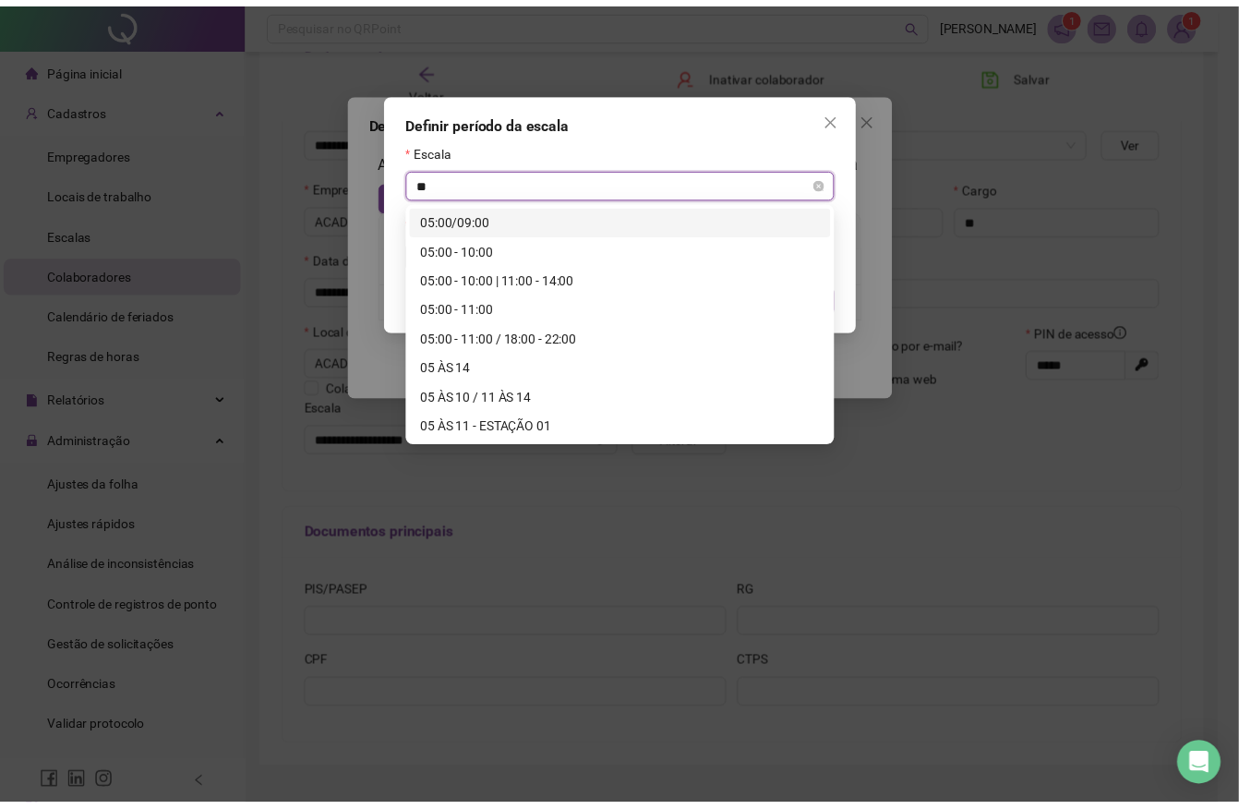
scroll to position [0, 0]
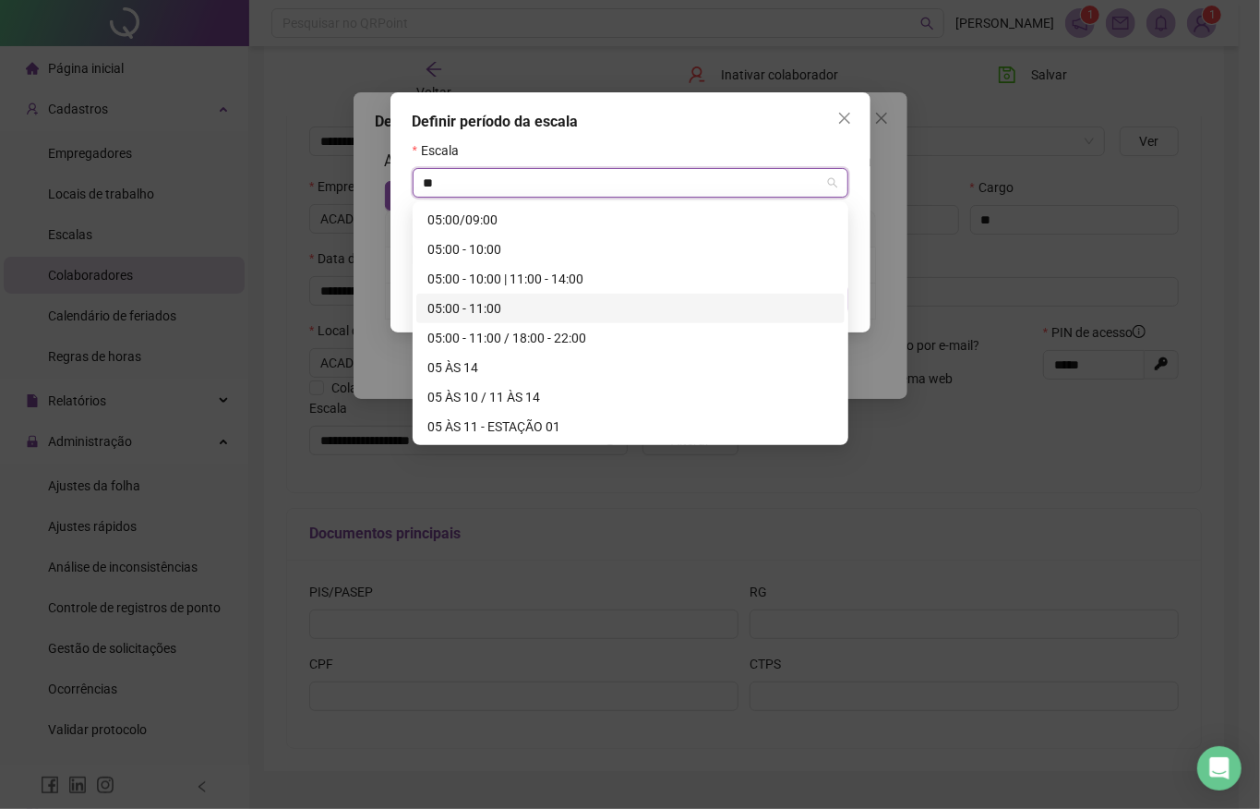
click at [485, 307] on div "05:00 - 11:00" at bounding box center [631, 308] width 406 height 20
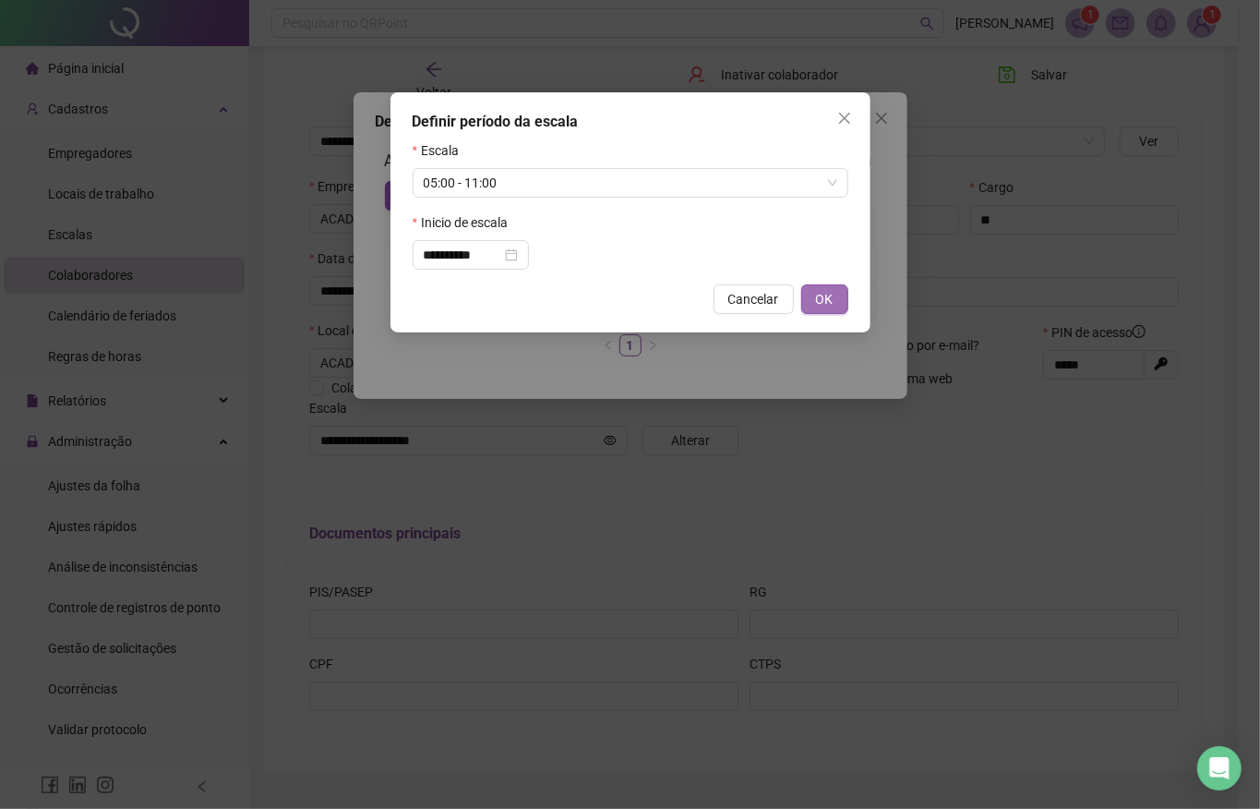
click at [822, 299] on span "OK" at bounding box center [825, 299] width 18 height 20
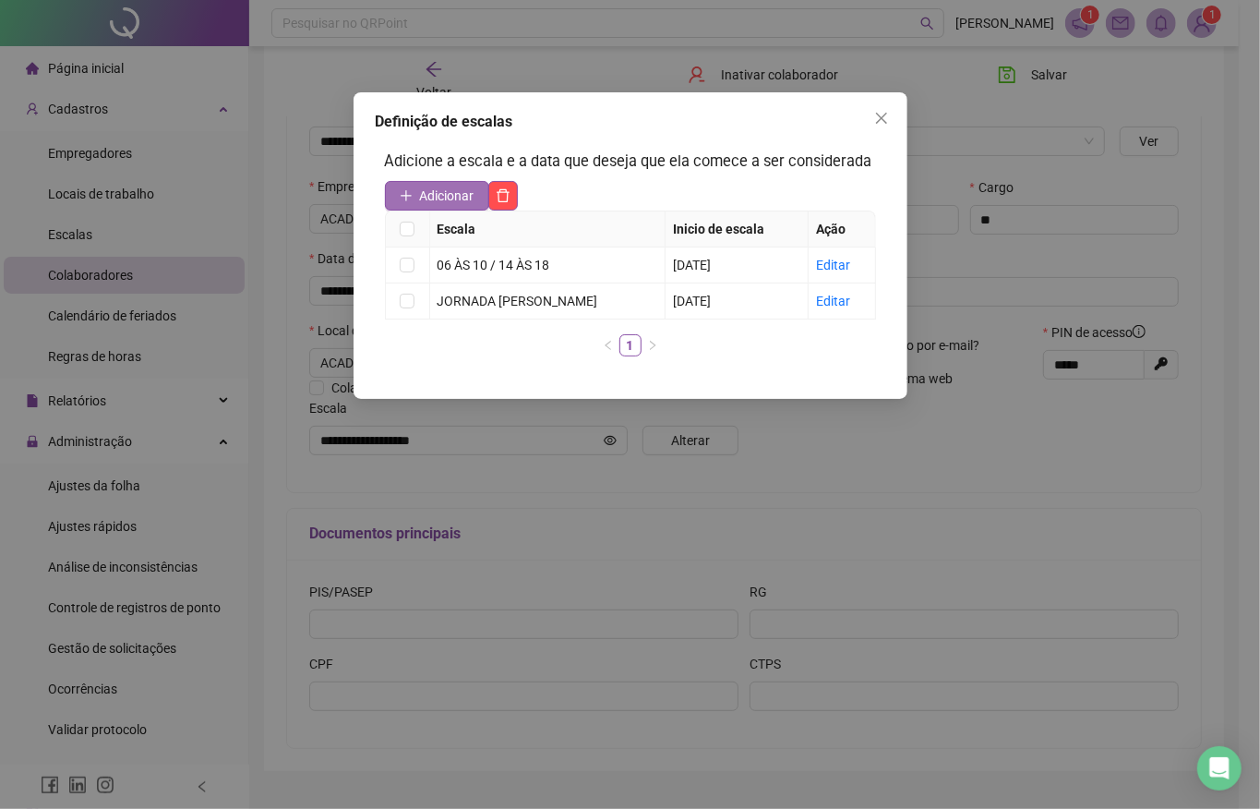
click at [460, 196] on span "Adicionar" at bounding box center [447, 196] width 54 height 20
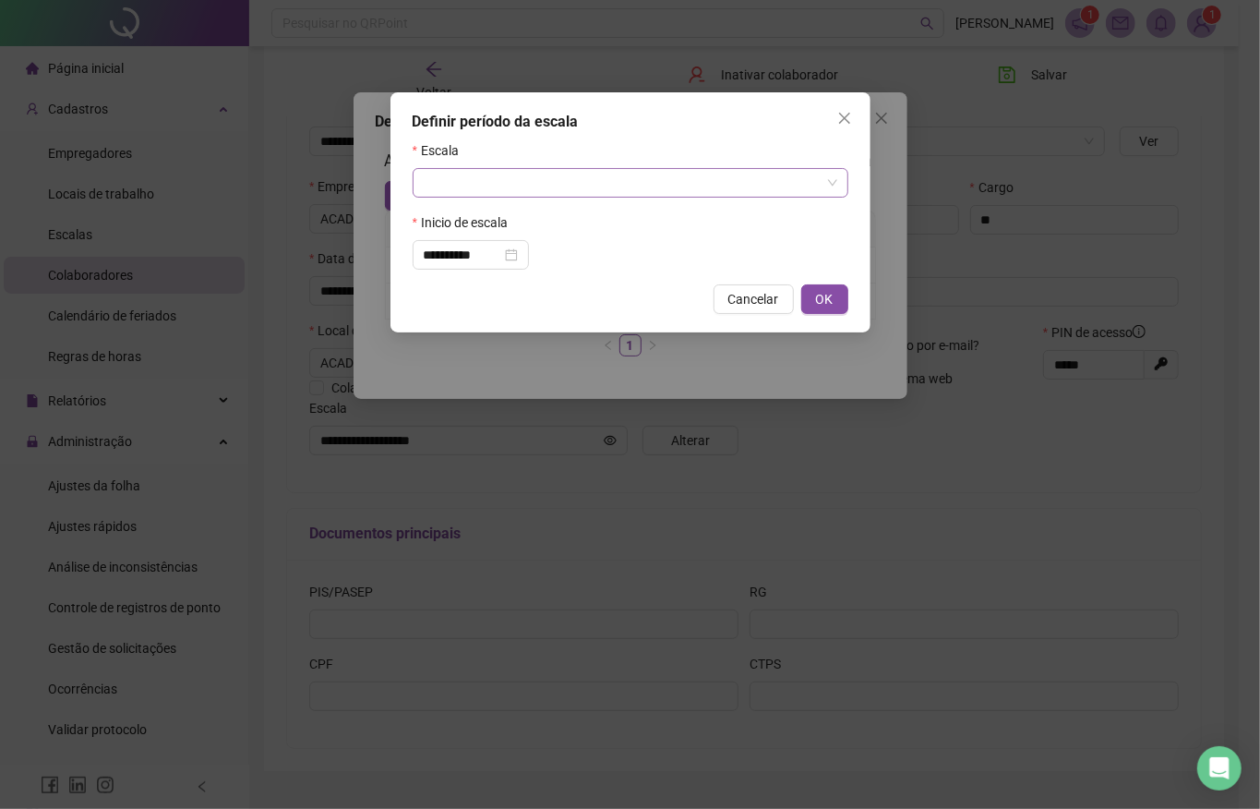
click at [473, 190] on input "search" at bounding box center [622, 183] width 397 height 28
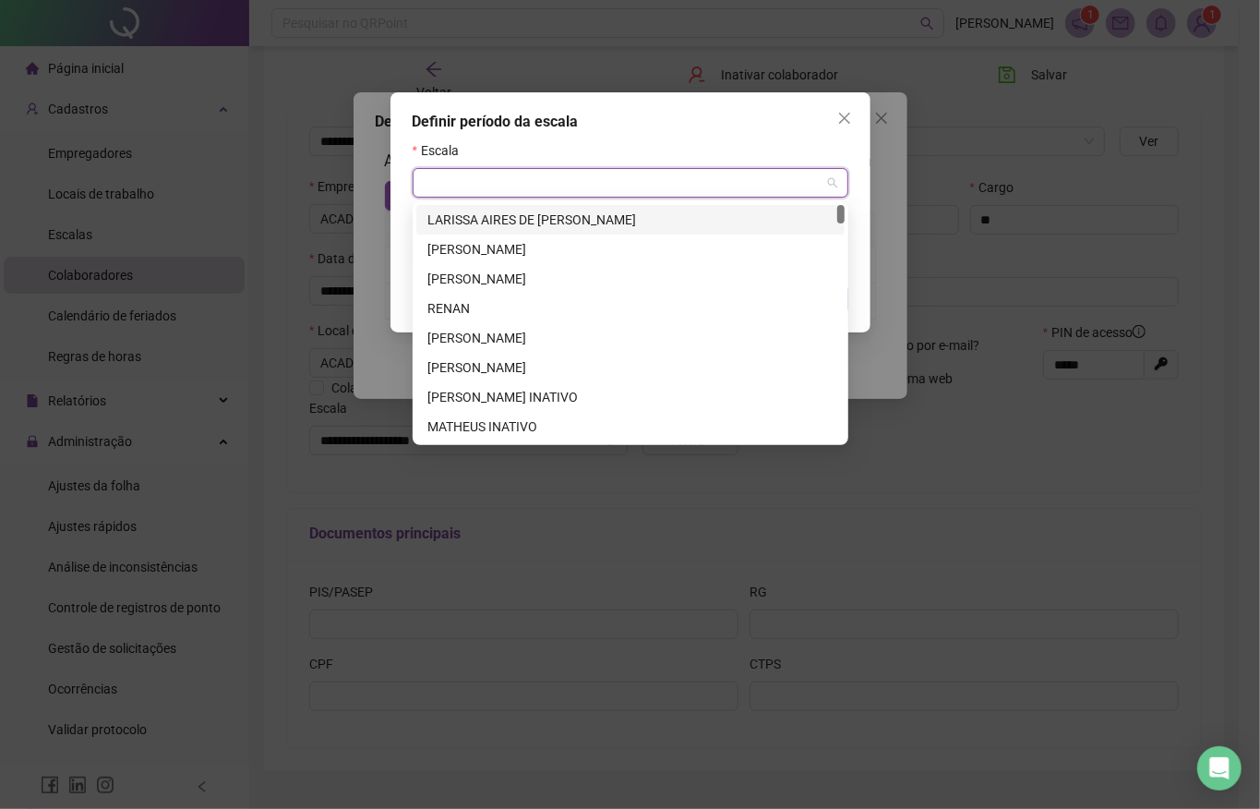
click at [496, 188] on input "search" at bounding box center [622, 183] width 397 height 28
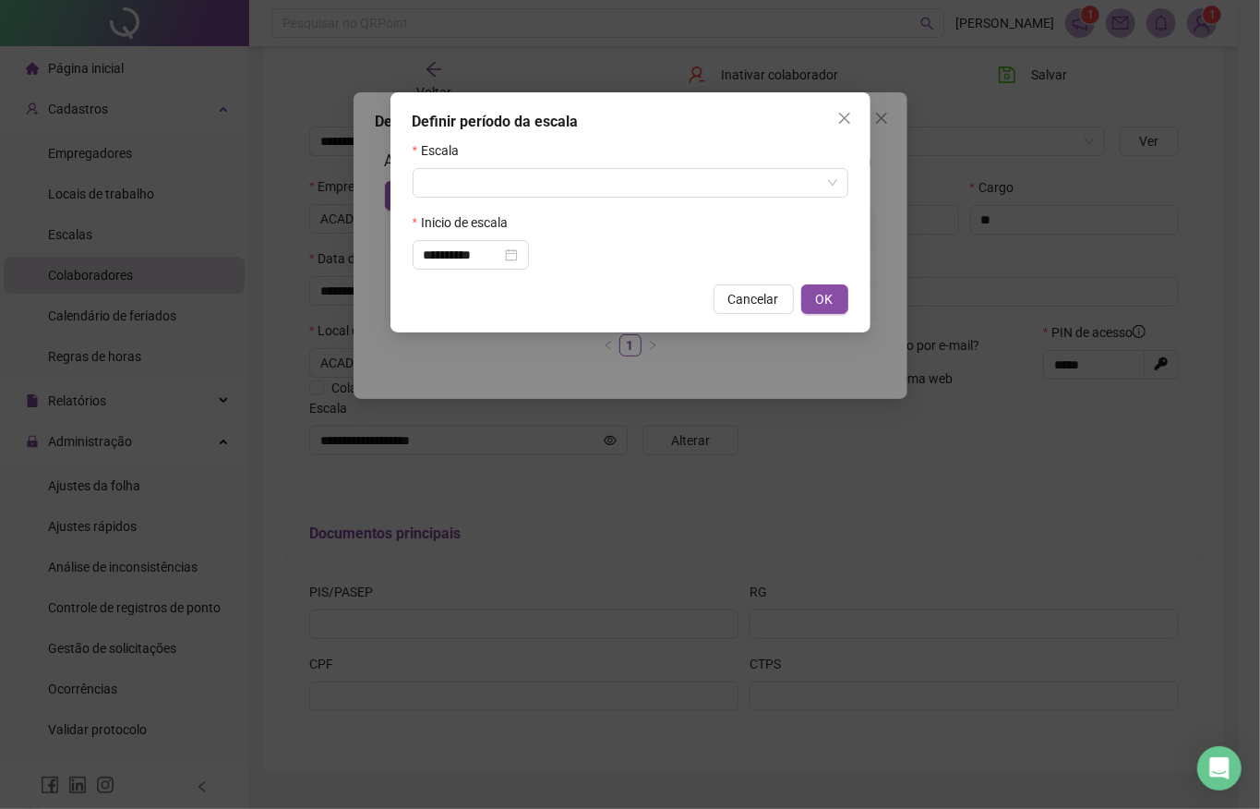
click at [558, 153] on div "Escala" at bounding box center [631, 154] width 436 height 28
click at [543, 187] on input "search" at bounding box center [622, 183] width 397 height 28
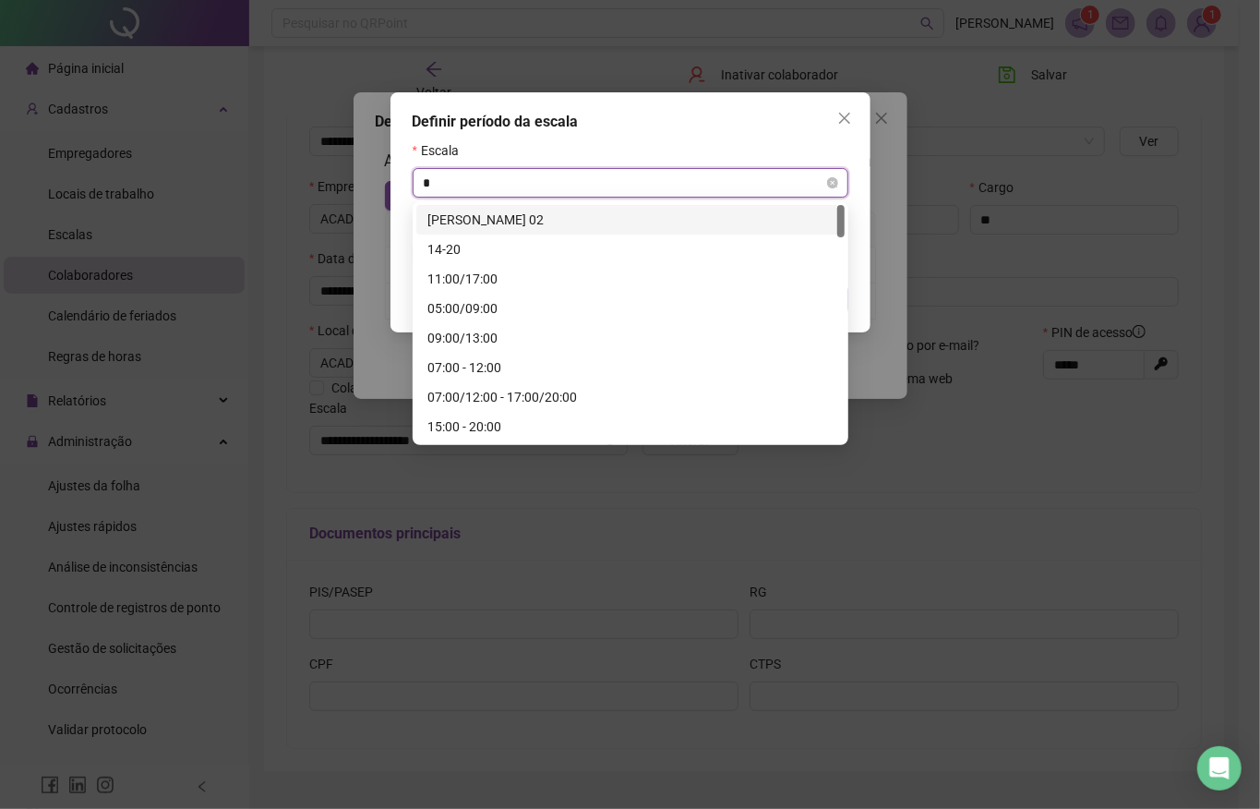
type input "**"
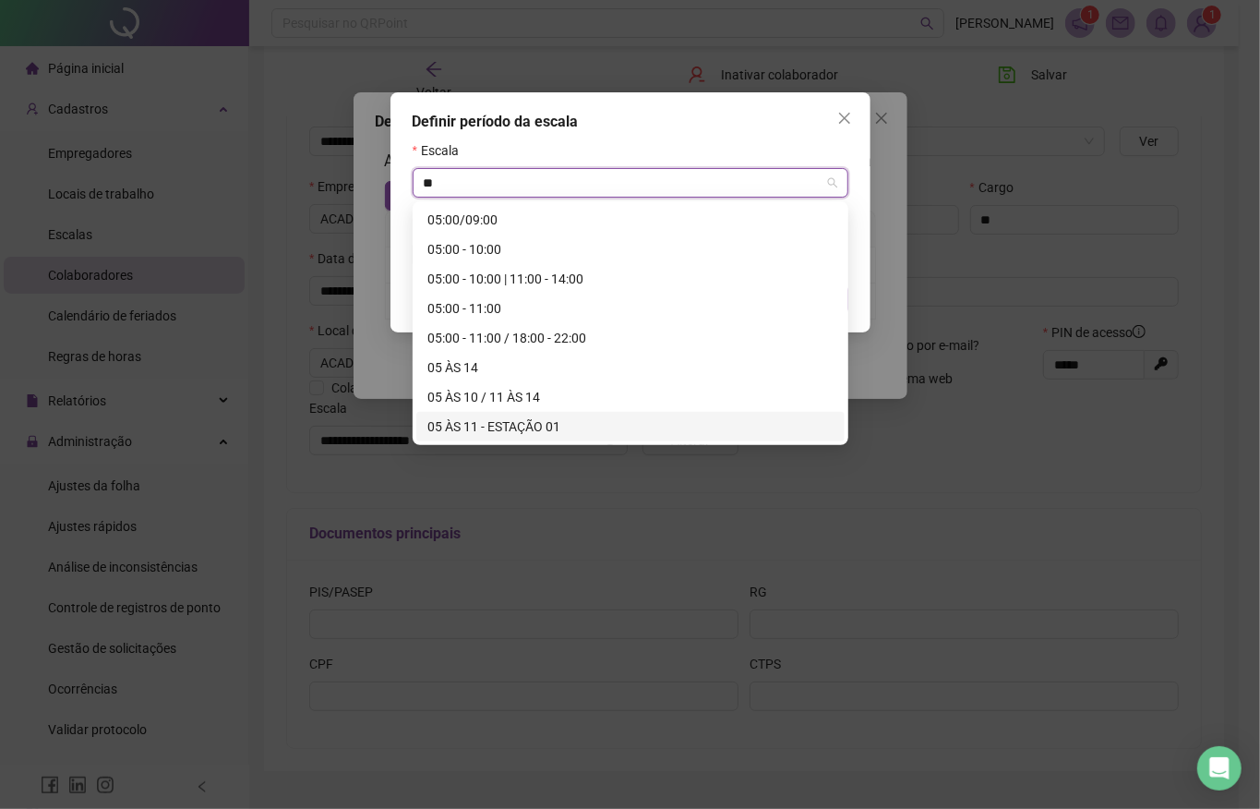
click at [533, 421] on div "05 ÀS 11 - ESTAÇÃO 01" at bounding box center [631, 426] width 406 height 20
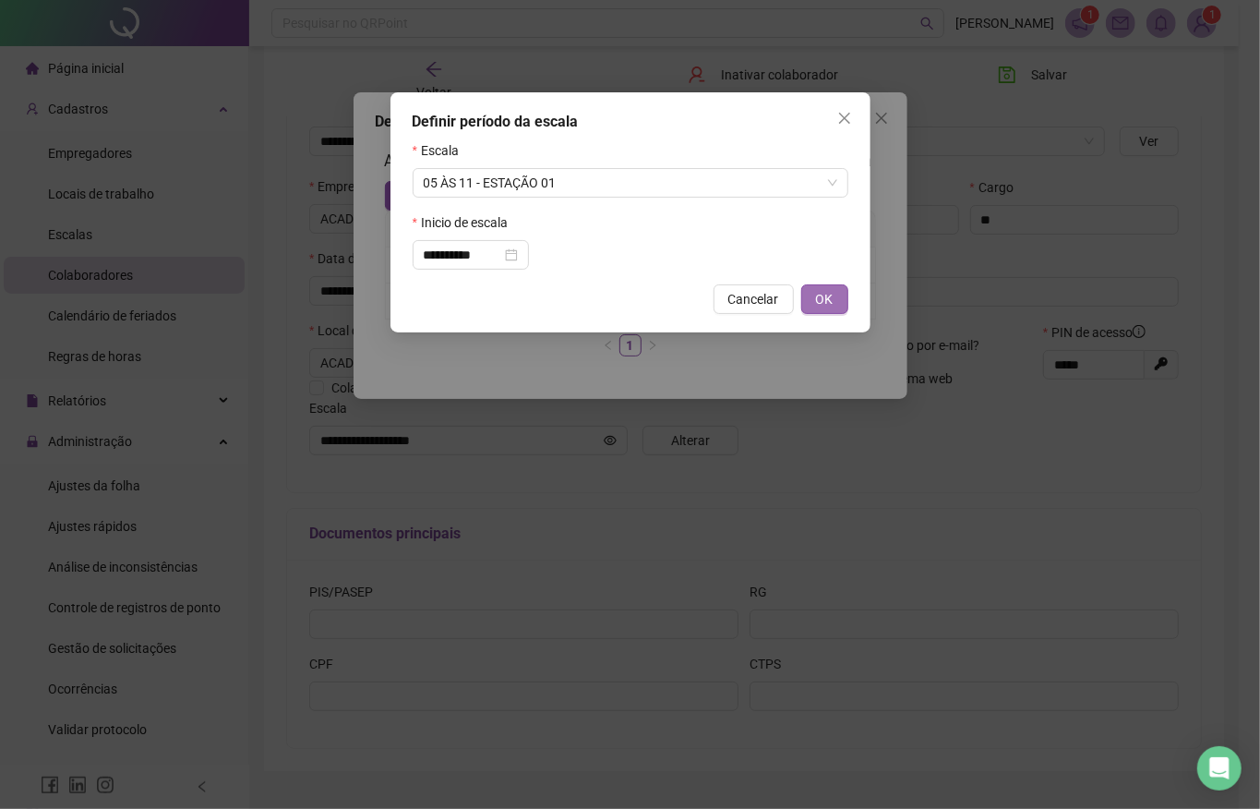
click at [820, 295] on span "OK" at bounding box center [825, 299] width 18 height 20
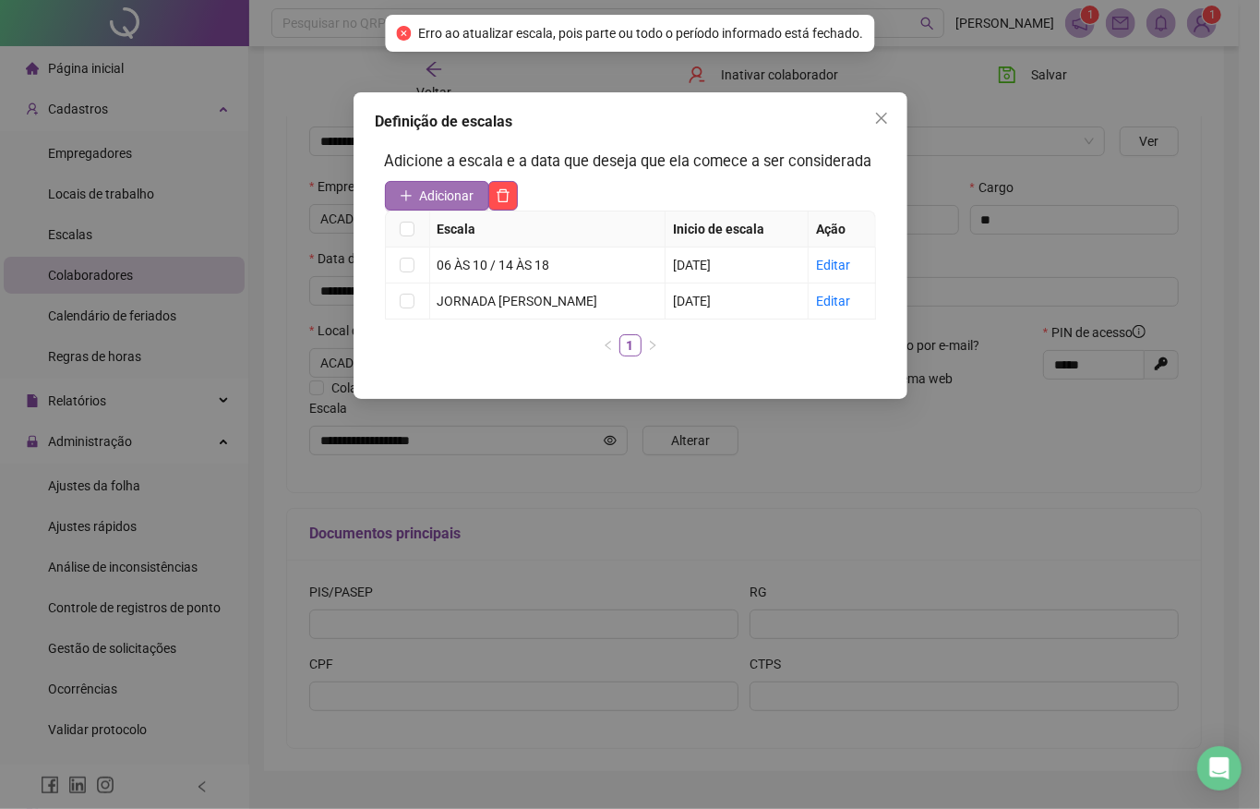
click at [455, 200] on span "Adicionar" at bounding box center [447, 196] width 54 height 20
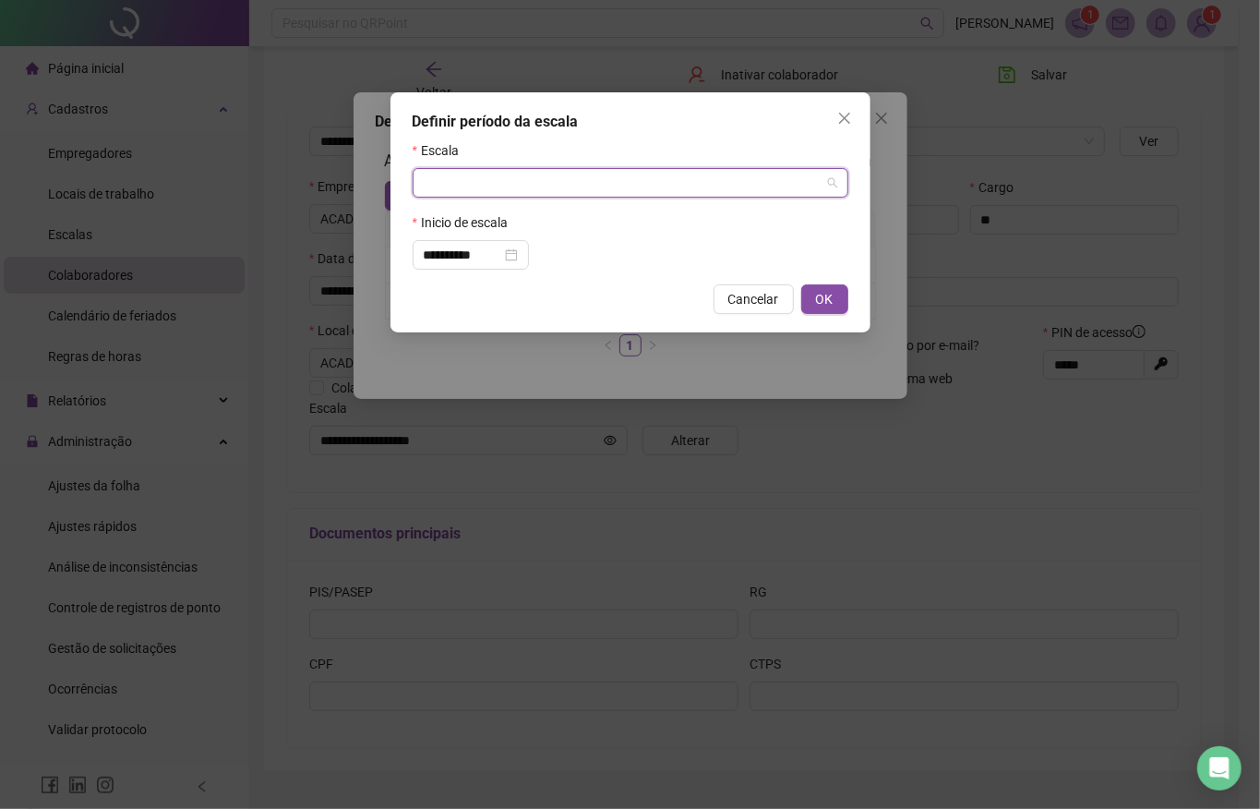
click at [463, 194] on input "search" at bounding box center [622, 183] width 397 height 28
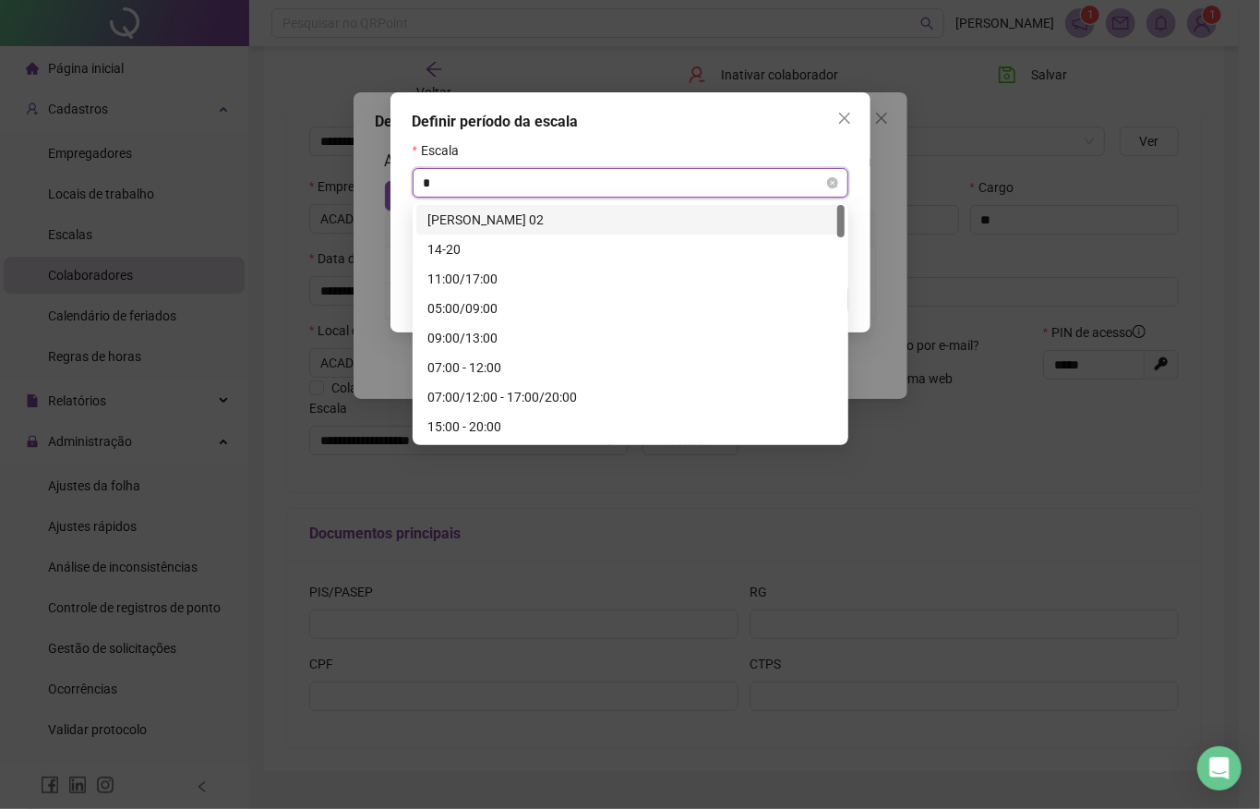
type input "**"
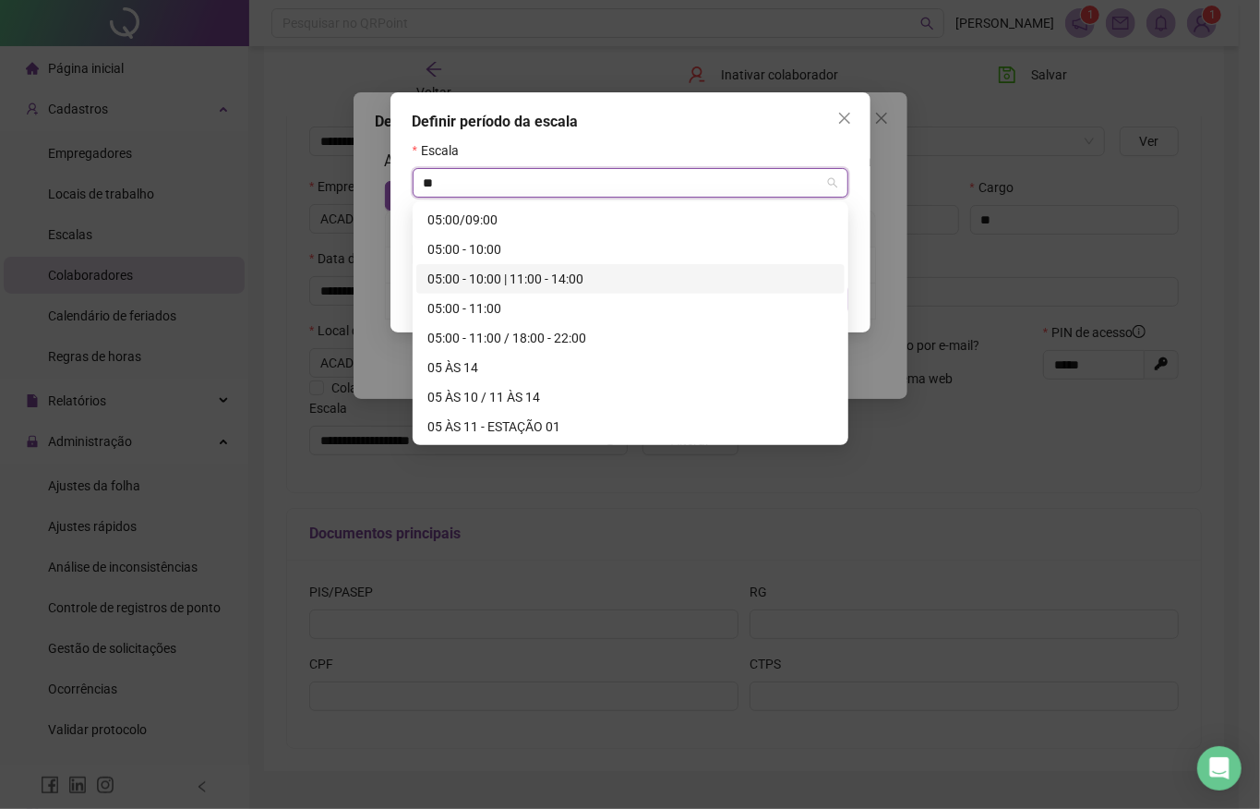
click at [517, 274] on div "05:00 - 10:00 | 11:00 - 14:00" at bounding box center [631, 279] width 406 height 20
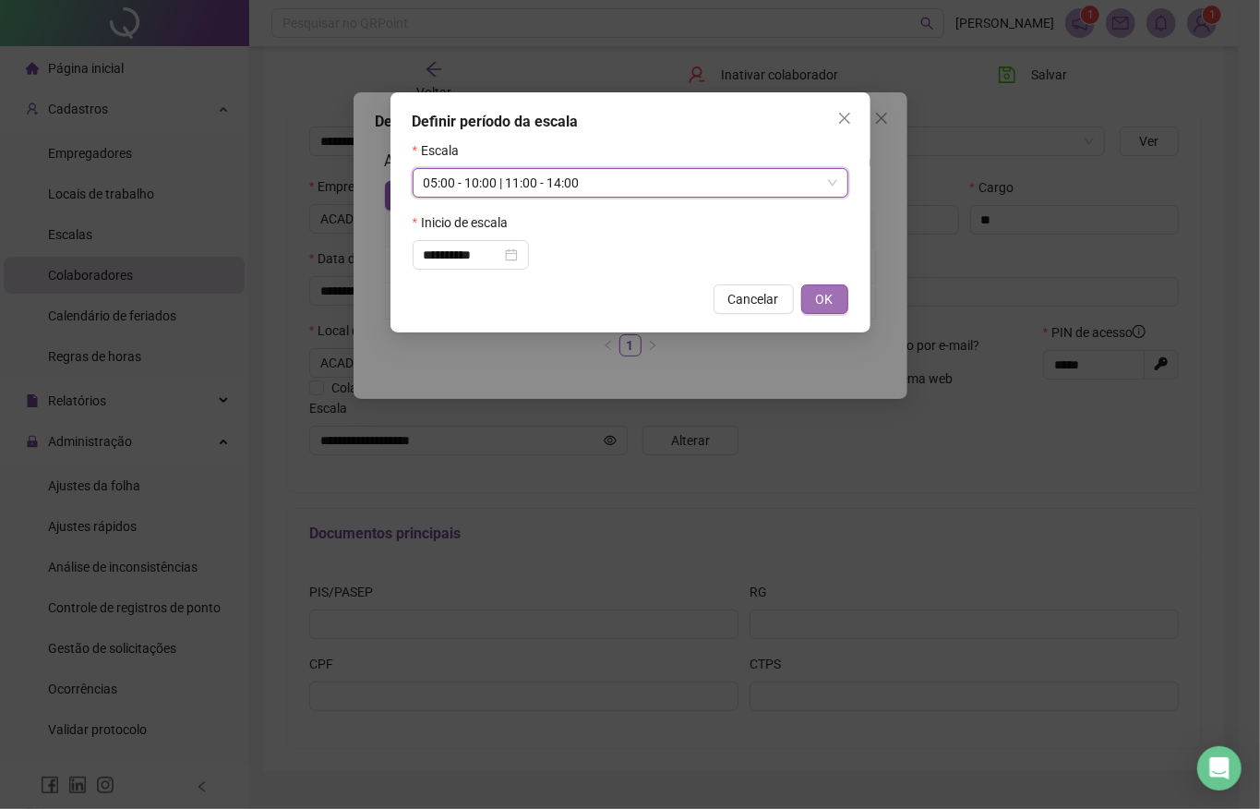
click at [816, 296] on span "OK" at bounding box center [825, 299] width 18 height 20
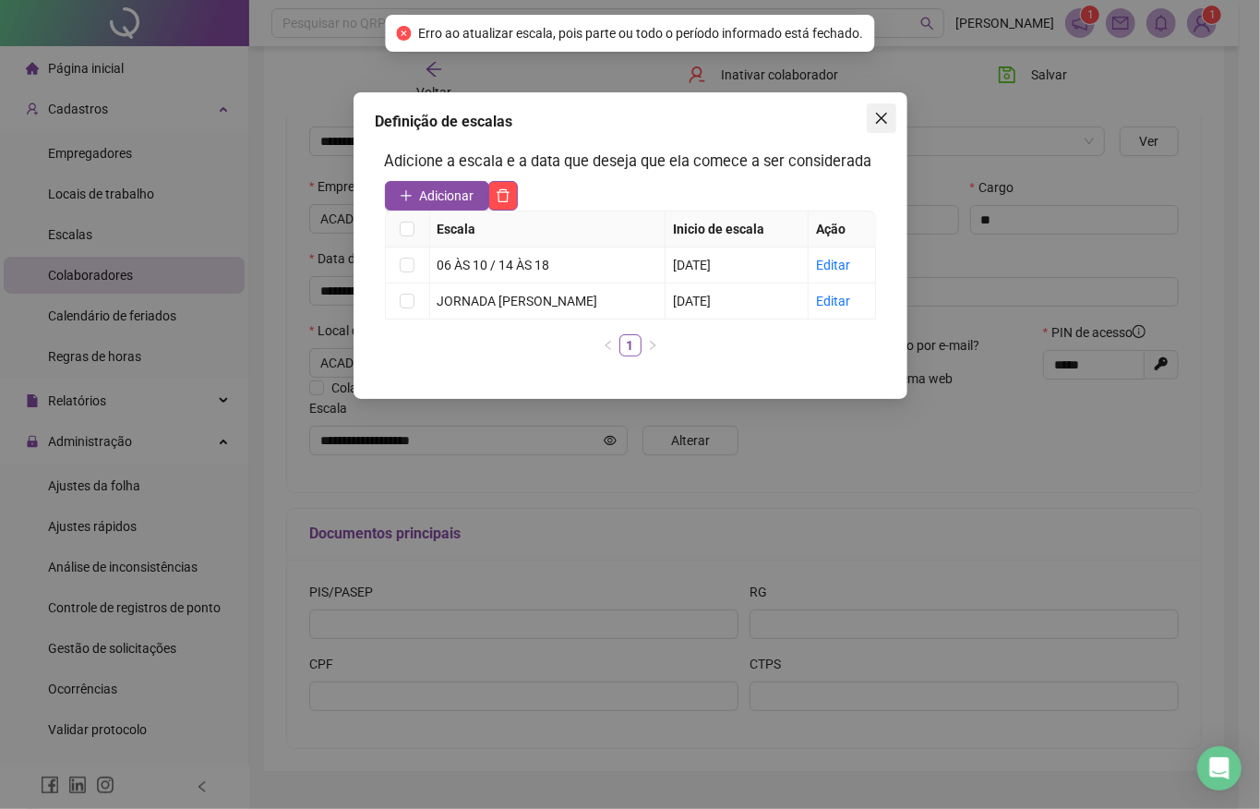
click at [877, 115] on icon "close" at bounding box center [880, 118] width 11 height 11
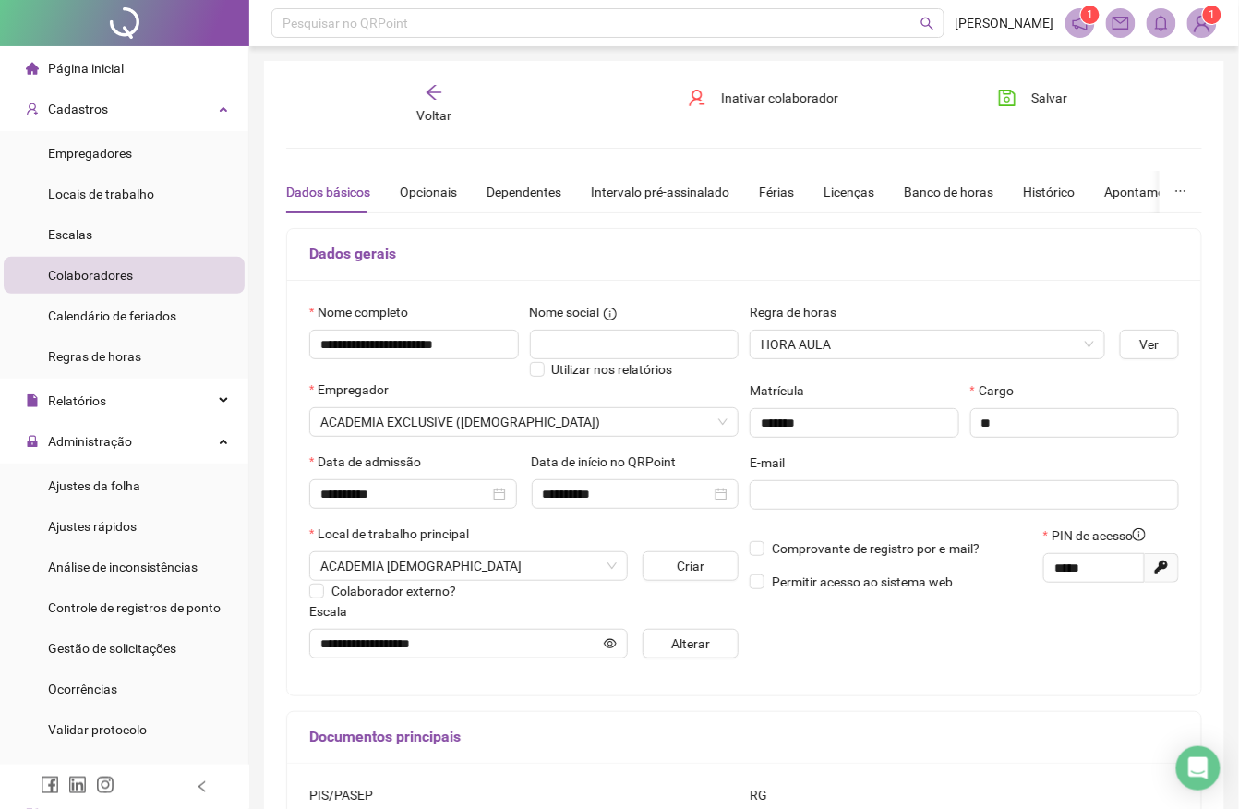
click at [440, 90] on icon "arrow-left" at bounding box center [434, 92] width 18 height 18
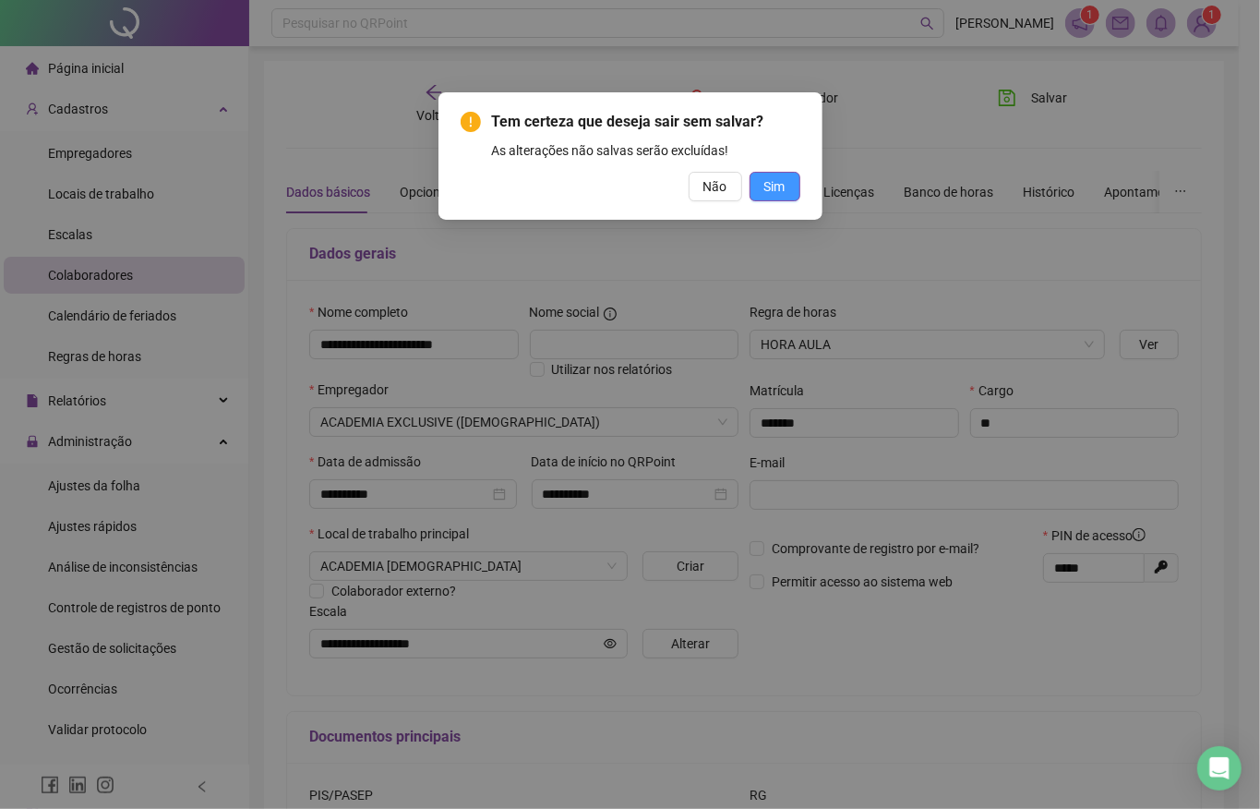
click at [776, 182] on span "Sim" at bounding box center [775, 186] width 21 height 20
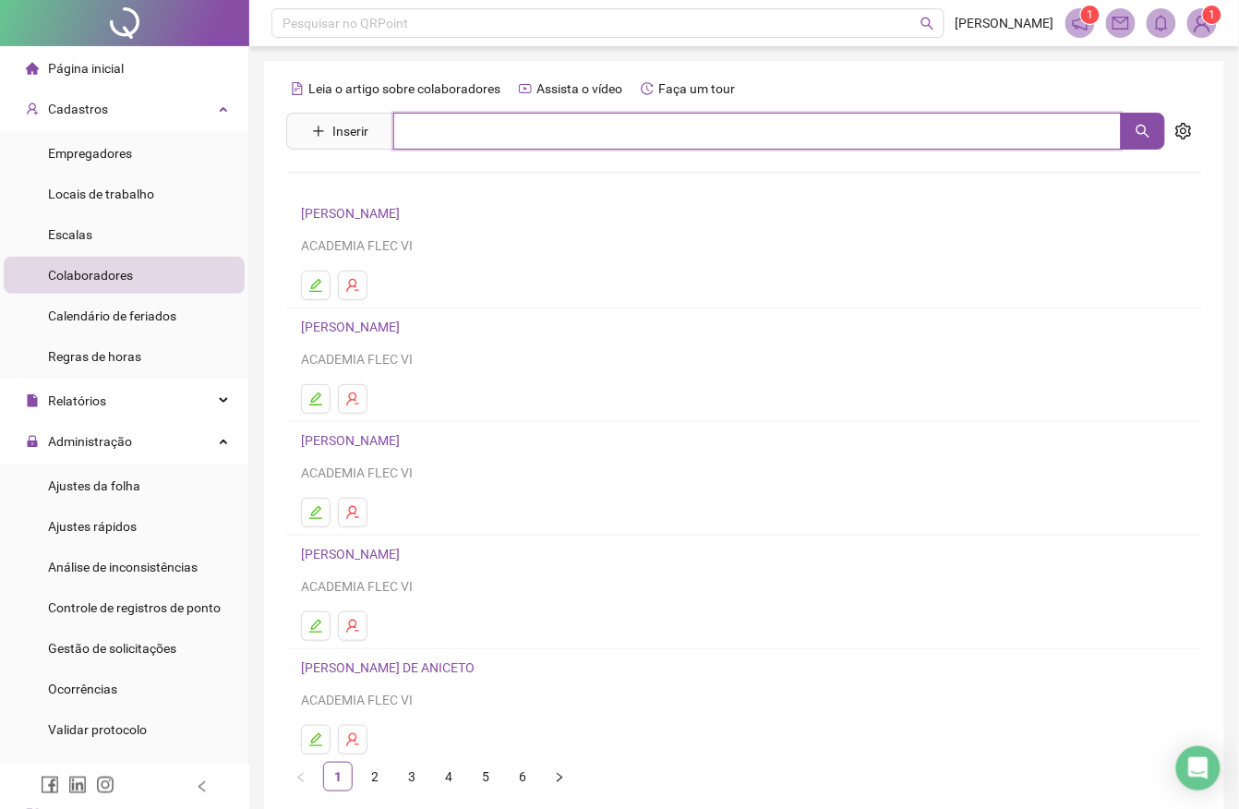
click at [618, 142] on input "text" at bounding box center [757, 131] width 729 height 37
click at [1131, 133] on button "button" at bounding box center [1143, 131] width 44 height 37
type input "****"
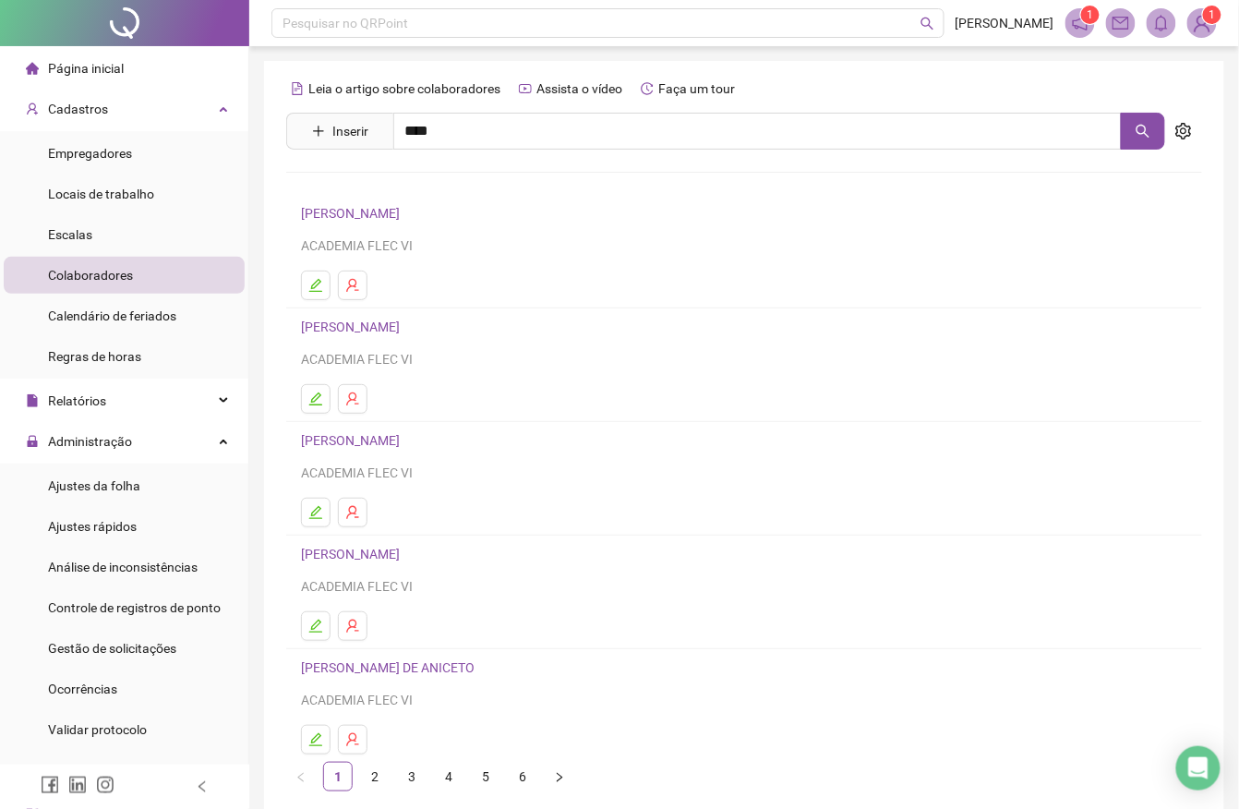
click at [419, 187] on link "[PERSON_NAME]" at bounding box center [369, 185] width 99 height 15
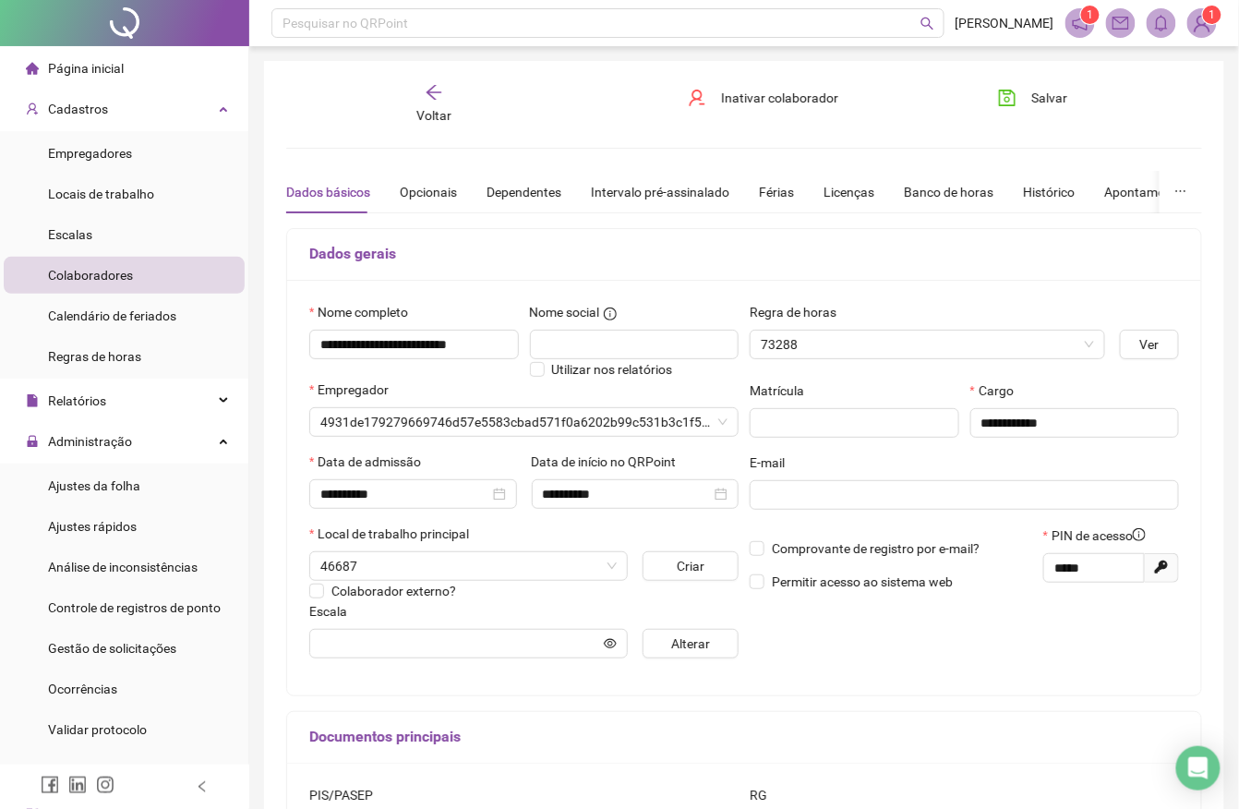
type input "**********"
click at [691, 639] on span "Alterar" at bounding box center [690, 643] width 39 height 20
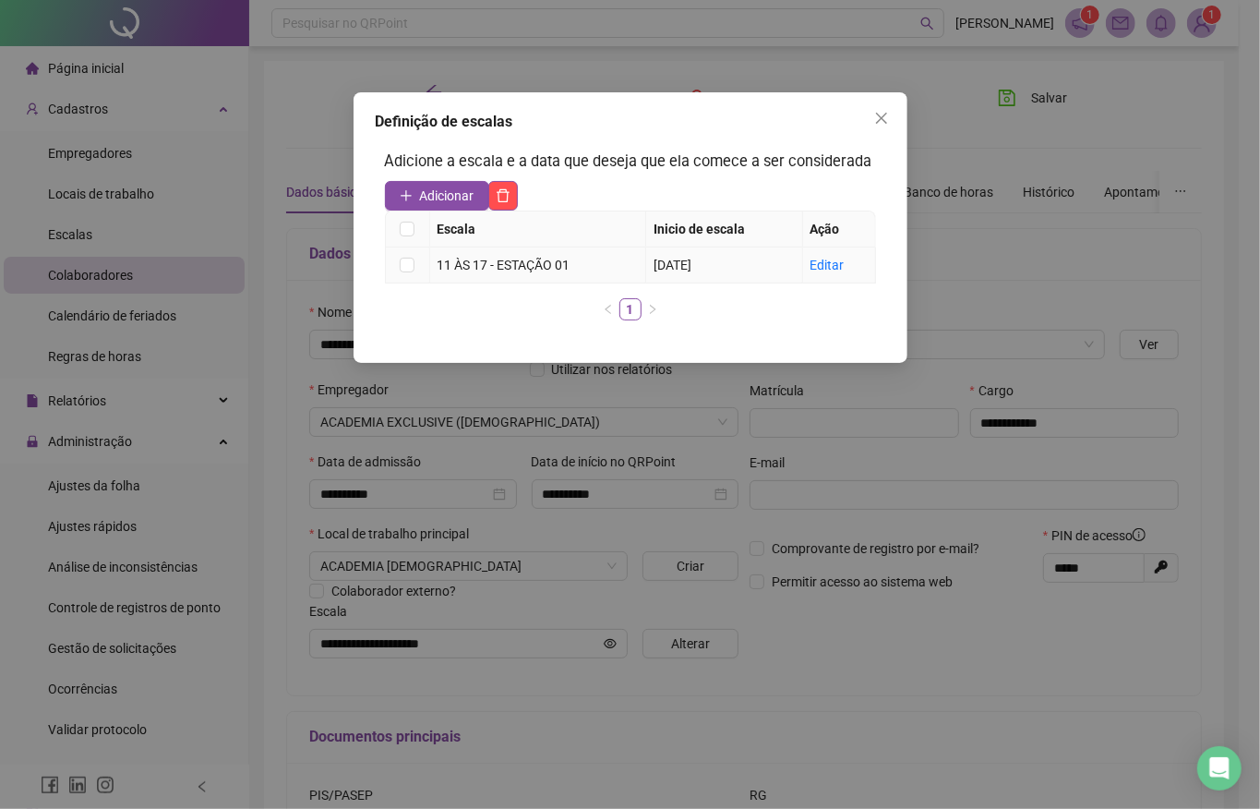
click at [485, 263] on div "11 ÀS 17 - ESTAÇÃO 01" at bounding box center [538, 265] width 201 height 20
click at [829, 271] on link "Editar" at bounding box center [828, 265] width 34 height 15
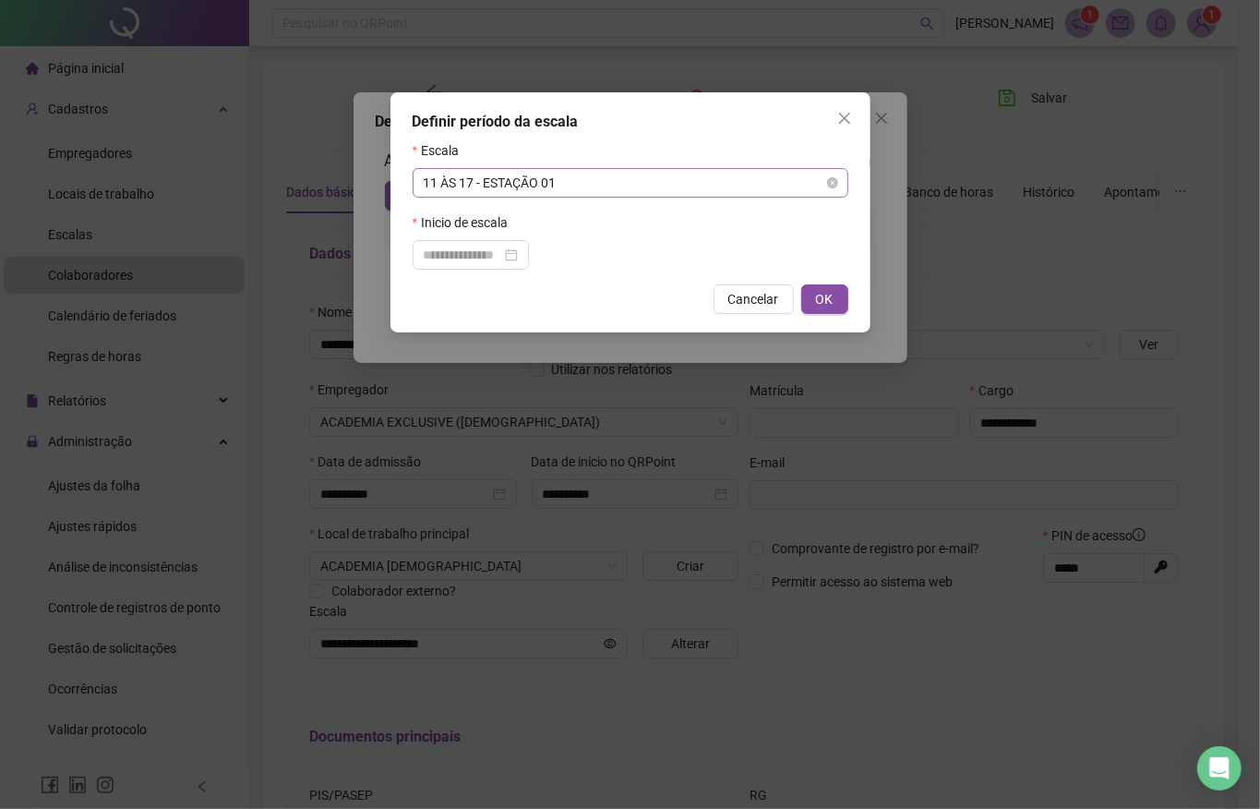
click at [748, 197] on div "11 ÀS 17 - ESTAÇÃO 01" at bounding box center [631, 183] width 436 height 30
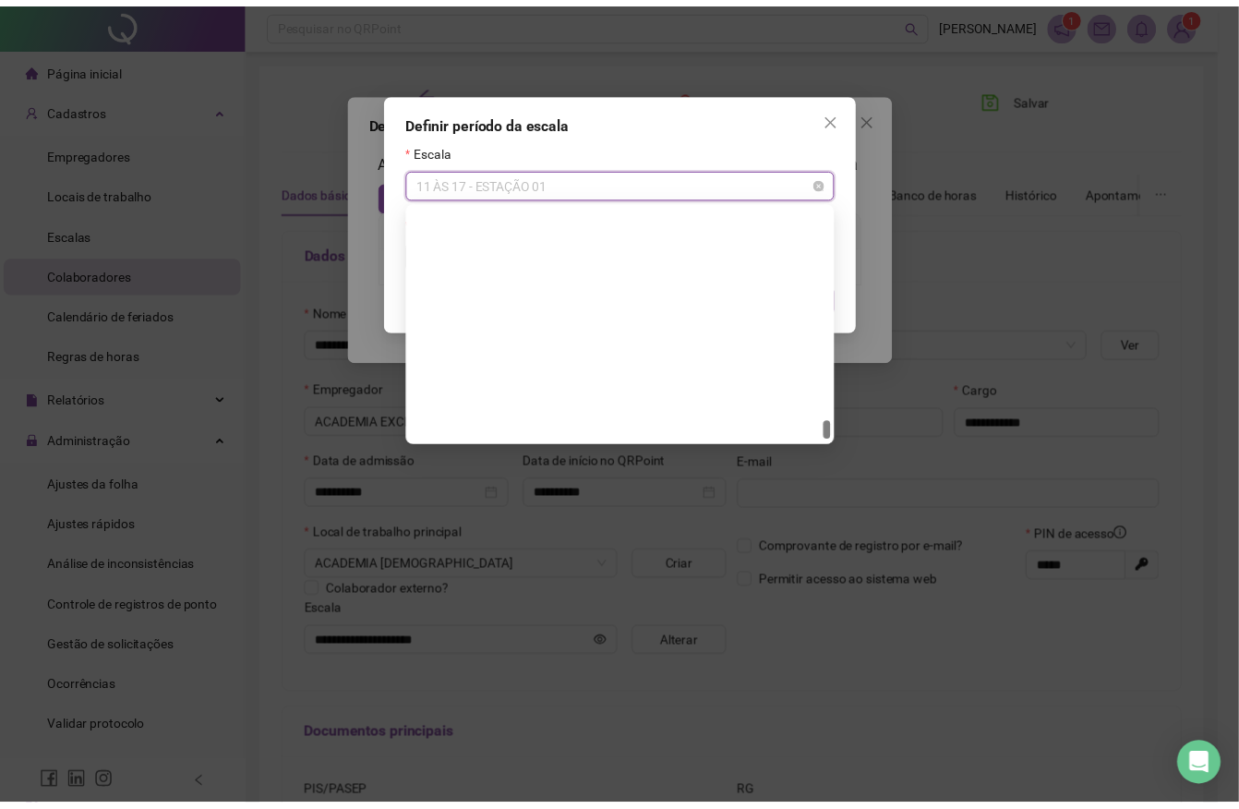
scroll to position [9929, 0]
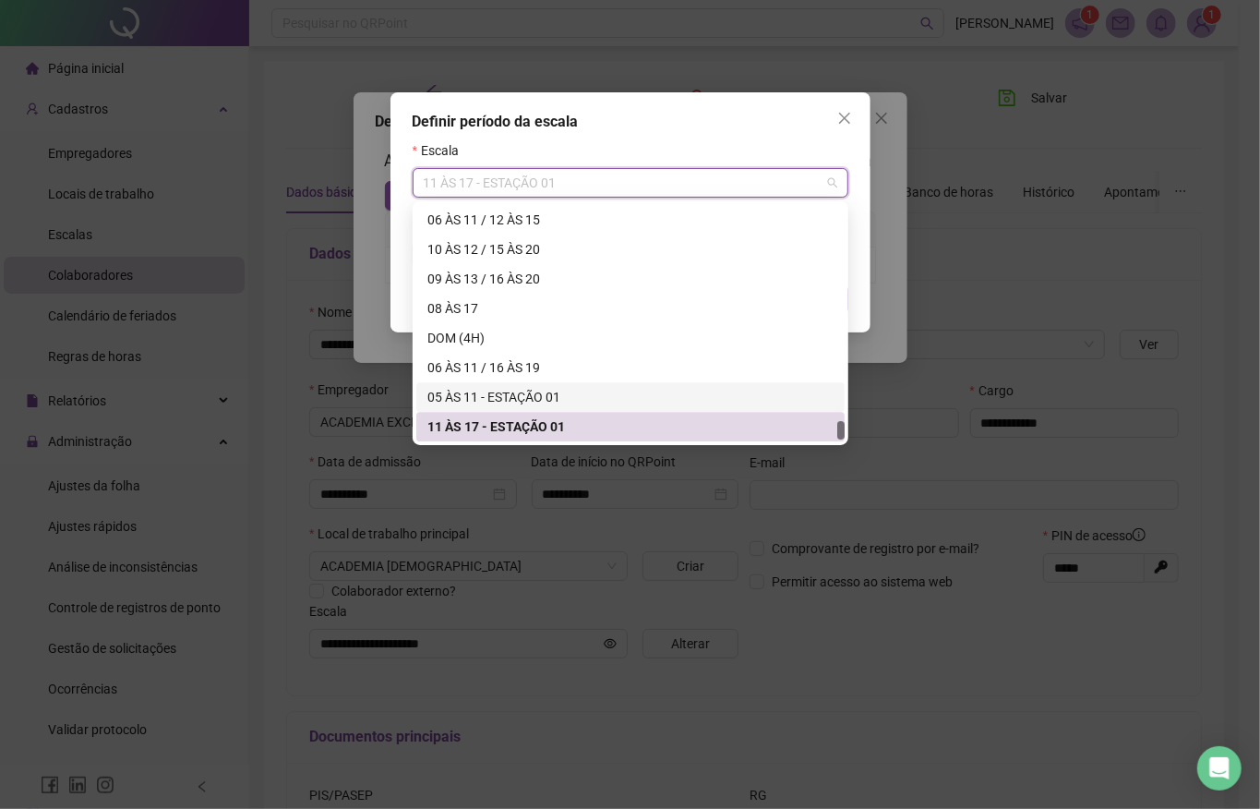
click at [577, 384] on div "05 ÀS 11 - ESTAÇÃO 01" at bounding box center [630, 397] width 428 height 30
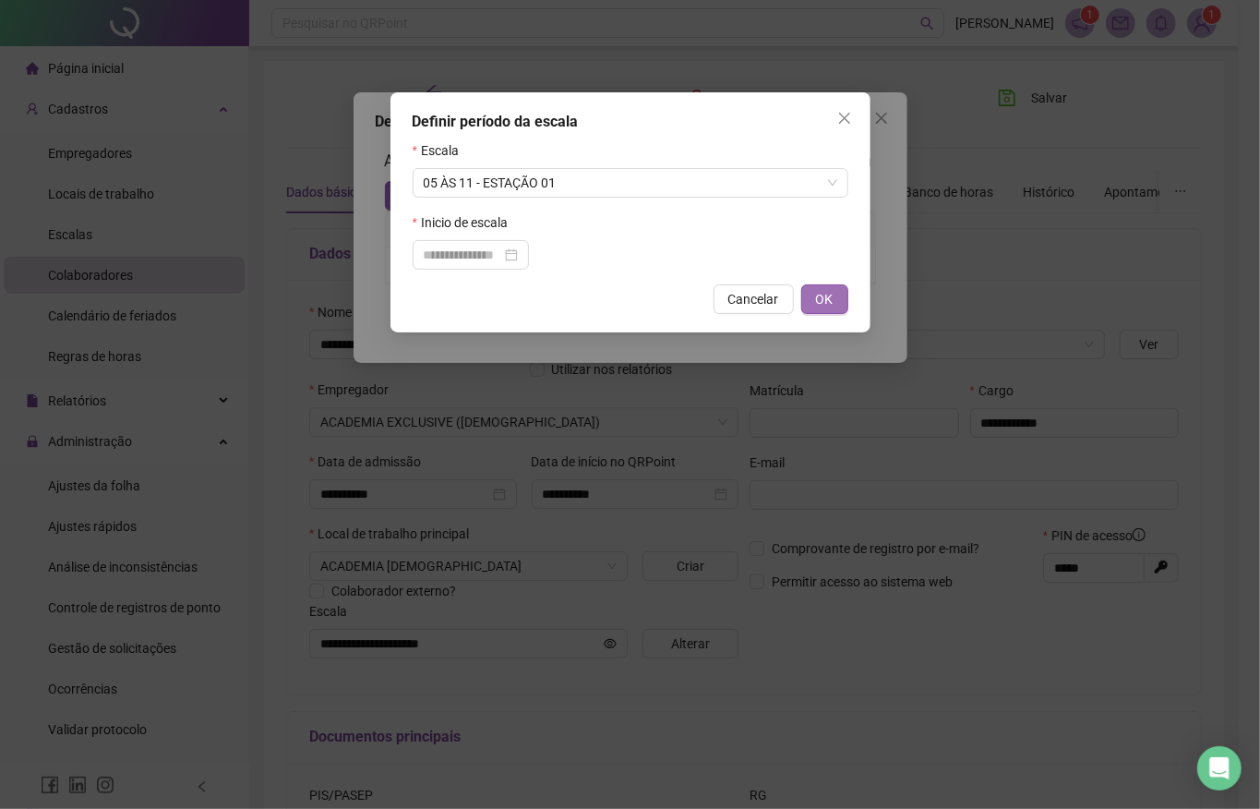
click at [821, 299] on span "OK" at bounding box center [825, 299] width 18 height 20
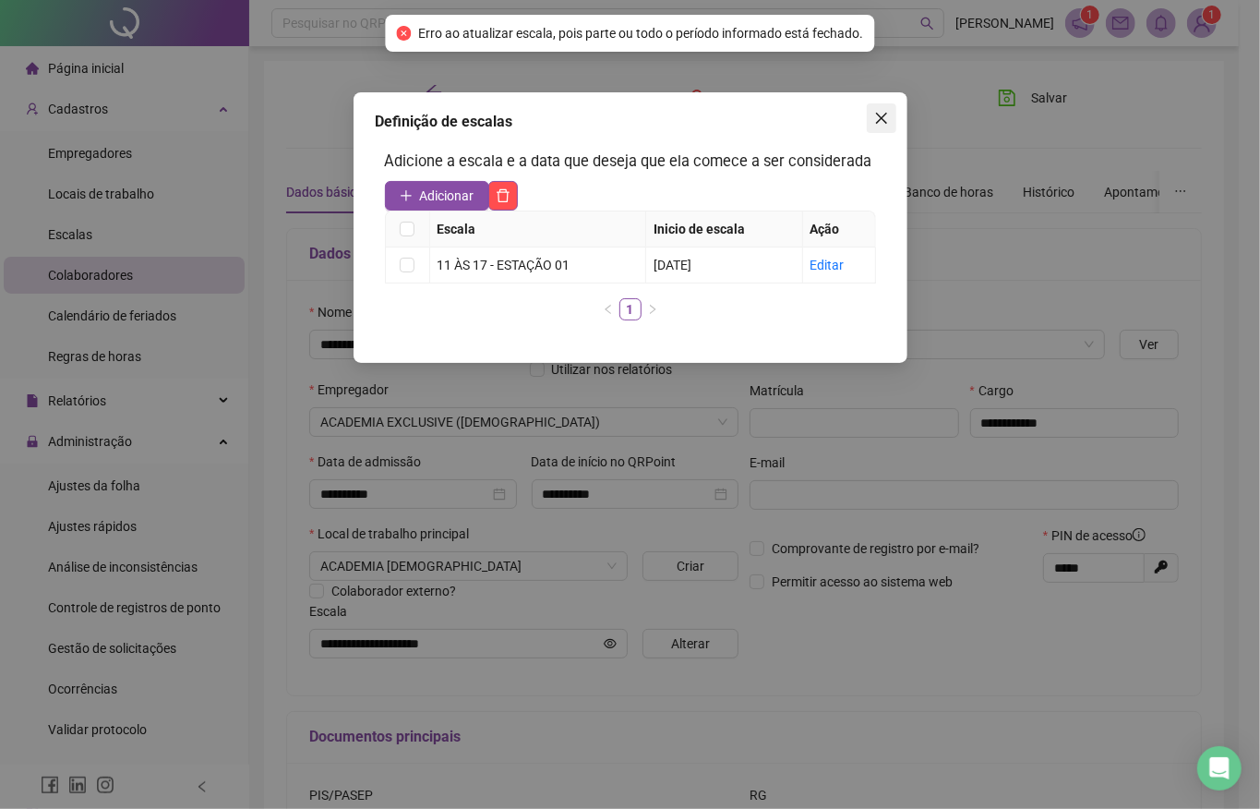
click at [881, 119] on icon "close" at bounding box center [881, 118] width 15 height 15
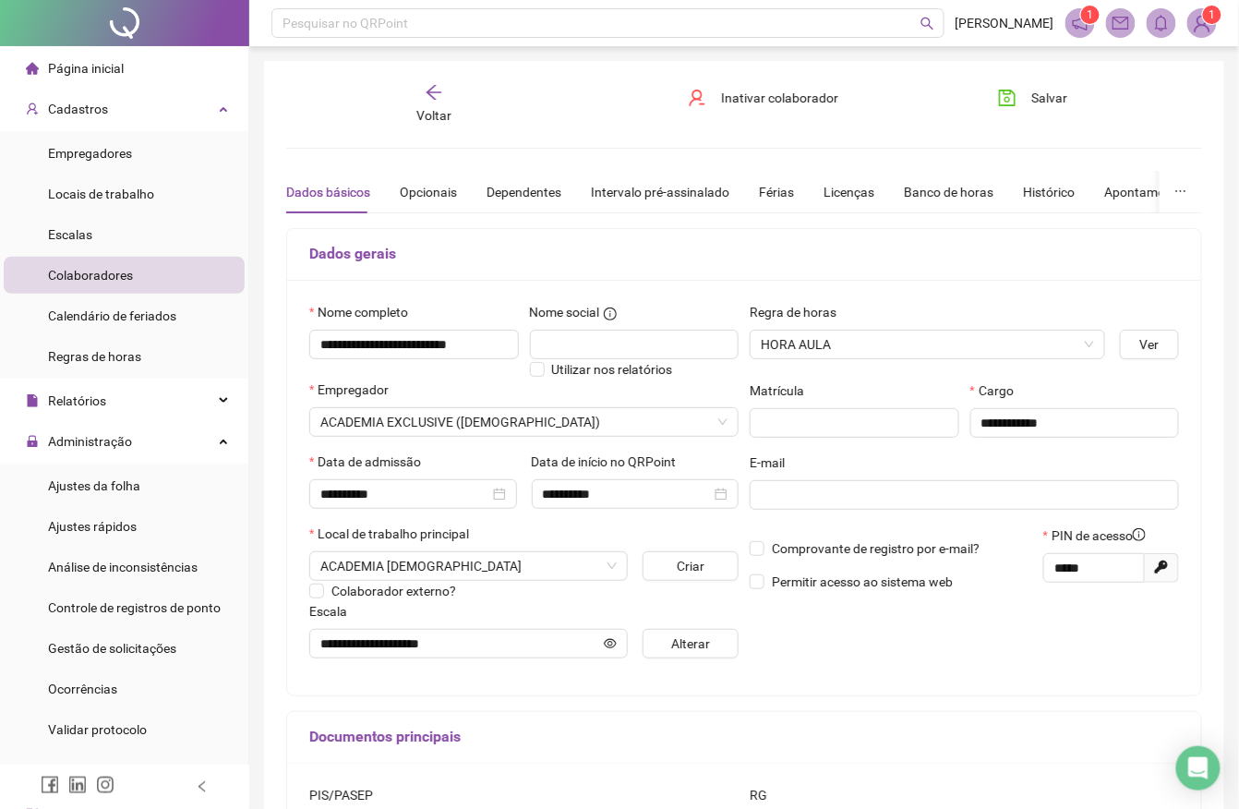
click at [430, 97] on icon "arrow-left" at bounding box center [434, 92] width 18 height 18
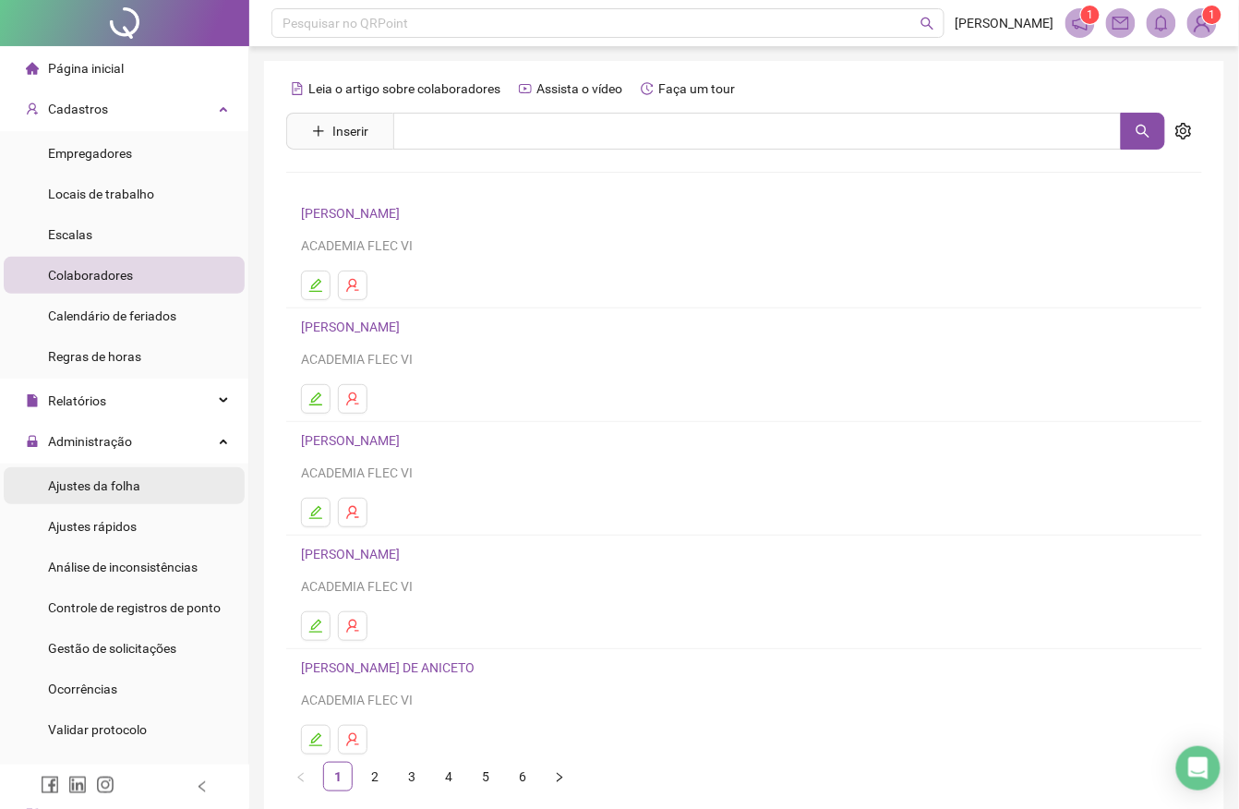
click at [137, 482] on span "Ajustes da folha" at bounding box center [94, 485] width 92 height 15
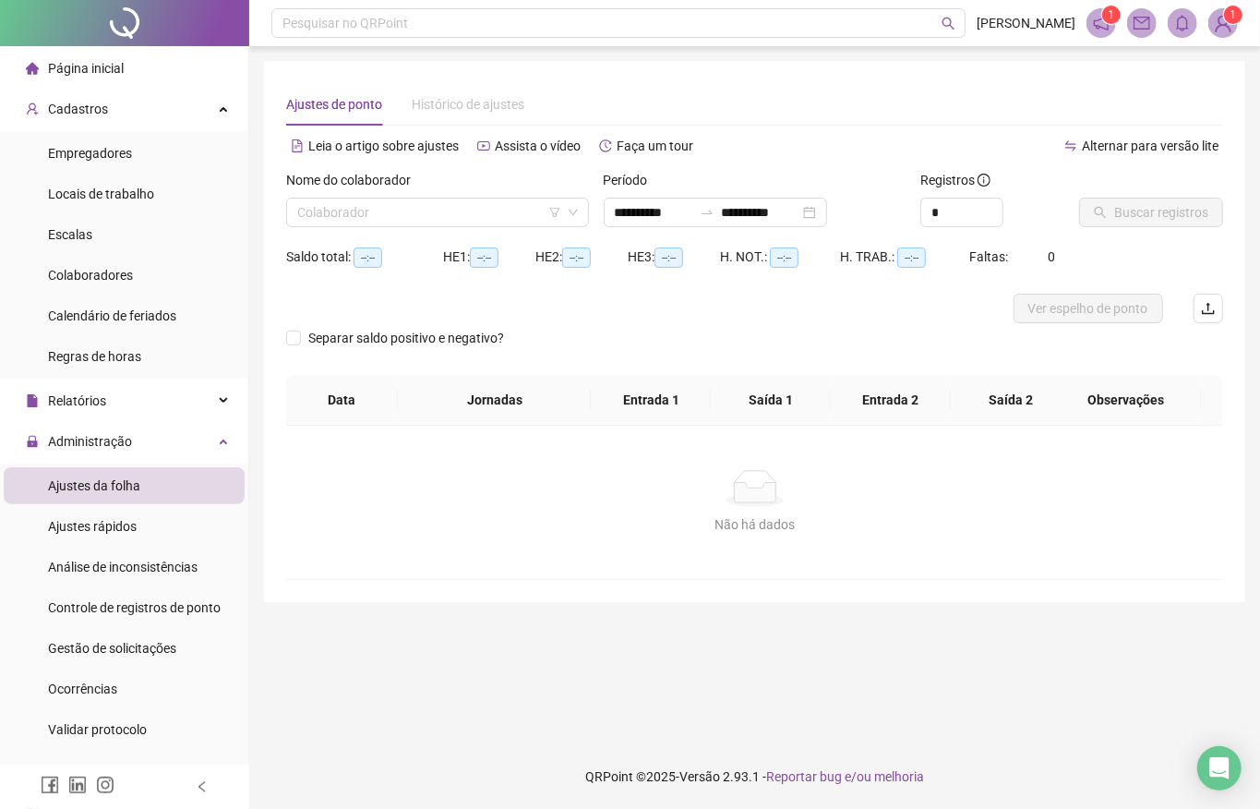
type input "**********"
click at [358, 223] on input "search" at bounding box center [429, 213] width 264 height 28
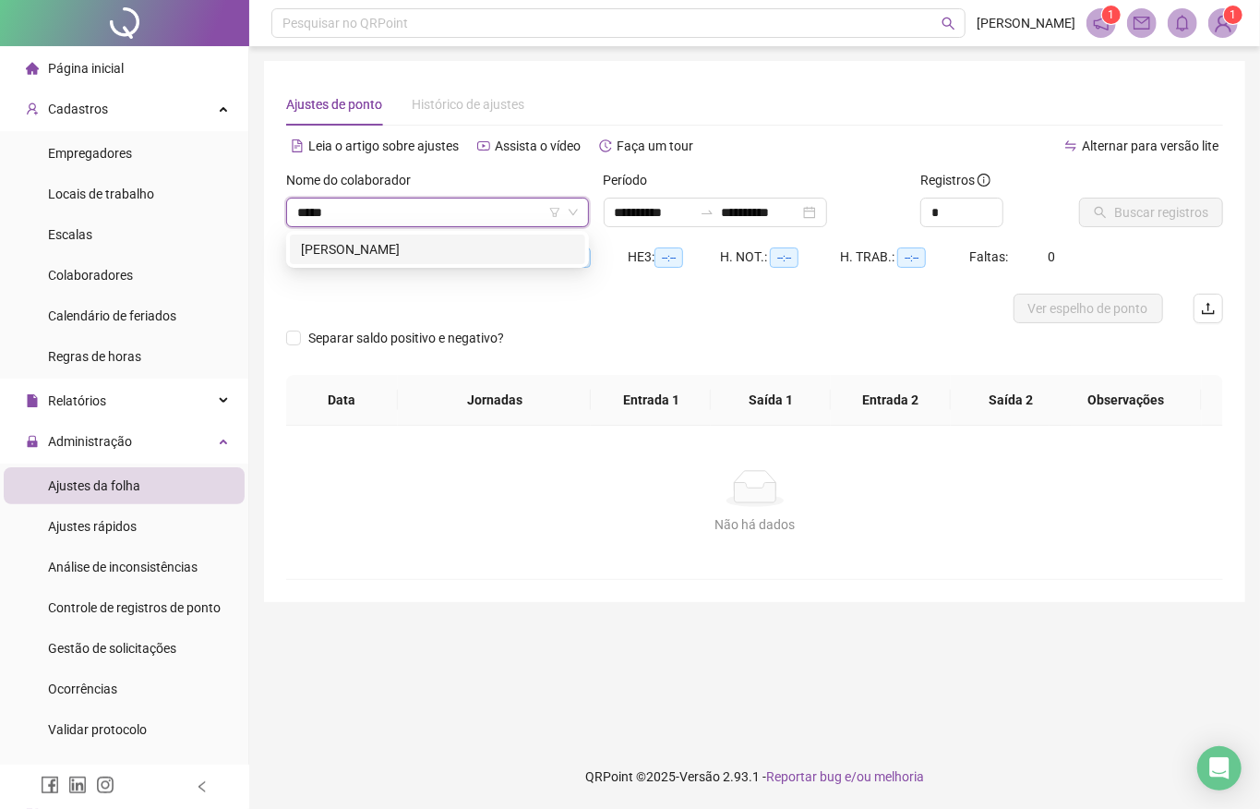
type input "******"
click at [374, 259] on div "[PERSON_NAME]" at bounding box center [437, 250] width 295 height 30
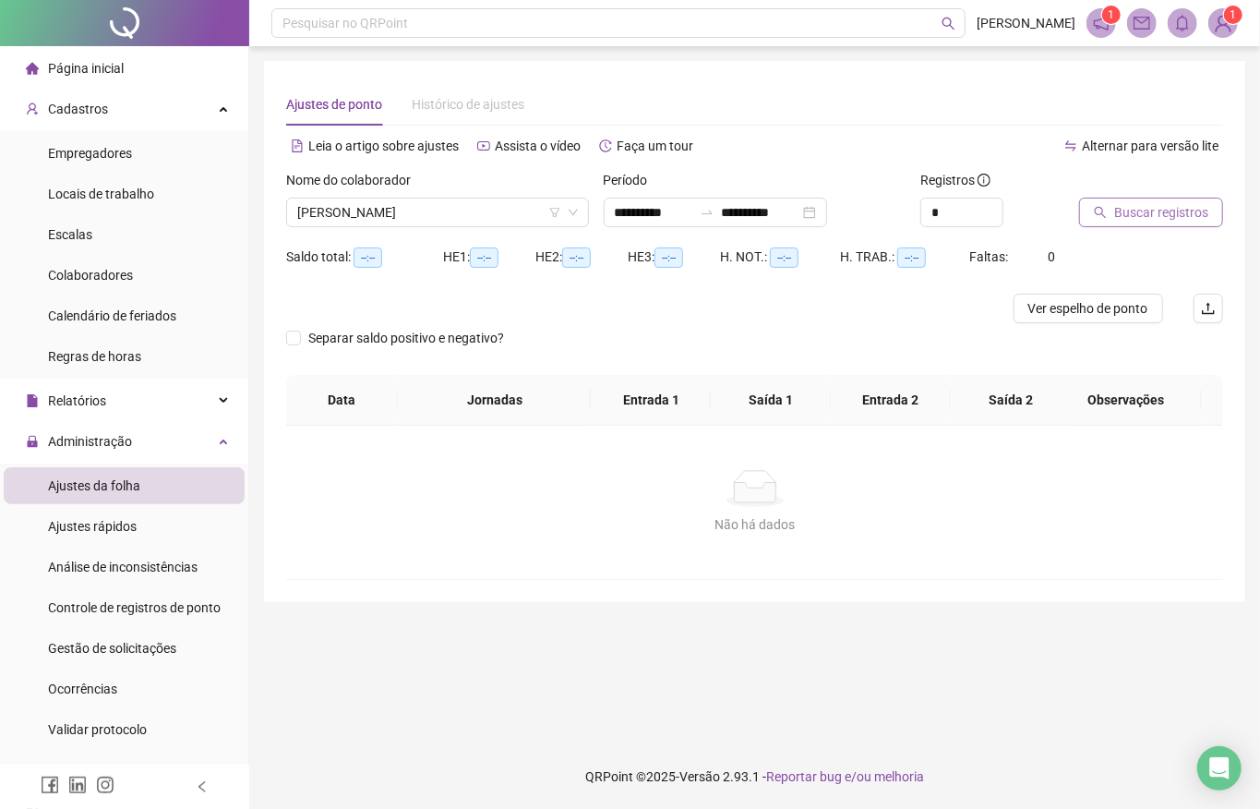
drag, startPoint x: 1136, startPoint y: 193, endPoint x: 1134, endPoint y: 216, distance: 23.2
click at [1134, 216] on div "Buscar registros" at bounding box center [1128, 198] width 98 height 57
click at [1134, 216] on span "Buscar registros" at bounding box center [1162, 212] width 94 height 20
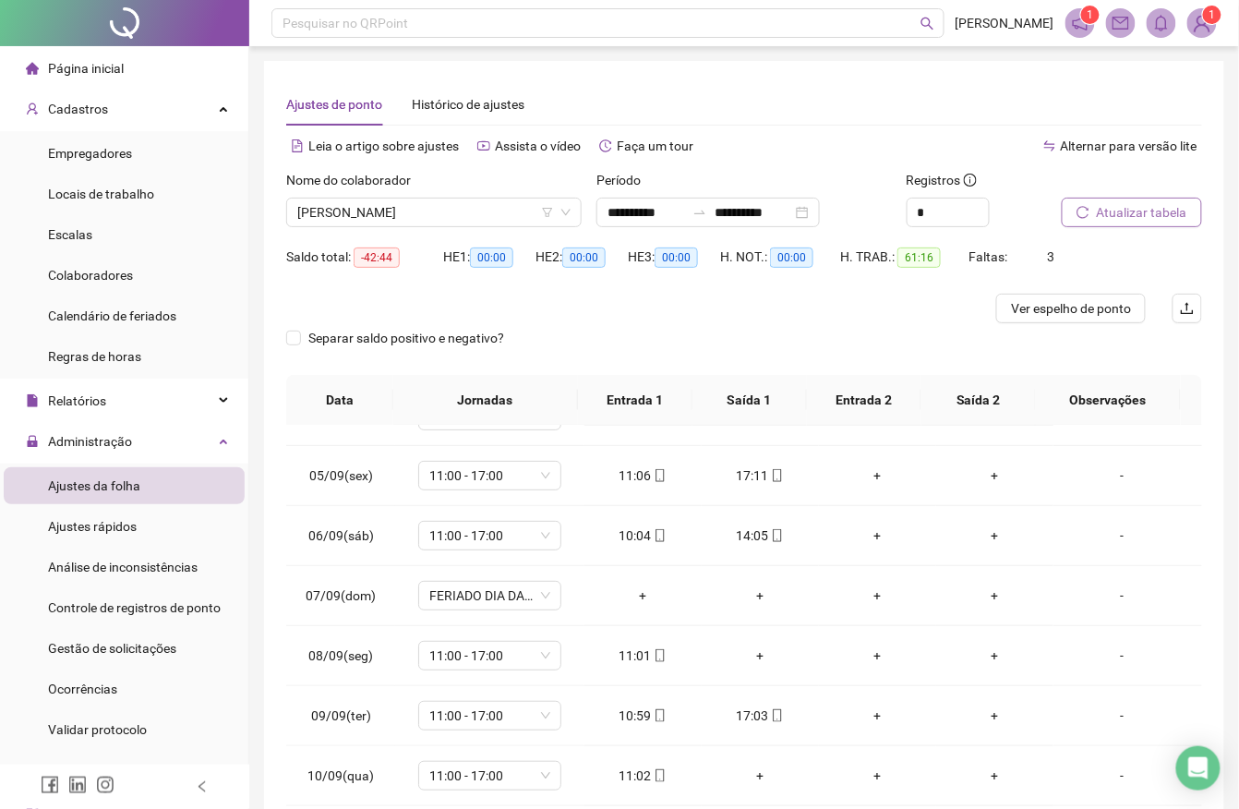
scroll to position [226, 0]
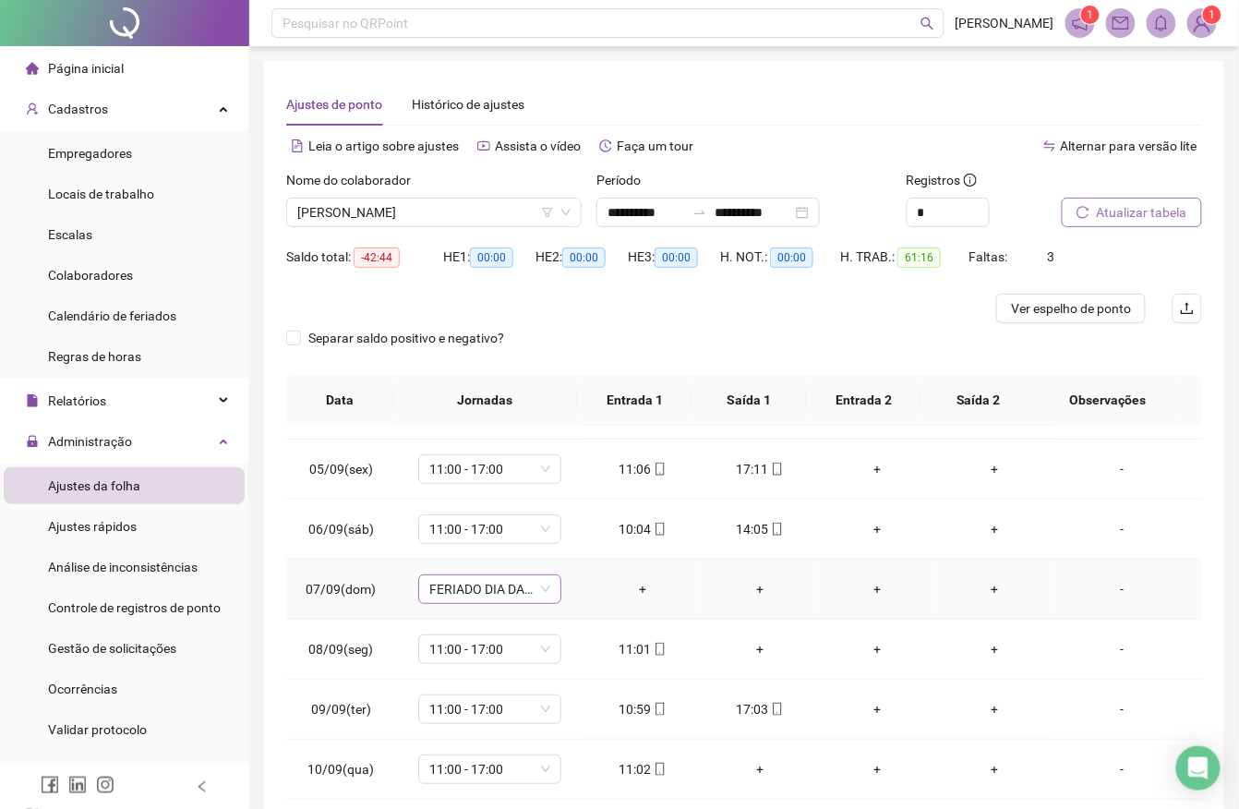
click at [510, 591] on span "FERIADO DIA DA INDEPENDÊNCIA" at bounding box center [489, 589] width 121 height 28
type input "*****"
click at [477, 488] on div "Folga" at bounding box center [501, 494] width 122 height 20
click at [571, 537] on span "Sim" at bounding box center [572, 544] width 21 height 20
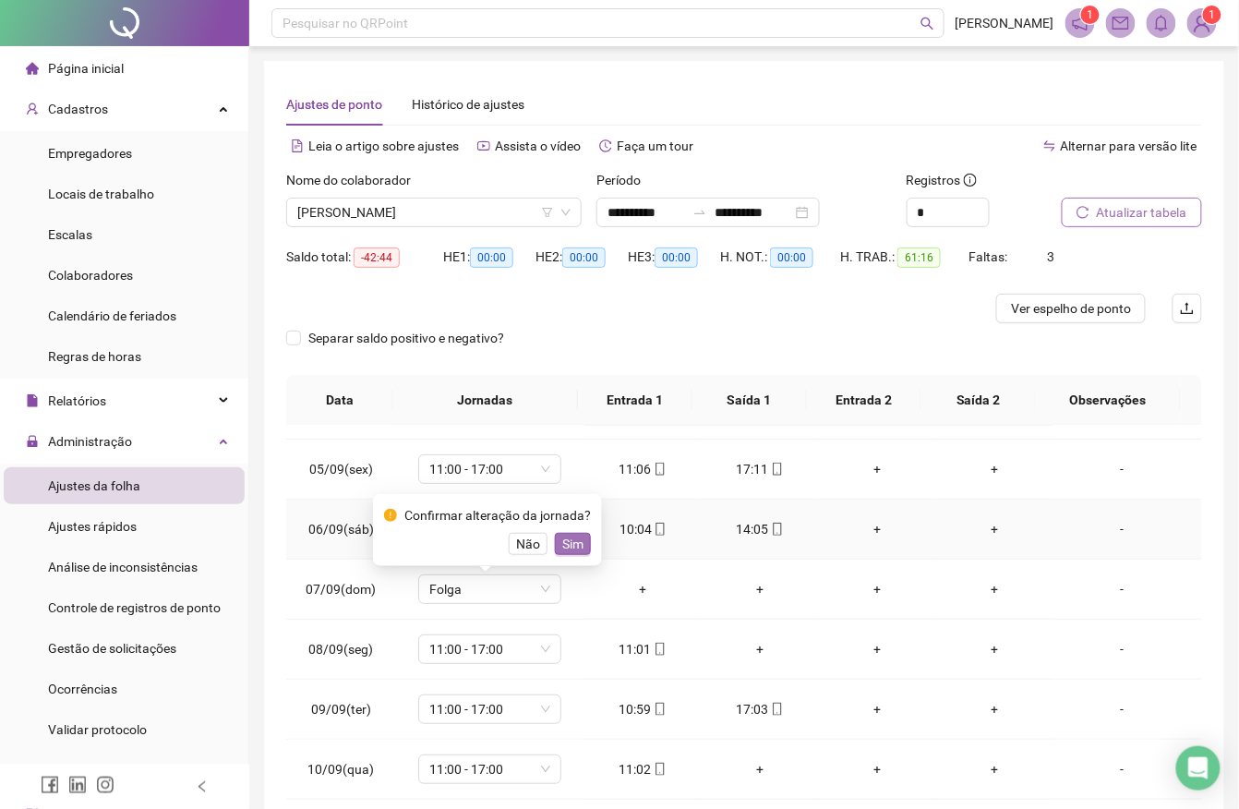
click at [571, 537] on td "11:00 - 17:00" at bounding box center [489, 530] width 188 height 60
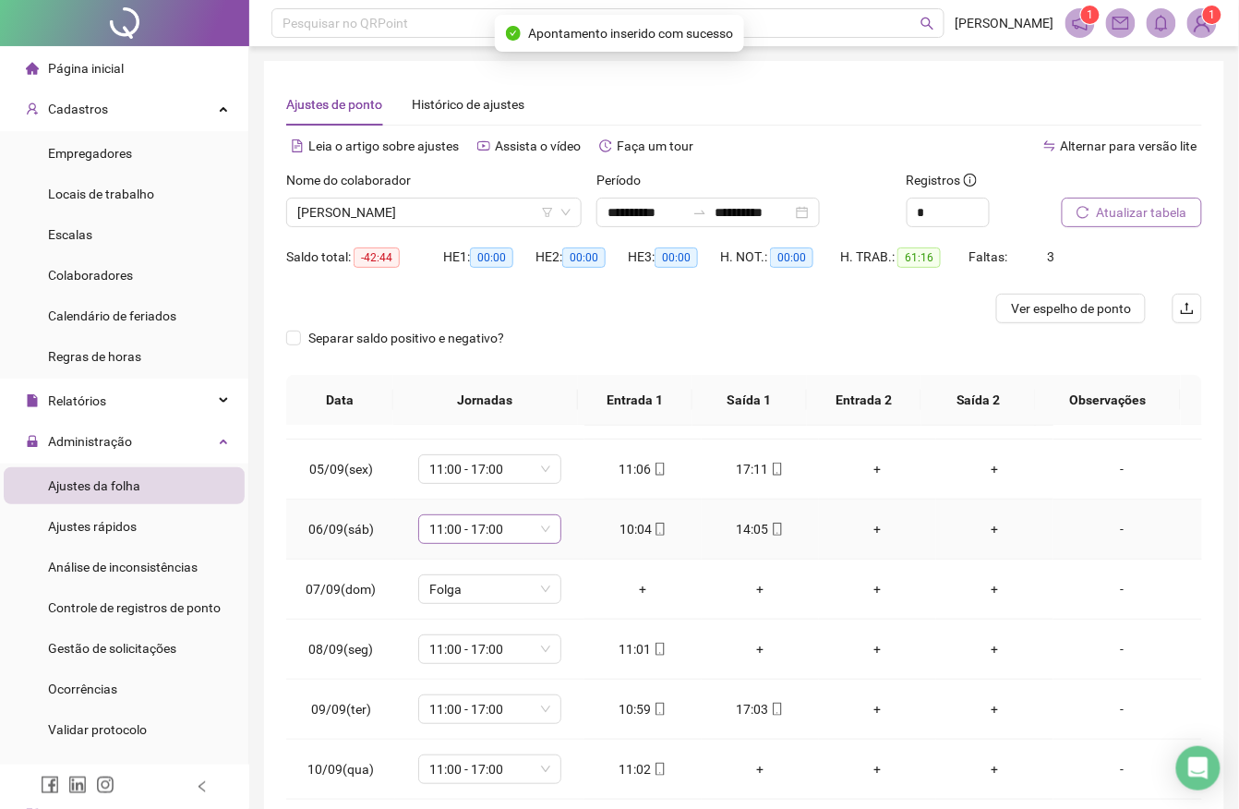
click at [496, 528] on span "11:00 - 17:00" at bounding box center [489, 529] width 121 height 28
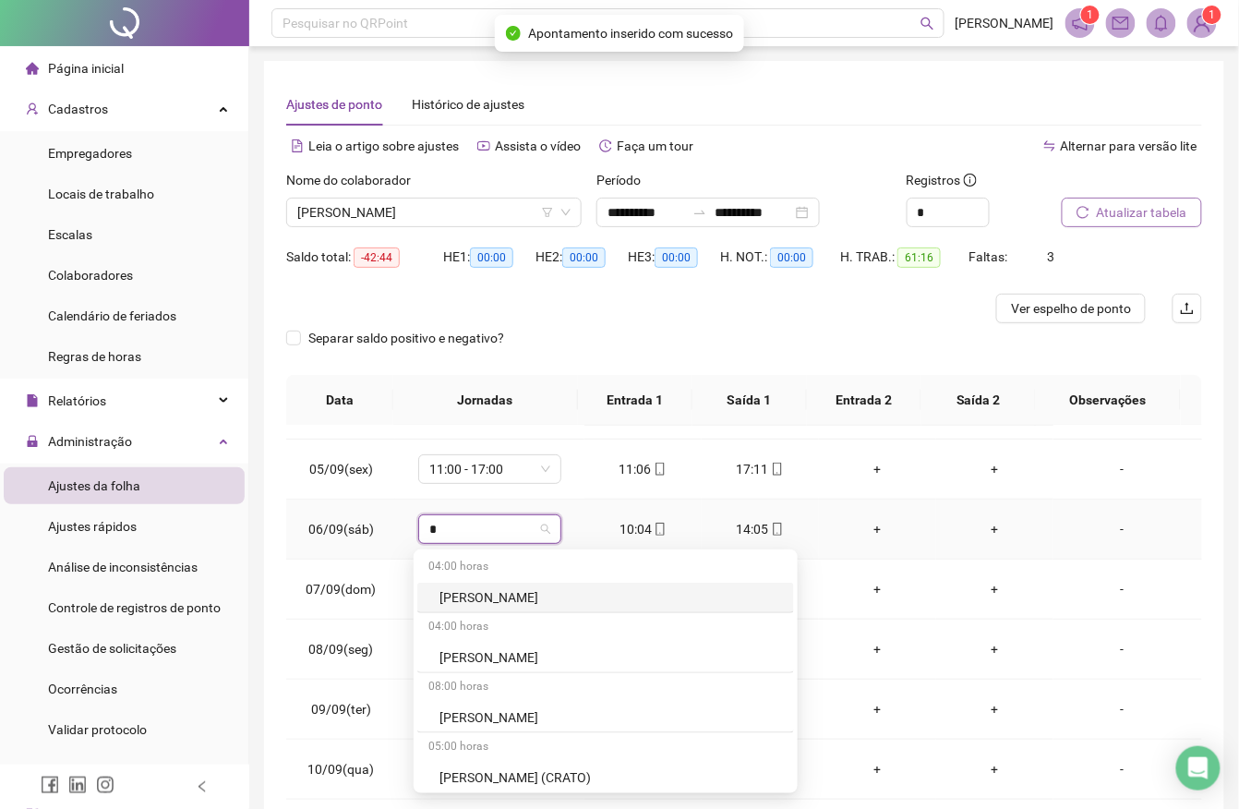
type input "**"
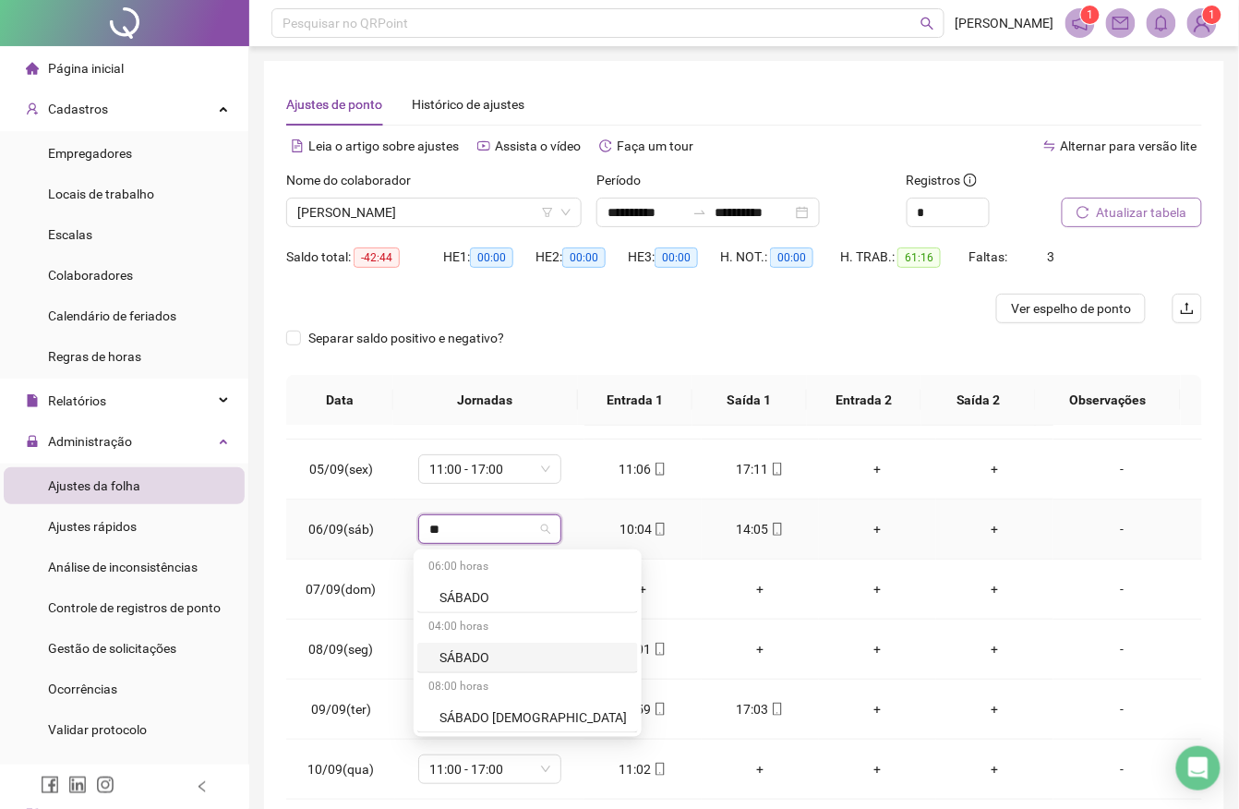
click at [454, 655] on div "SÁBADO" at bounding box center [533, 657] width 187 height 20
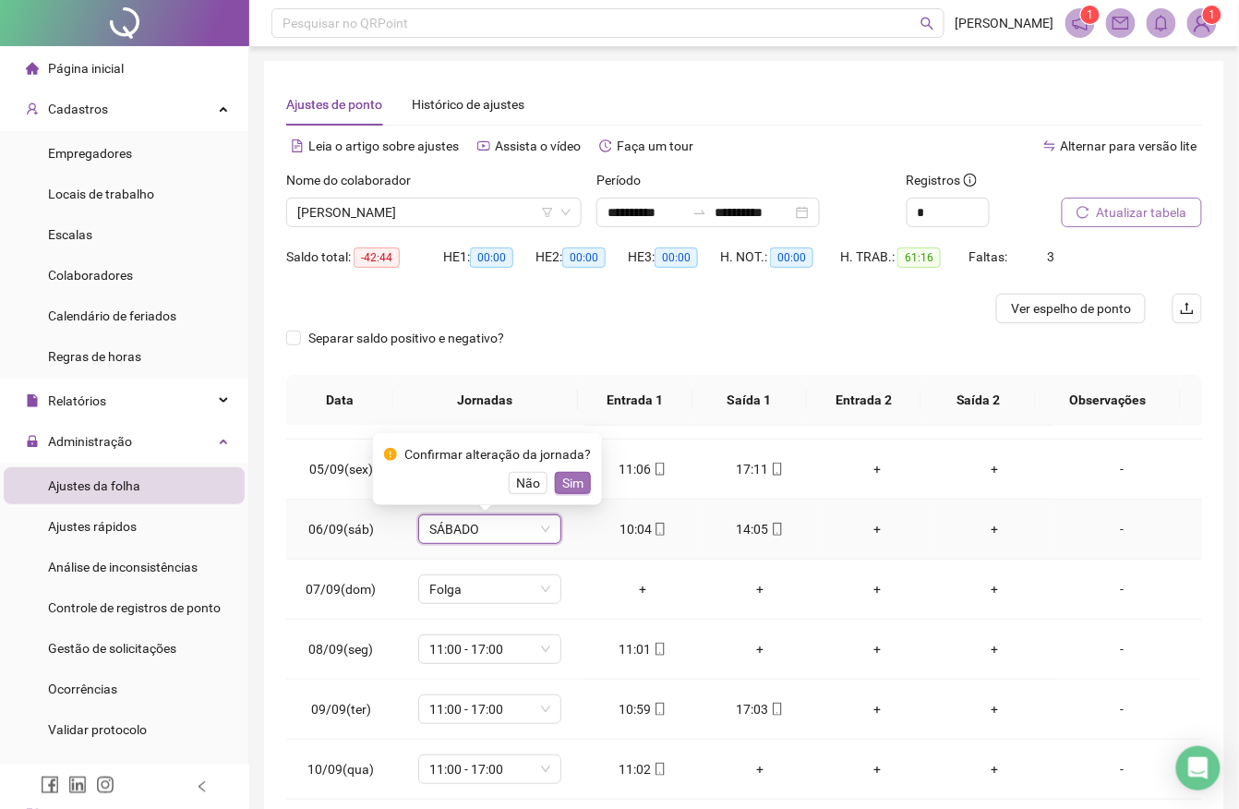
click at [569, 481] on span "Sim" at bounding box center [572, 483] width 21 height 20
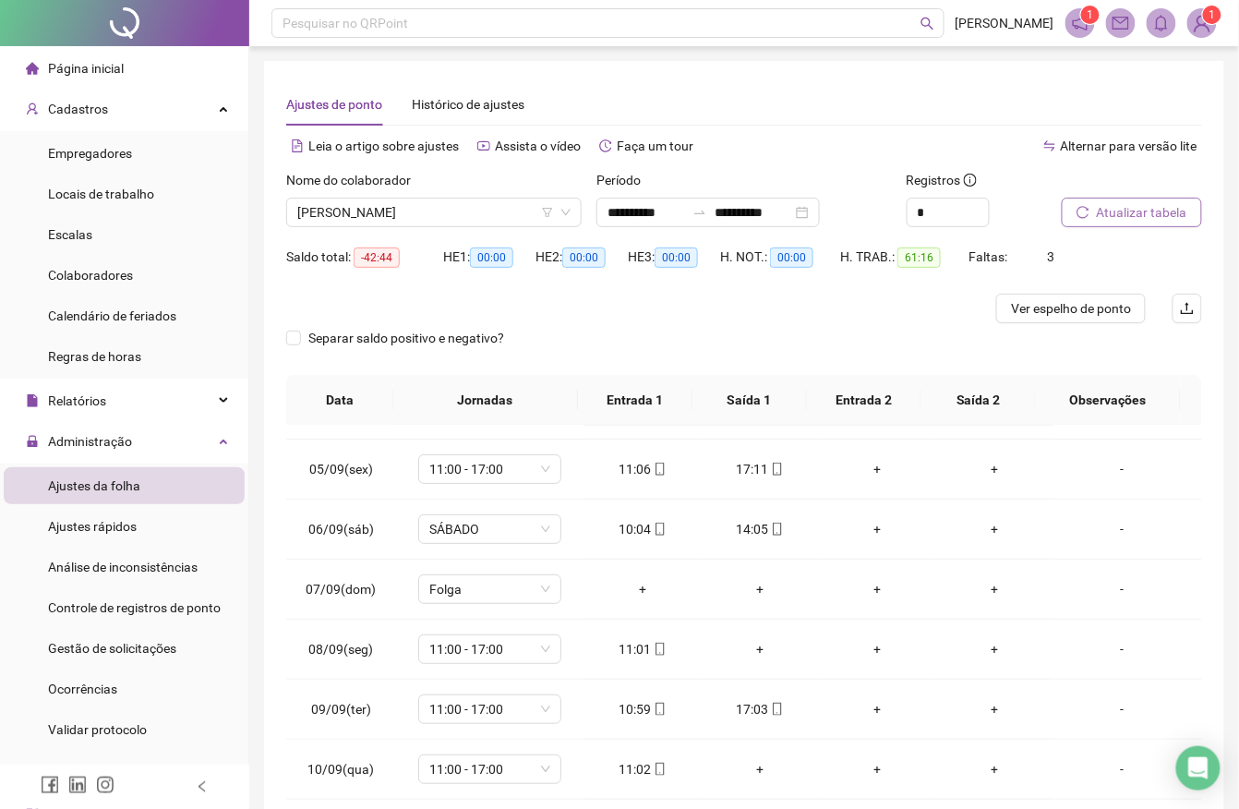
click at [1134, 216] on span "Atualizar tabela" at bounding box center [1142, 212] width 90 height 20
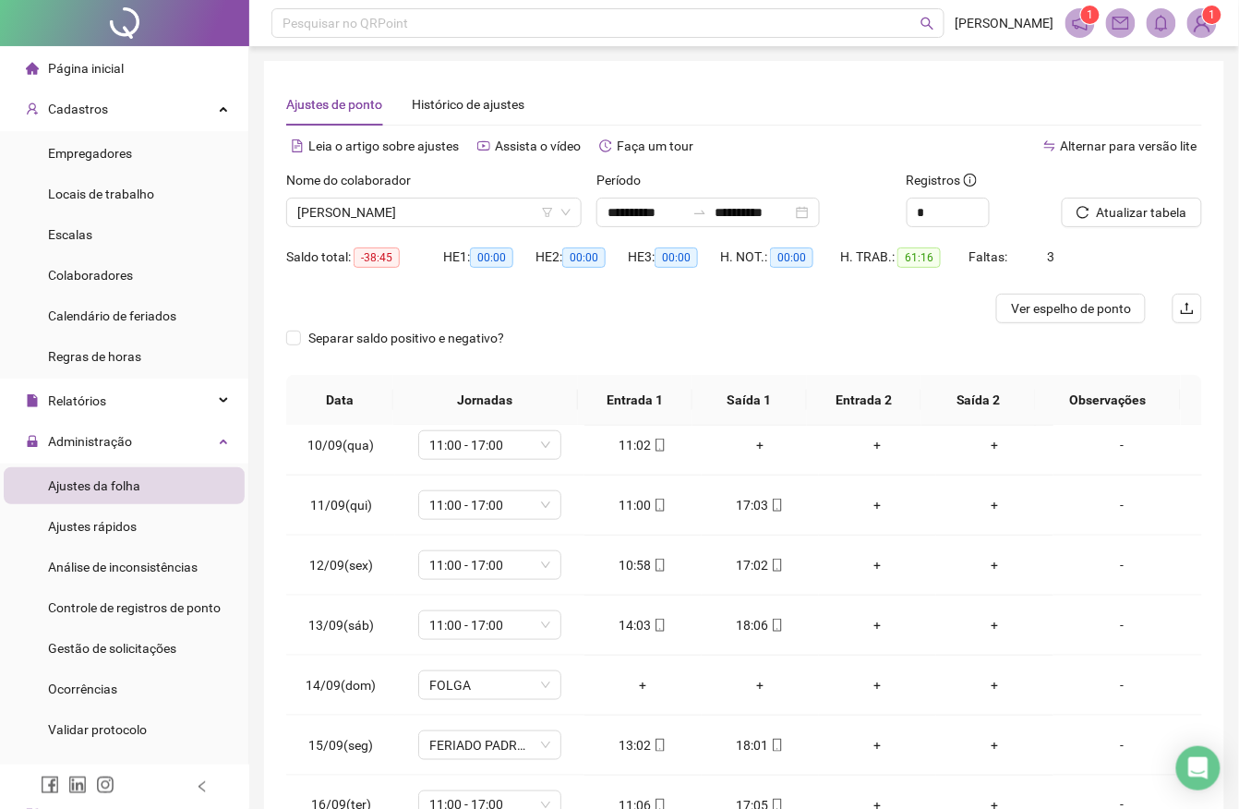
scroll to position [571, 0]
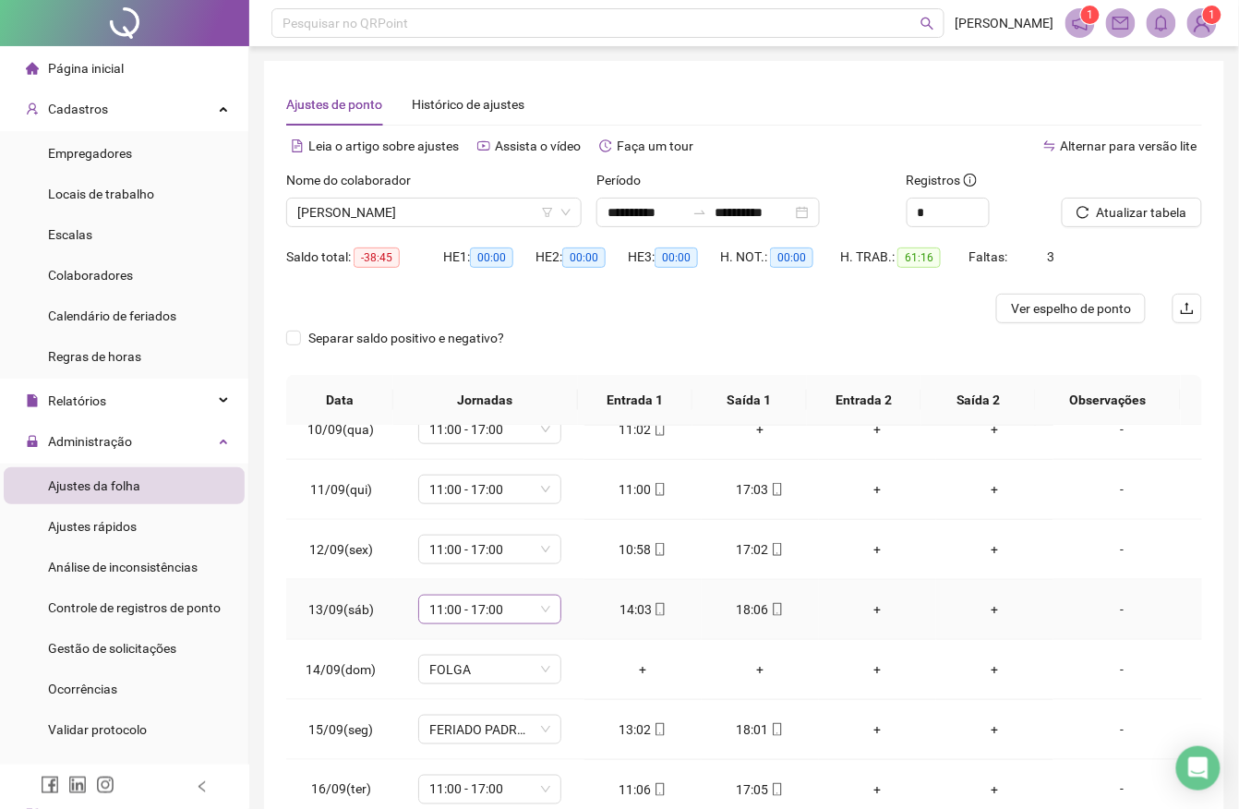
click at [488, 603] on span "11:00 - 17:00" at bounding box center [489, 610] width 121 height 28
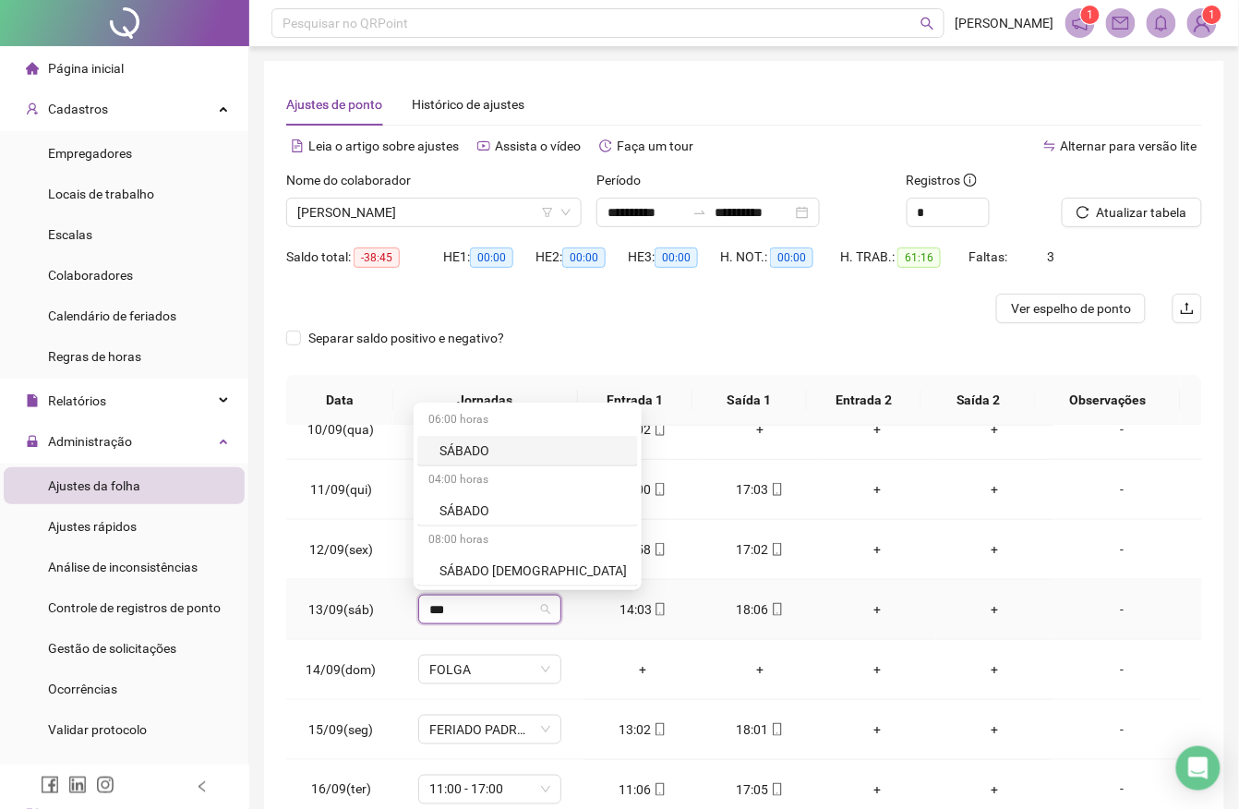
type input "****"
click at [488, 502] on div "SÁBADO" at bounding box center [533, 510] width 187 height 20
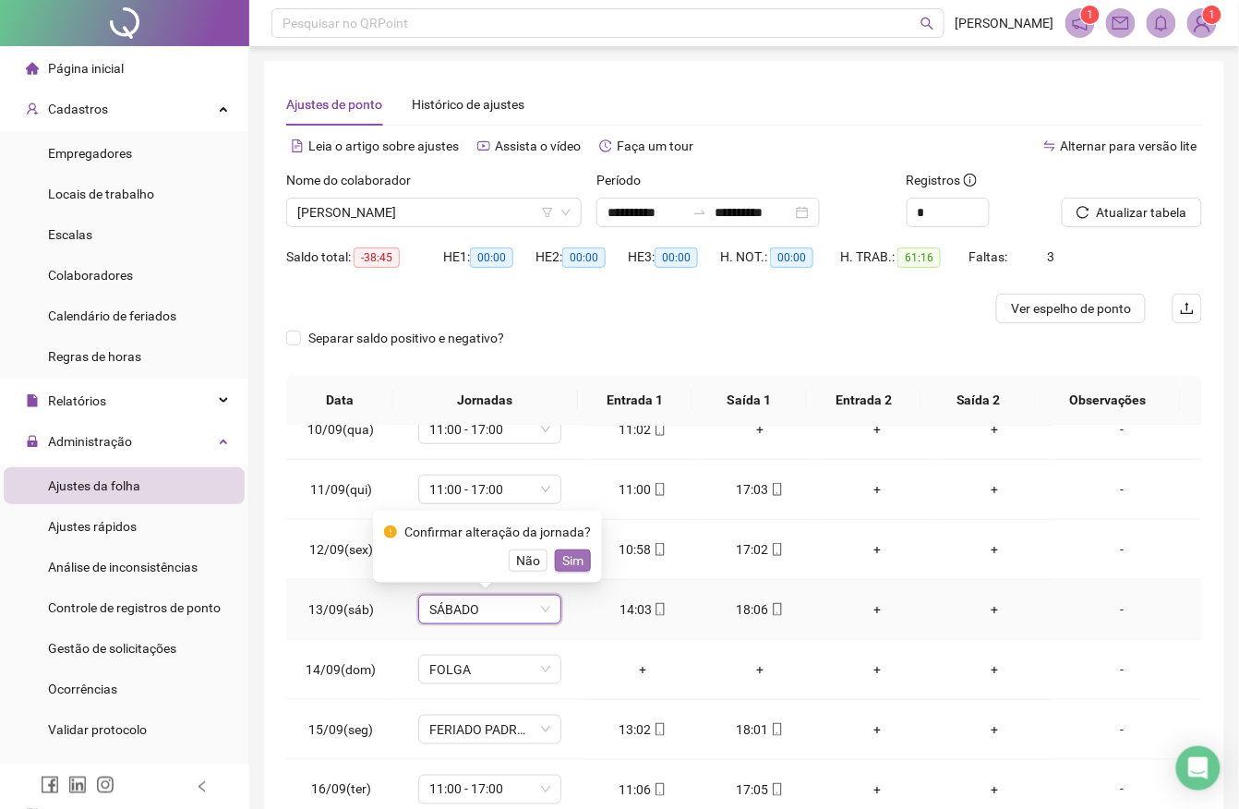
click at [577, 552] on span "Sim" at bounding box center [572, 560] width 21 height 20
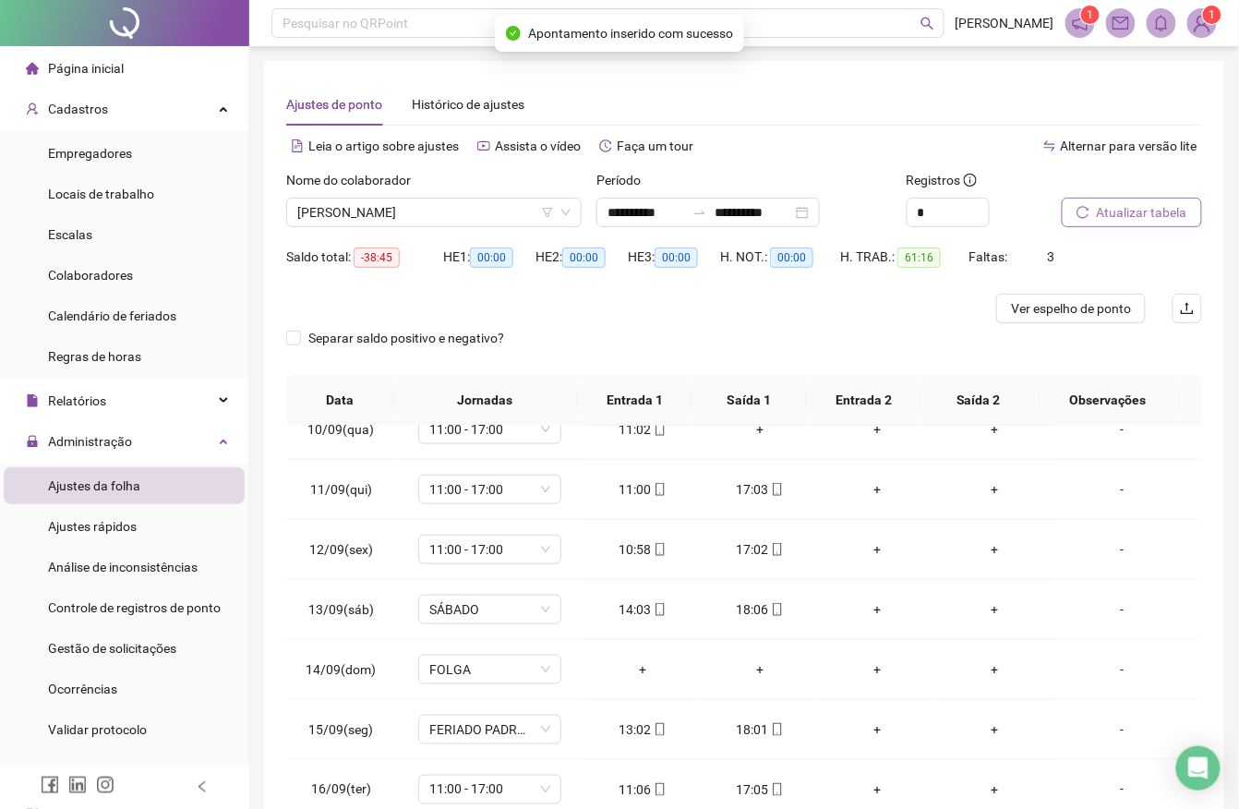
click at [1094, 209] on button "Atualizar tabela" at bounding box center [1132, 213] width 140 height 30
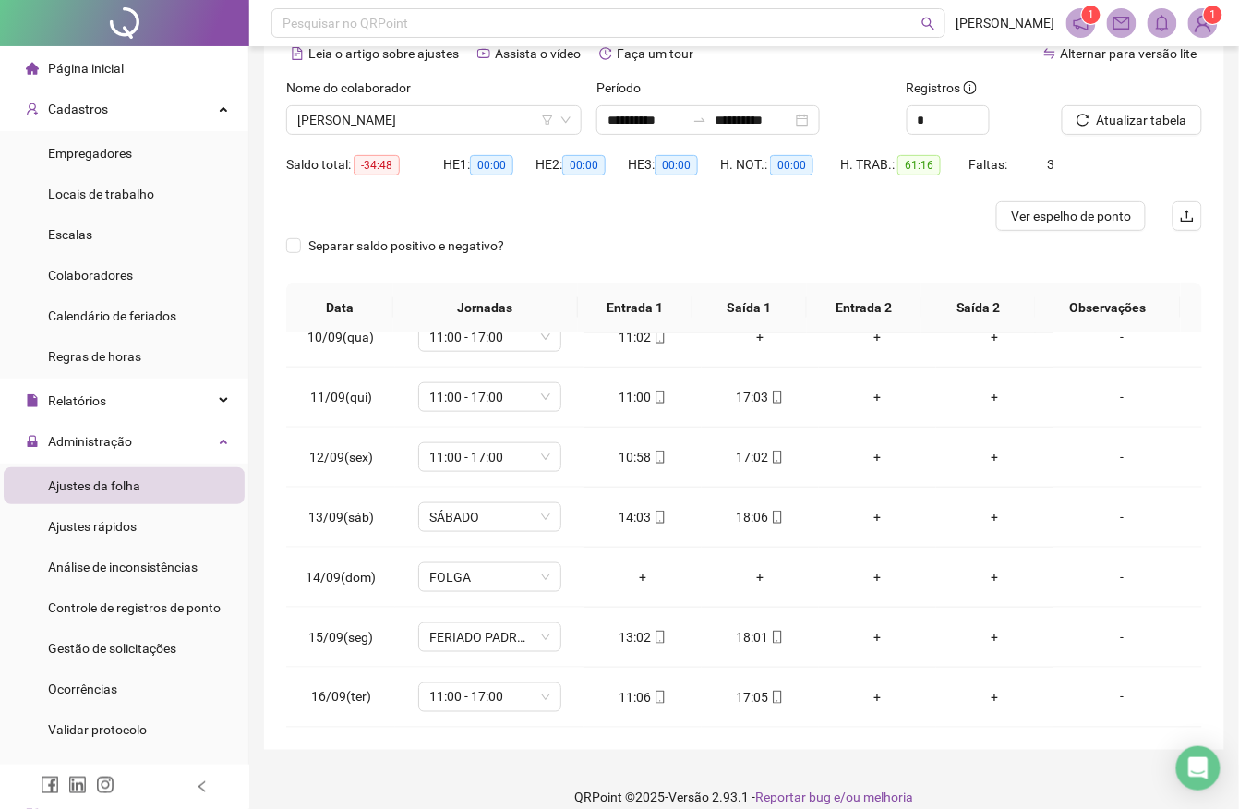
scroll to position [113, 0]
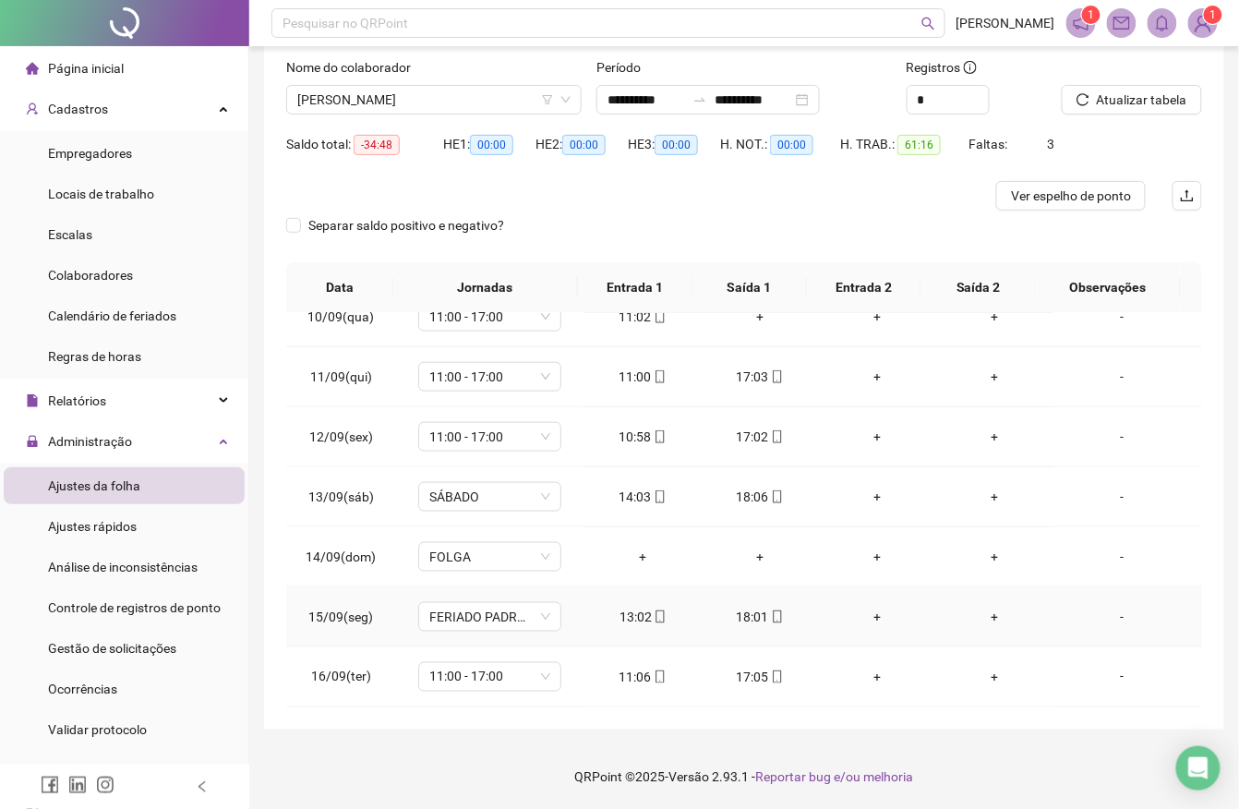
click at [625, 614] on div "13:02" at bounding box center [643, 617] width 88 height 20
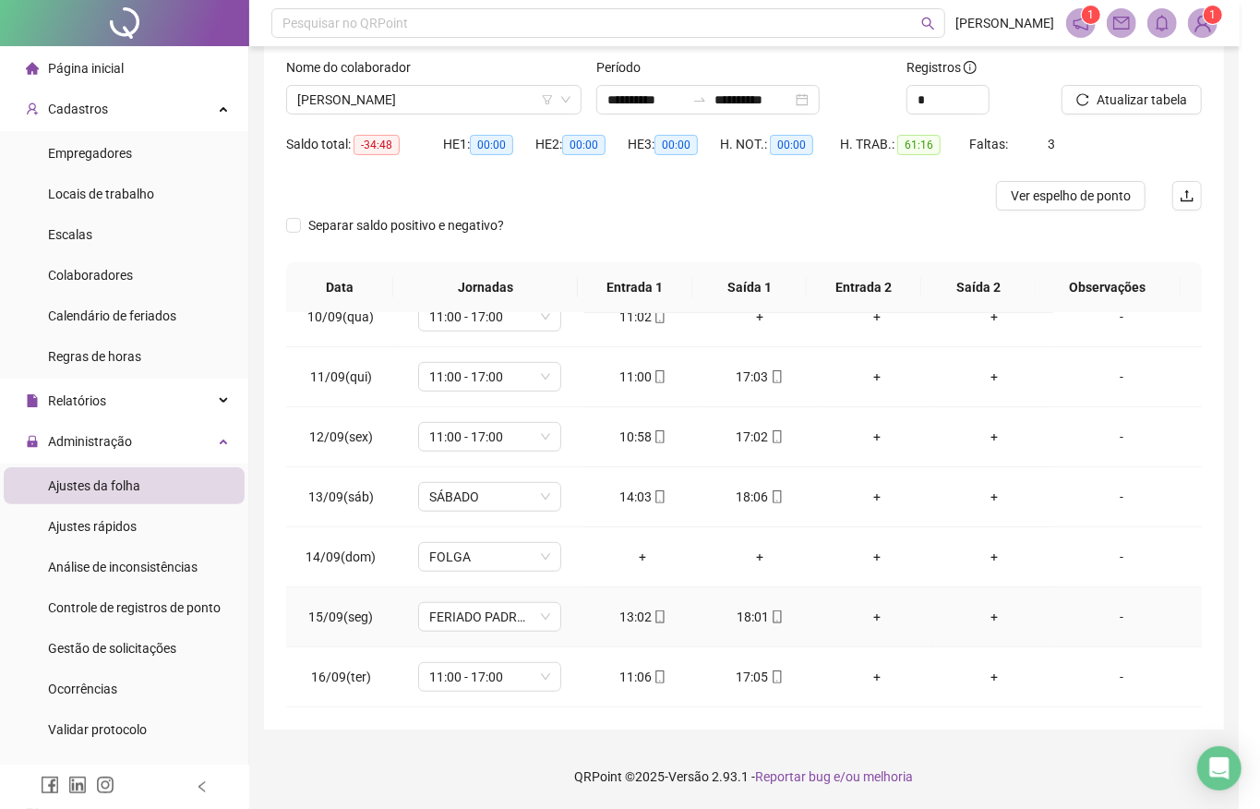
type input "**********"
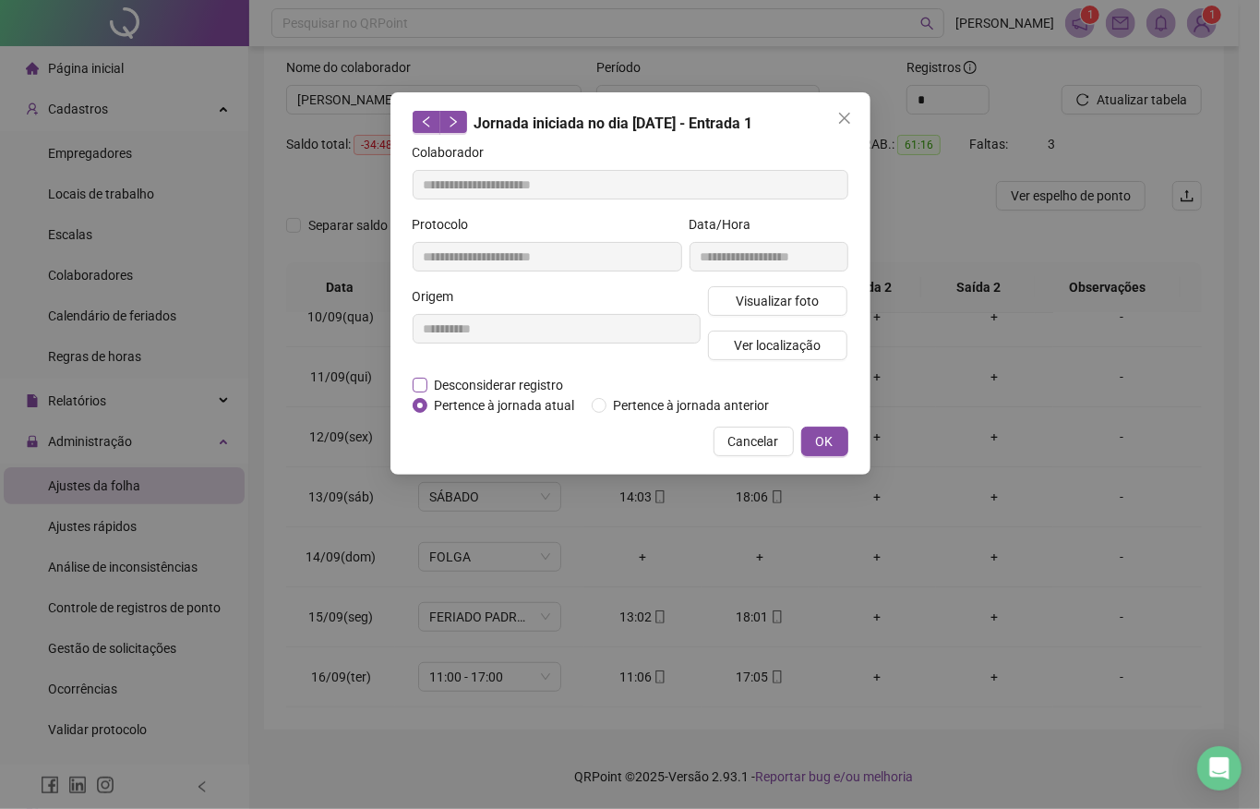
click at [476, 380] on span "Desconsiderar registro" at bounding box center [500, 385] width 144 height 20
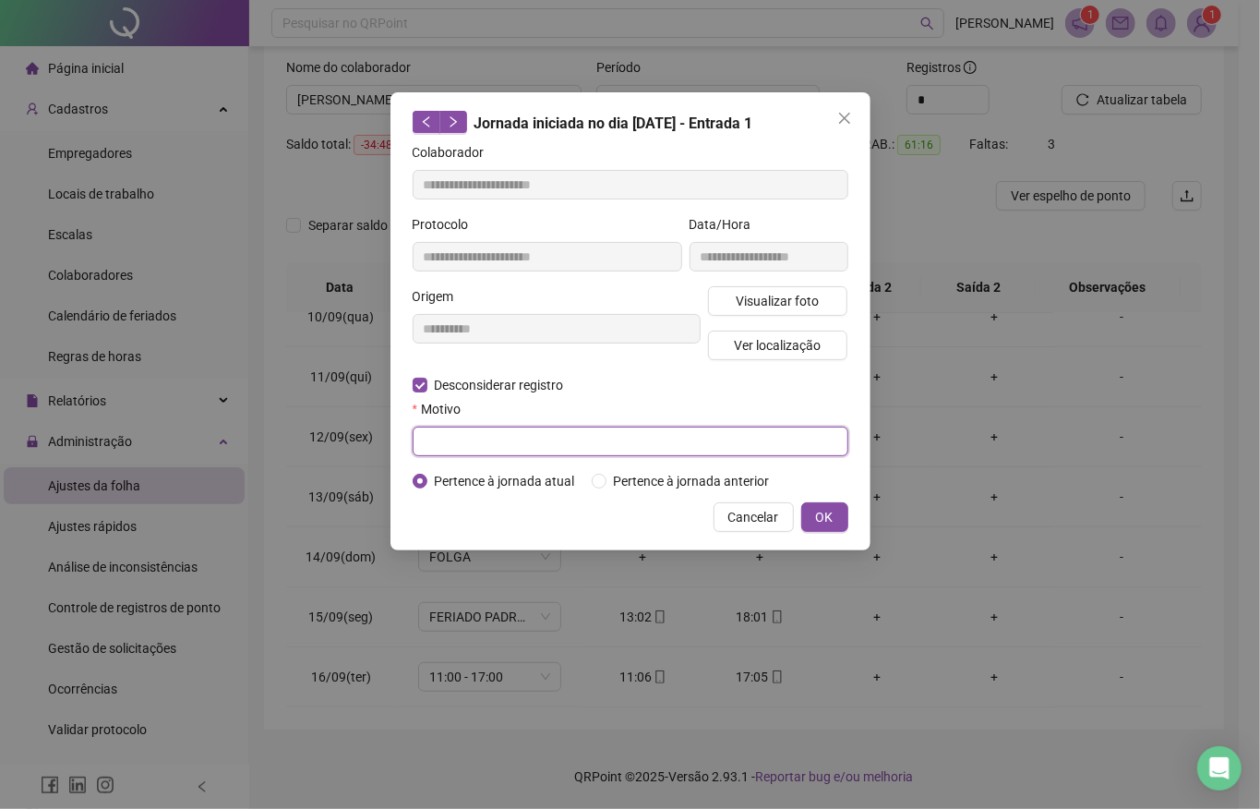
click at [513, 427] on input "text" at bounding box center [631, 442] width 436 height 30
type input "******"
click at [818, 519] on span "OK" at bounding box center [825, 517] width 18 height 20
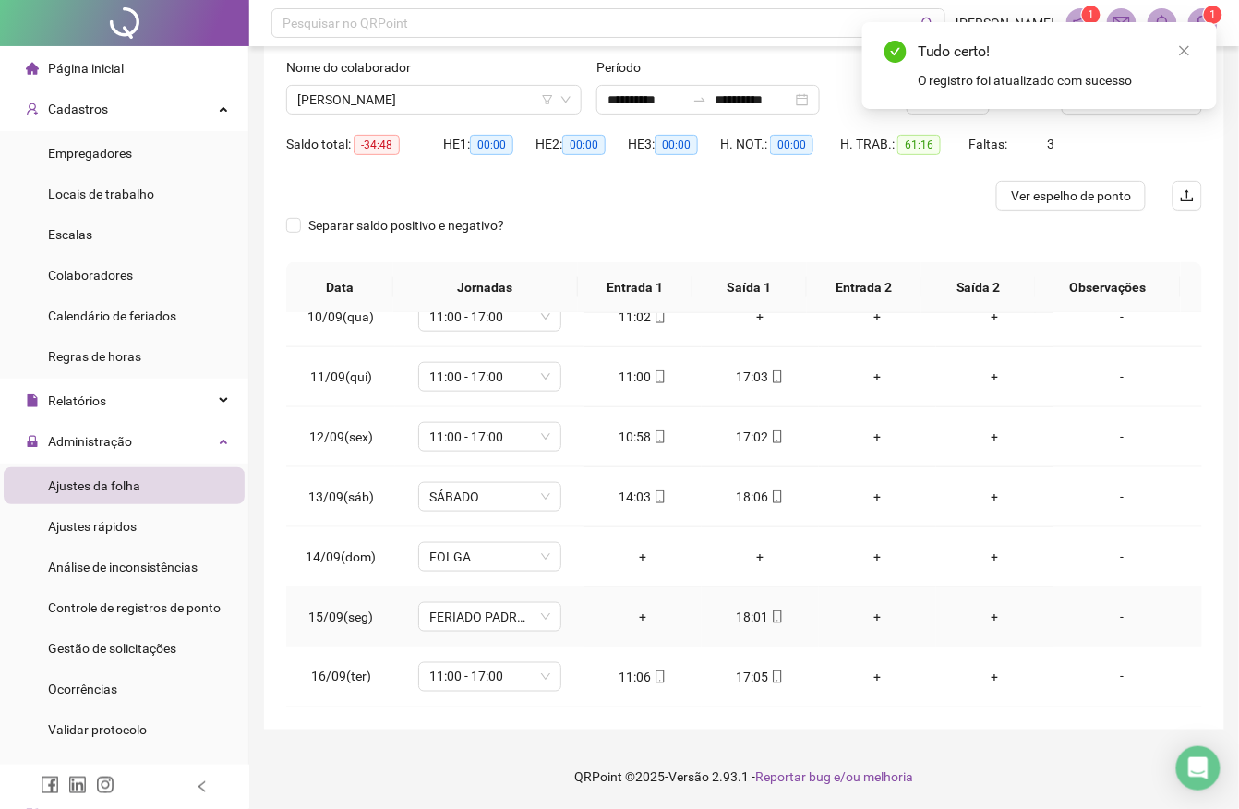
click at [629, 614] on div "+" at bounding box center [643, 617] width 88 height 20
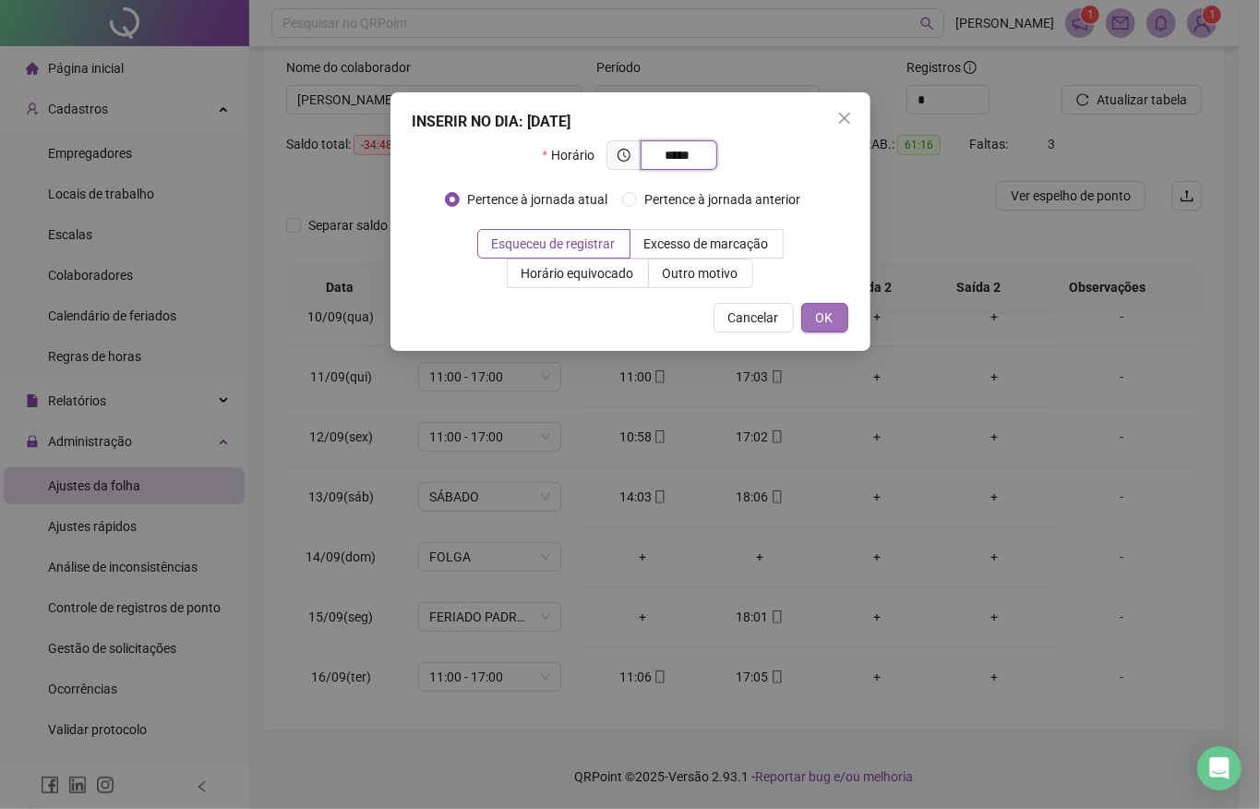
type input "*****"
click at [816, 314] on span "OK" at bounding box center [825, 318] width 18 height 20
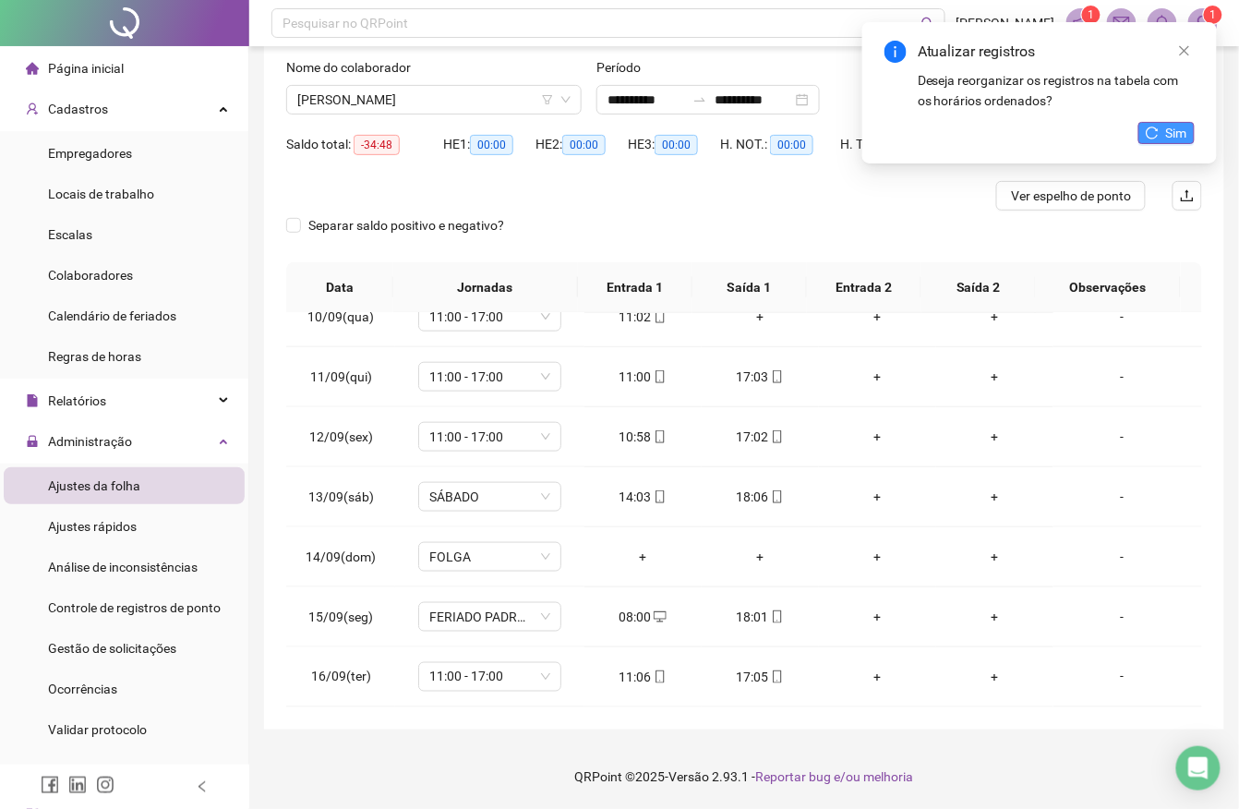
click at [1143, 135] on button "Sim" at bounding box center [1167, 133] width 56 height 22
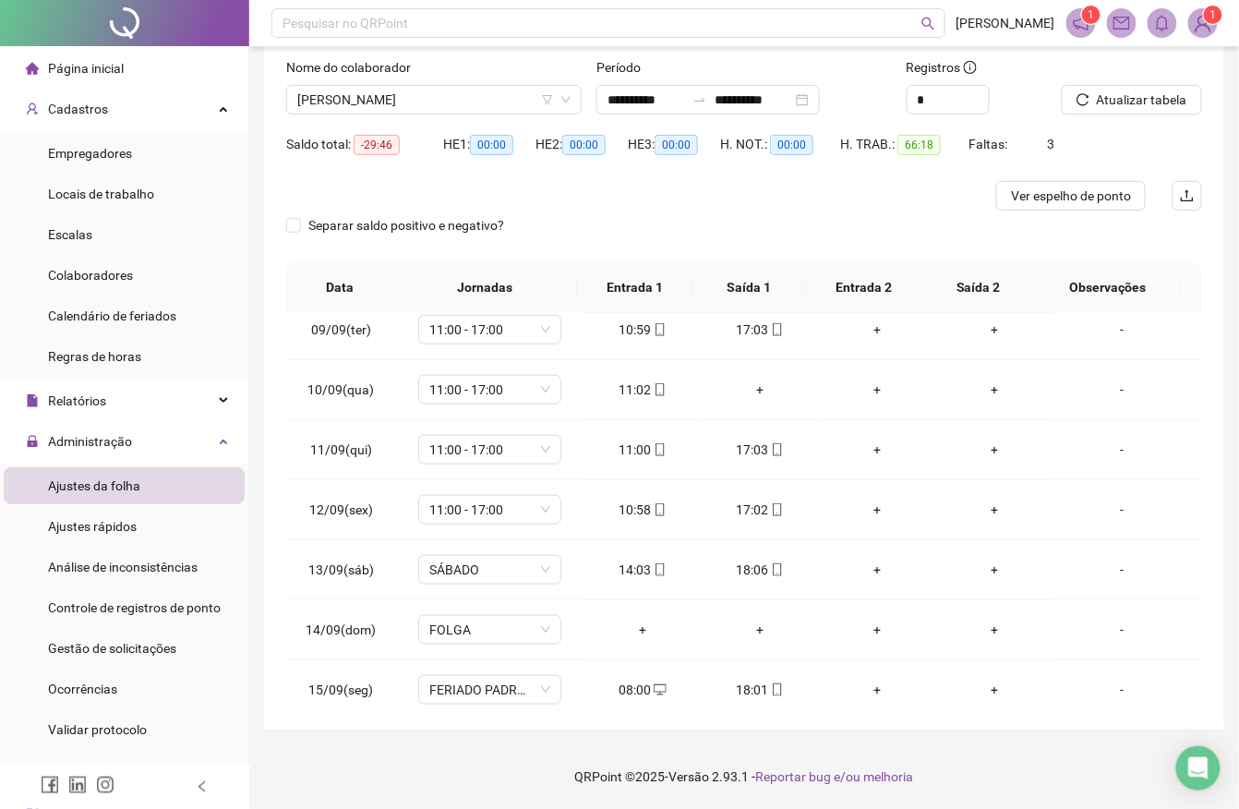
scroll to position [473, 0]
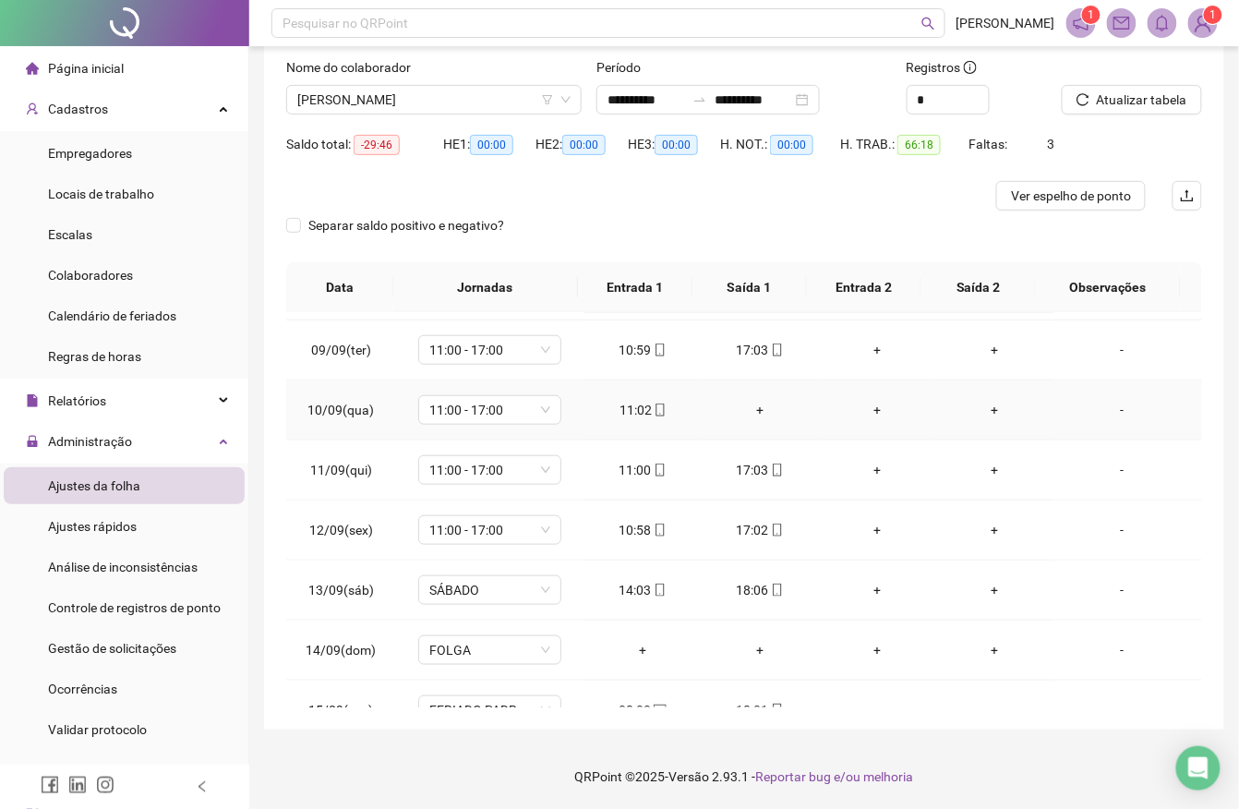
click at [741, 411] on div "+" at bounding box center [761, 410] width 88 height 20
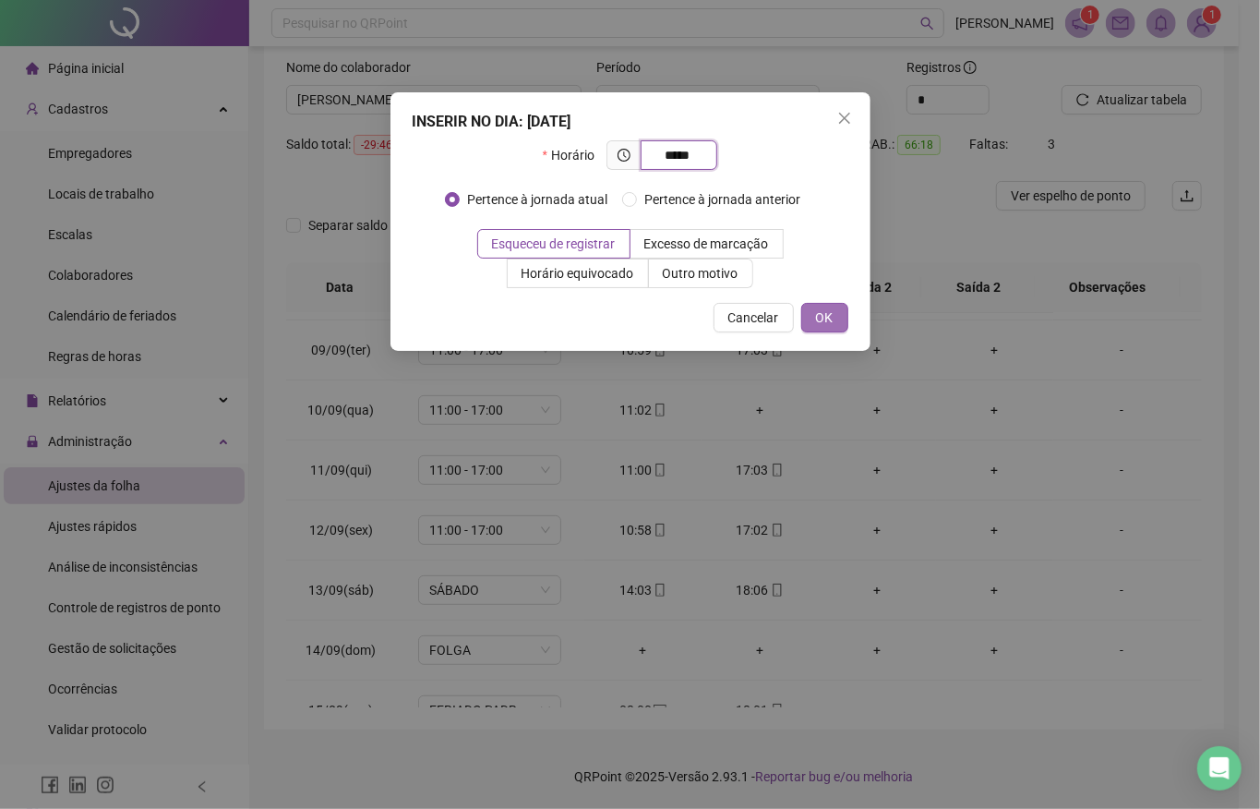
type input "*****"
click at [843, 322] on button "OK" at bounding box center [825, 318] width 47 height 30
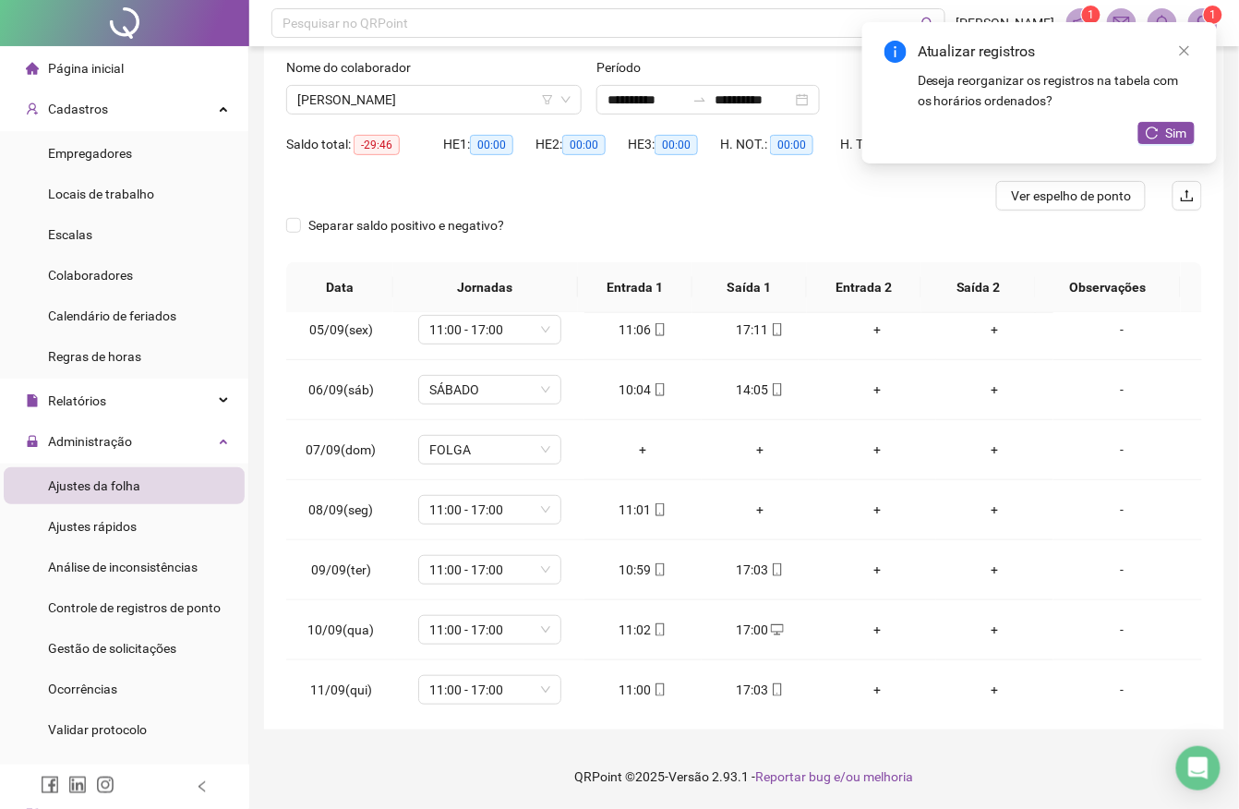
scroll to position [249, 0]
click at [752, 517] on div "+" at bounding box center [761, 513] width 88 height 20
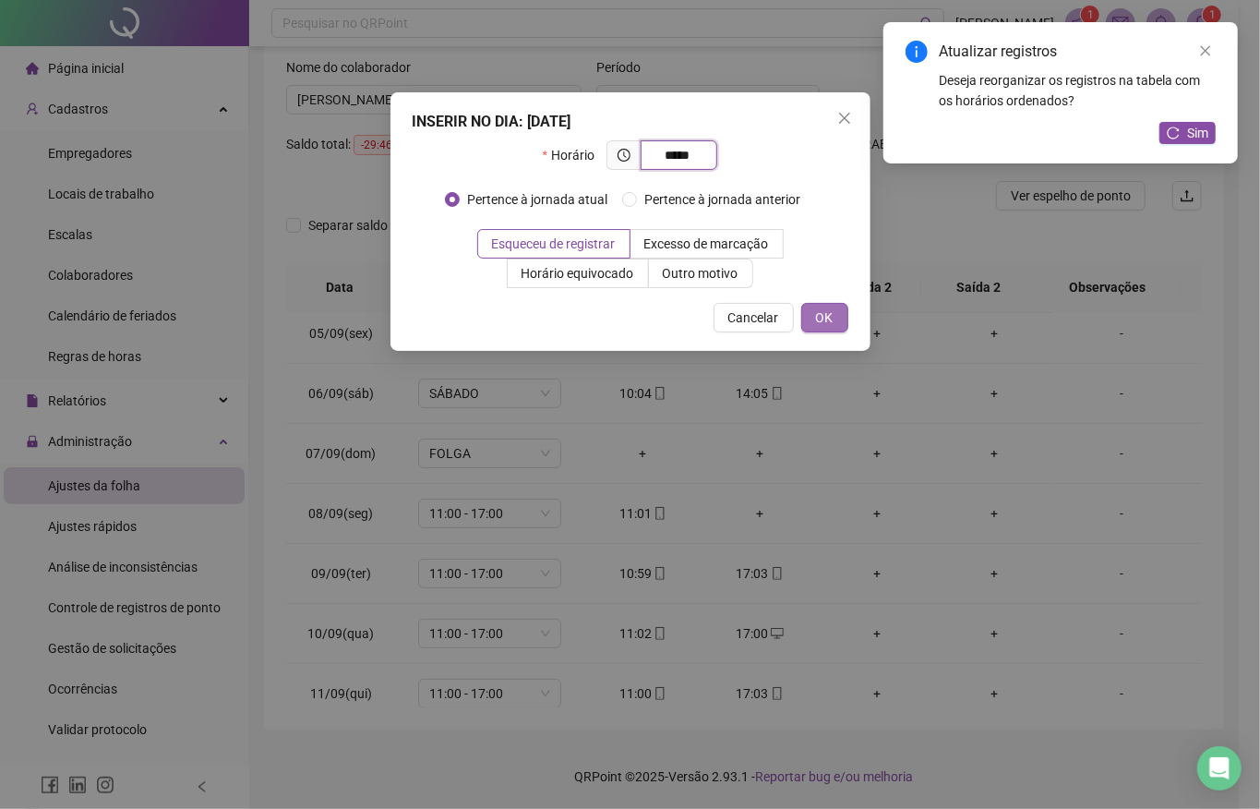
type input "*****"
click at [826, 311] on span "OK" at bounding box center [825, 318] width 18 height 20
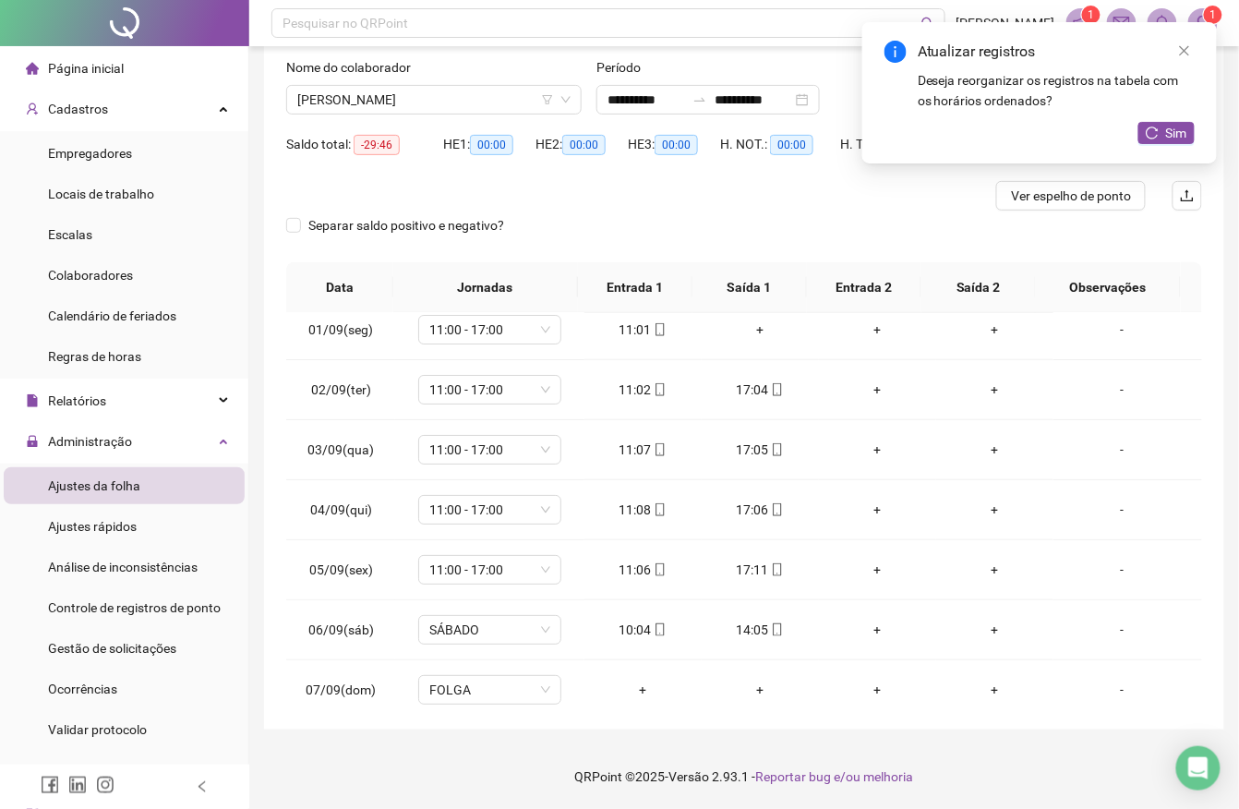
scroll to position [9, 0]
click at [750, 332] on div "+" at bounding box center [761, 333] width 88 height 20
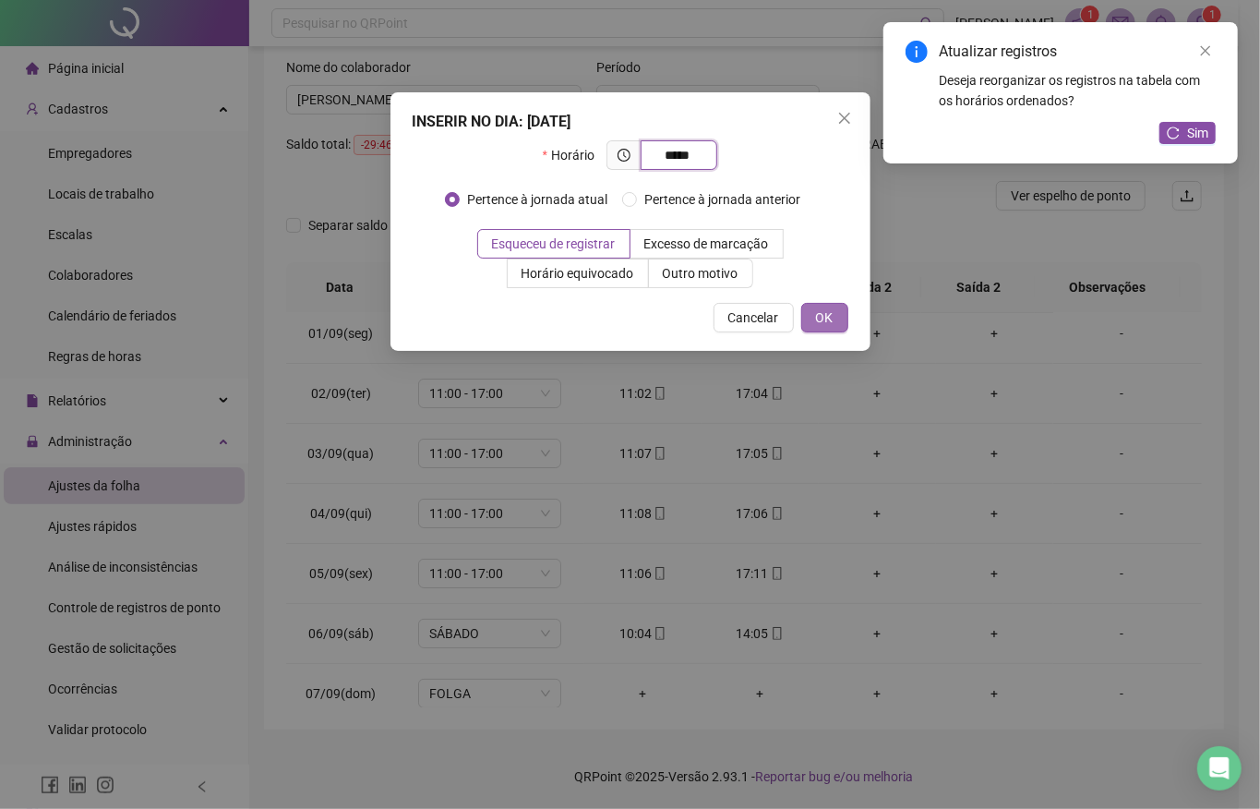
type input "*****"
click at [833, 315] on button "OK" at bounding box center [825, 318] width 47 height 30
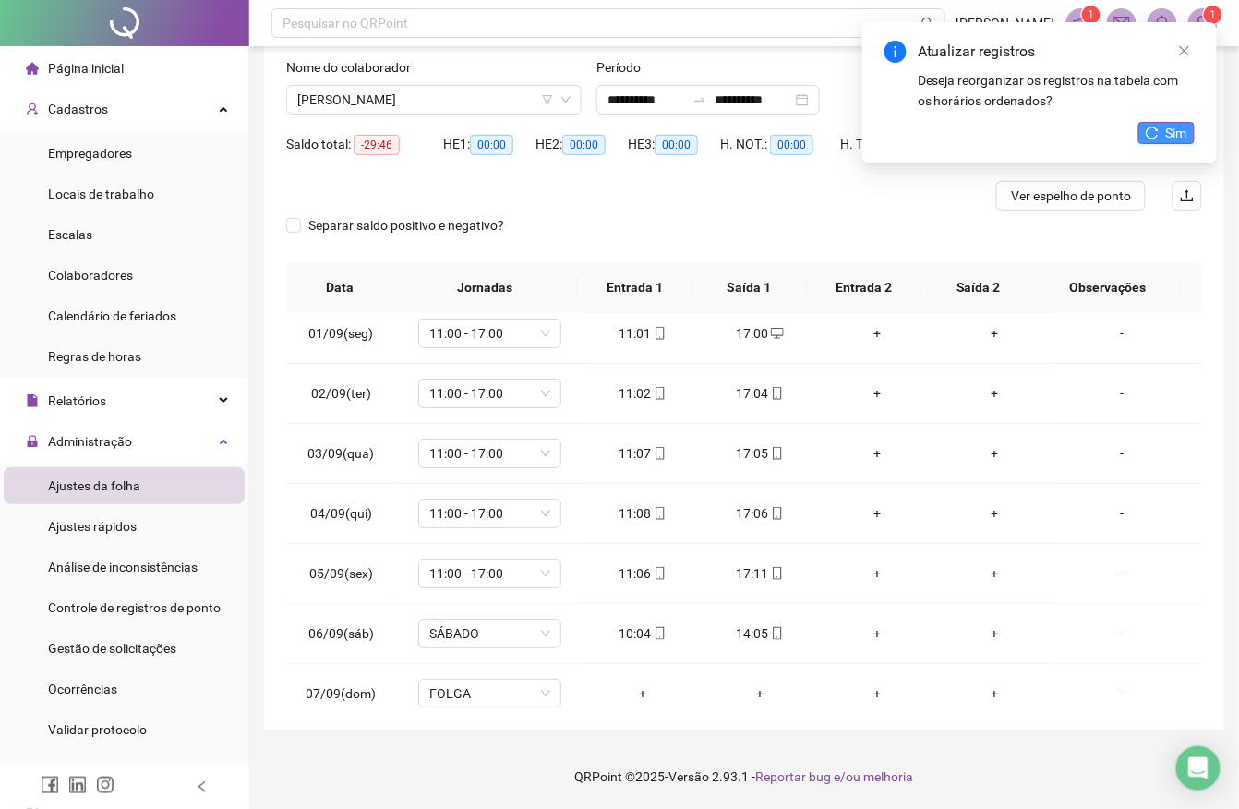
click at [1153, 134] on icon "reload" at bounding box center [1152, 133] width 13 height 13
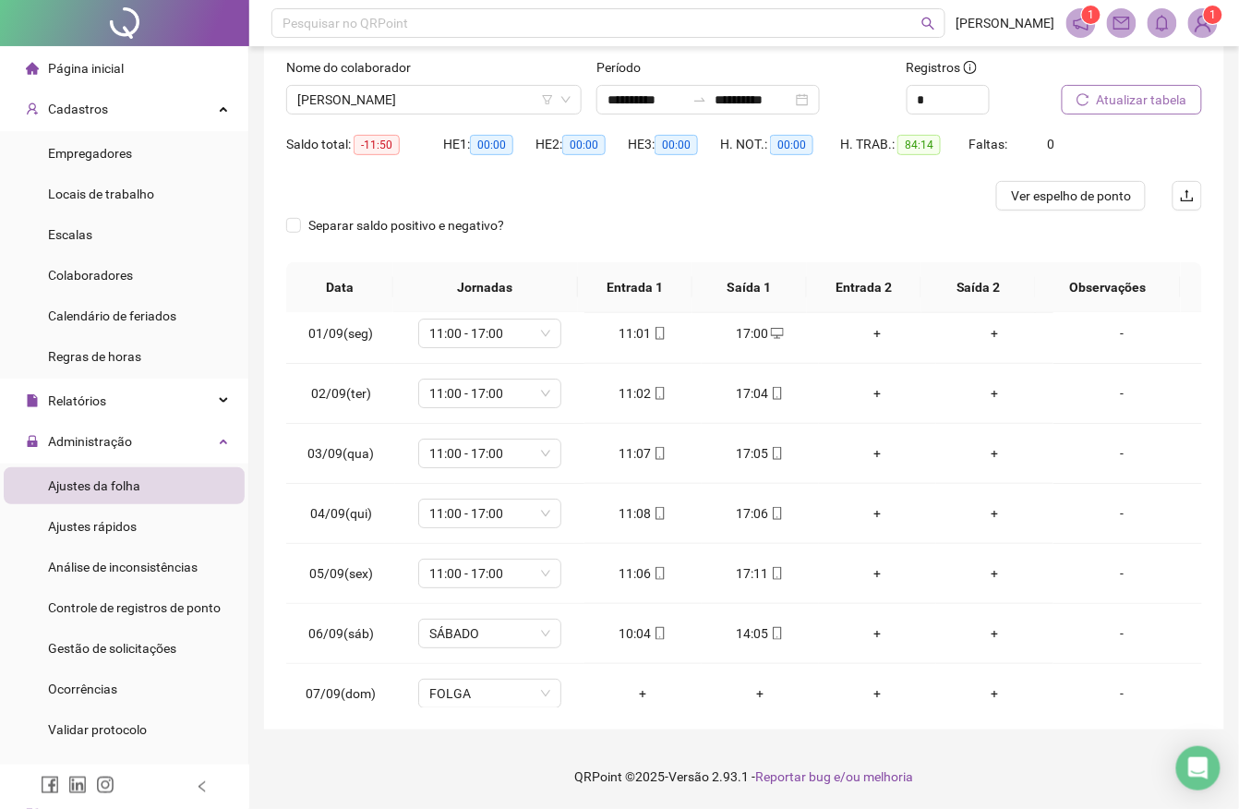
click at [1110, 98] on span "Atualizar tabela" at bounding box center [1142, 100] width 90 height 20
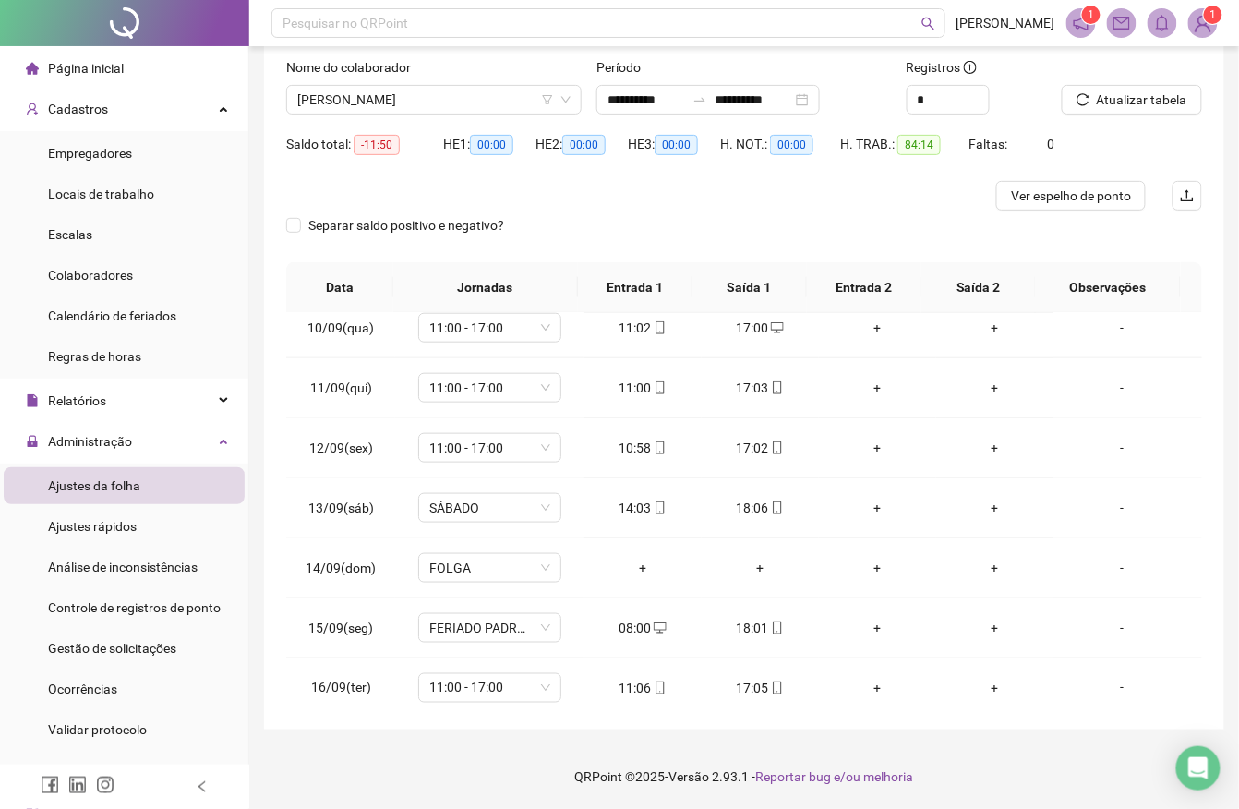
scroll to position [571, 0]
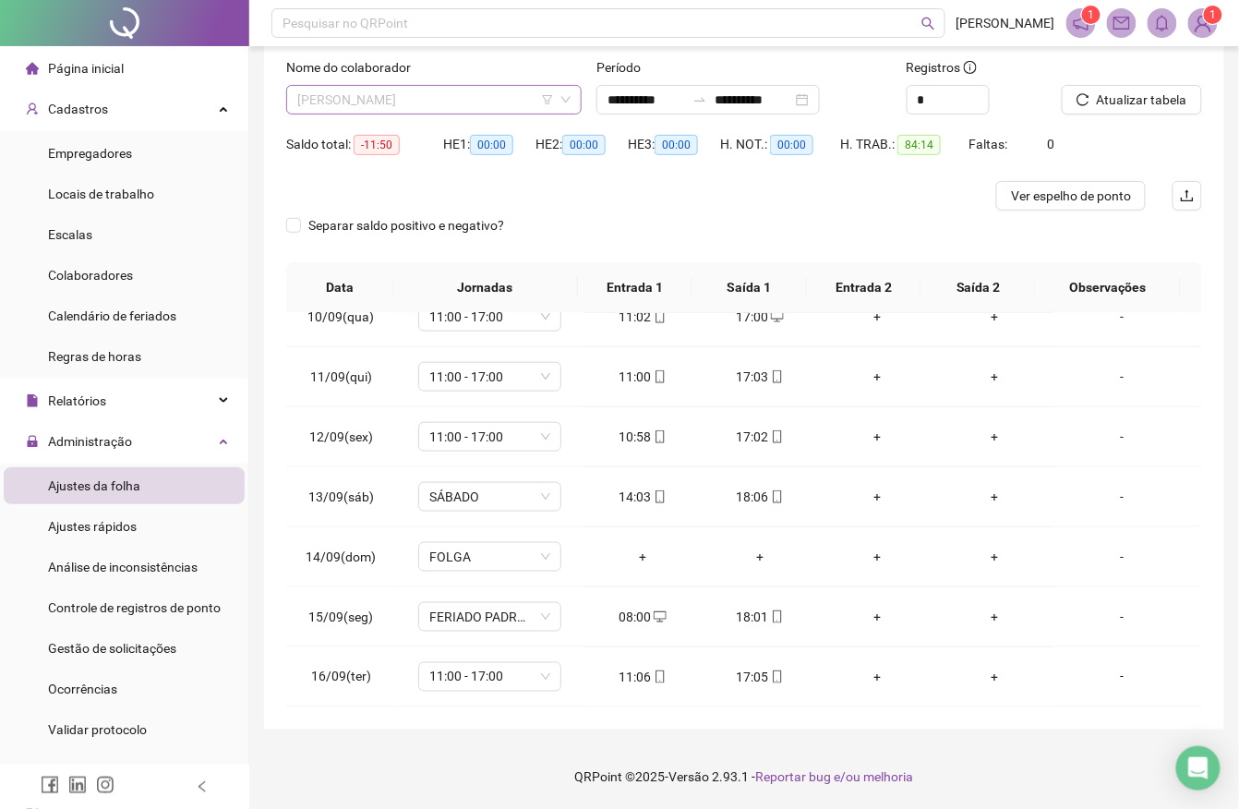
click at [510, 98] on span "[PERSON_NAME]" at bounding box center [433, 100] width 273 height 28
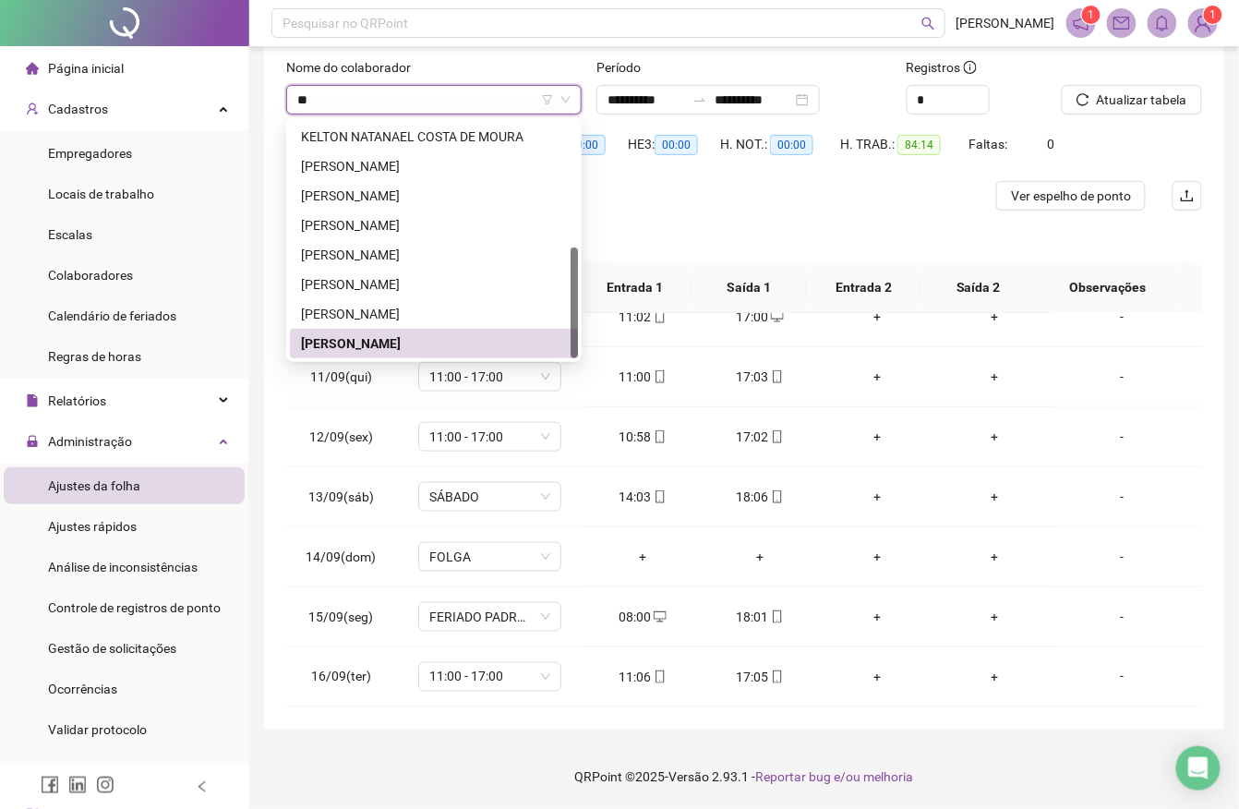
scroll to position [0, 0]
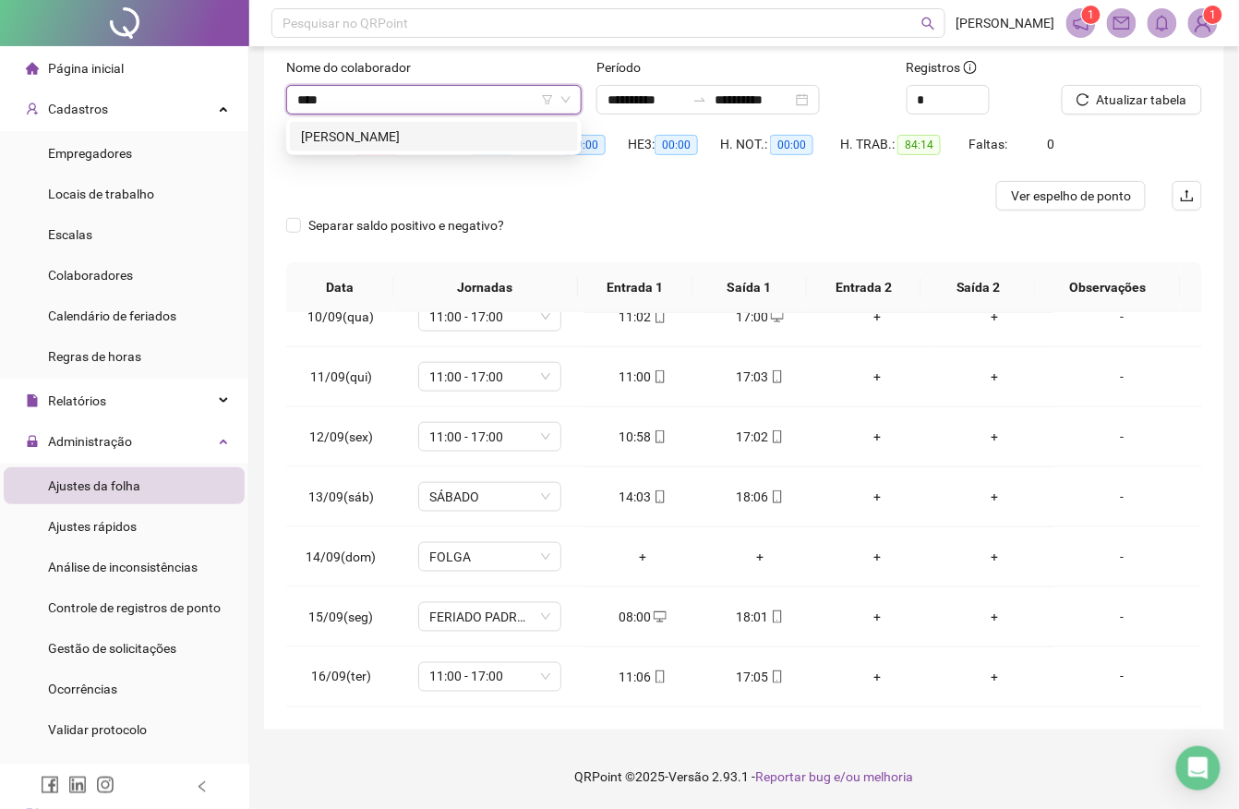
type input "*****"
click at [482, 131] on div "[PERSON_NAME]" at bounding box center [434, 137] width 266 height 20
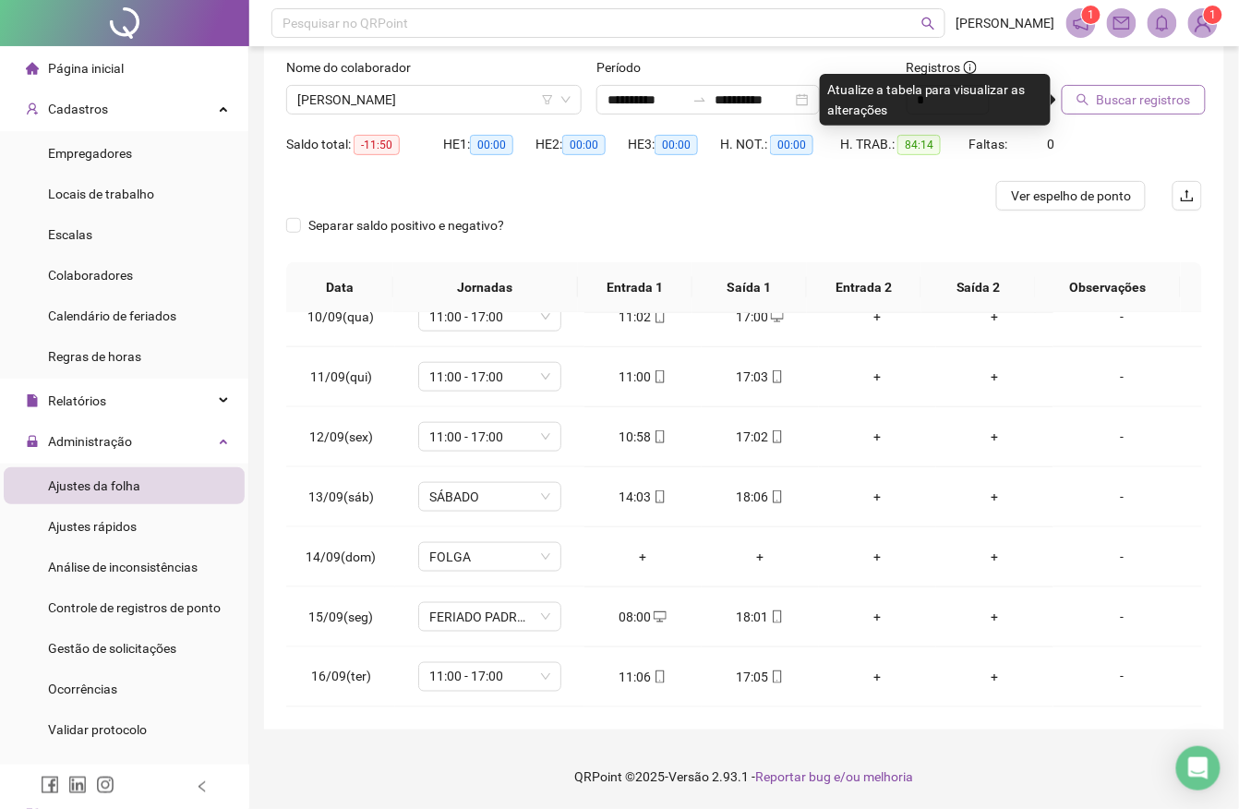
click at [1079, 98] on icon "search" at bounding box center [1084, 100] width 12 height 12
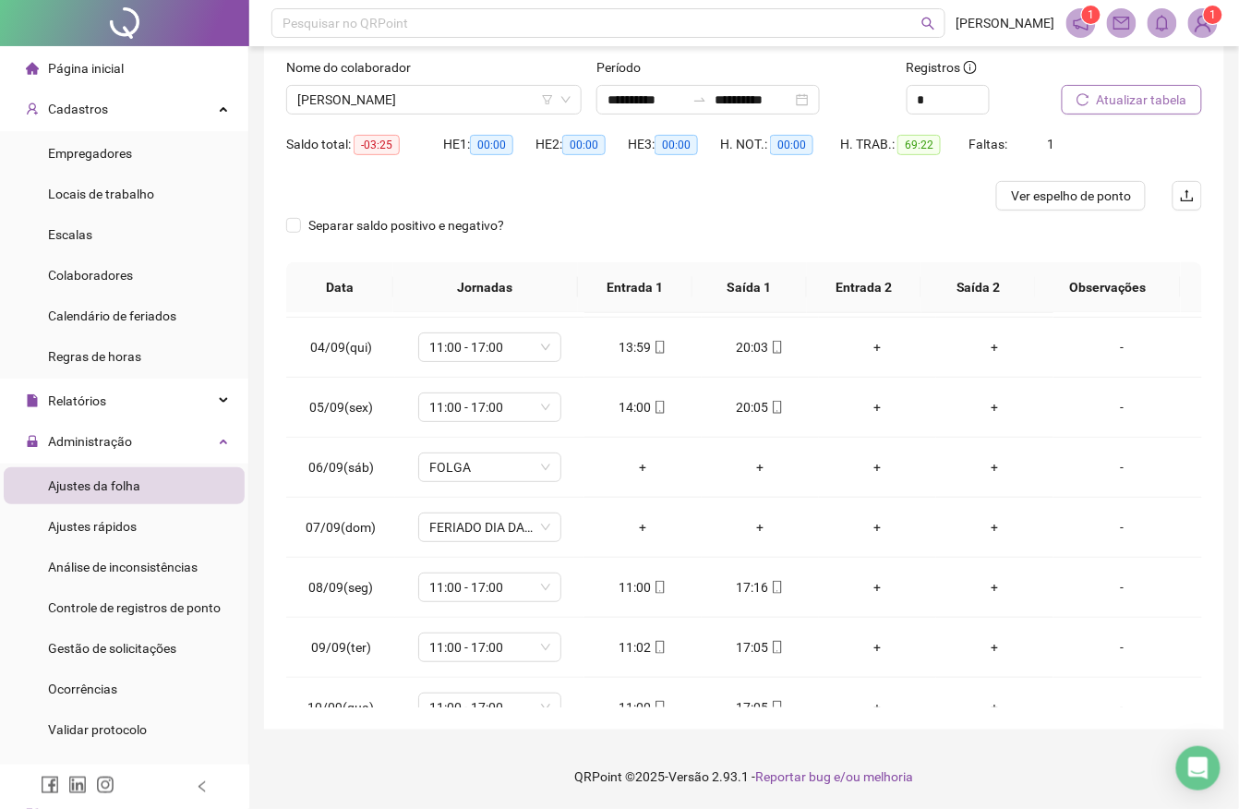
scroll to position [193, 0]
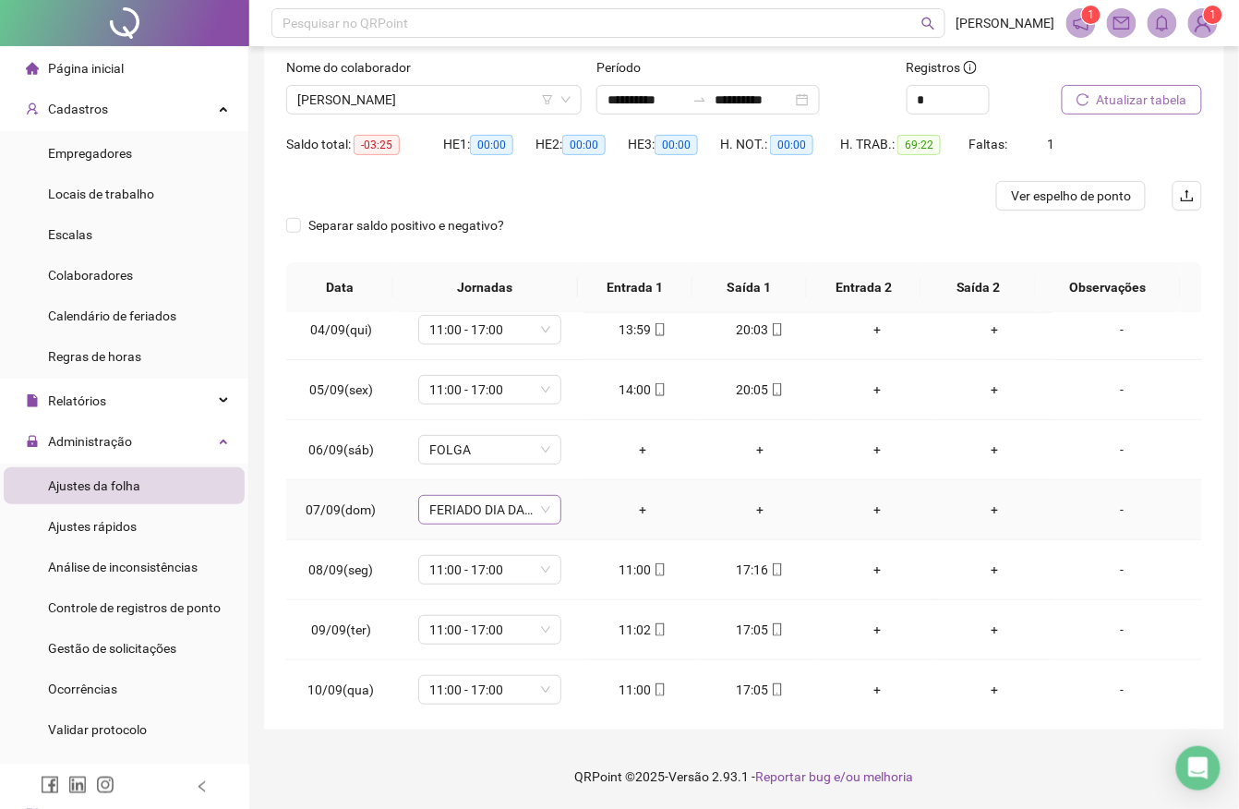
click at [508, 514] on span "FERIADO DIA DA INDEPENDÊNCIA" at bounding box center [489, 510] width 121 height 28
type input "*****"
click at [493, 574] on div "Folga" at bounding box center [501, 579] width 122 height 20
click at [569, 471] on span "Sim" at bounding box center [572, 464] width 21 height 20
click at [1136, 98] on span "Atualizar tabela" at bounding box center [1142, 100] width 90 height 20
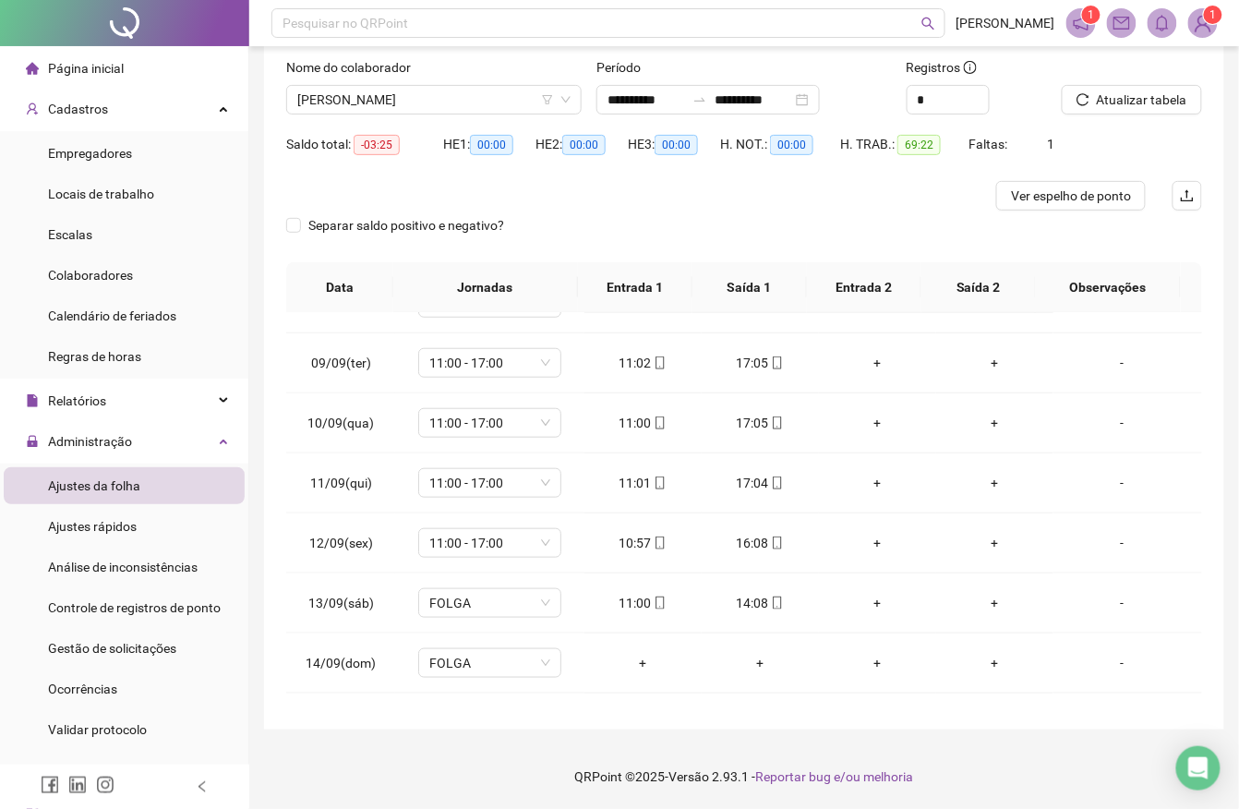
scroll to position [463, 0]
click at [510, 604] on span "FOLGA" at bounding box center [489, 600] width 121 height 28
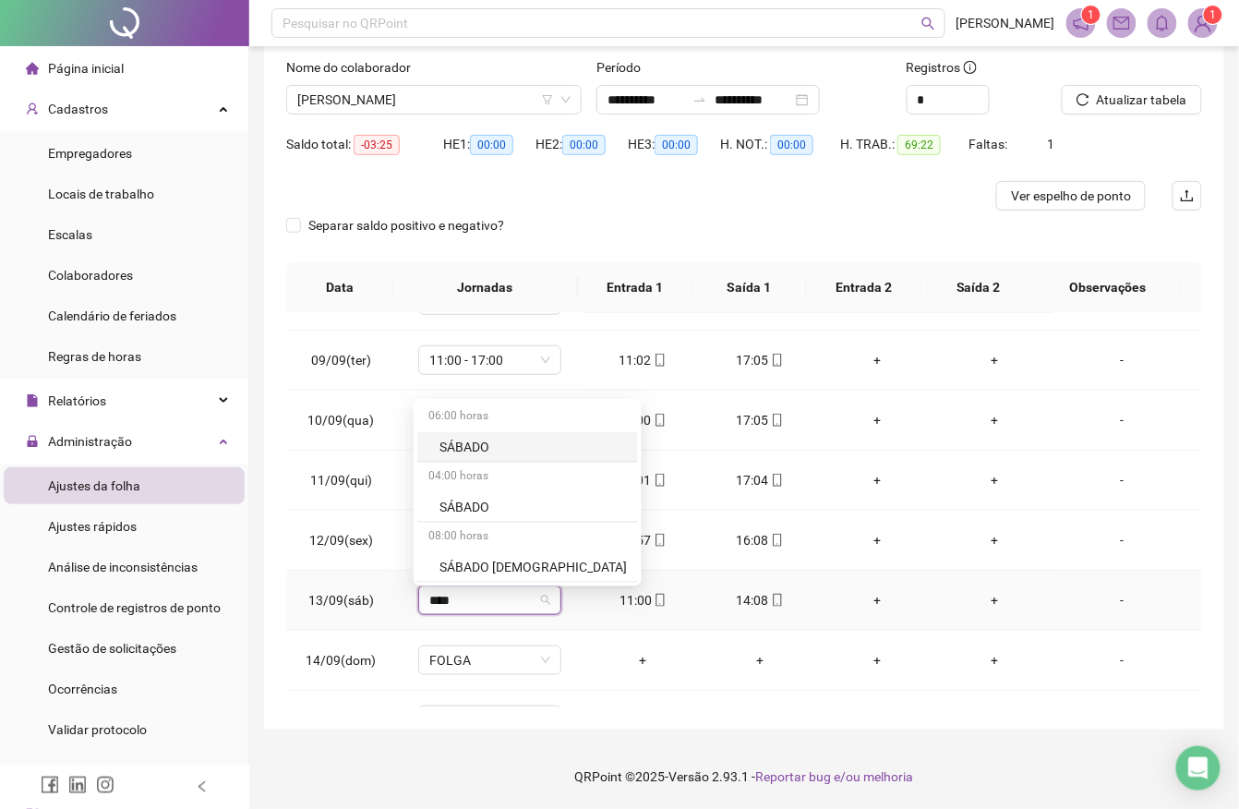
type input "*****"
click at [475, 502] on div "SÁBADO" at bounding box center [533, 507] width 187 height 20
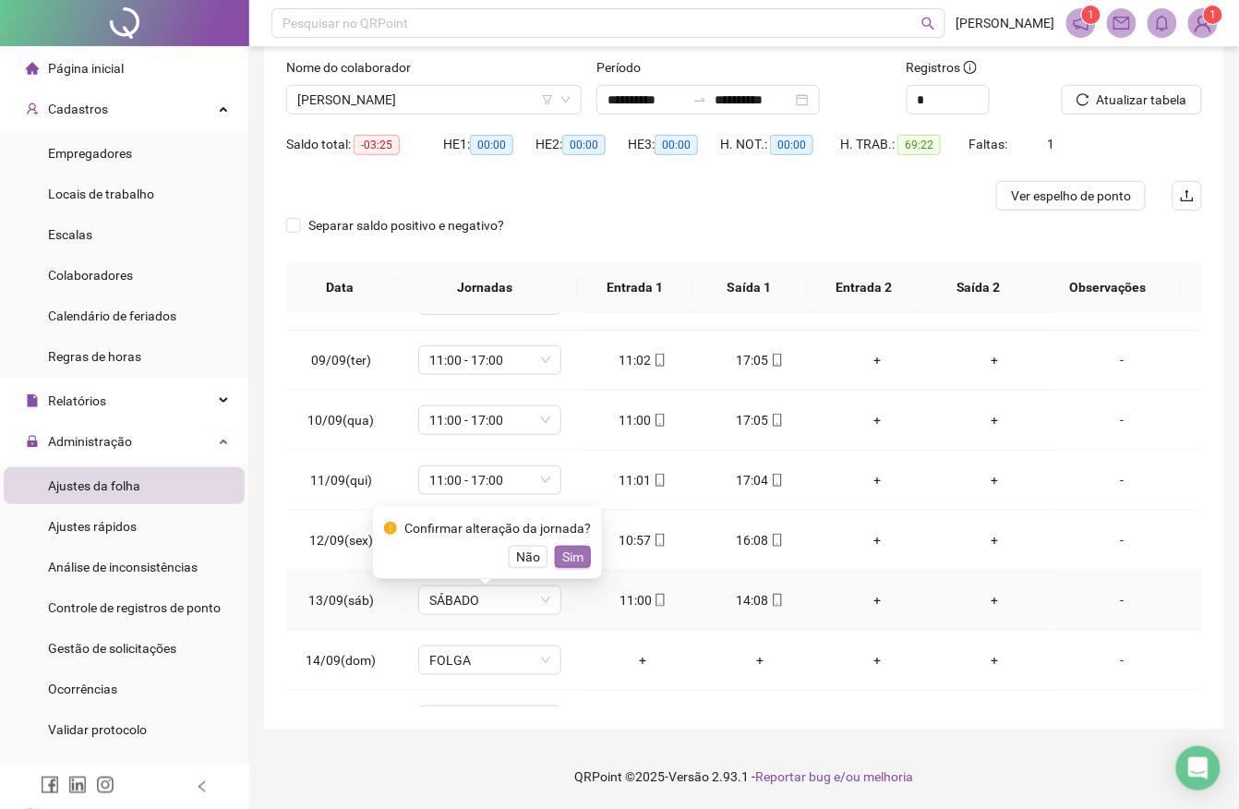
click at [562, 560] on span "Sim" at bounding box center [572, 557] width 21 height 20
click at [560, 560] on td "11:00 - 17:00" at bounding box center [489, 541] width 188 height 60
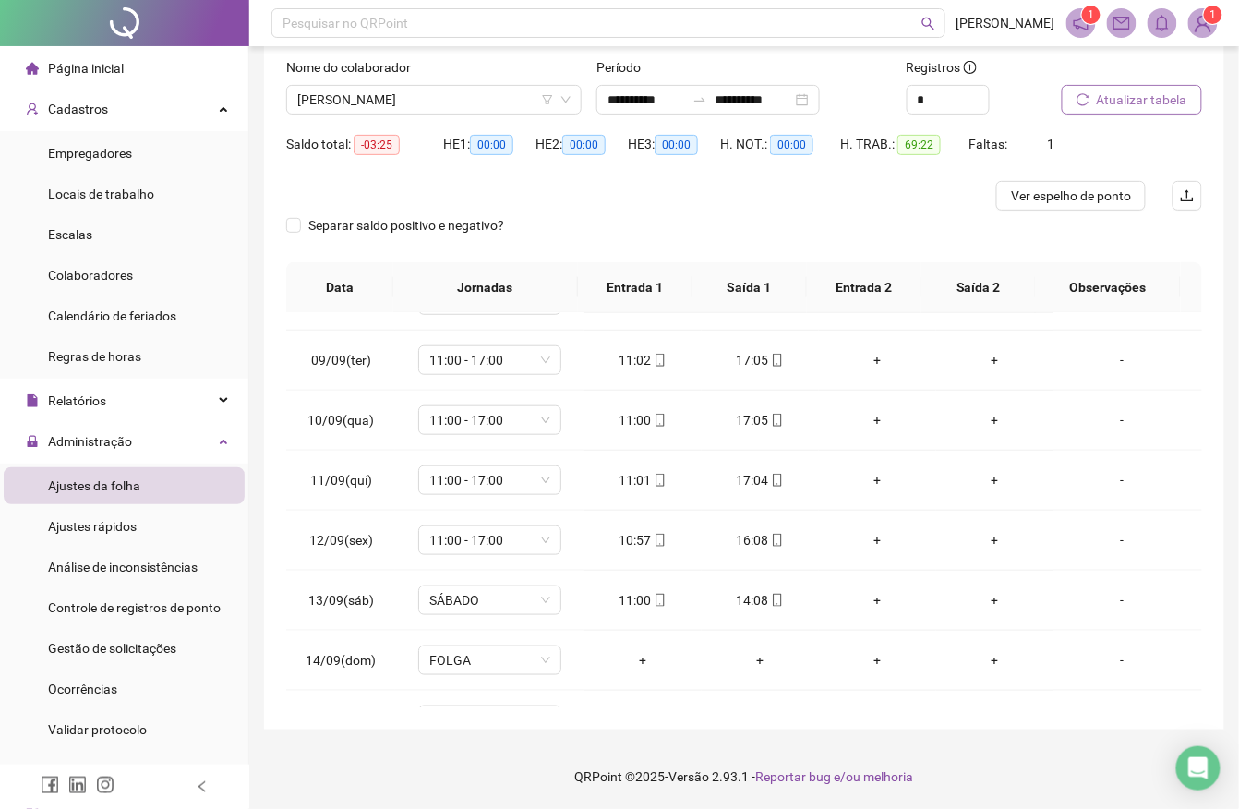
click at [1131, 90] on span "Atualizar tabela" at bounding box center [1142, 100] width 90 height 20
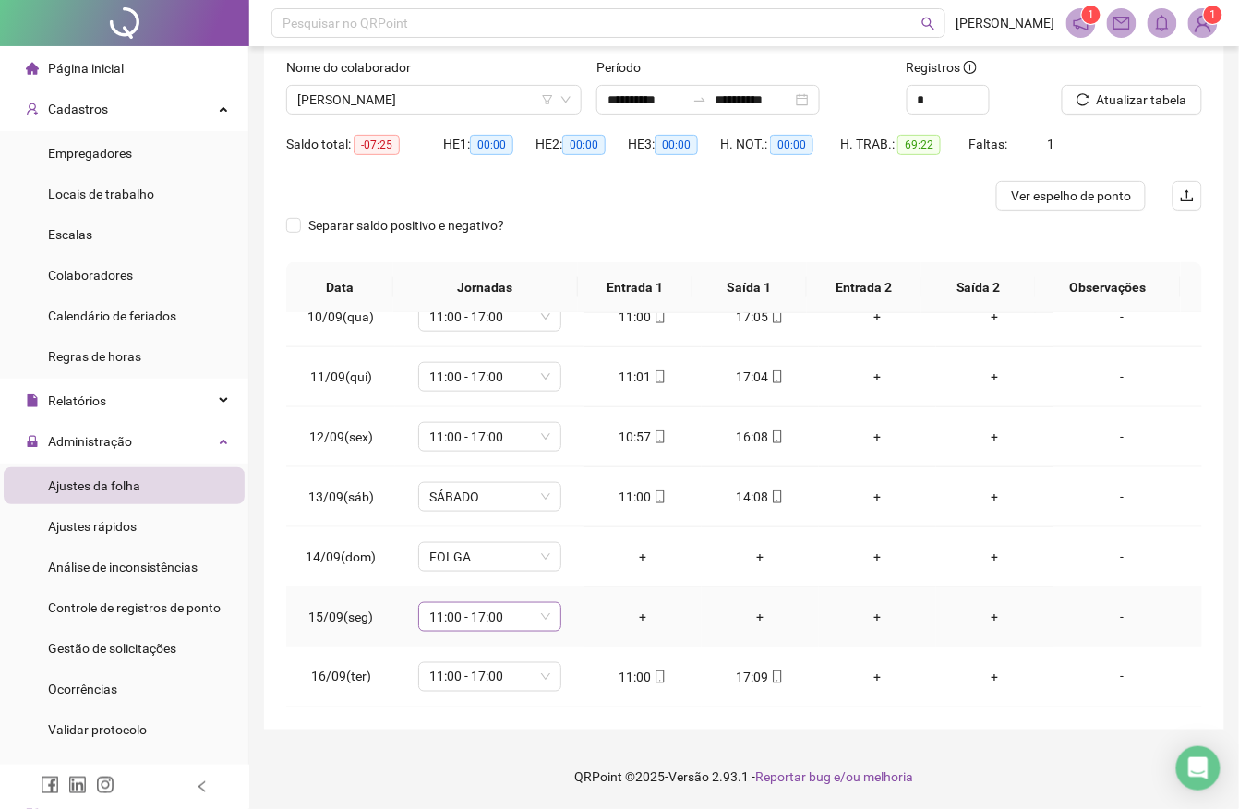
click at [493, 618] on span "11:00 - 17:00" at bounding box center [489, 617] width 121 height 28
type input "*****"
click at [470, 506] on div "Folga" at bounding box center [494, 519] width 155 height 30
click at [570, 567] on span "Sim" at bounding box center [572, 569] width 21 height 20
click at [1097, 92] on span "Atualizar tabela" at bounding box center [1142, 100] width 90 height 20
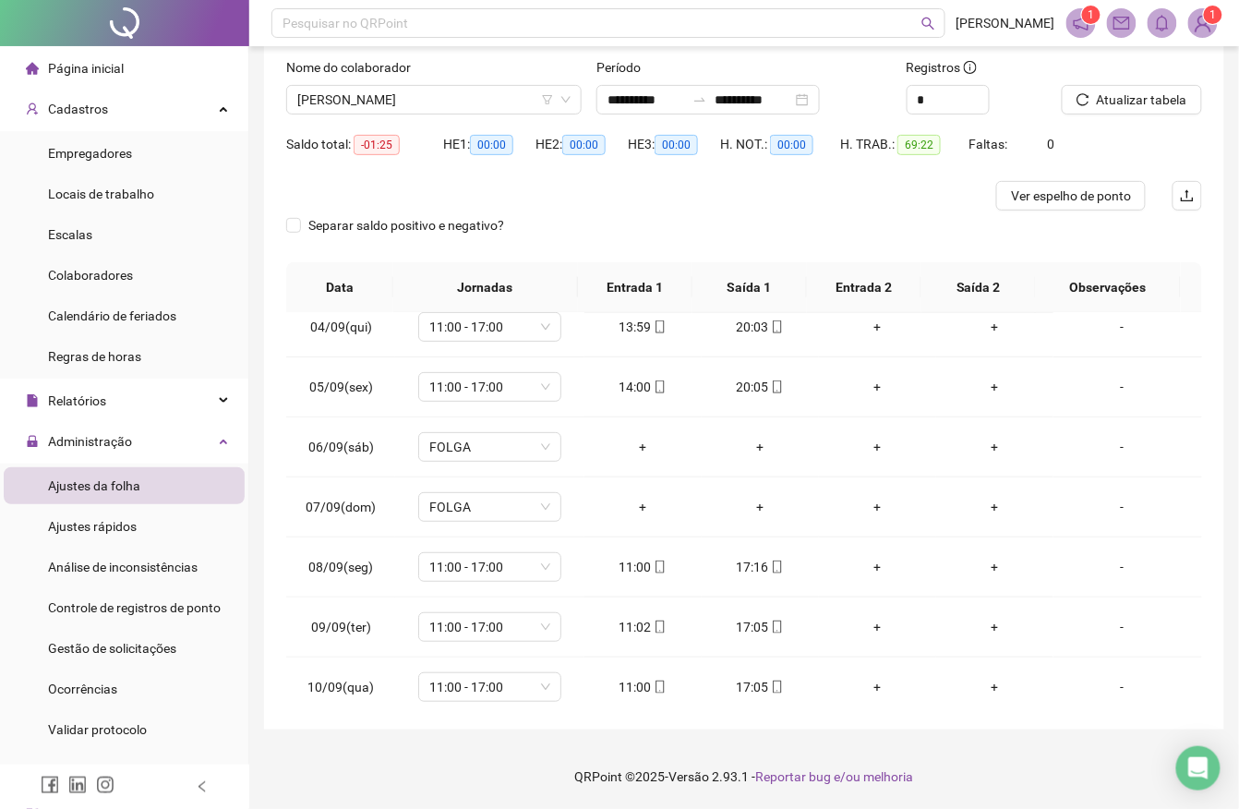
scroll to position [186, 0]
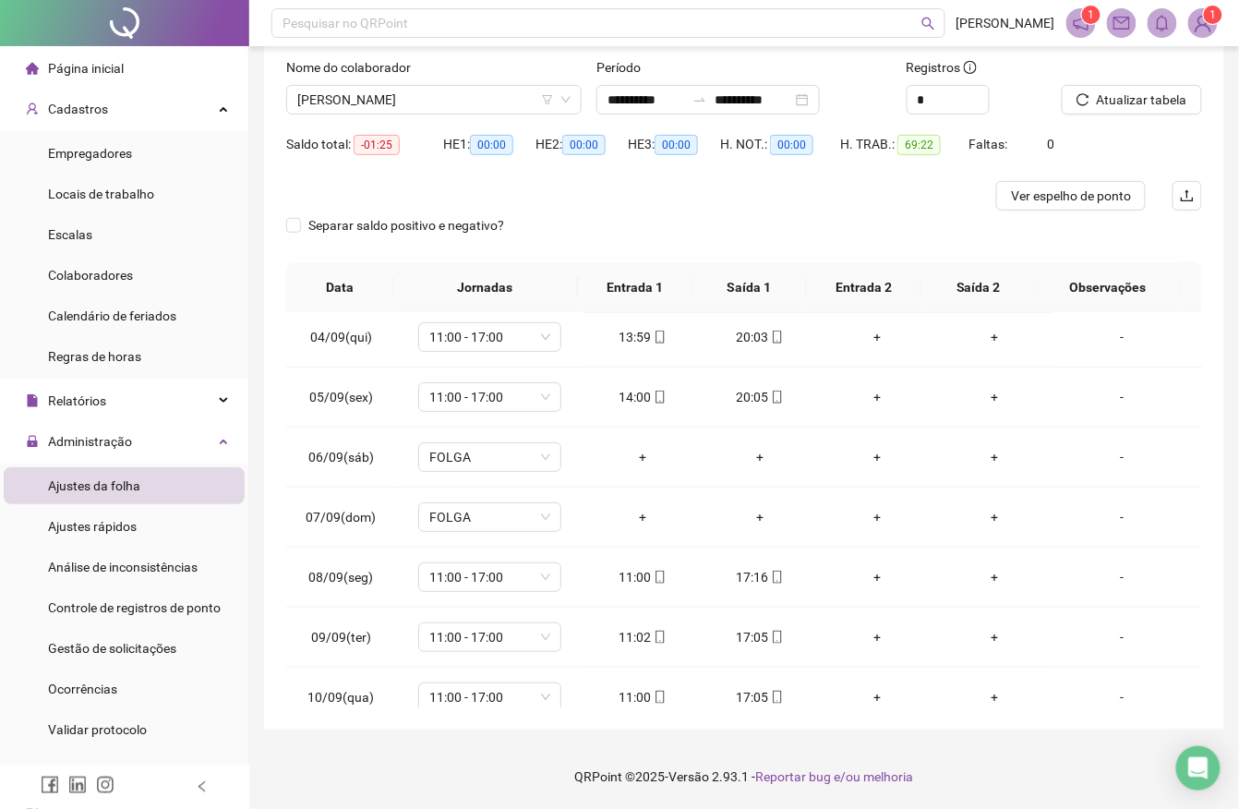
drag, startPoint x: 1176, startPoint y: 290, endPoint x: 1199, endPoint y: 337, distance: 52.0
click at [1199, 337] on div "Data Jornadas Entrada 1 Saída 1 Entrada 2 Saída 2 Observações 01/09(seg) 11:00 …" at bounding box center [744, 484] width 916 height 445
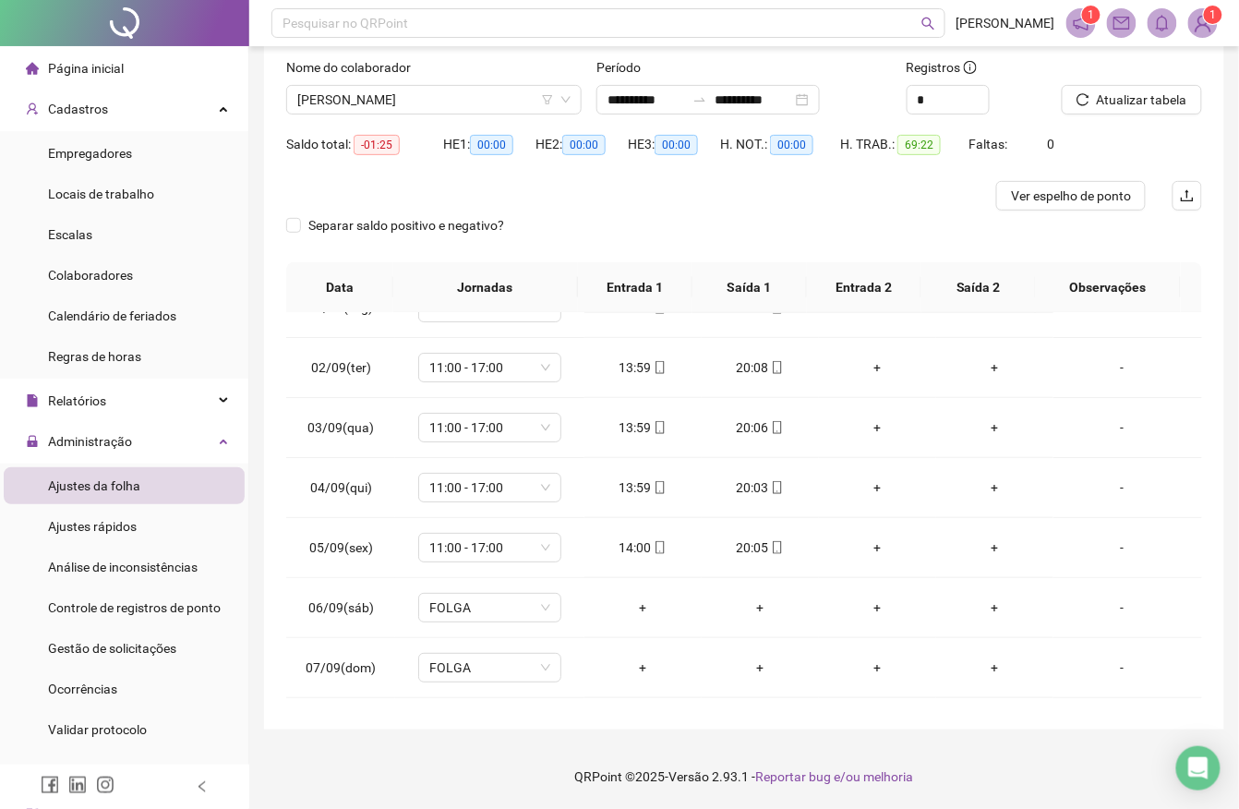
scroll to position [0, 0]
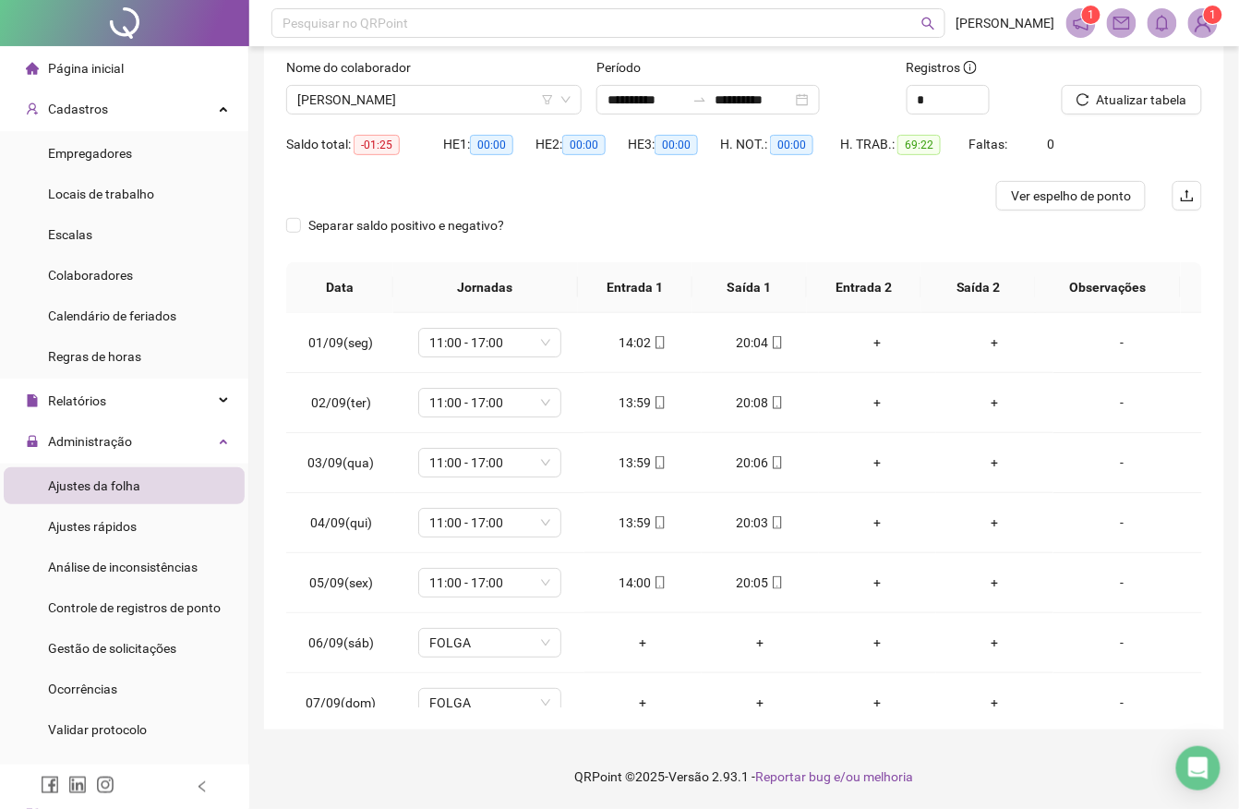
click at [1188, 249] on div "Separar saldo positivo e negativo?" at bounding box center [744, 237] width 916 height 52
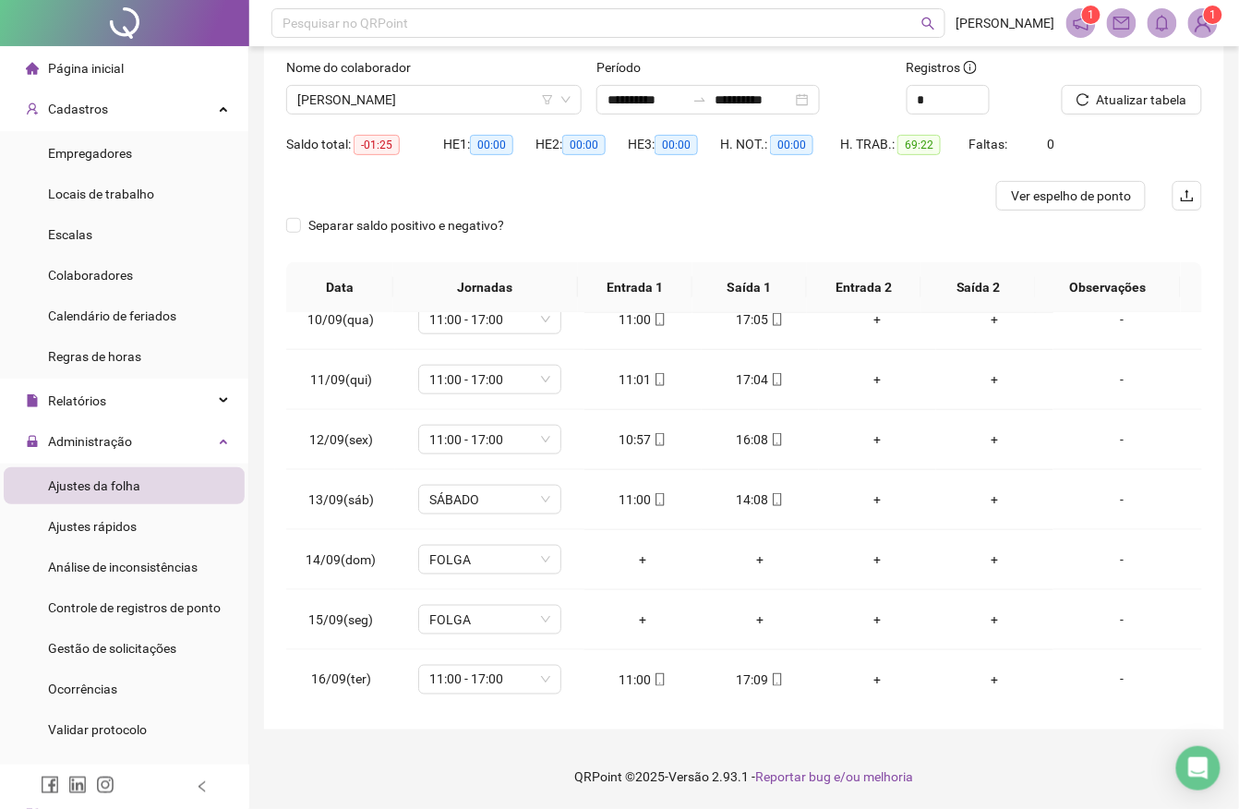
scroll to position [571, 0]
click at [449, 90] on span "[PERSON_NAME]" at bounding box center [433, 100] width 273 height 28
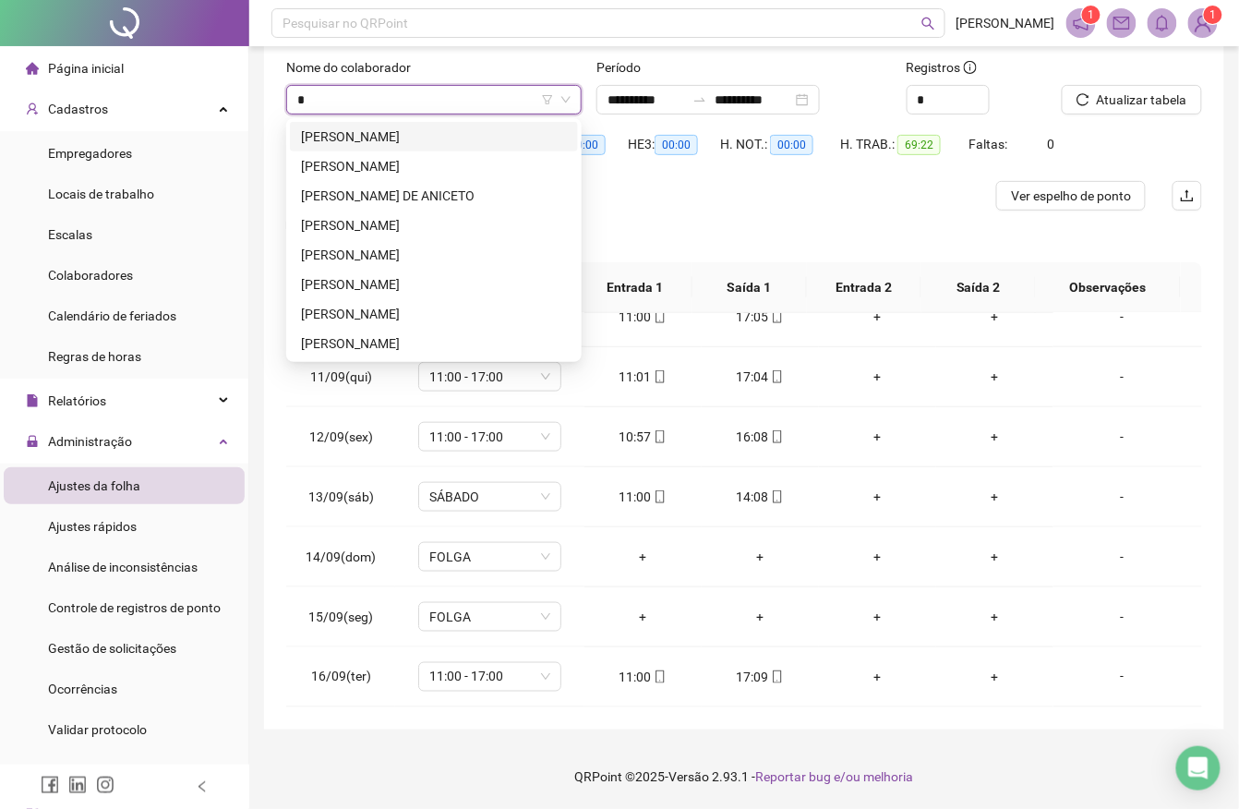
scroll to position [0, 0]
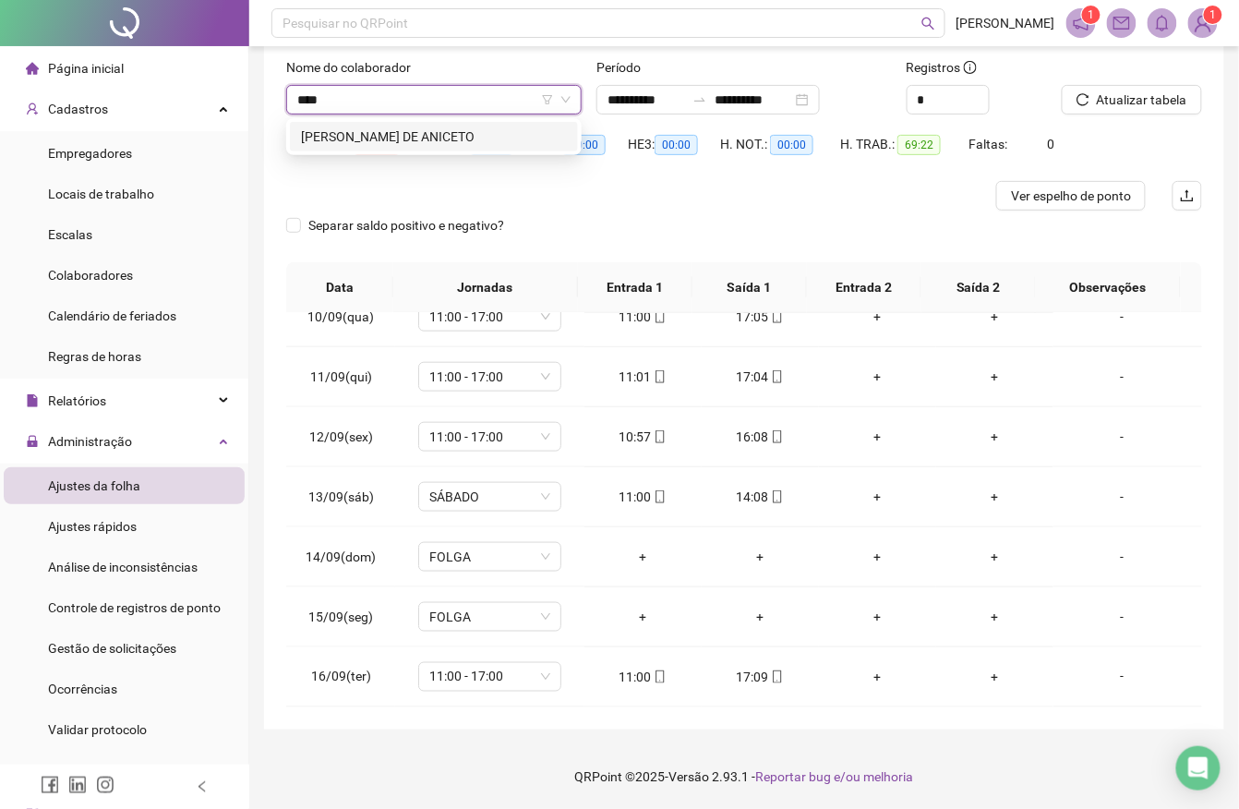
type input "*****"
click at [452, 134] on div "[PERSON_NAME] DE ANICETO" at bounding box center [434, 137] width 266 height 20
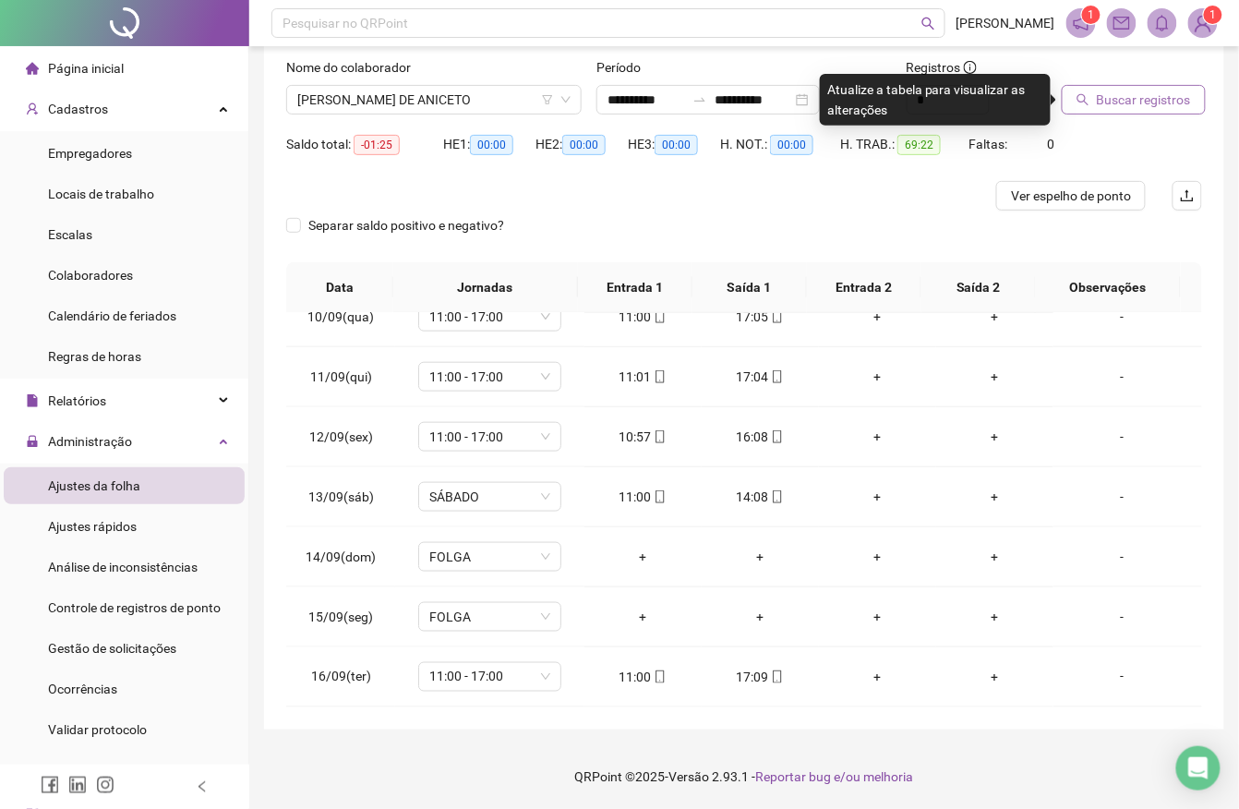
click at [1175, 104] on span "Buscar registros" at bounding box center [1144, 100] width 94 height 20
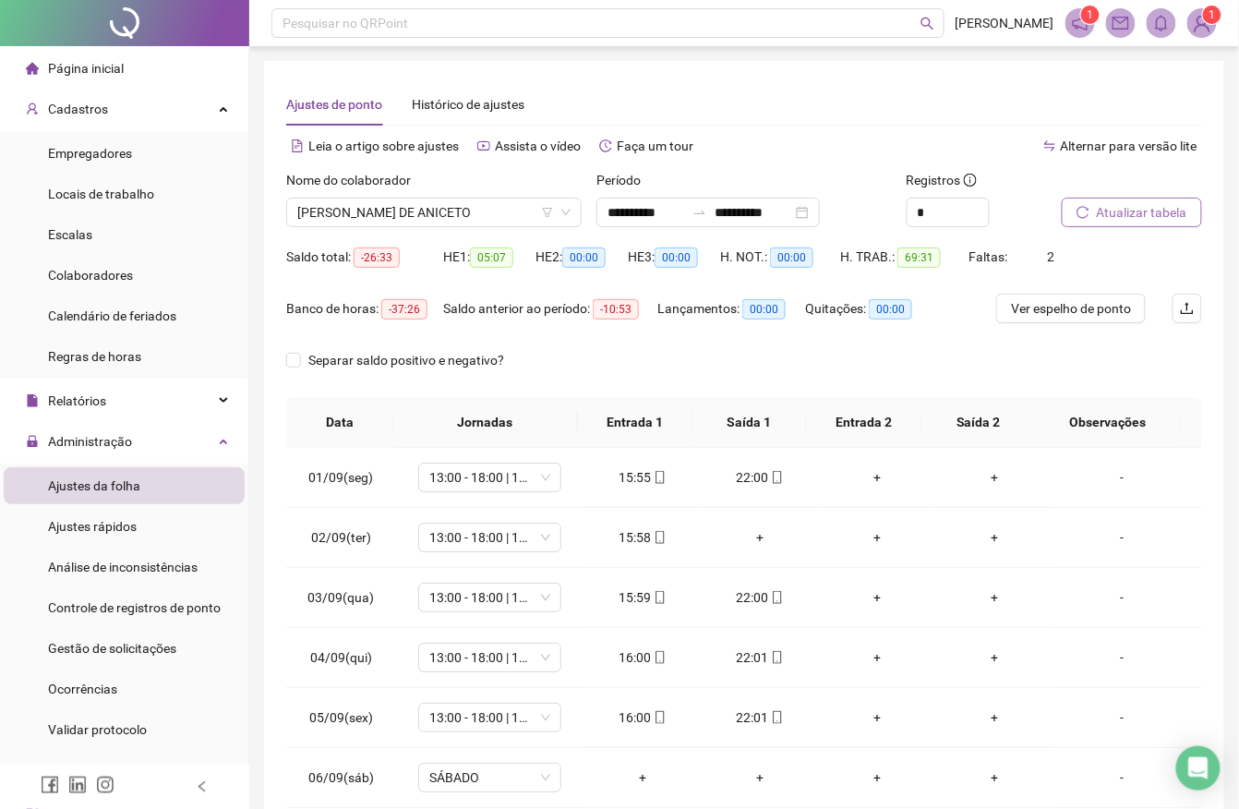
drag, startPoint x: 1234, startPoint y: 18, endPoint x: 1245, endPoint y: 28, distance: 14.4
click at [1239, 28] on html "**********" at bounding box center [619, 404] width 1239 height 809
click at [733, 98] on div "Ajustes de ponto Histórico de ajustes" at bounding box center [744, 104] width 916 height 42
click at [752, 534] on div "+" at bounding box center [761, 537] width 88 height 20
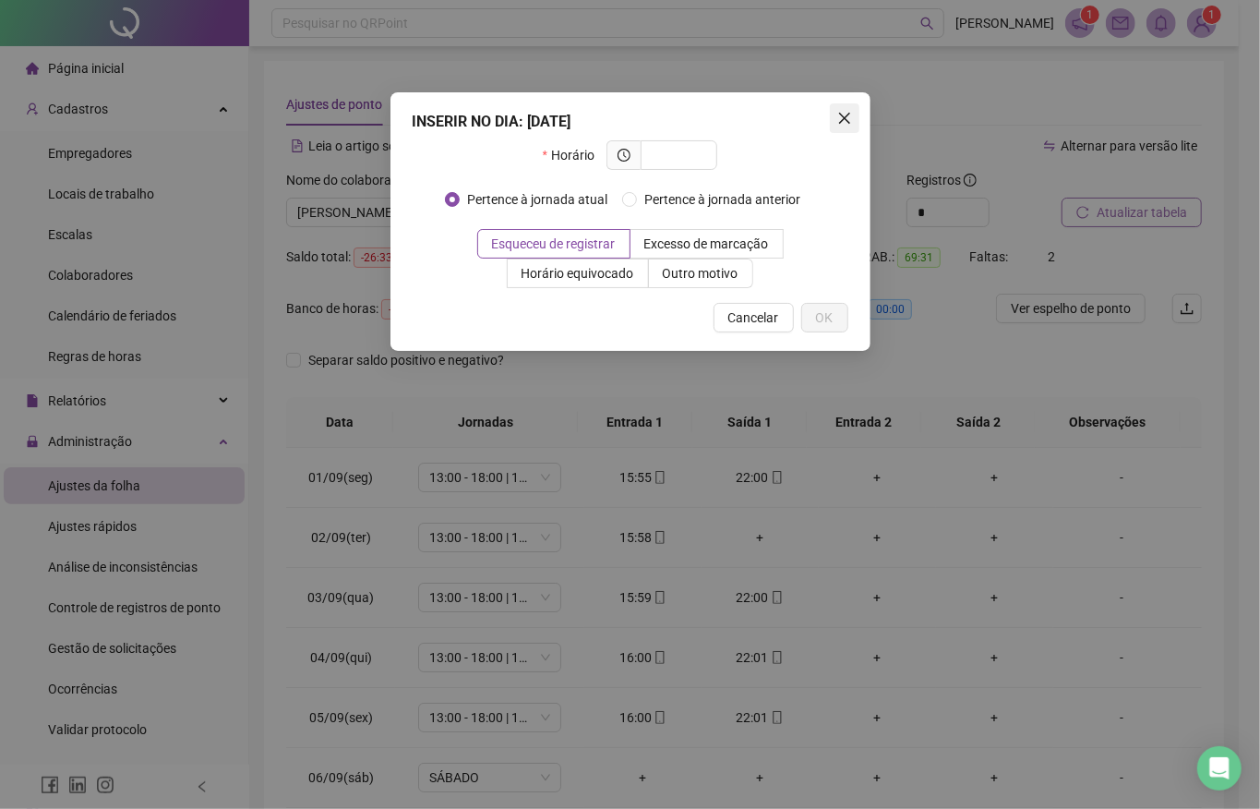
click at [843, 126] on button "Close" at bounding box center [845, 118] width 30 height 30
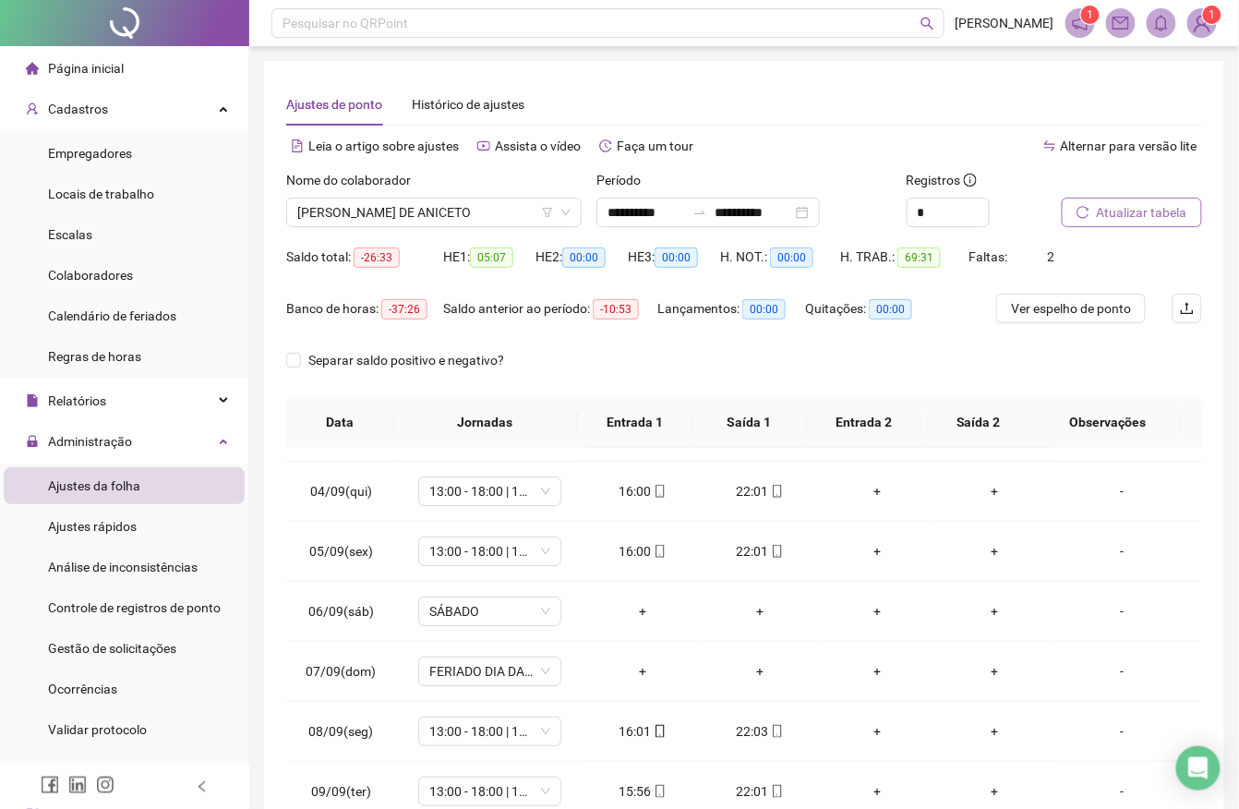
scroll to position [161, 0]
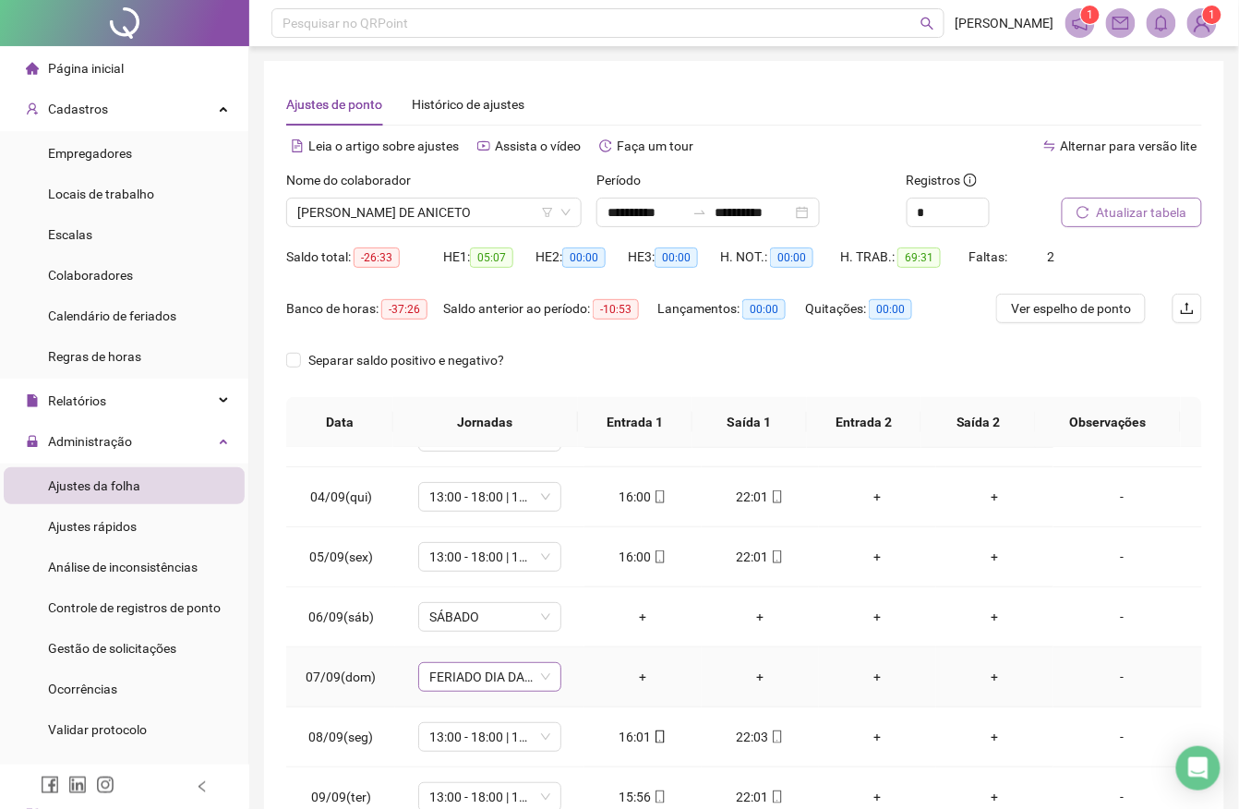
click at [449, 676] on span "FERIADO DIA DA INDEPENDÊNCIA" at bounding box center [489, 677] width 121 height 28
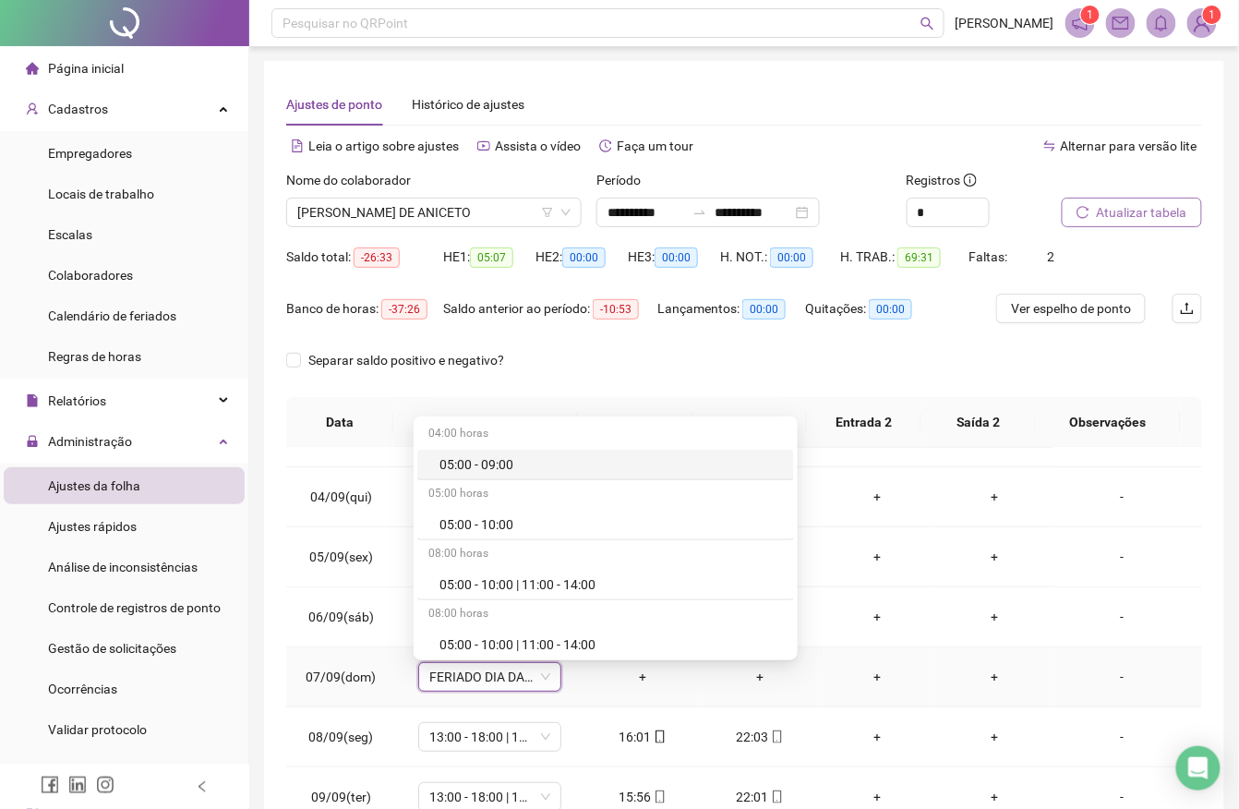
click at [506, 689] on span "FERIADO DIA DA INDEPENDÊNCIA" at bounding box center [489, 677] width 121 height 28
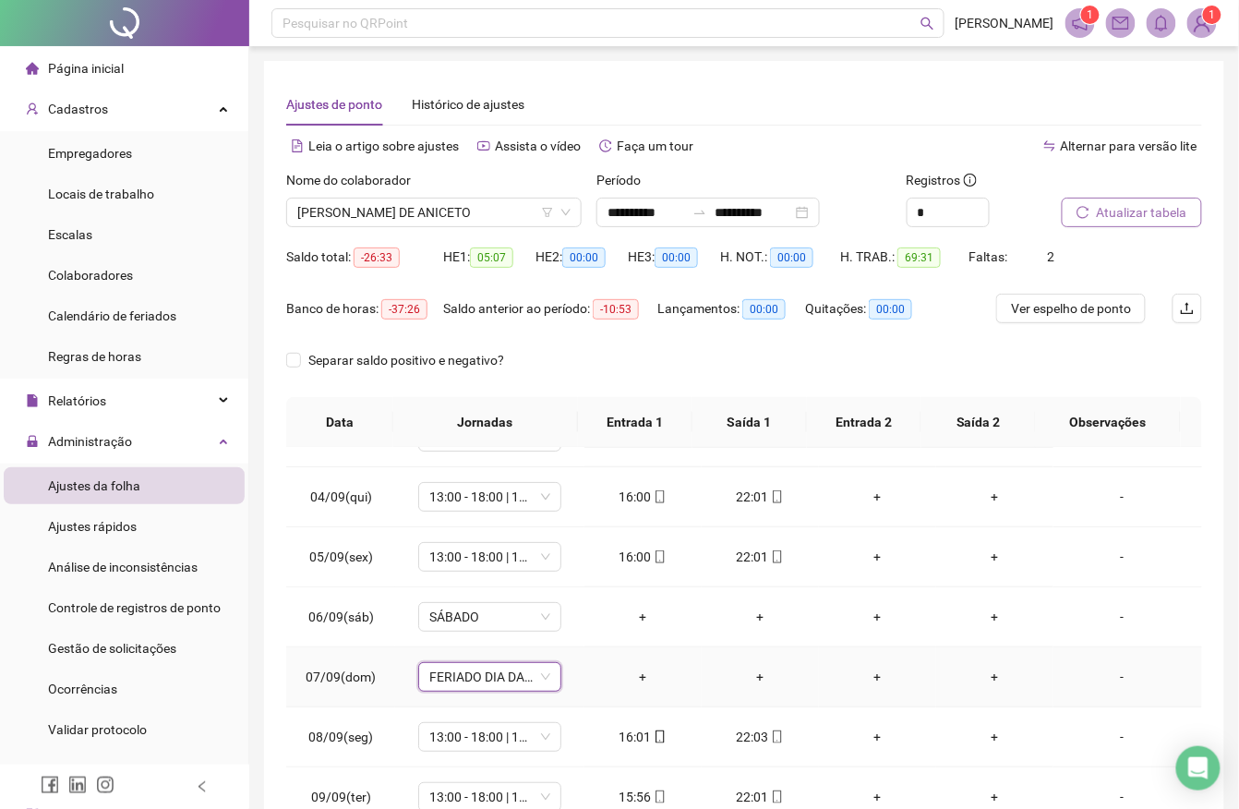
click at [471, 670] on span "FERIADO DIA DA INDEPENDÊNCIA" at bounding box center [489, 677] width 121 height 28
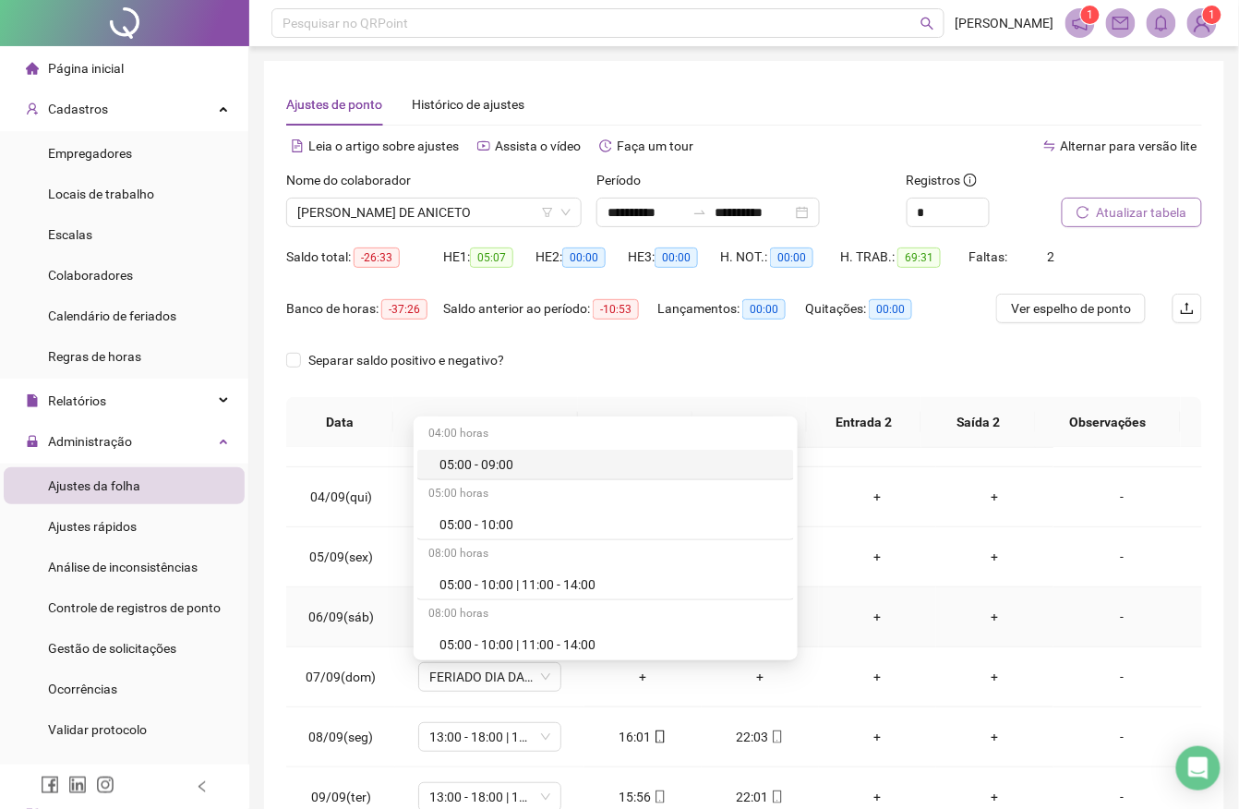
click at [381, 641] on td "06/09(sáb)" at bounding box center [340, 617] width 109 height 60
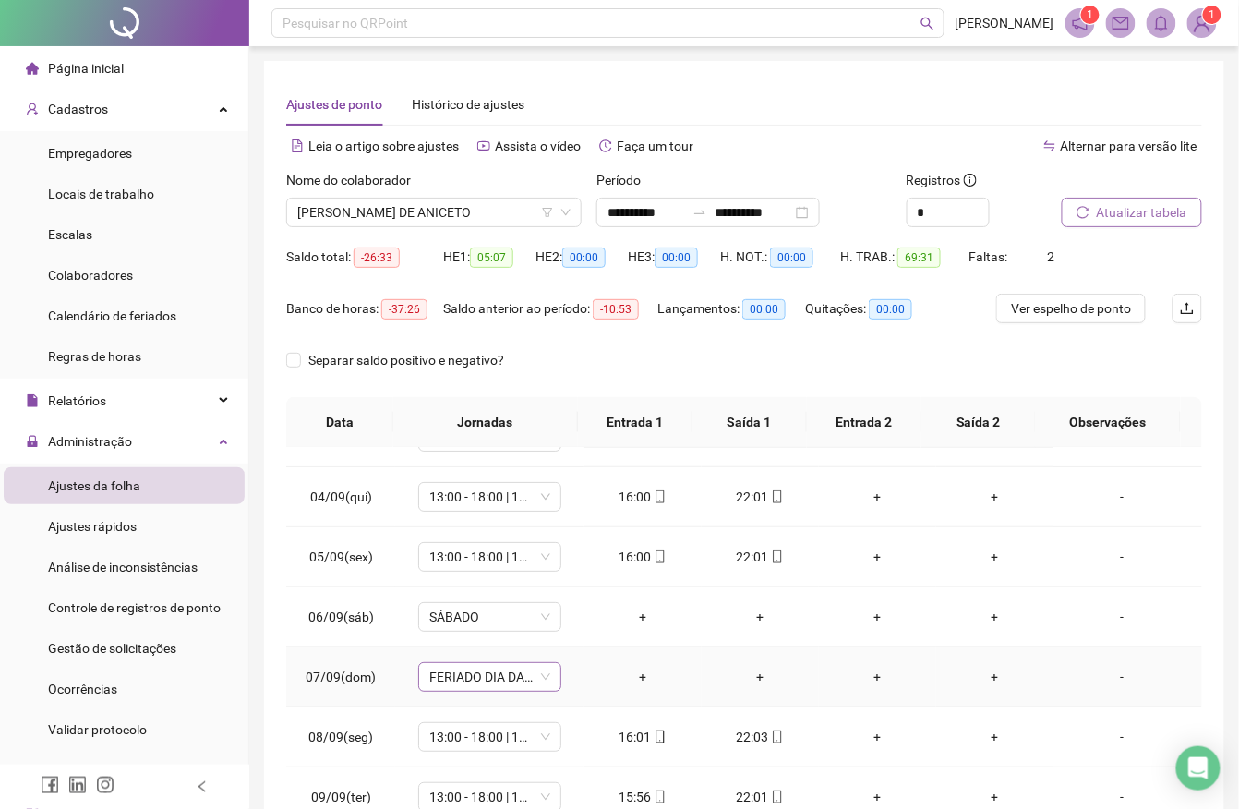
click at [455, 676] on span "FERIADO DIA DA INDEPENDÊNCIA" at bounding box center [489, 677] width 121 height 28
type input "*****"
click at [462, 595] on div "Folga" at bounding box center [494, 581] width 155 height 30
click at [562, 629] on span "Sim" at bounding box center [572, 631] width 21 height 20
click at [528, 626] on span "SÁBADO" at bounding box center [489, 617] width 121 height 28
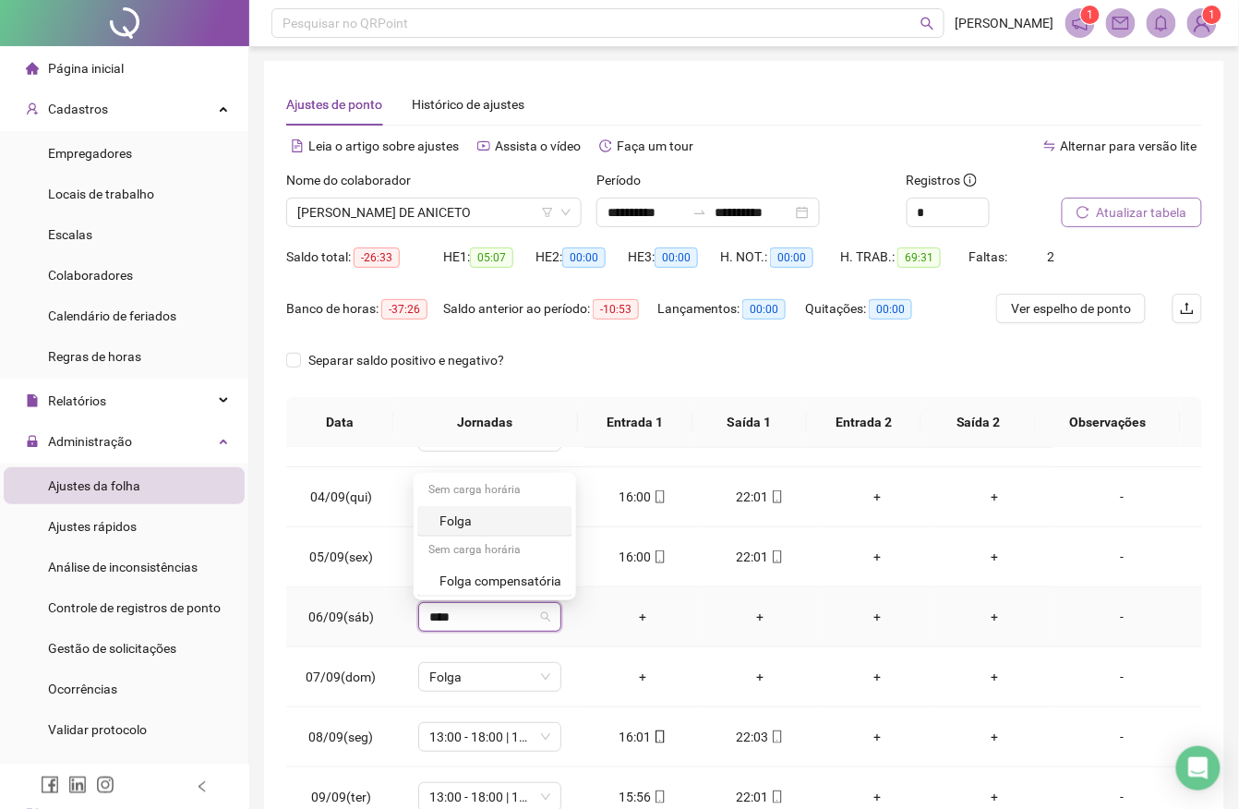
type input "*****"
click at [470, 525] on div "Folga" at bounding box center [501, 521] width 122 height 20
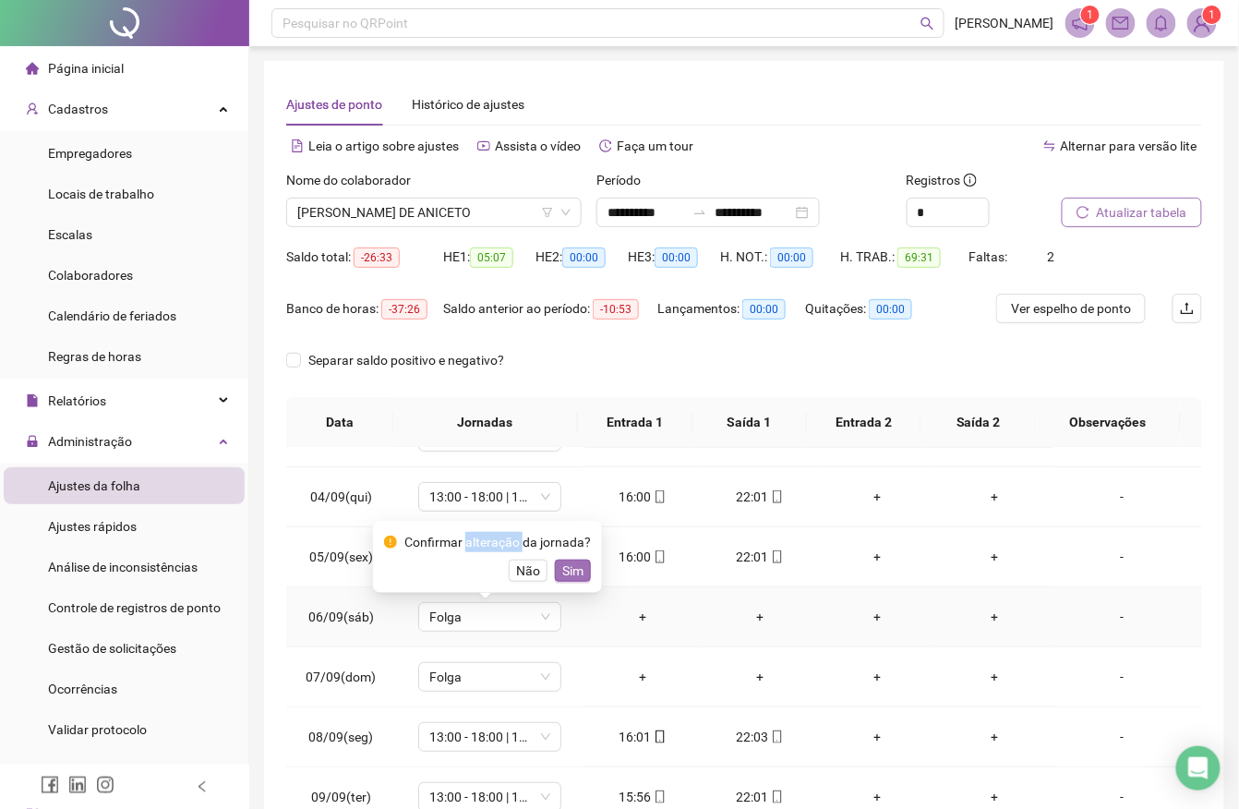
click at [580, 566] on button "Sim" at bounding box center [573, 571] width 36 height 22
click at [585, 566] on td "16:00" at bounding box center [643, 557] width 117 height 60
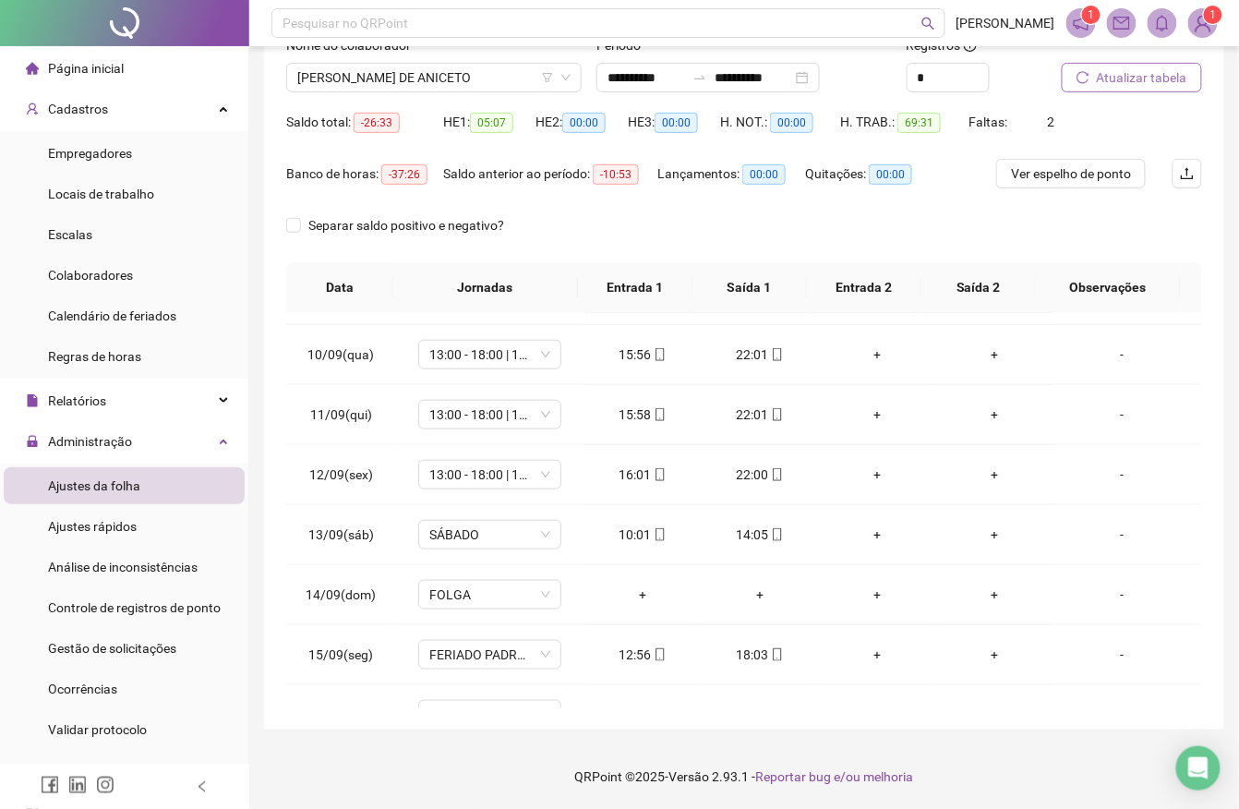
scroll to position [571, 0]
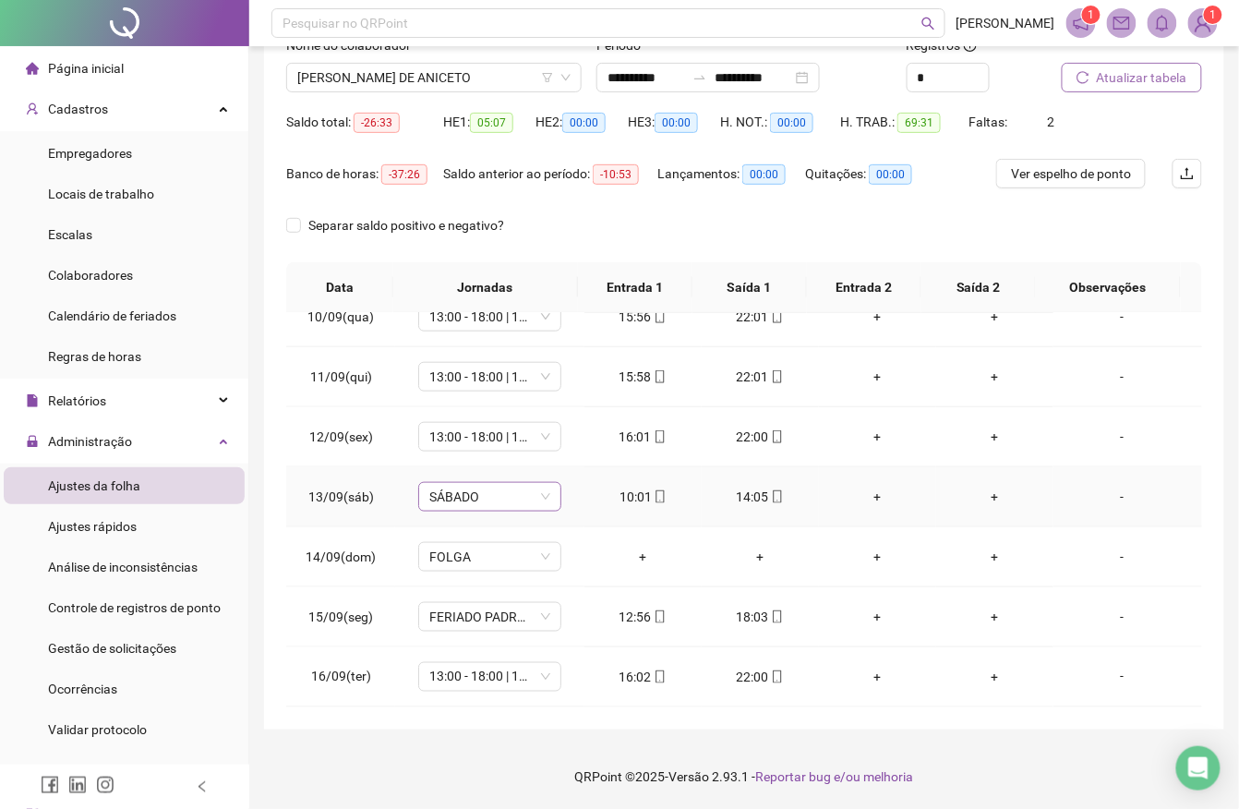
click at [465, 493] on span "SÁBADO" at bounding box center [489, 497] width 121 height 28
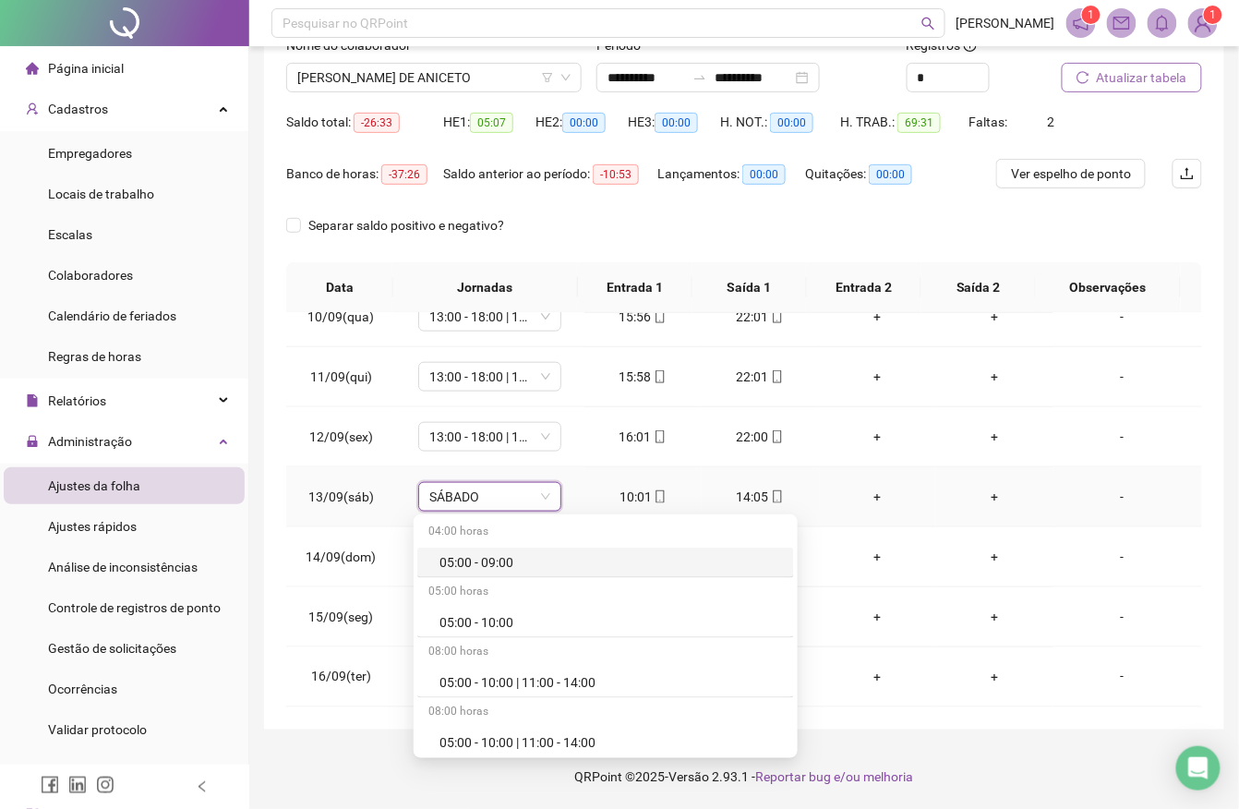
click at [702, 488] on td "14:05" at bounding box center [760, 497] width 117 height 60
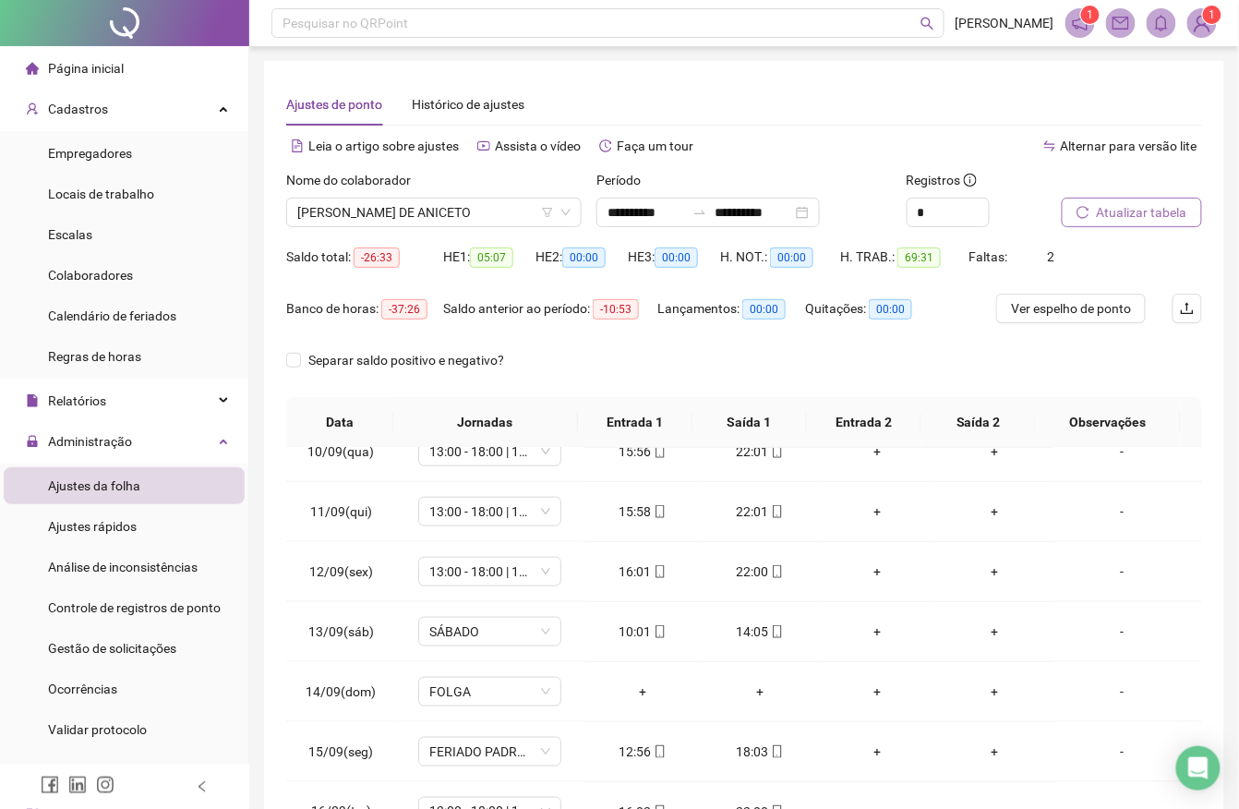
scroll to position [135, 0]
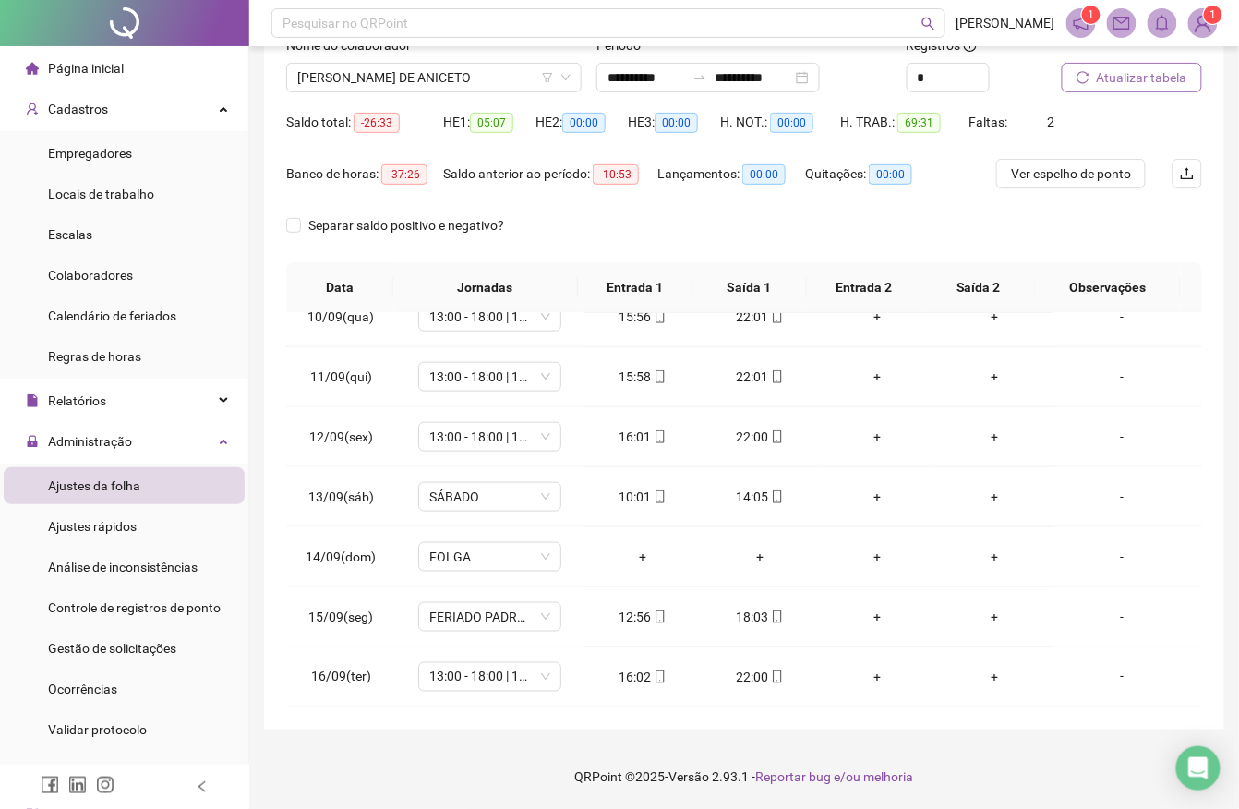
click at [903, 226] on div "Separar saldo positivo e negativo?" at bounding box center [744, 237] width 916 height 52
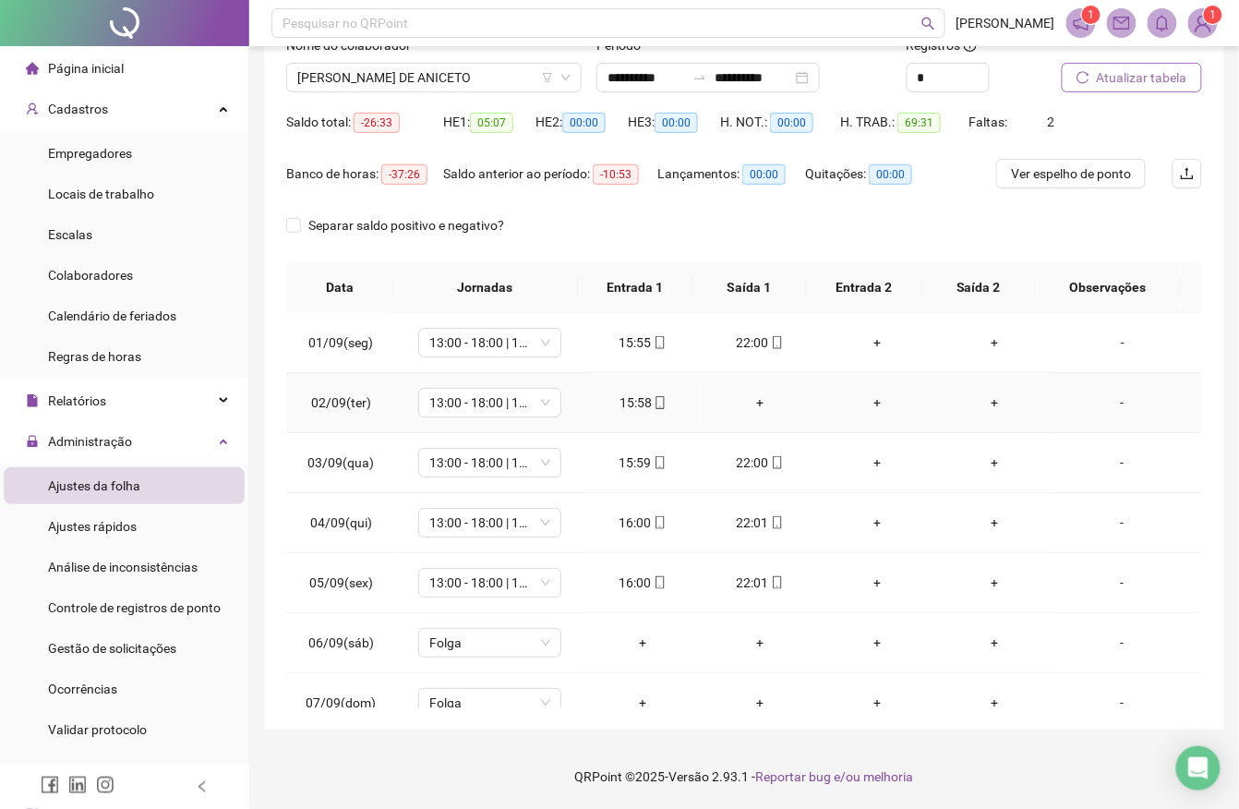
click at [748, 397] on div "+" at bounding box center [761, 402] width 88 height 20
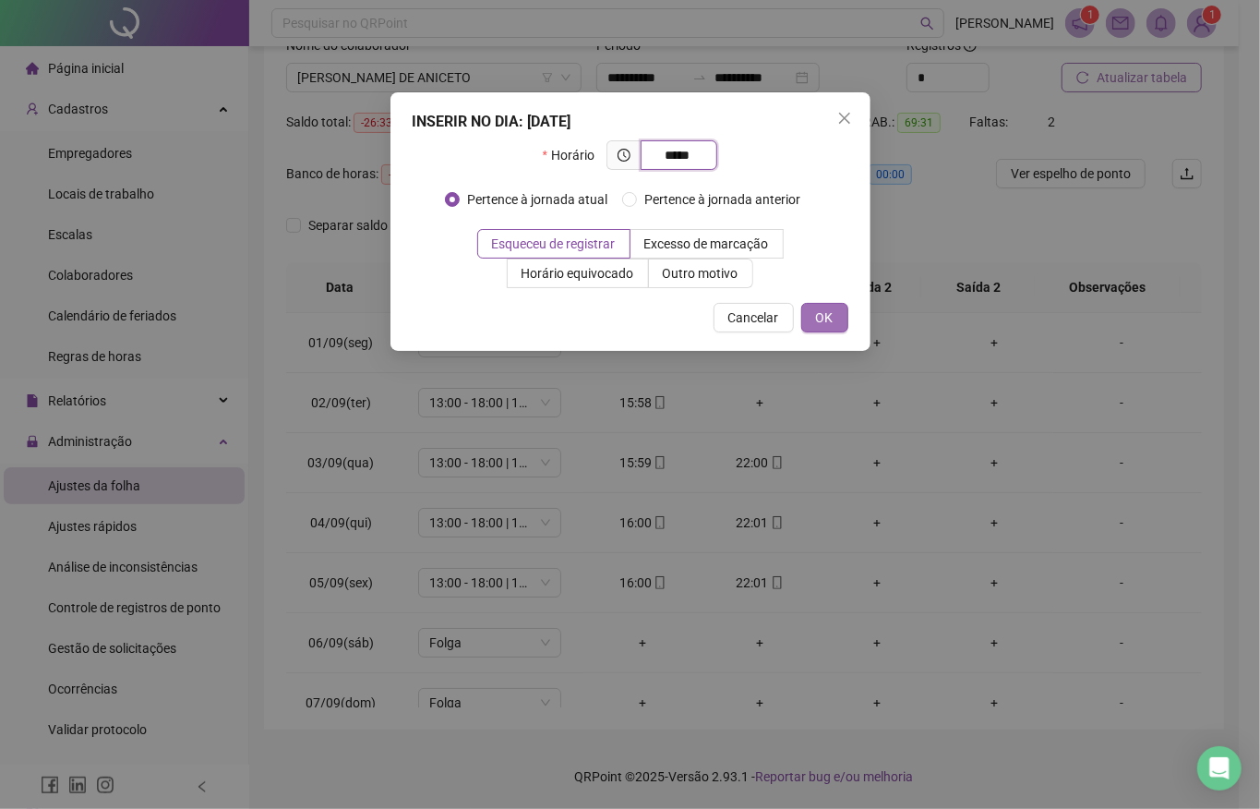
type input "*****"
click at [826, 319] on span "OK" at bounding box center [825, 318] width 18 height 20
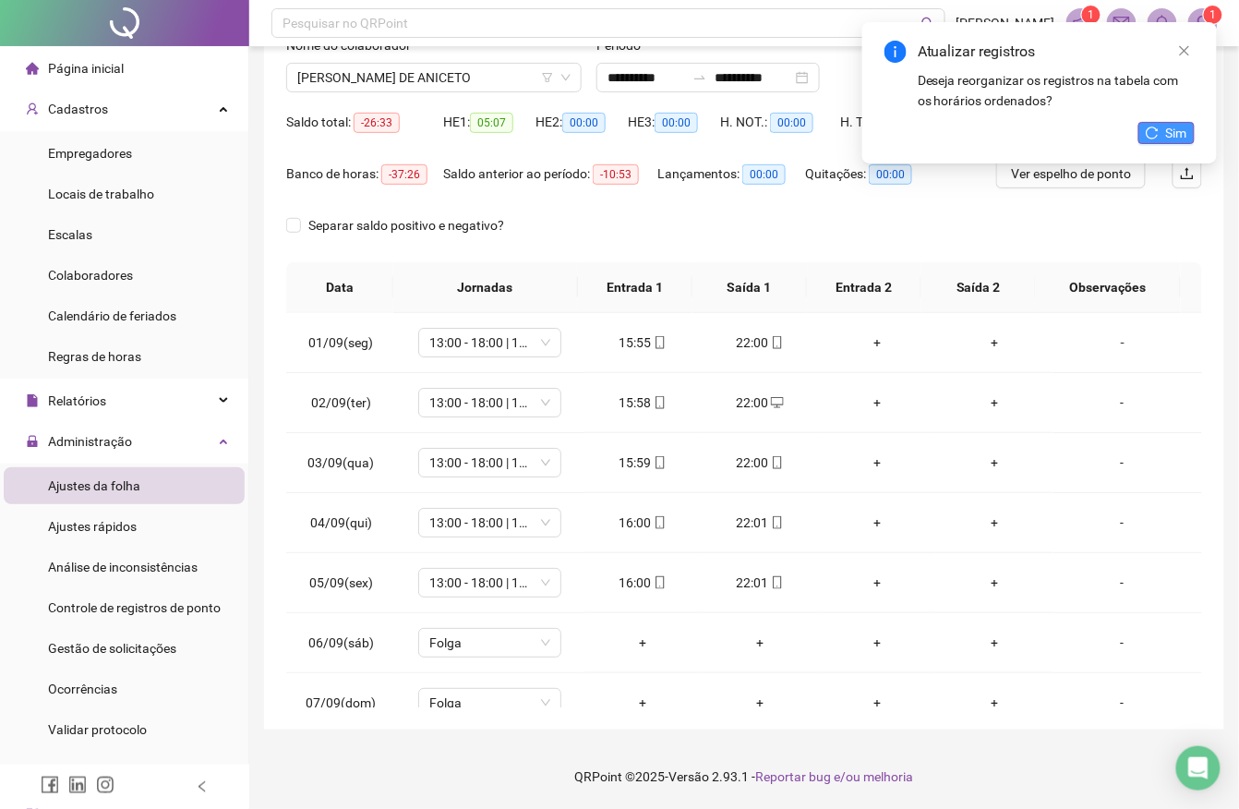
click at [1164, 127] on button "Sim" at bounding box center [1167, 133] width 56 height 22
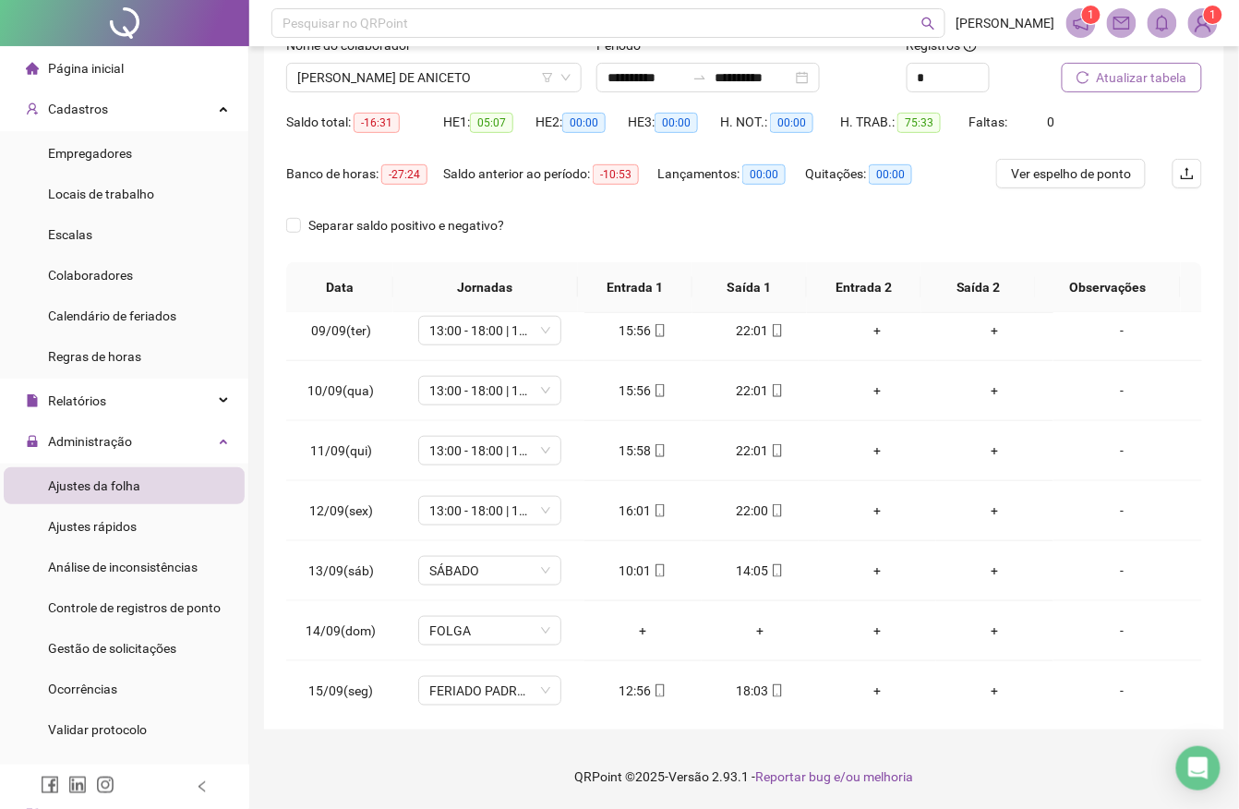
scroll to position [571, 0]
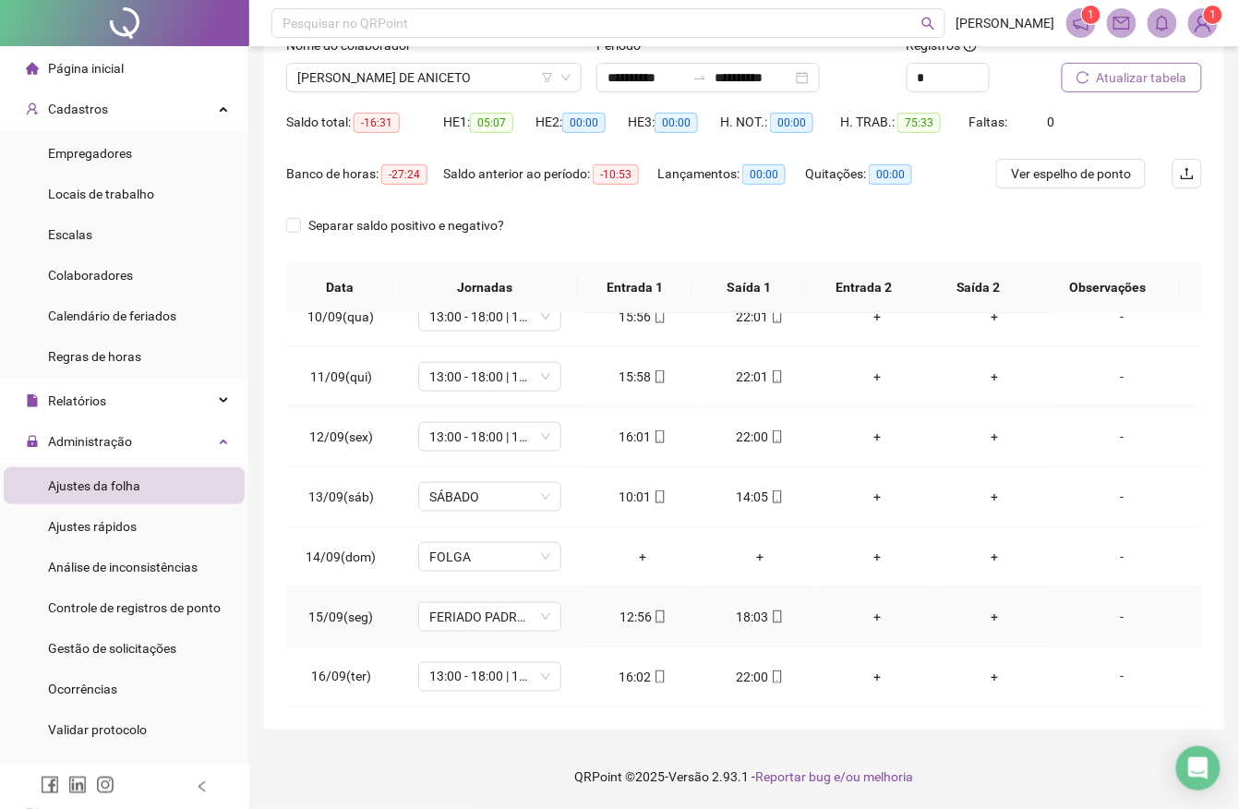
click at [624, 621] on div "12:56" at bounding box center [643, 617] width 88 height 20
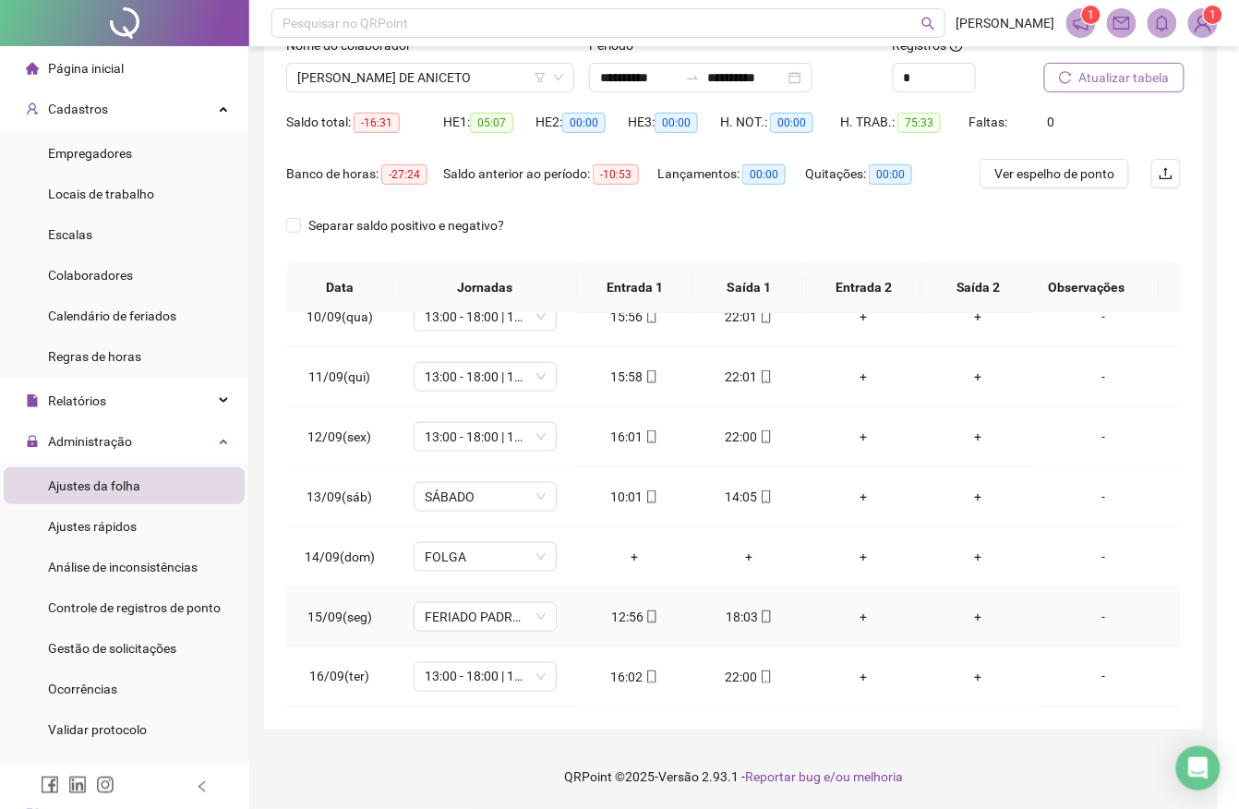
type input "**********"
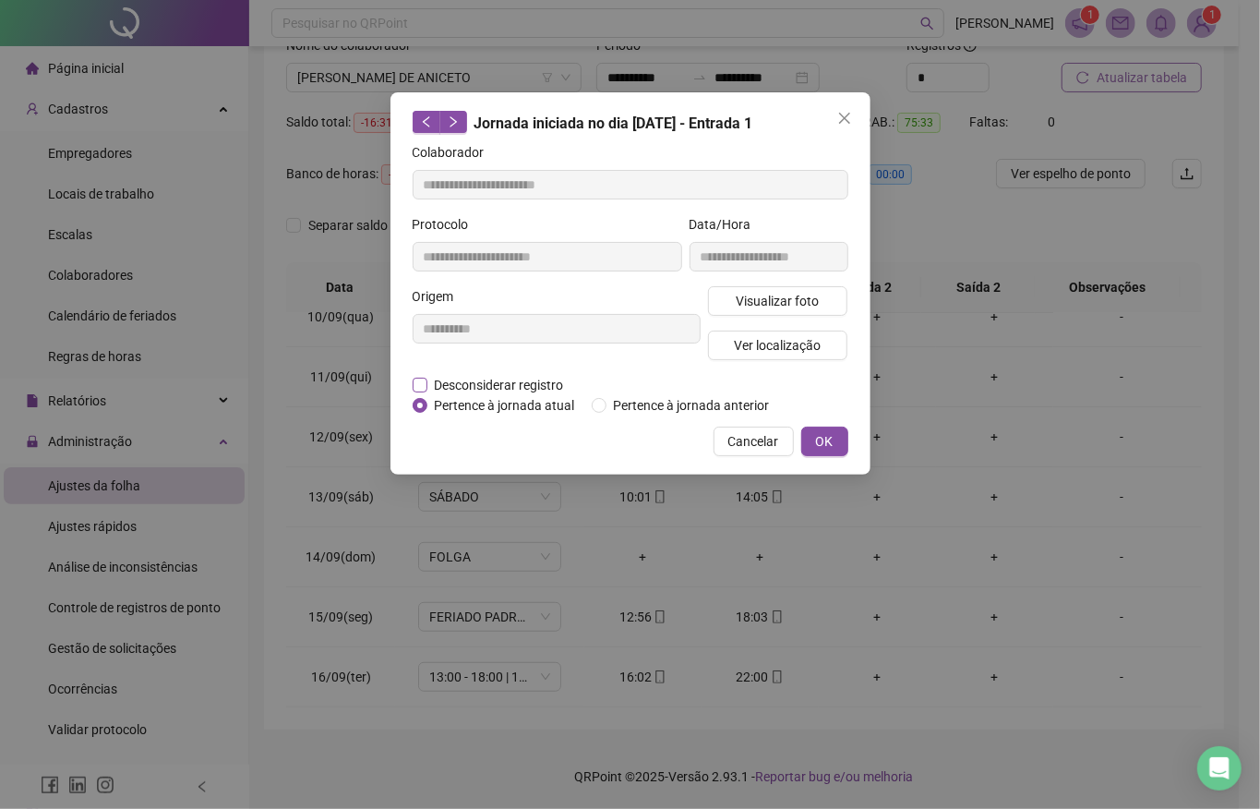
click at [481, 381] on span "Desconsiderar registro" at bounding box center [500, 385] width 144 height 20
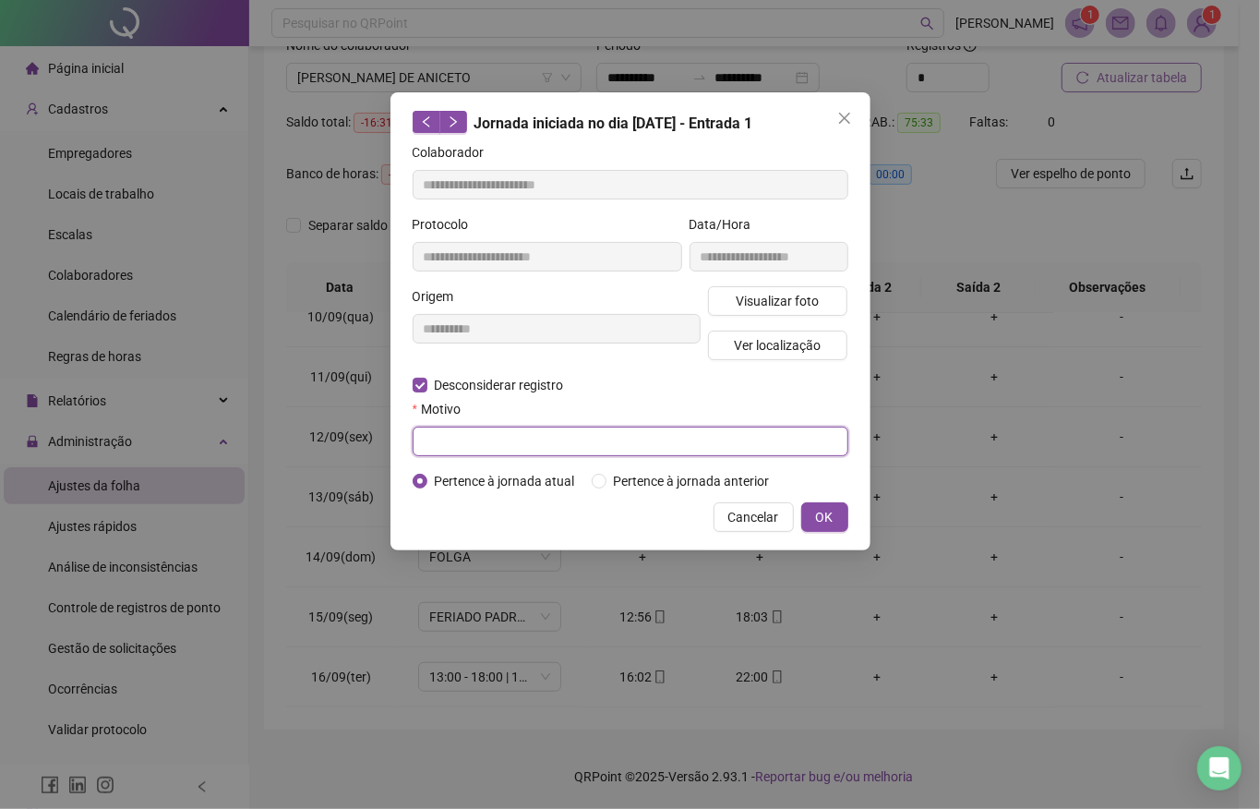
click at [506, 441] on input "text" at bounding box center [631, 442] width 436 height 30
type input "******"
click at [822, 518] on span "OK" at bounding box center [825, 517] width 18 height 20
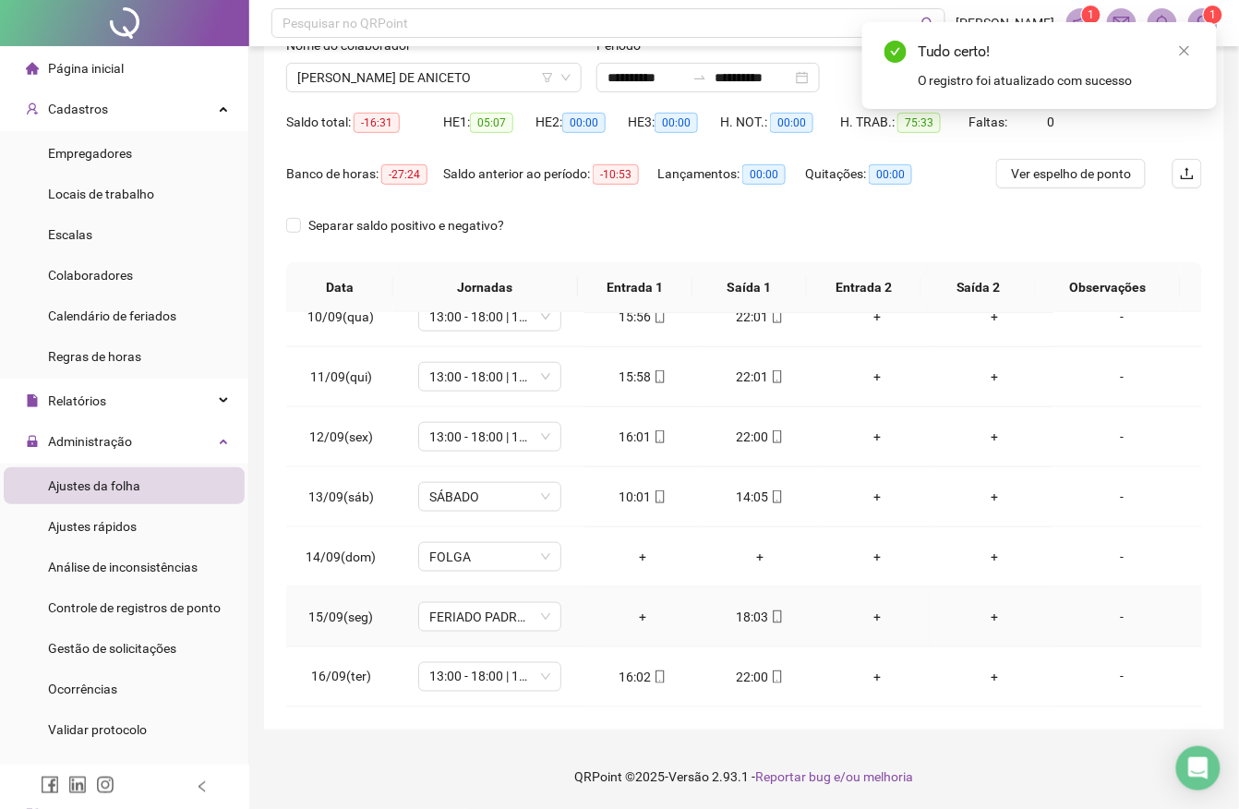
click at [626, 617] on div "+" at bounding box center [643, 617] width 88 height 20
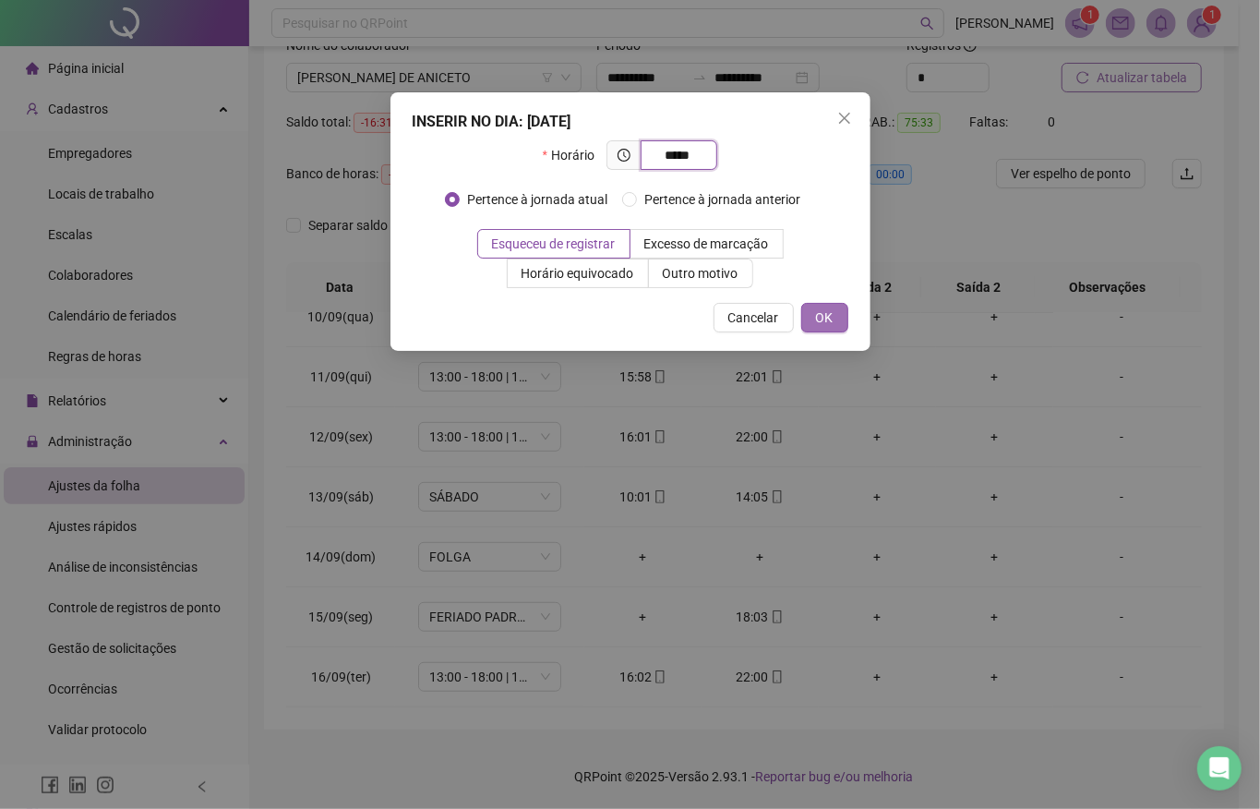
type input "*****"
click at [811, 327] on button "OK" at bounding box center [825, 318] width 47 height 30
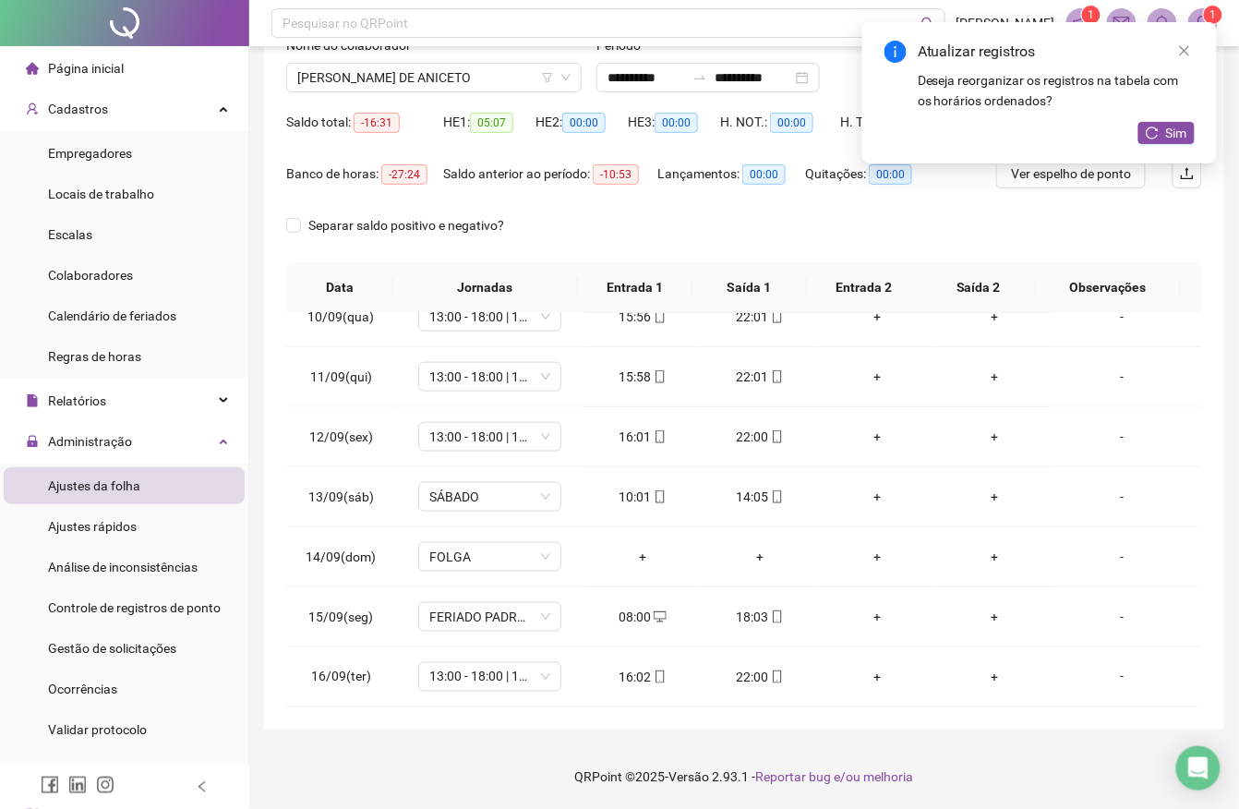
click at [1187, 120] on div "Atualizar registros Deseja reorganizar os registros na tabela com os horários o…" at bounding box center [1039, 92] width 355 height 141
click at [1178, 129] on span "Sim" at bounding box center [1176, 133] width 21 height 20
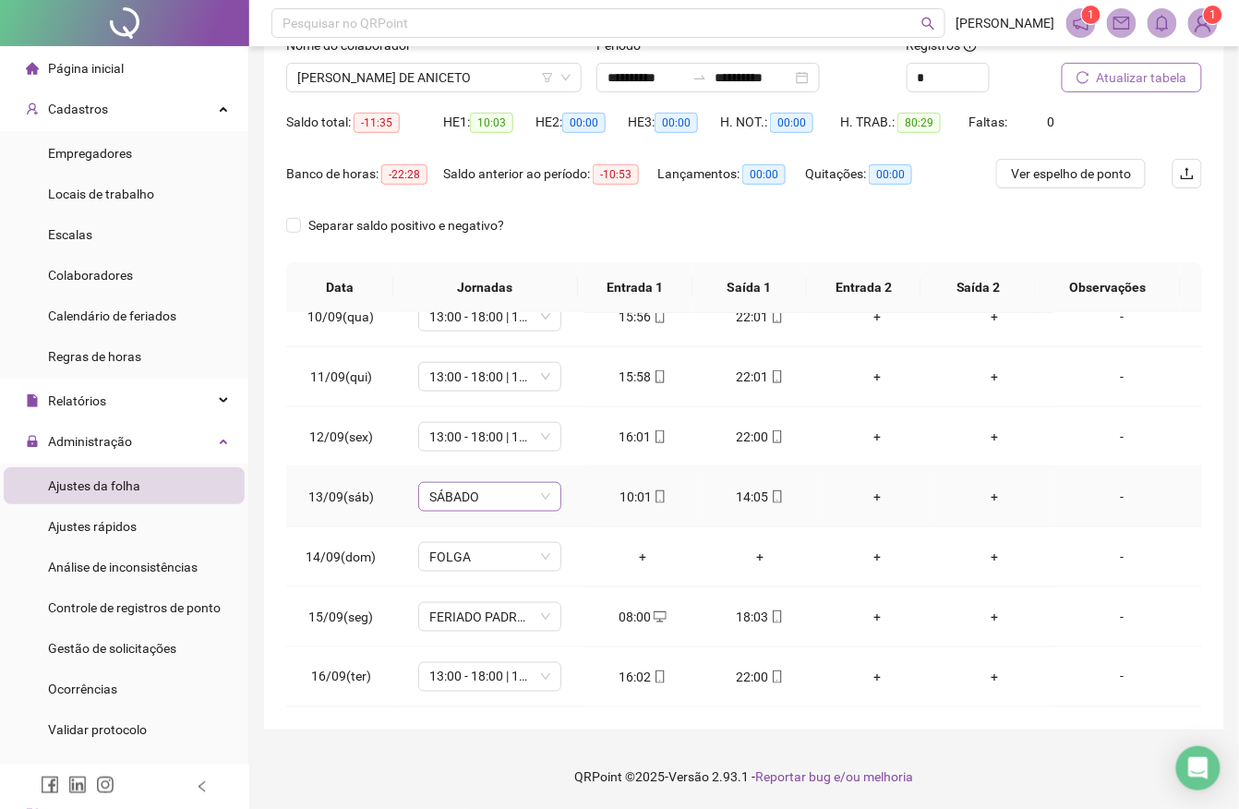
click at [463, 500] on span "SÁBADO" at bounding box center [489, 497] width 121 height 28
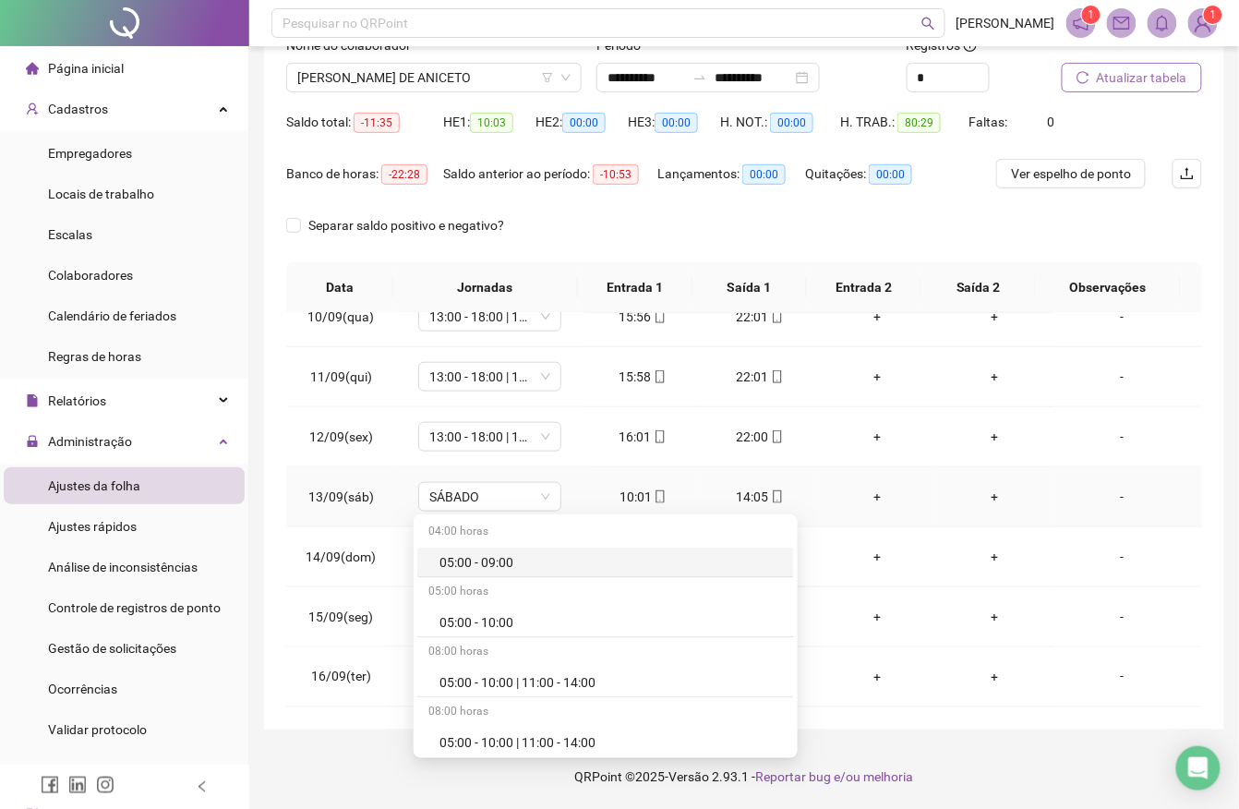
click at [377, 508] on td "13/09(sáb)" at bounding box center [340, 497] width 109 height 60
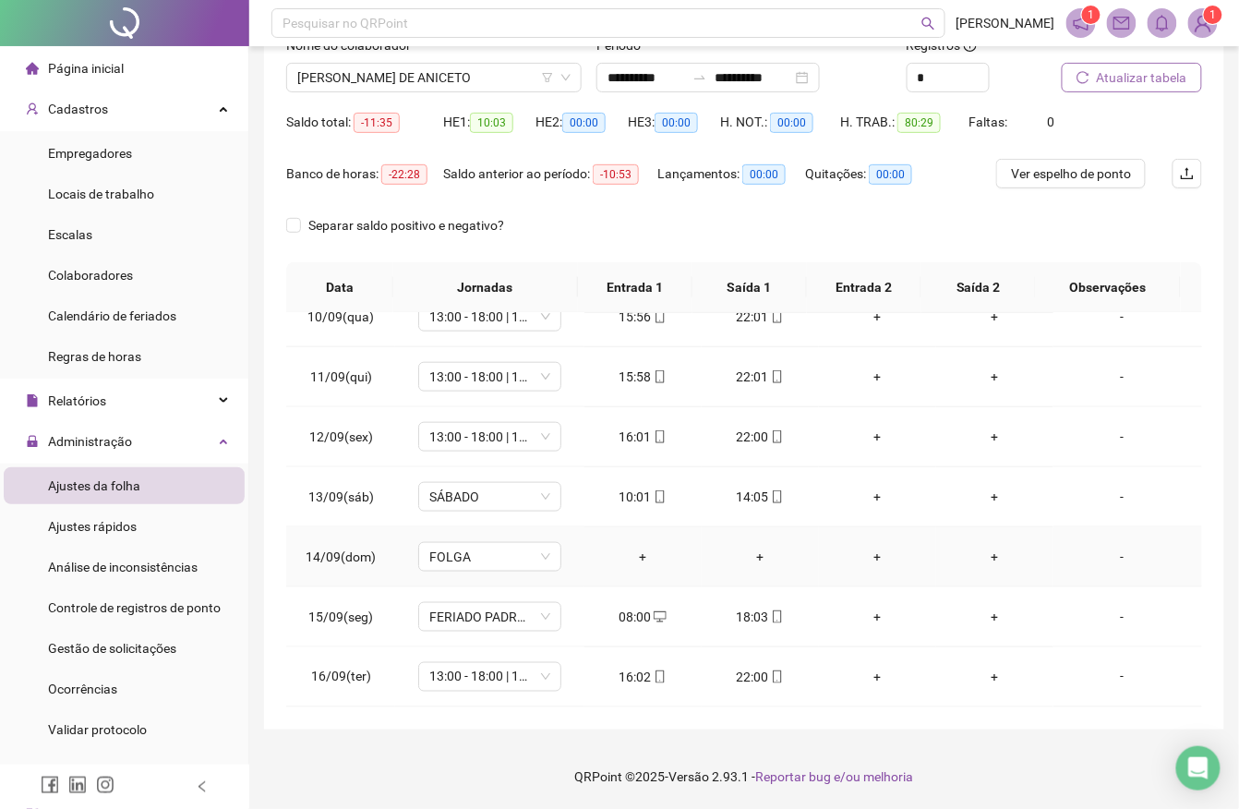
click at [1180, 584] on td "-" at bounding box center [1128, 557] width 149 height 60
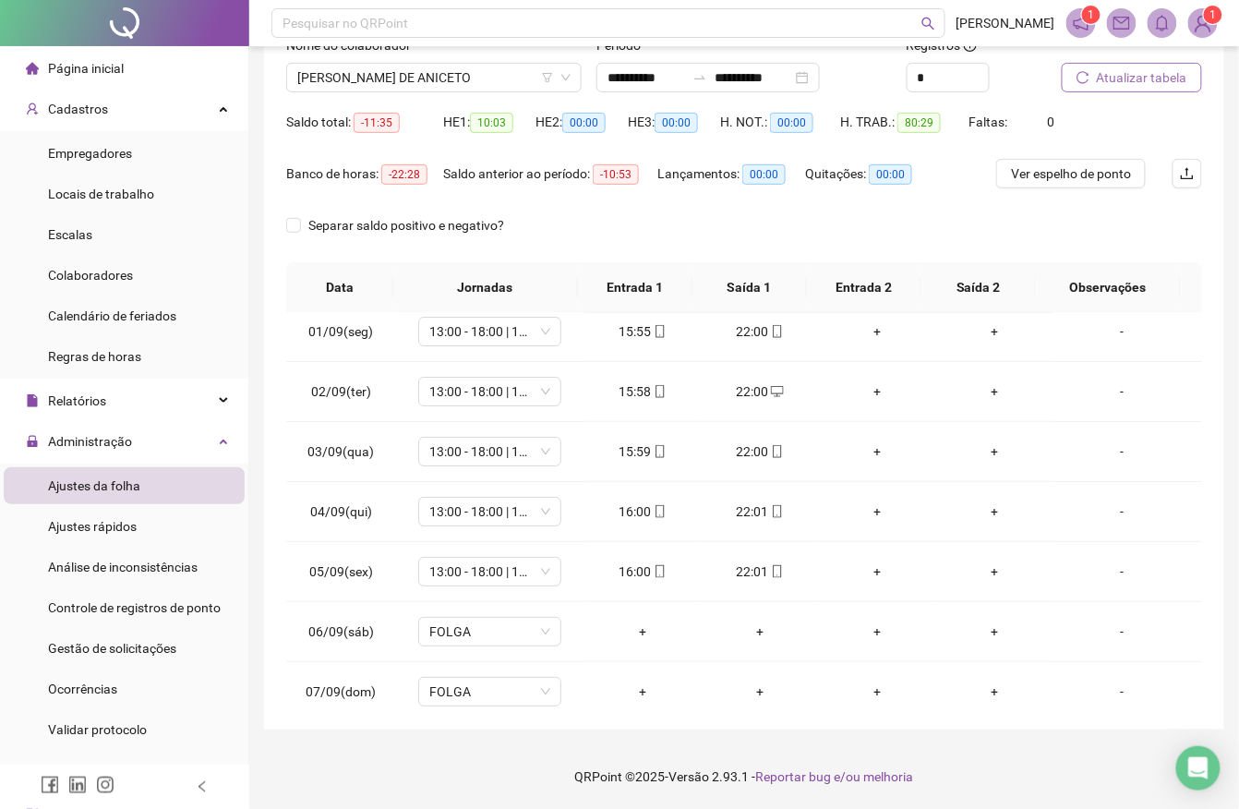
scroll to position [0, 0]
